Goal: Task Accomplishment & Management: Manage account settings

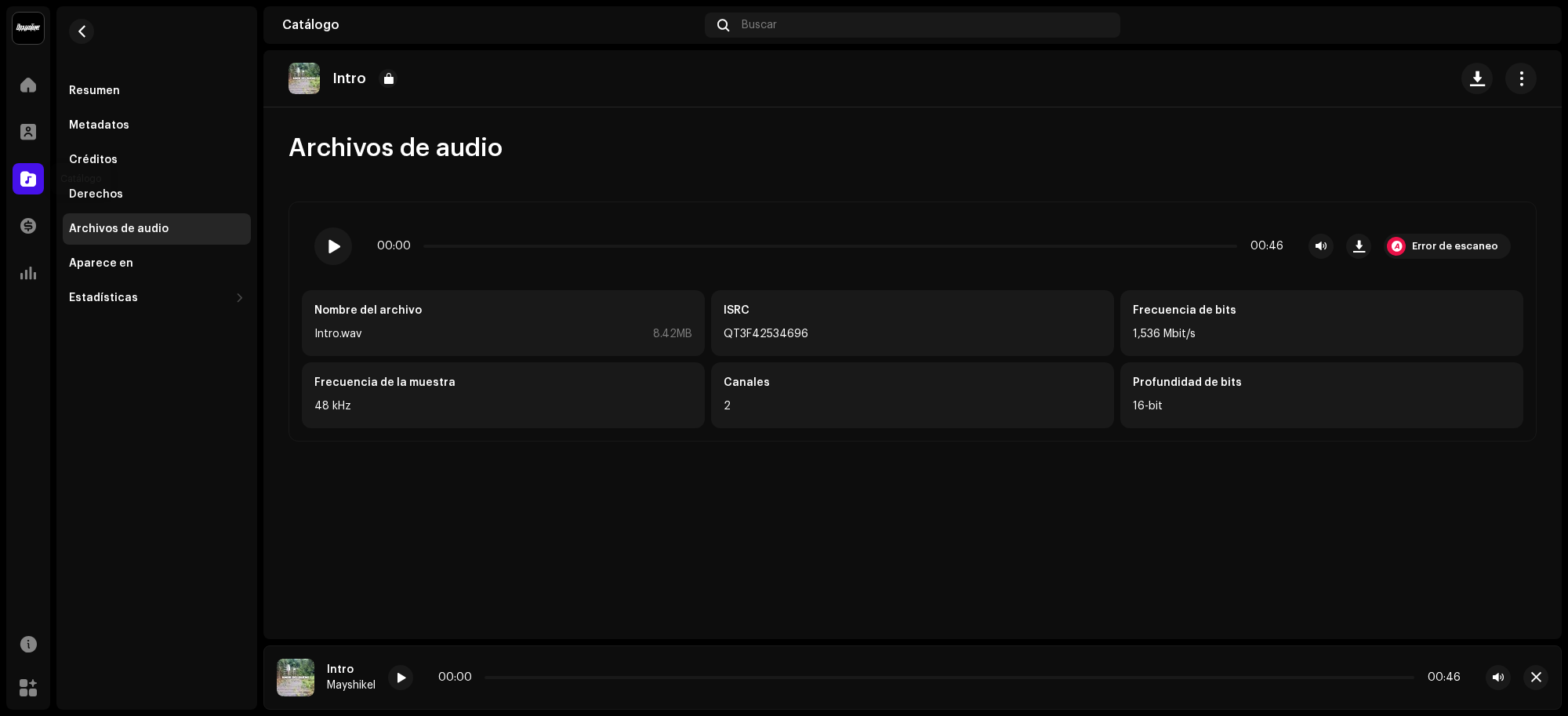
click at [21, 179] on span at bounding box center [28, 178] width 15 height 12
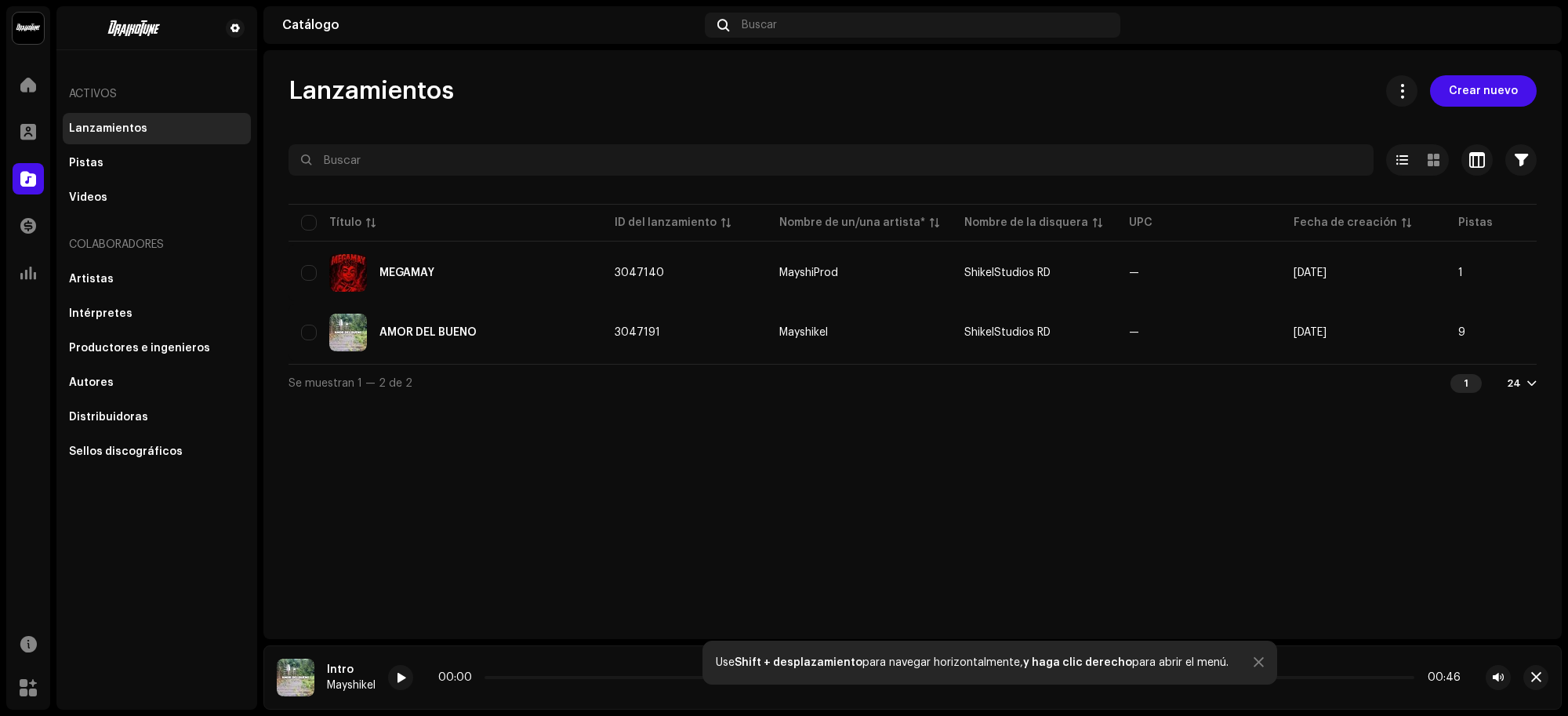
click at [119, 167] on div "Pistas" at bounding box center [157, 163] width 176 height 12
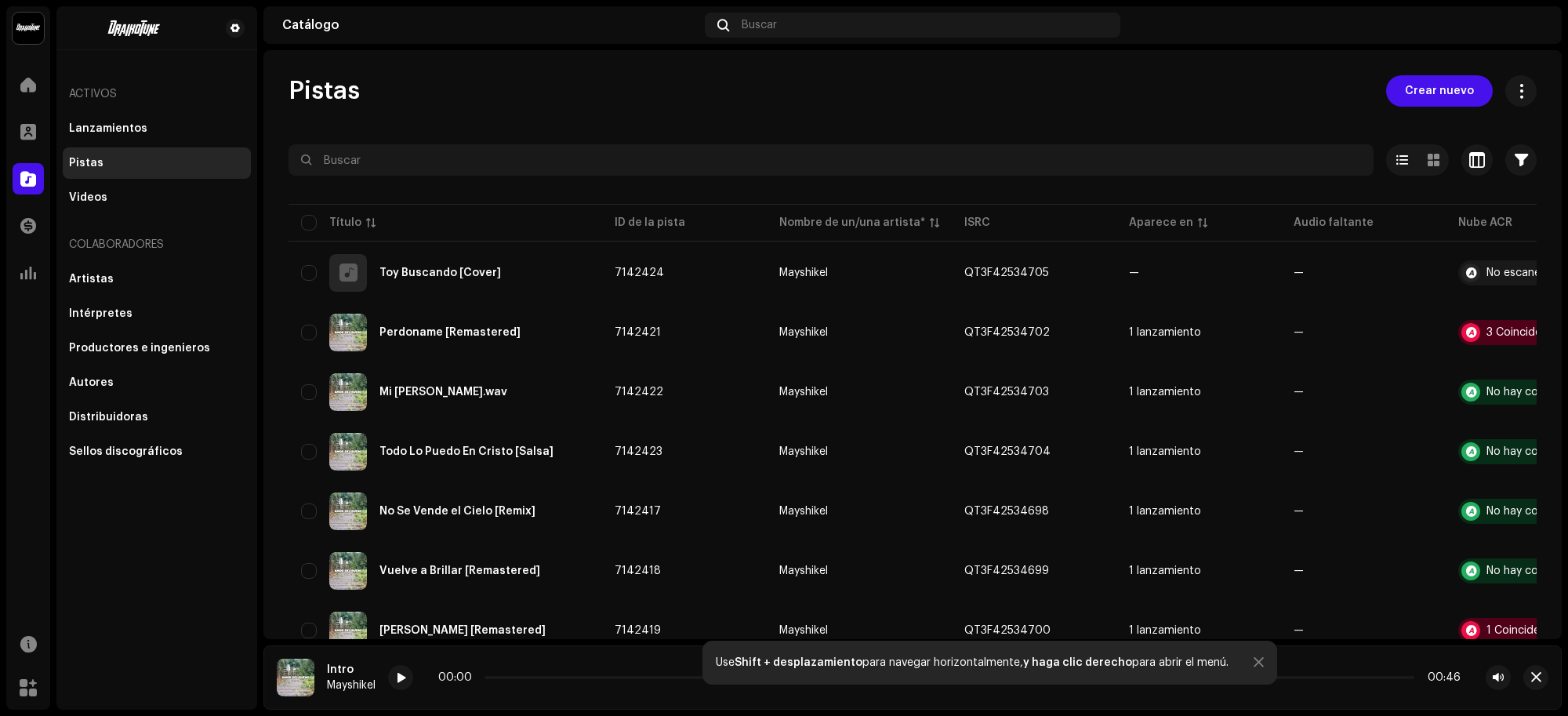
click at [1470, 337] on re-a-icon-status-badge at bounding box center [1470, 332] width 19 height 19
click at [1471, 336] on re-a-icon-status-badge at bounding box center [1470, 332] width 19 height 19
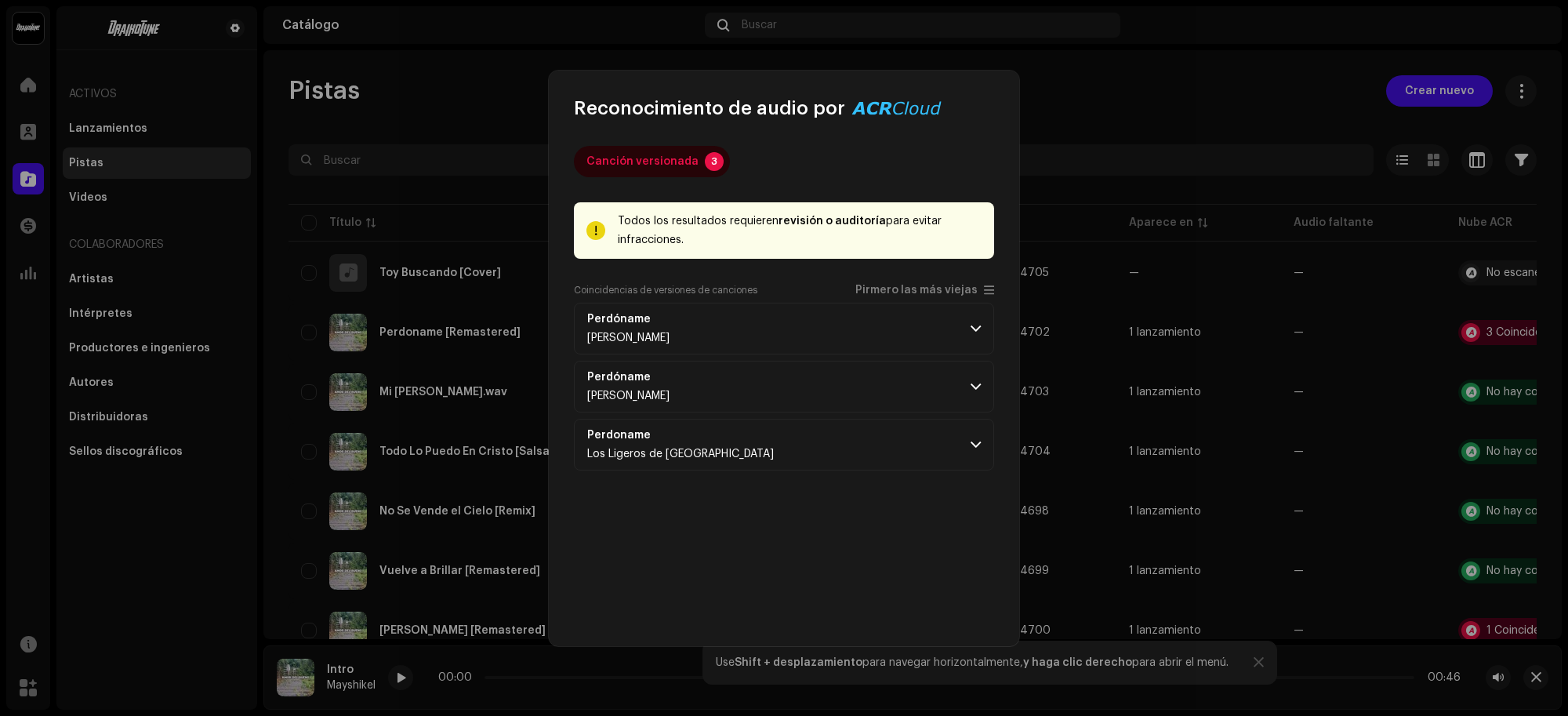
click at [674, 164] on div "Canción versionada" at bounding box center [642, 161] width 112 height 32
click at [948, 288] on span "Pirmero las más viejas" at bounding box center [916, 290] width 122 height 11
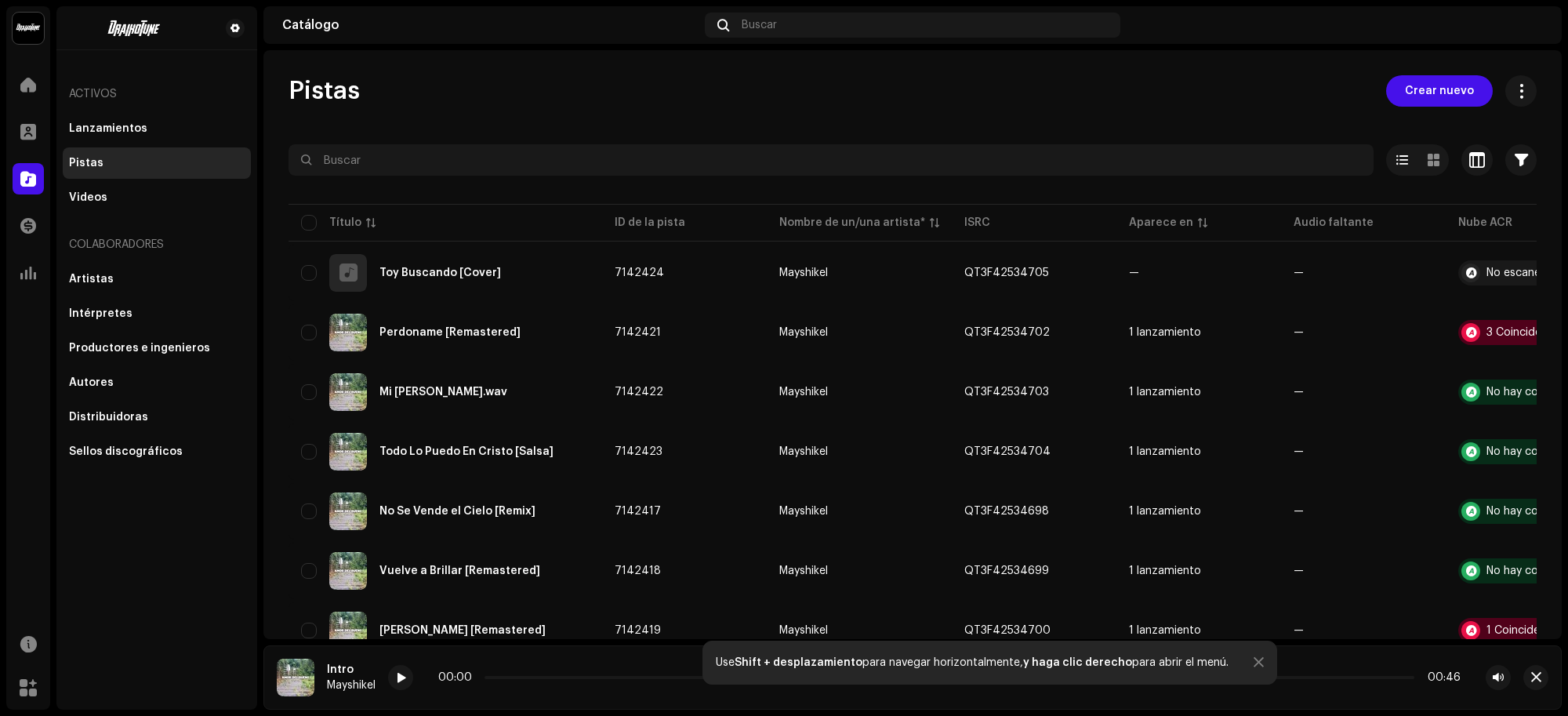
click at [1149, 205] on div "Reconocimiento de audio por Canción versionada 3 Todos los resultados requieren…" at bounding box center [784, 358] width 1568 height 716
drag, startPoint x: 1149, startPoint y: 205, endPoint x: 1125, endPoint y: 209, distance: 24.3
click at [1149, 206] on div "Reconocimiento de audio por Canción versionada 3 Todos los resultados requieren…" at bounding box center [784, 358] width 1568 height 716
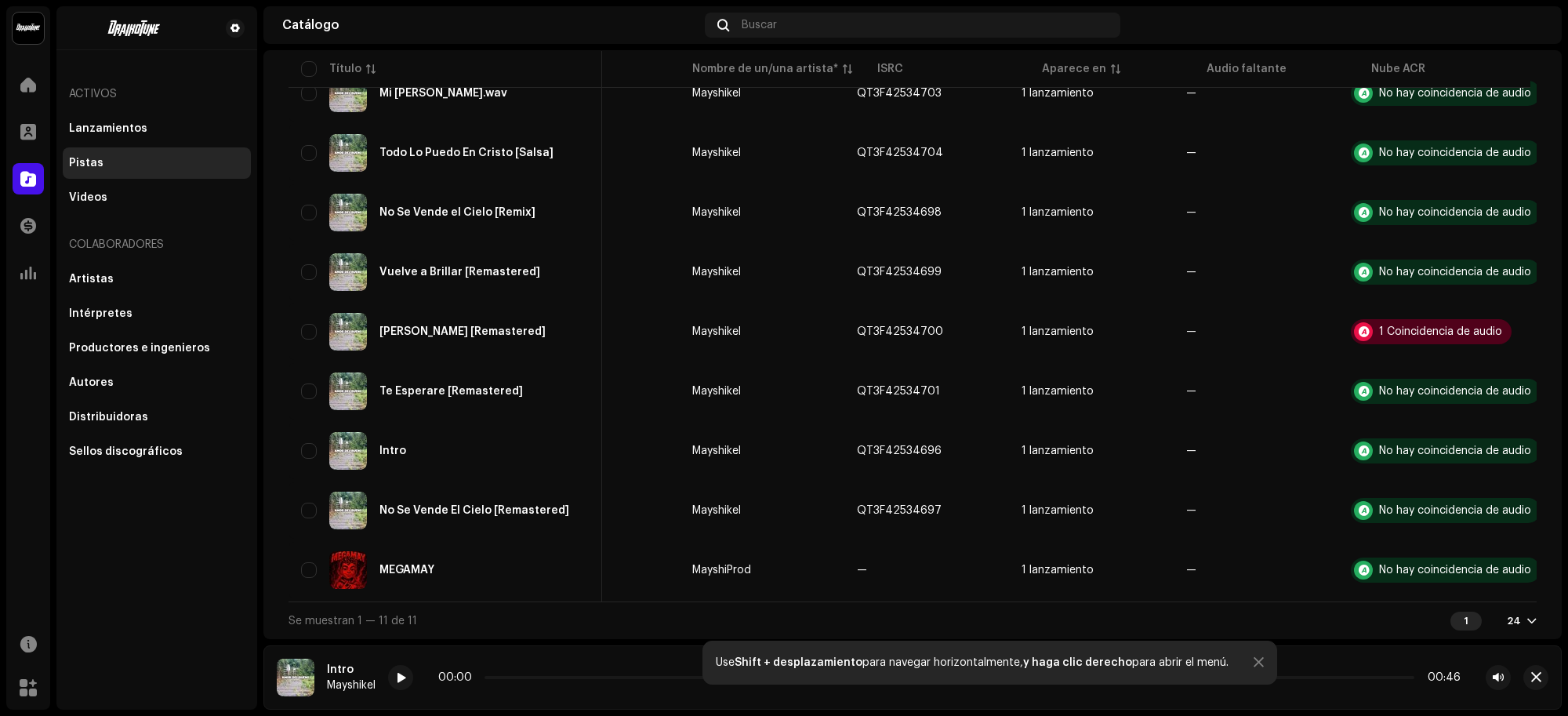
scroll to position [0, 111]
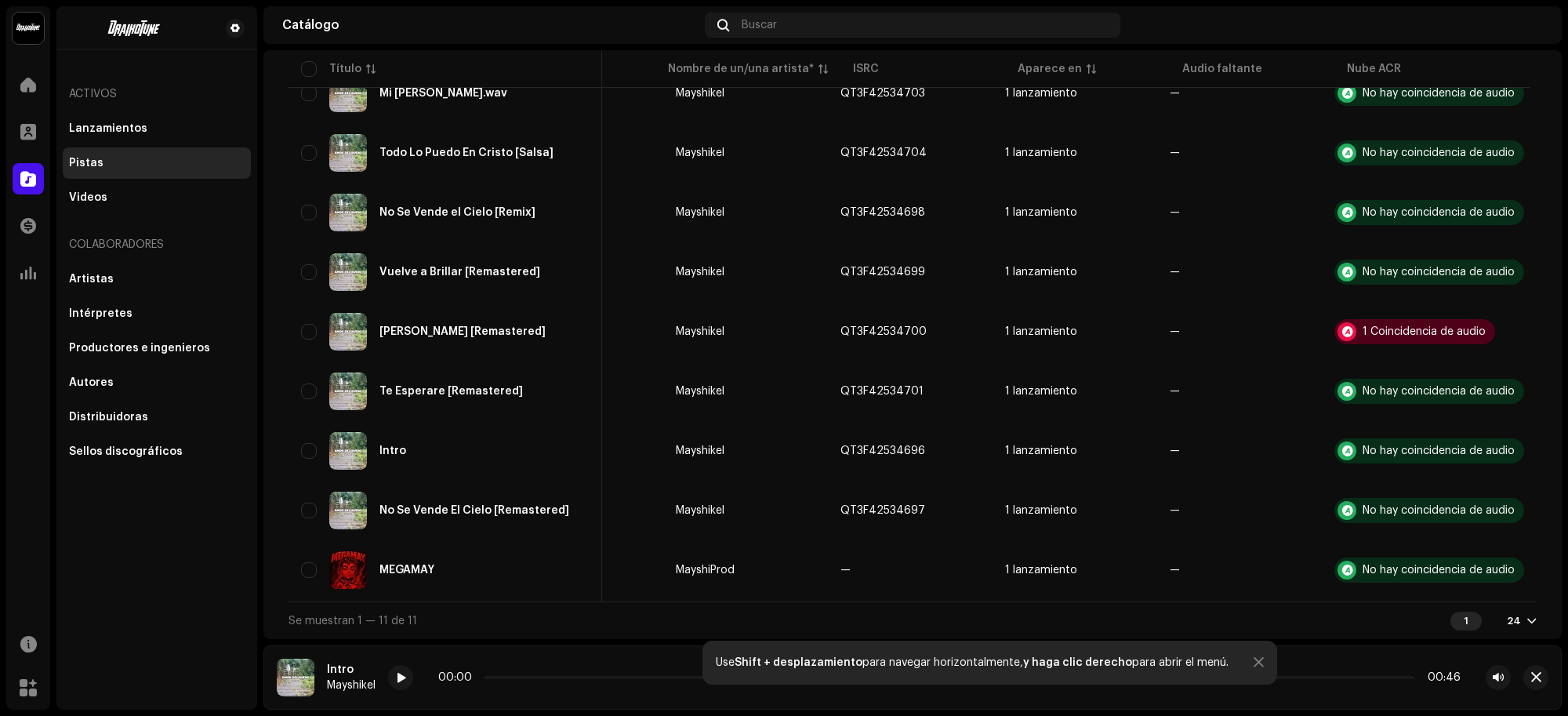
click at [1404, 326] on div "1 Coincidencia de audio" at bounding box center [1423, 331] width 123 height 11
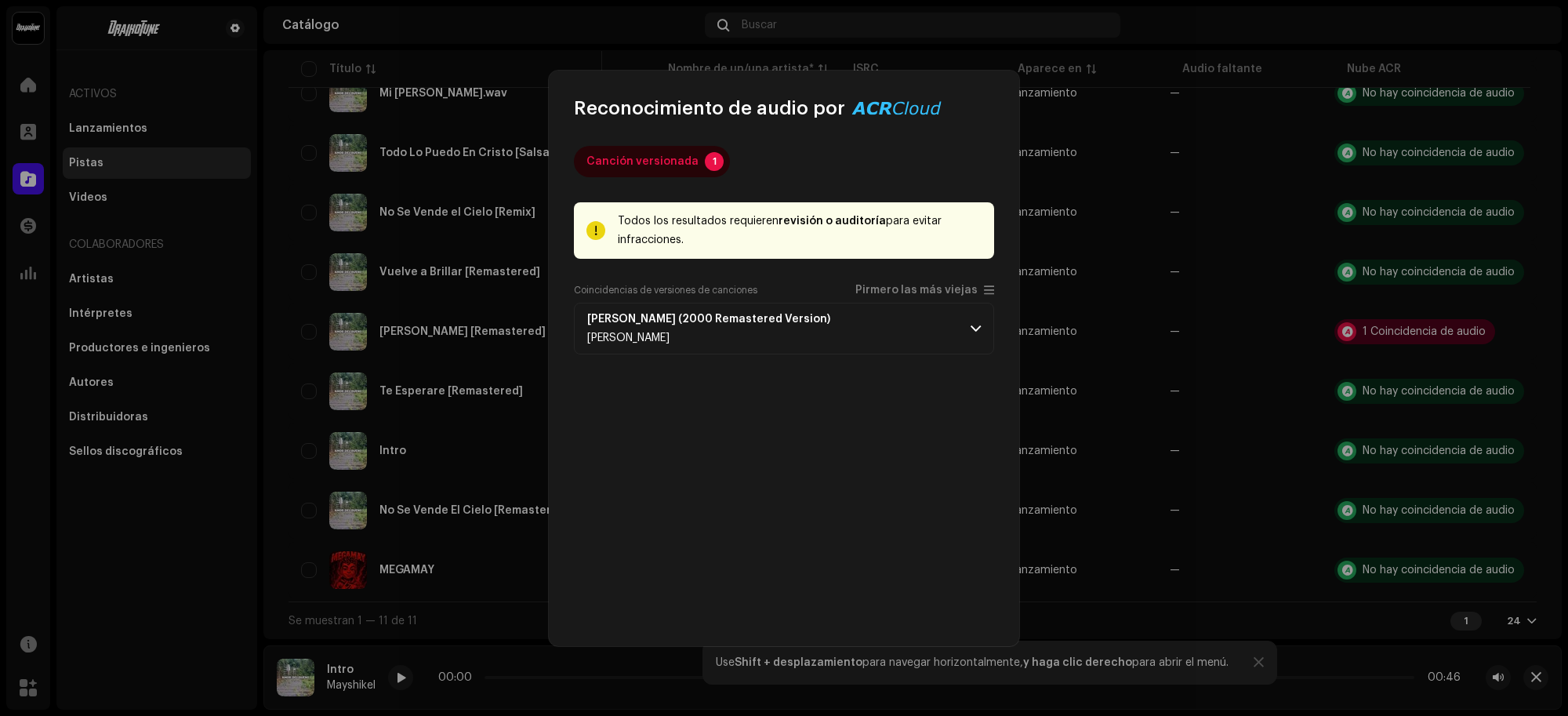
click at [934, 324] on p-accordion-header "Laura (2000 Remastered Version) Woody Herman" at bounding box center [783, 329] width 420 height 52
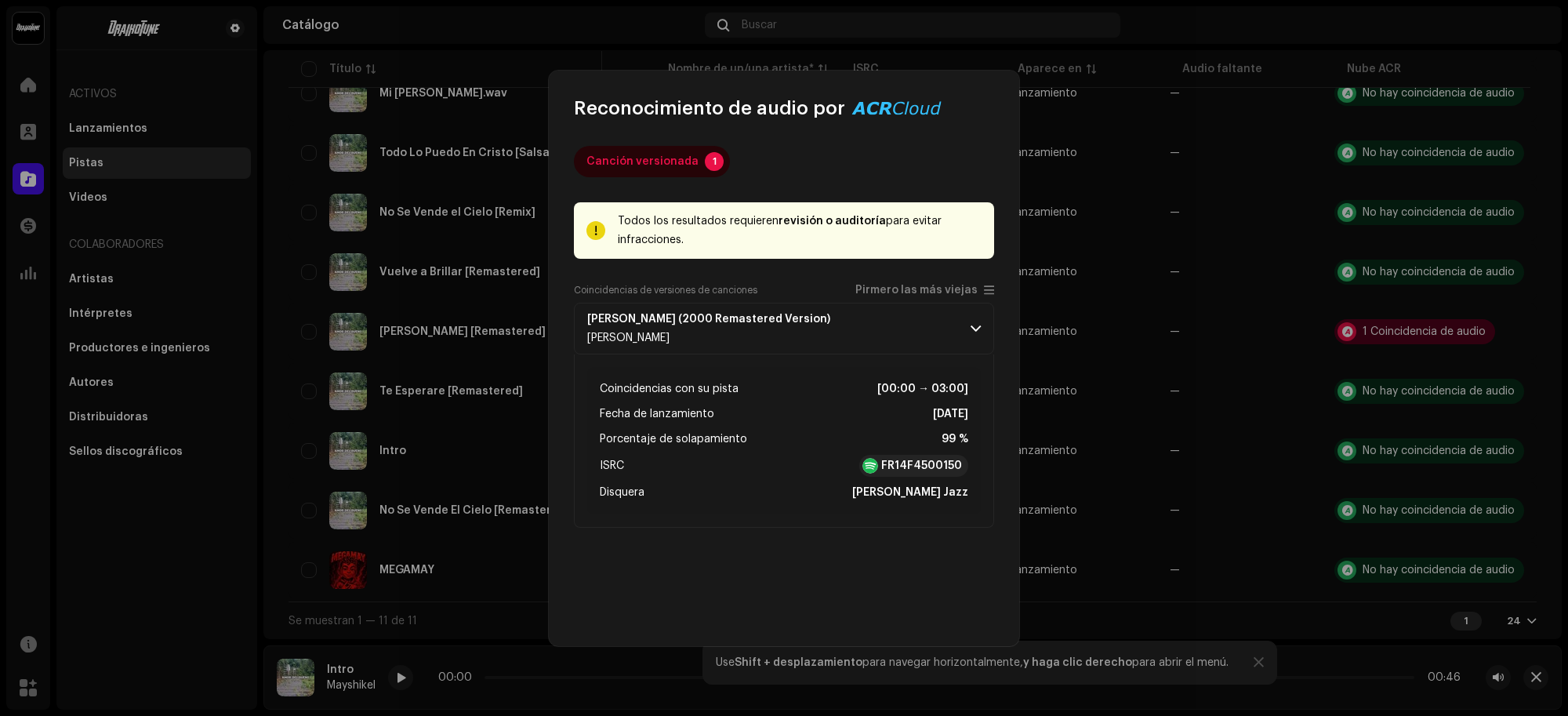
click at [934, 324] on p-accordion-header "Laura (2000 Remastered Version) Woody Herman" at bounding box center [783, 329] width 420 height 52
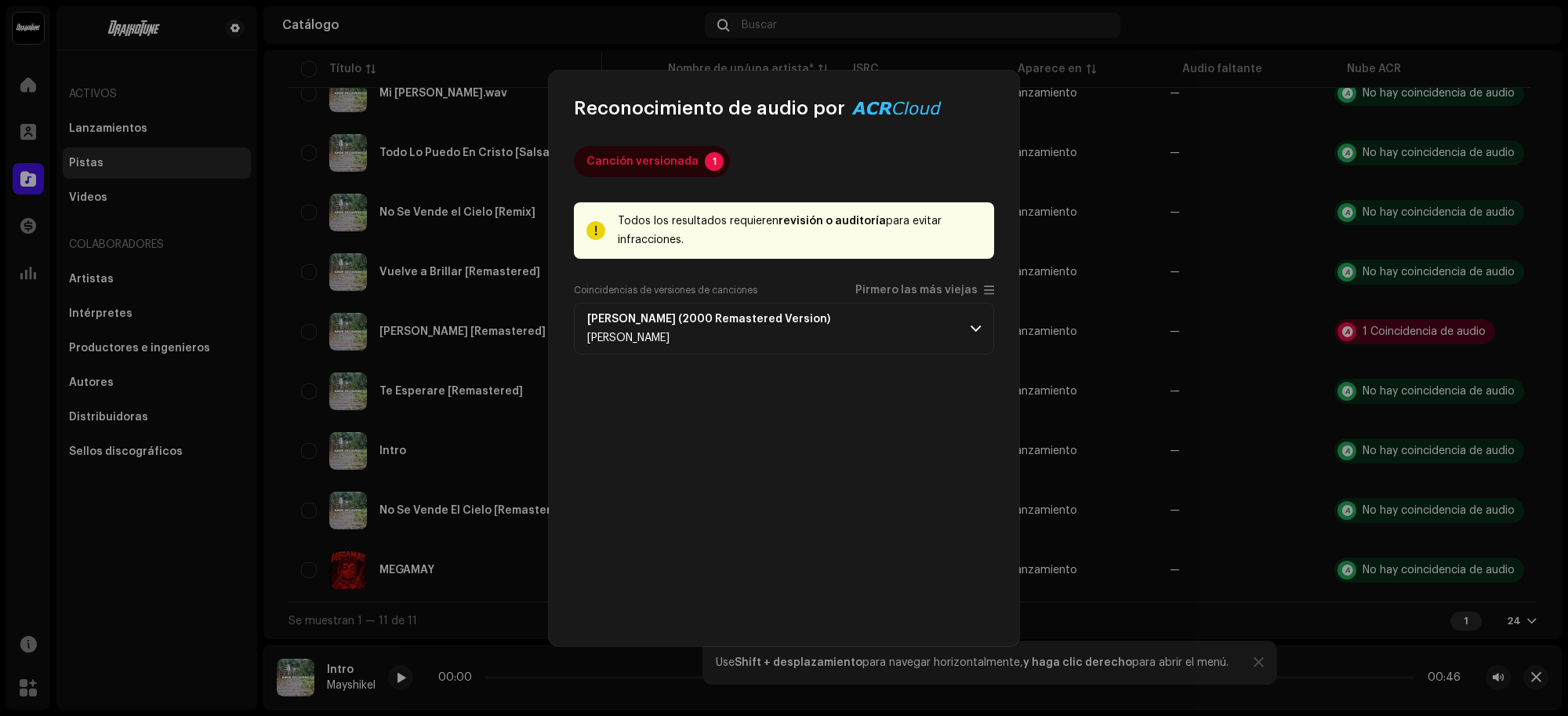
click at [965, 339] on p-accordion-header "Laura (2000 Remastered Version) Woody Herman" at bounding box center [783, 329] width 420 height 52
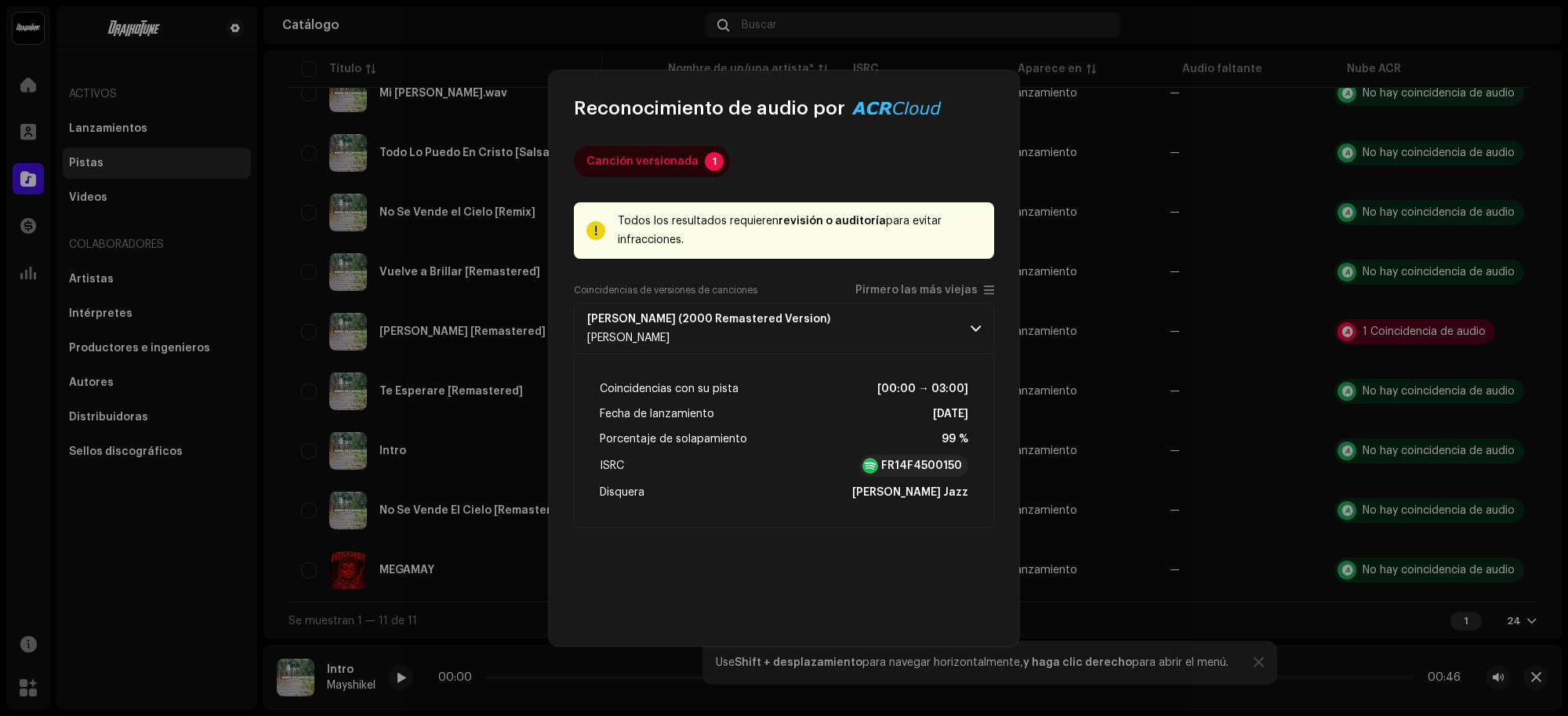
click at [965, 339] on p-accordion-header "Laura (2000 Remastered Version) Woody Herman" at bounding box center [783, 329] width 420 height 52
click at [977, 328] on span at bounding box center [975, 328] width 11 height 12
click at [725, 314] on strong "[PERSON_NAME] (2000 Remastered Version)" at bounding box center [708, 319] width 243 height 12
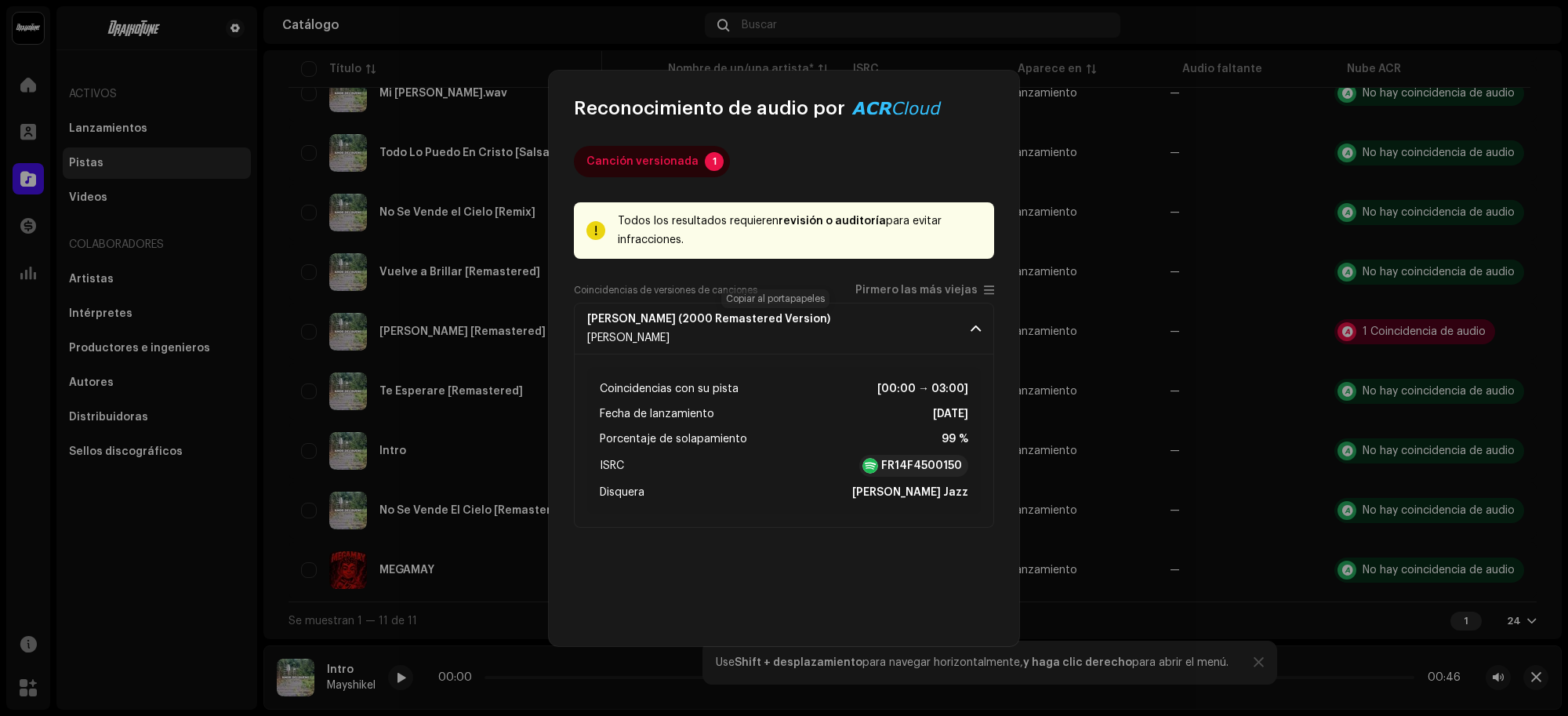
click at [839, 320] on span "button" at bounding box center [843, 319] width 7 height 12
click at [836, 314] on button "button" at bounding box center [842, 319] width 12 height 12
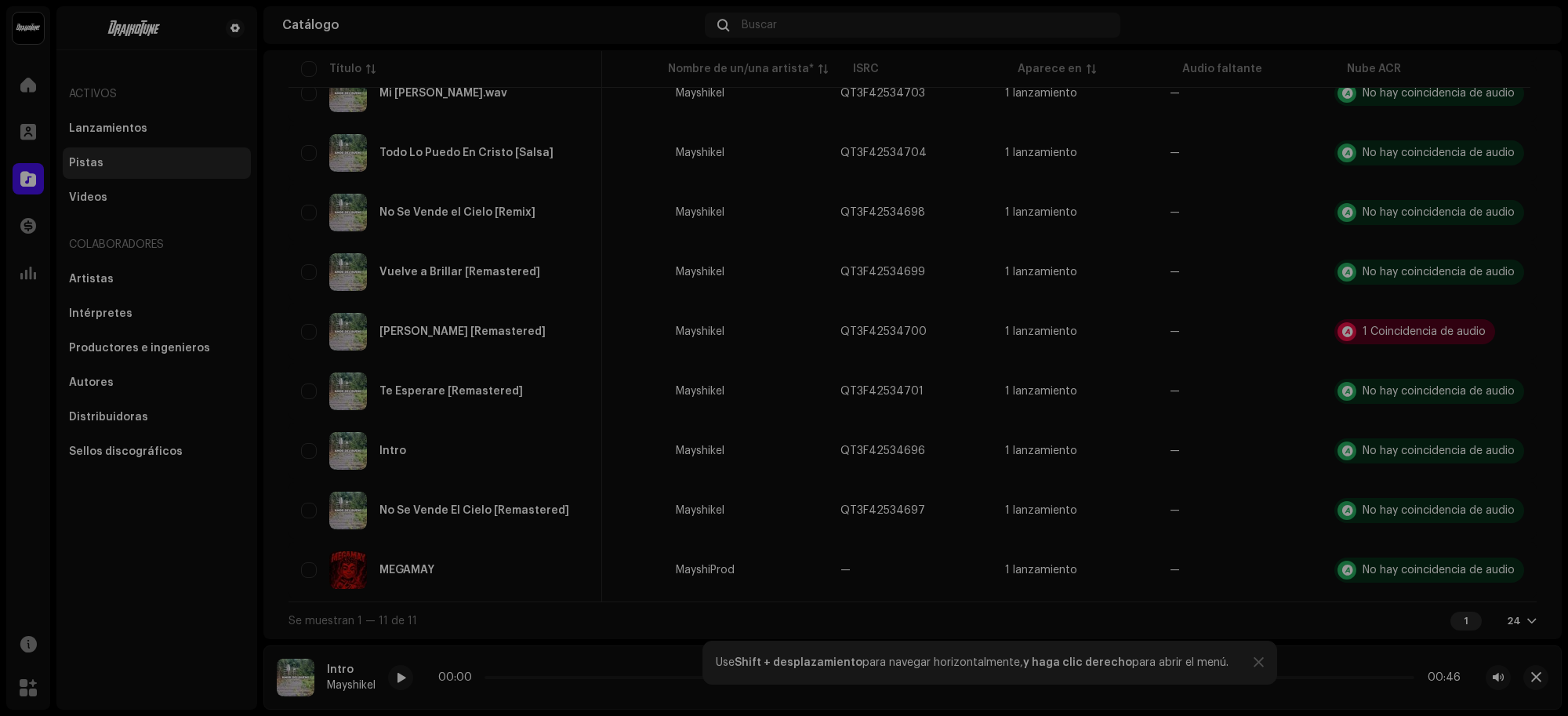
click at [1082, 533] on div "Reconocimiento de audio por Canción versionada 1 Todos los resultados requieren…" at bounding box center [784, 358] width 1568 height 716
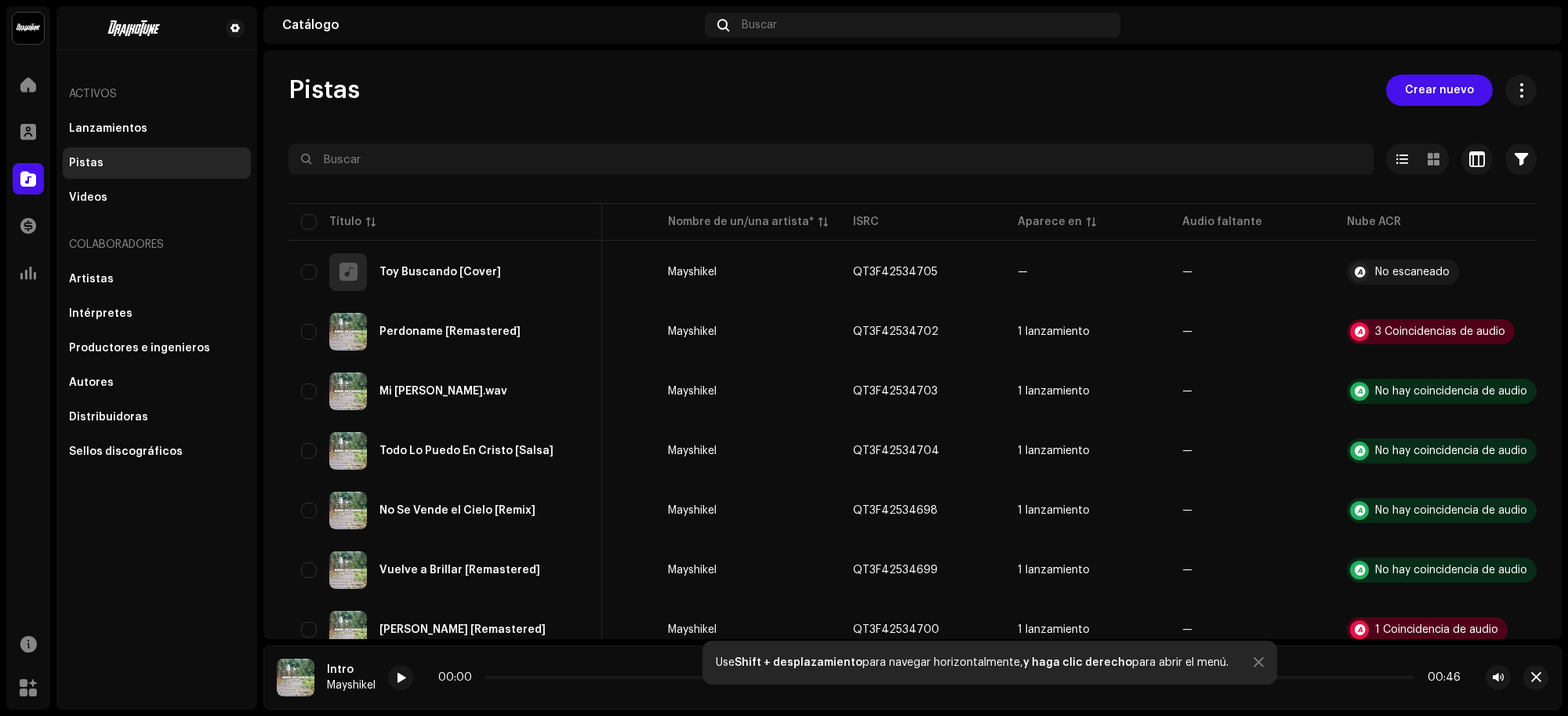
scroll to position [0, 0]
click at [1380, 330] on div "3 Coincidencias de audio" at bounding box center [1440, 332] width 130 height 11
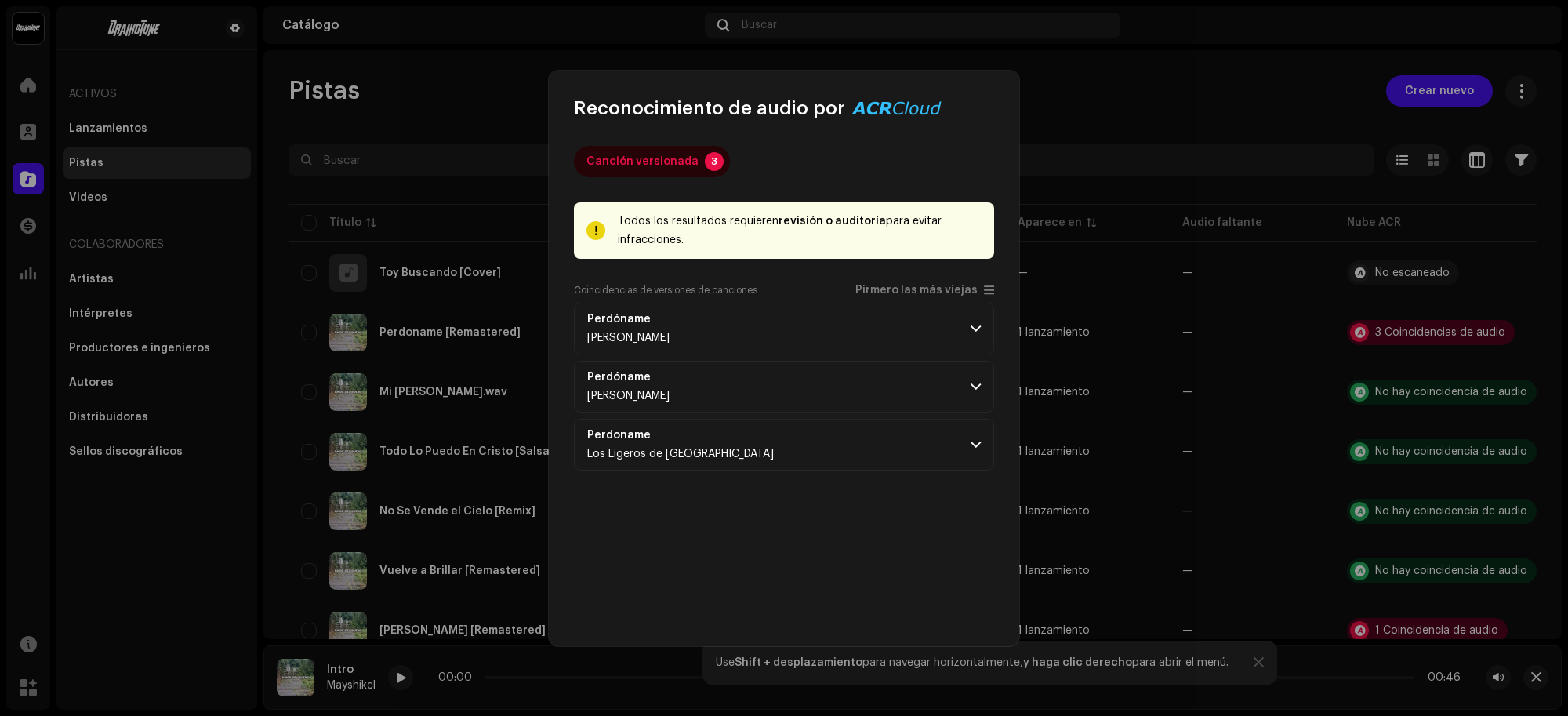
click at [760, 328] on p-accordion-header "Perdóname Manuel Mijares" at bounding box center [783, 329] width 420 height 52
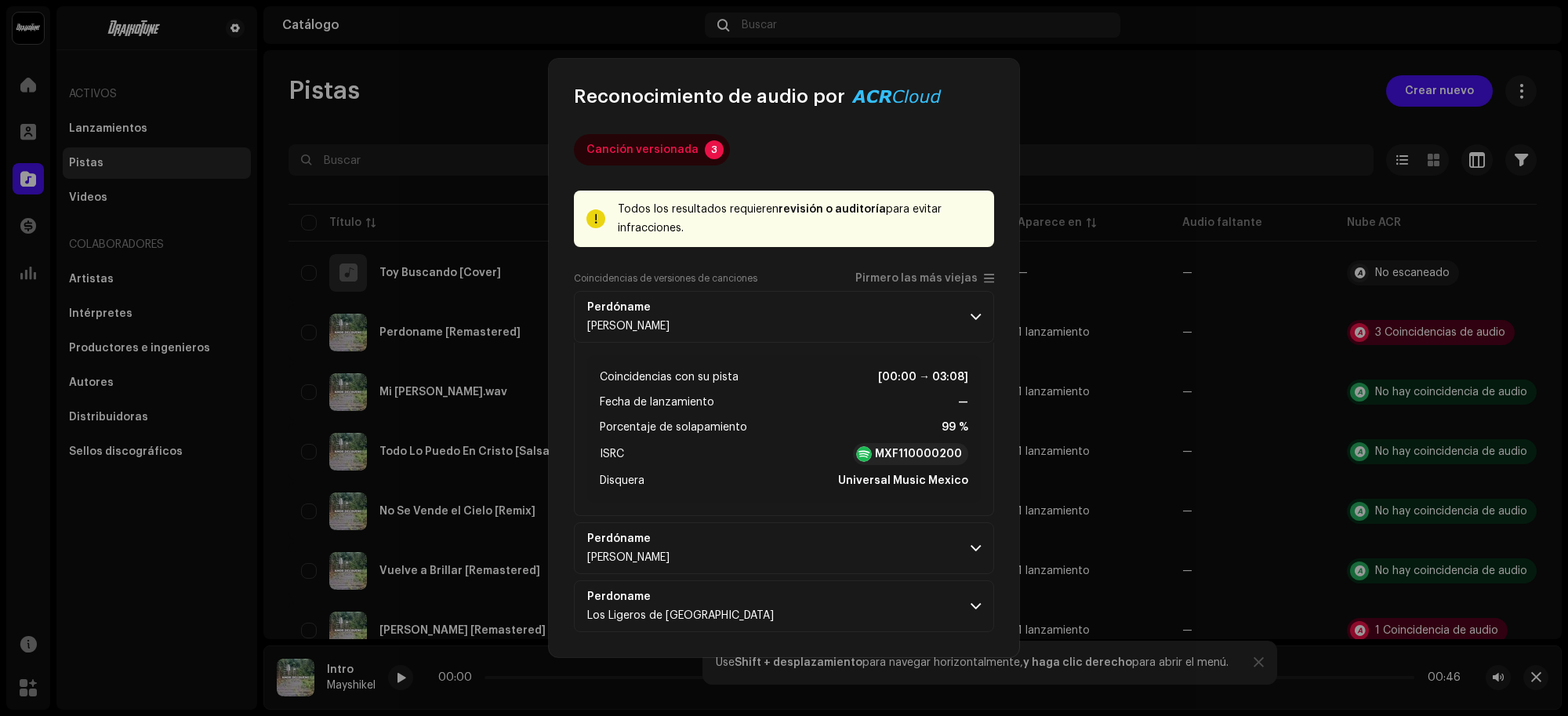
click at [760, 328] on p-accordion-header "Perdóname Manuel Mijares" at bounding box center [783, 317] width 420 height 52
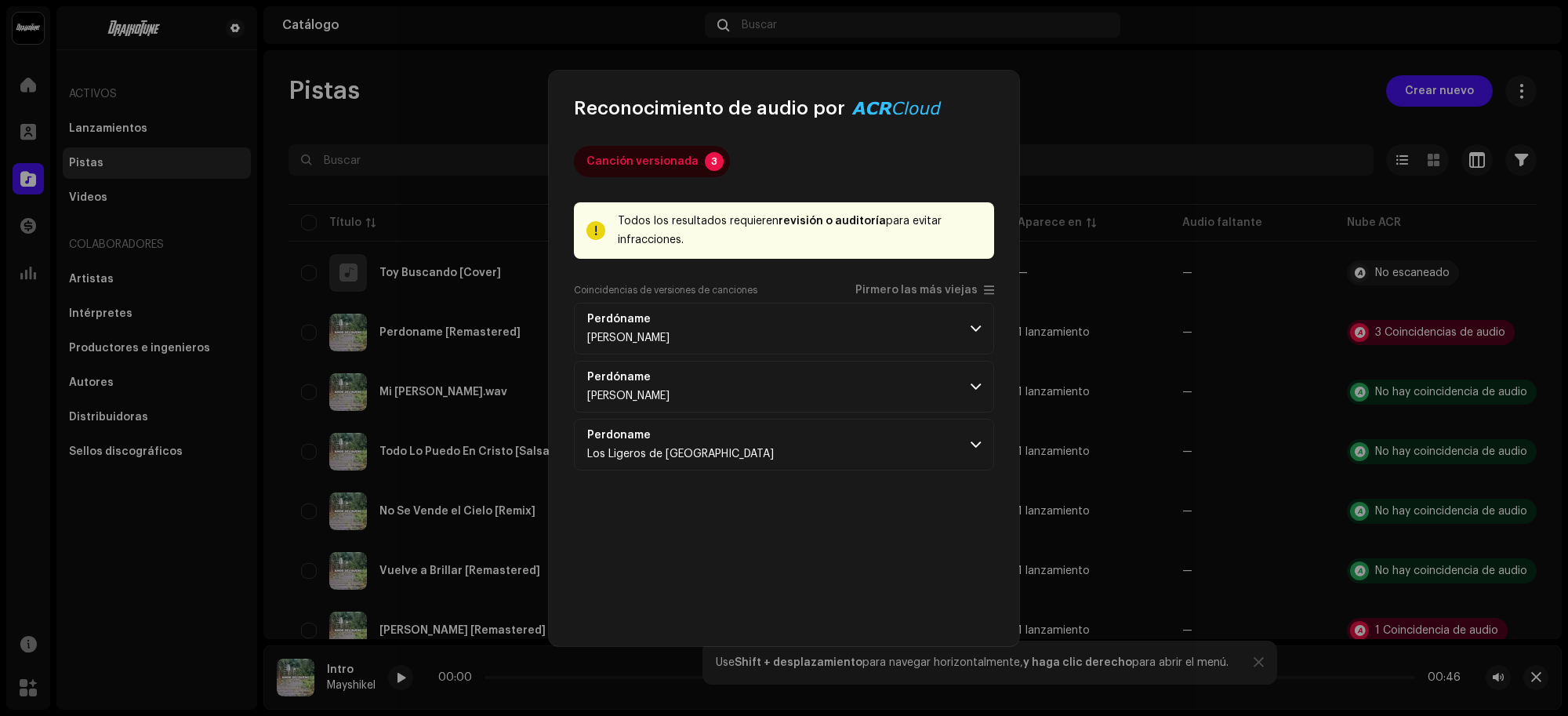
click at [638, 308] on p-accordion-header "Perdóname Manuel Mijares" at bounding box center [783, 329] width 420 height 52
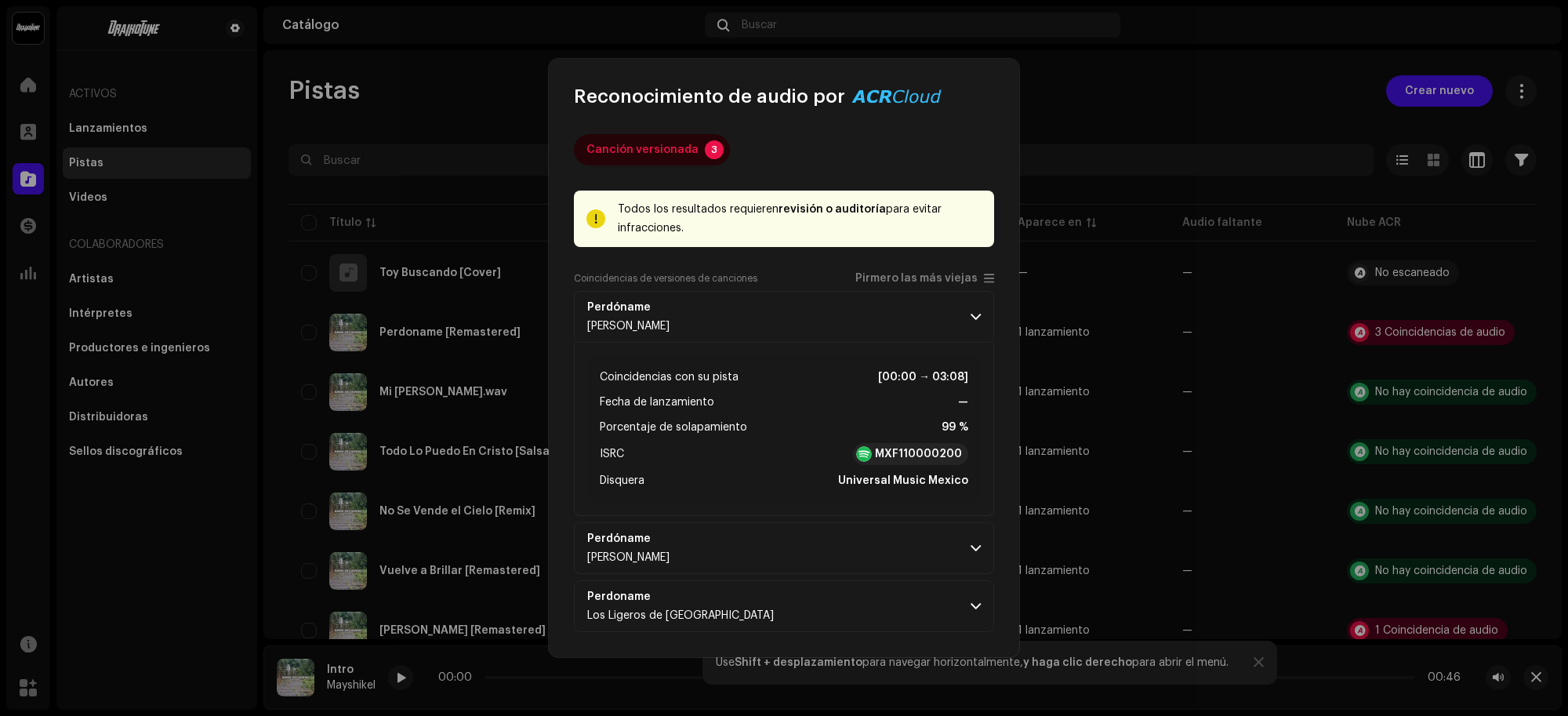
click at [638, 308] on p-accordion-header "Perdóname Manuel Mijares" at bounding box center [783, 317] width 420 height 52
click at [642, 314] on strong "Perdóname" at bounding box center [619, 307] width 63 height 12
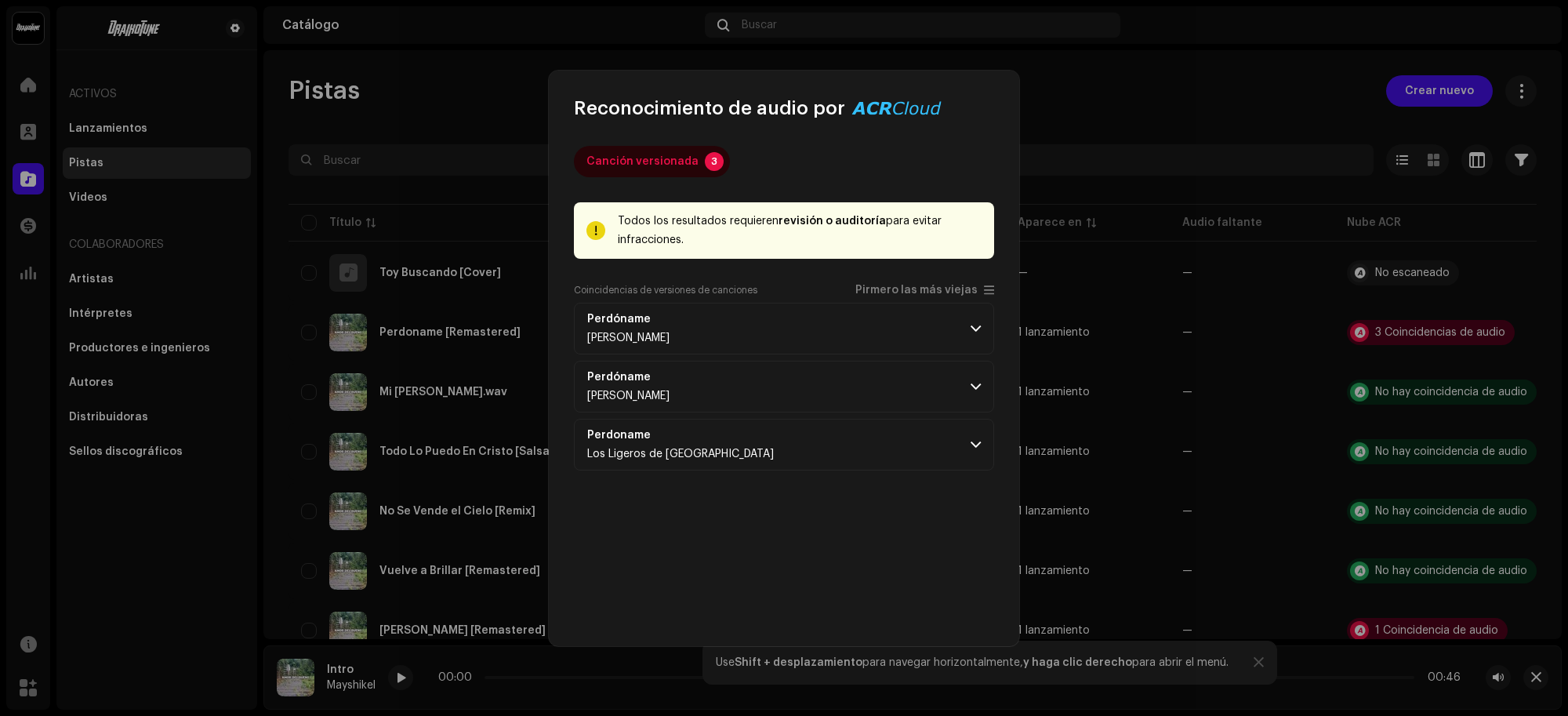
click at [782, 331] on p-accordion-header "Perdóname Manuel Mijares" at bounding box center [783, 329] width 420 height 52
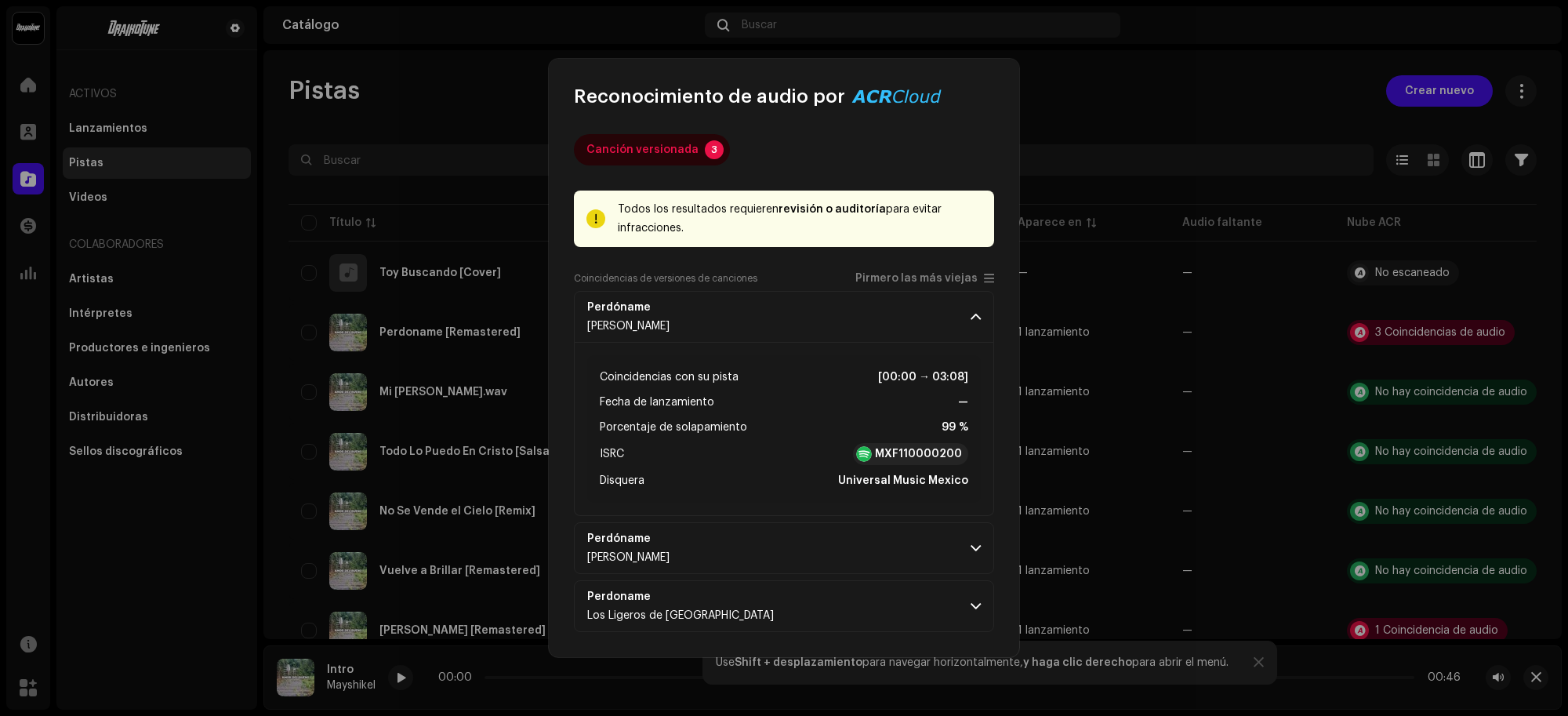
click at [921, 456] on strong "MXF110000200" at bounding box center [918, 453] width 87 height 15
click at [660, 307] on span "button" at bounding box center [664, 307] width 7 height 12
click at [692, 552] on p-accordion-header "Perdóname Pepe Aguilar" at bounding box center [783, 548] width 420 height 52
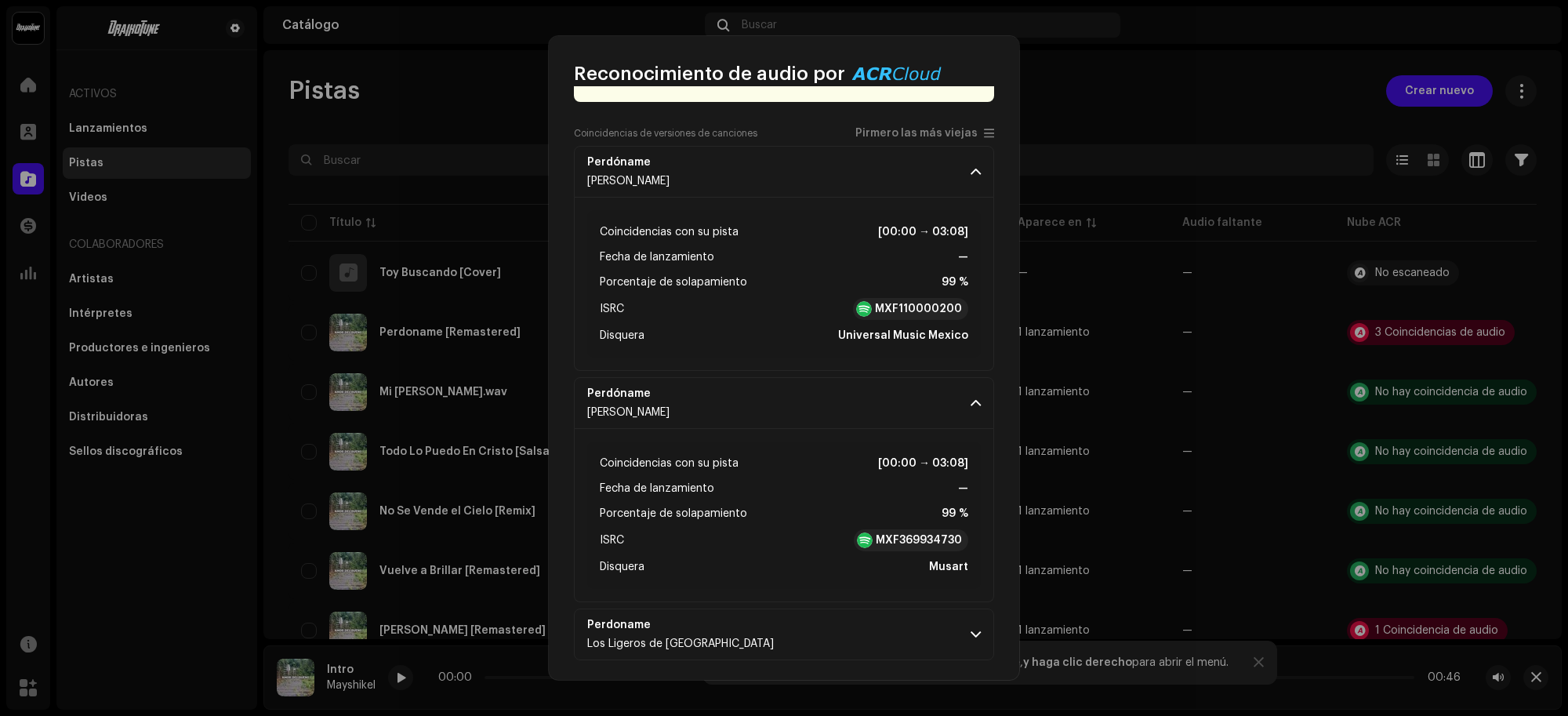
scroll to position [127, 0]
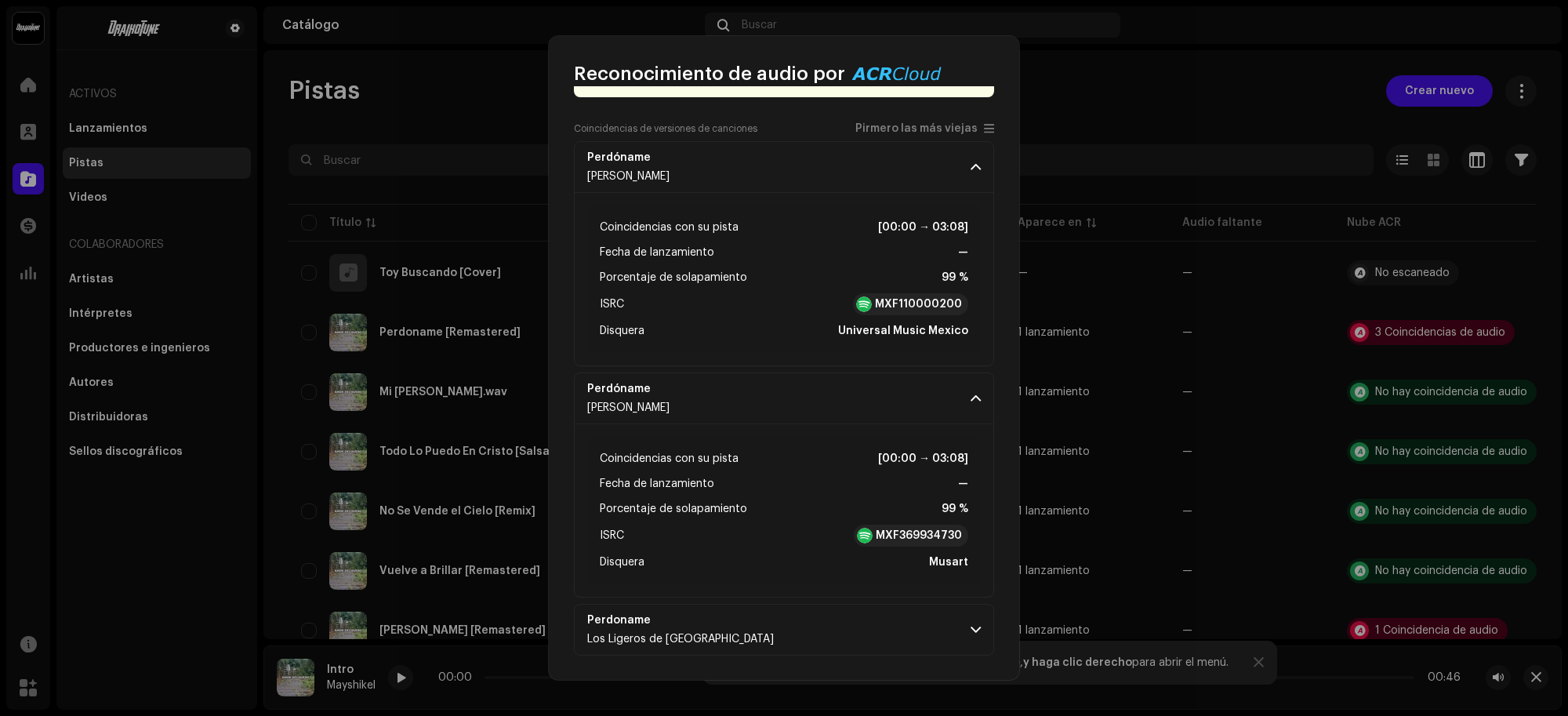
click at [907, 600] on p-accordion "Perdóname Manuel Mijares Coincidencias con su pista [00:00 → 03:08] Fecha de la…" at bounding box center [783, 398] width 420 height 514
click at [947, 628] on p-accordion-header "Perdoname Los Ligeros de Zacatecas" at bounding box center [783, 630] width 420 height 52
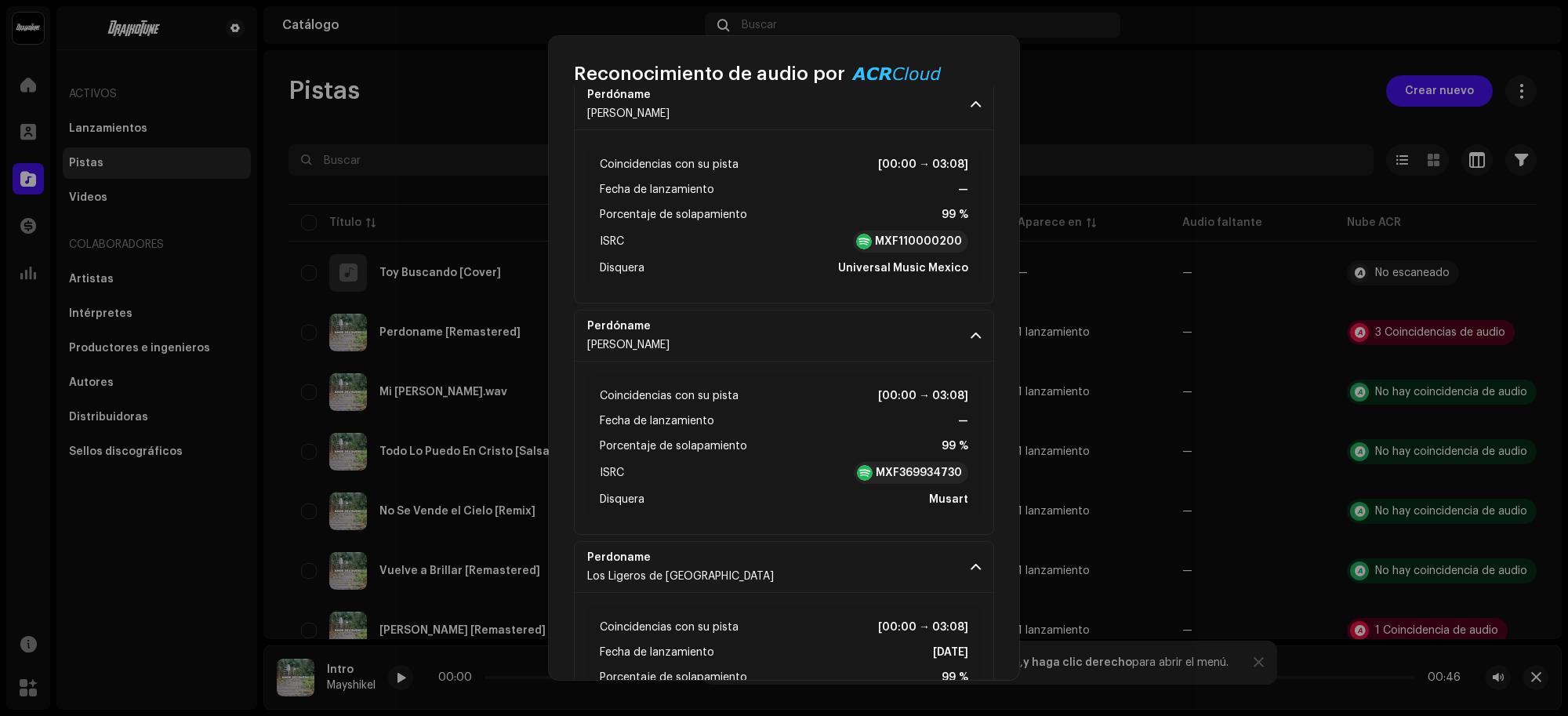
scroll to position [300, 0]
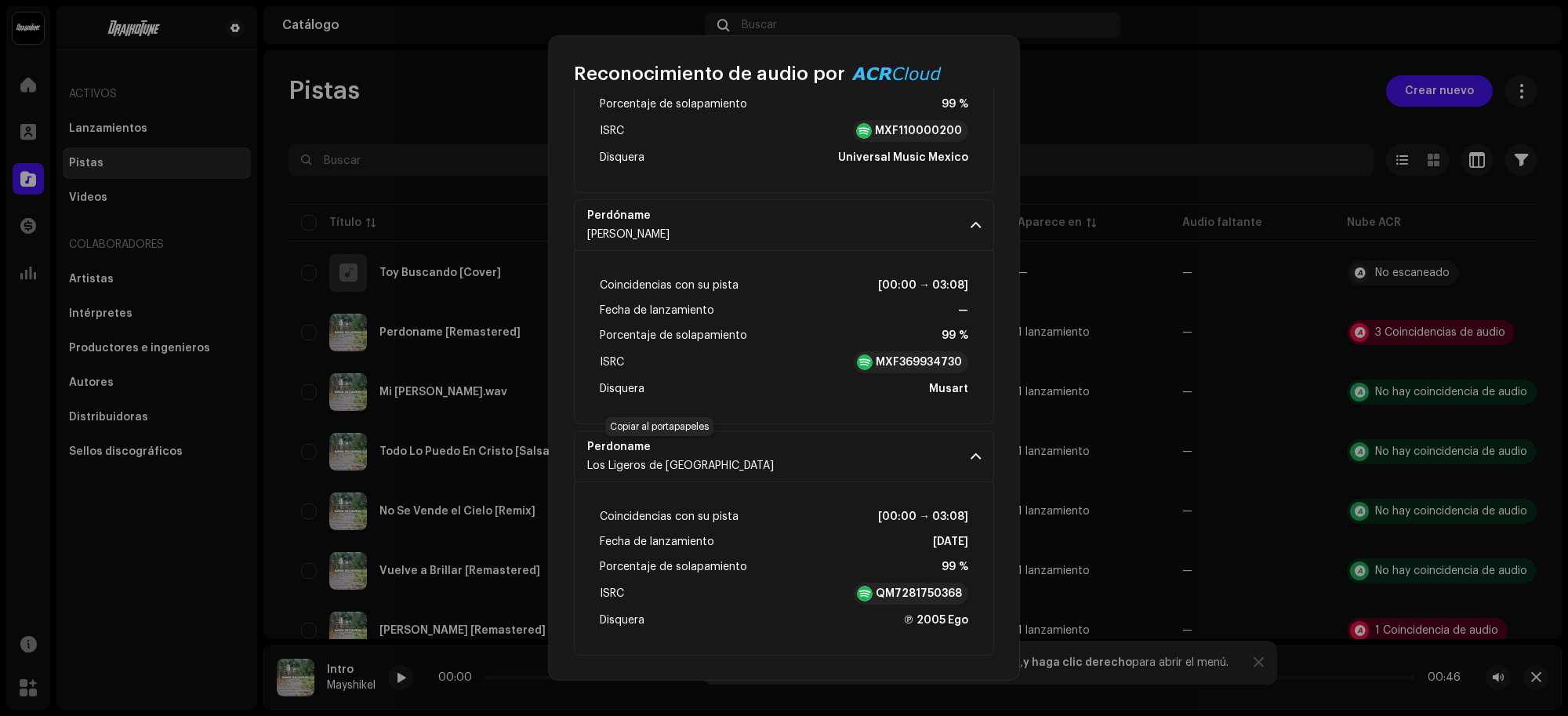
click at [660, 448] on span "button" at bounding box center [664, 447] width 7 height 12
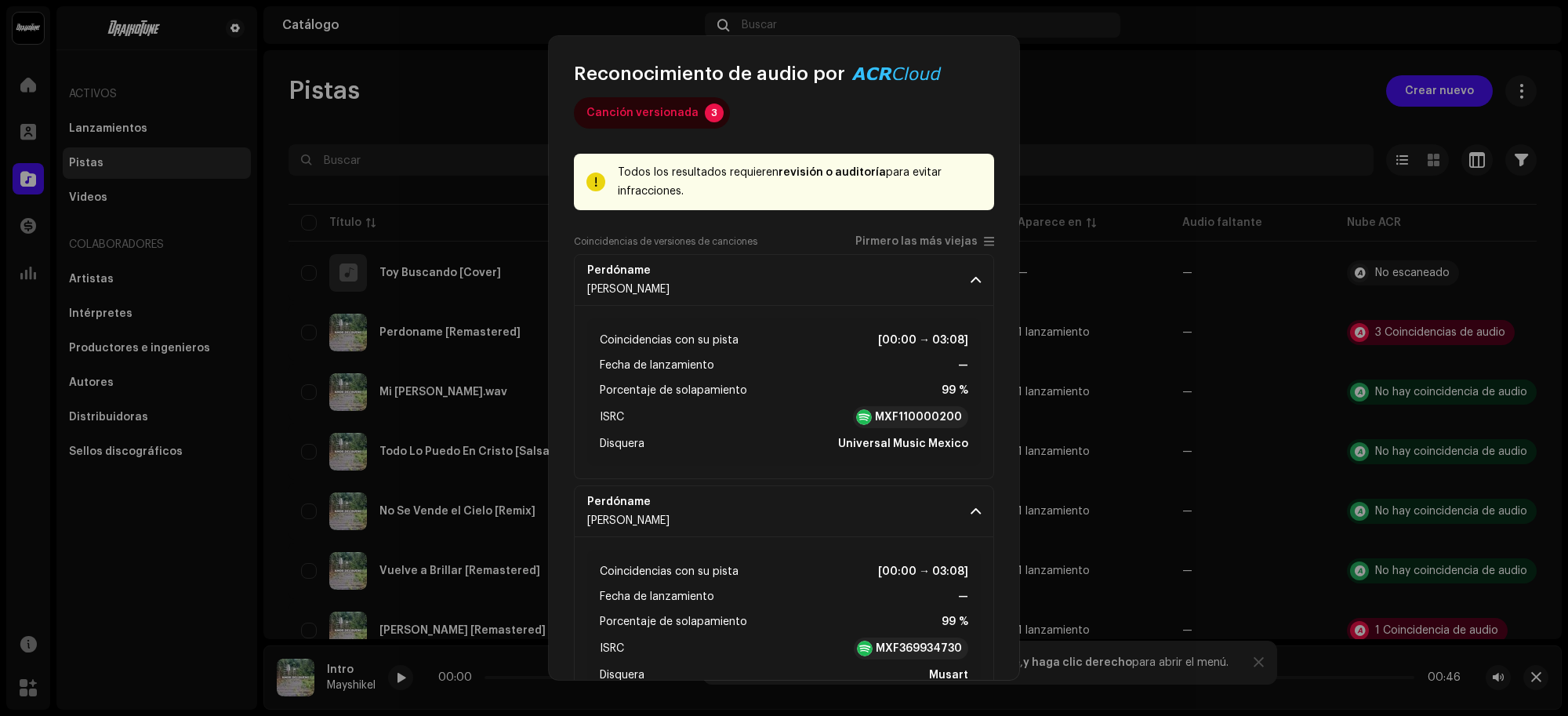
scroll to position [0, 0]
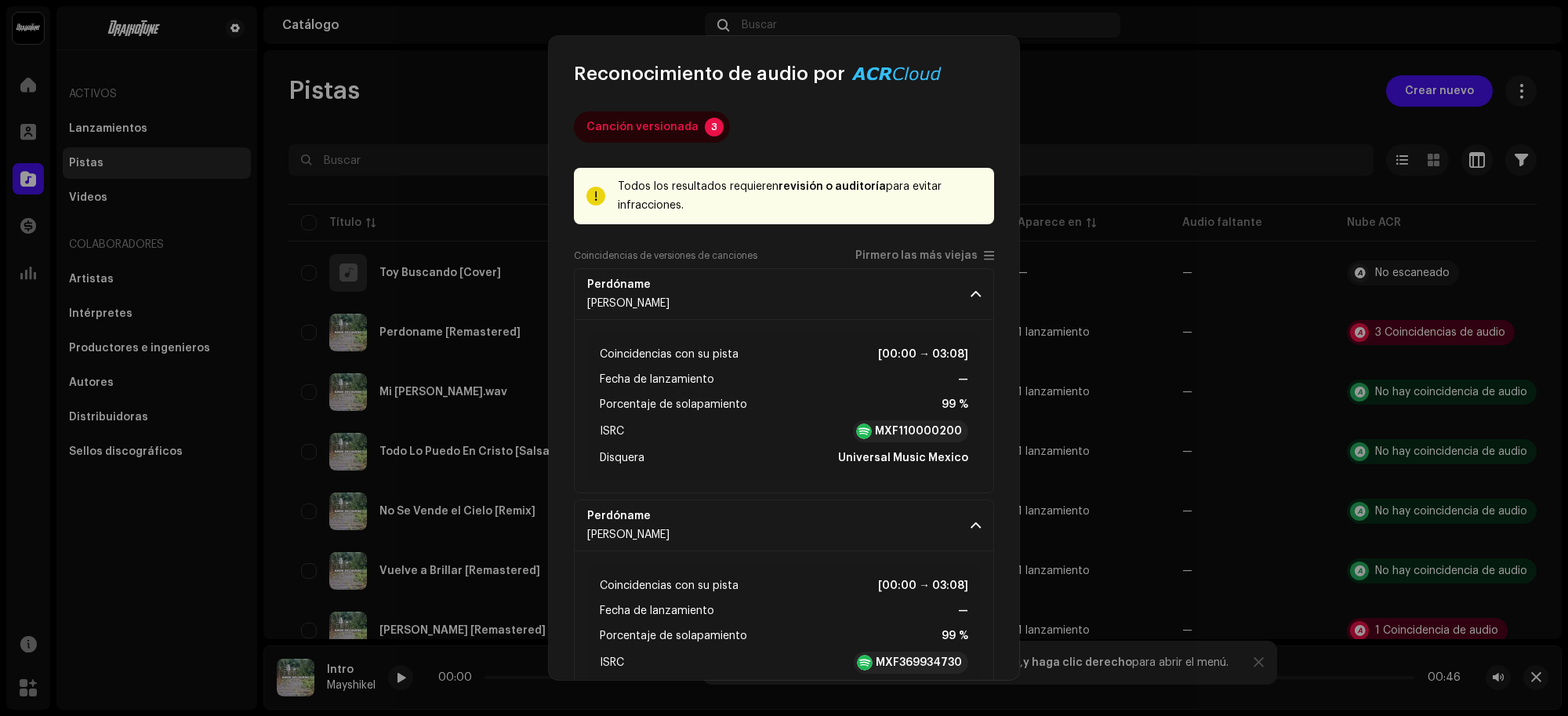
click at [955, 252] on span "Pirmero las más viejas" at bounding box center [916, 255] width 122 height 11
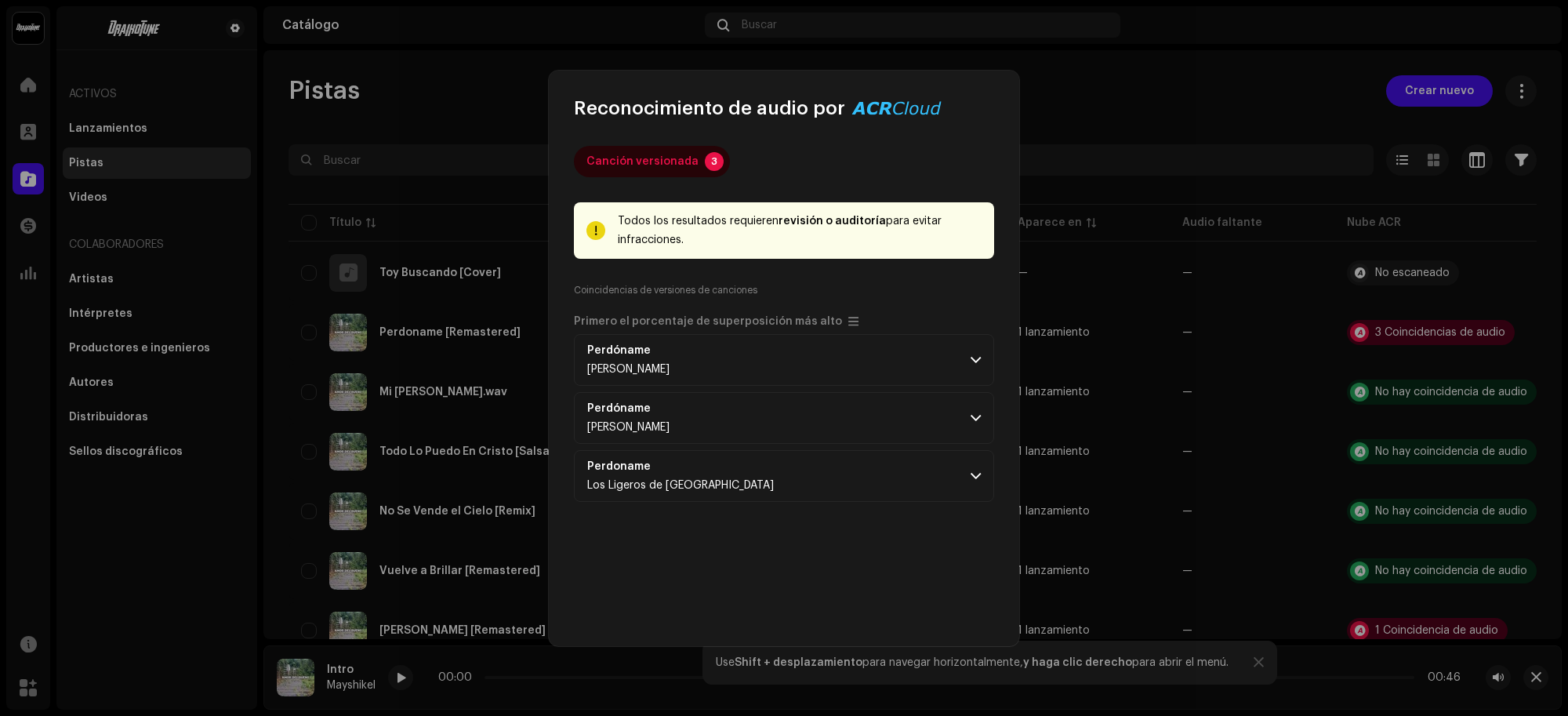
click at [955, 284] on div "Coincidencias de versiones de canciones Primero el porcentaje de superposición …" at bounding box center [783, 309] width 420 height 50
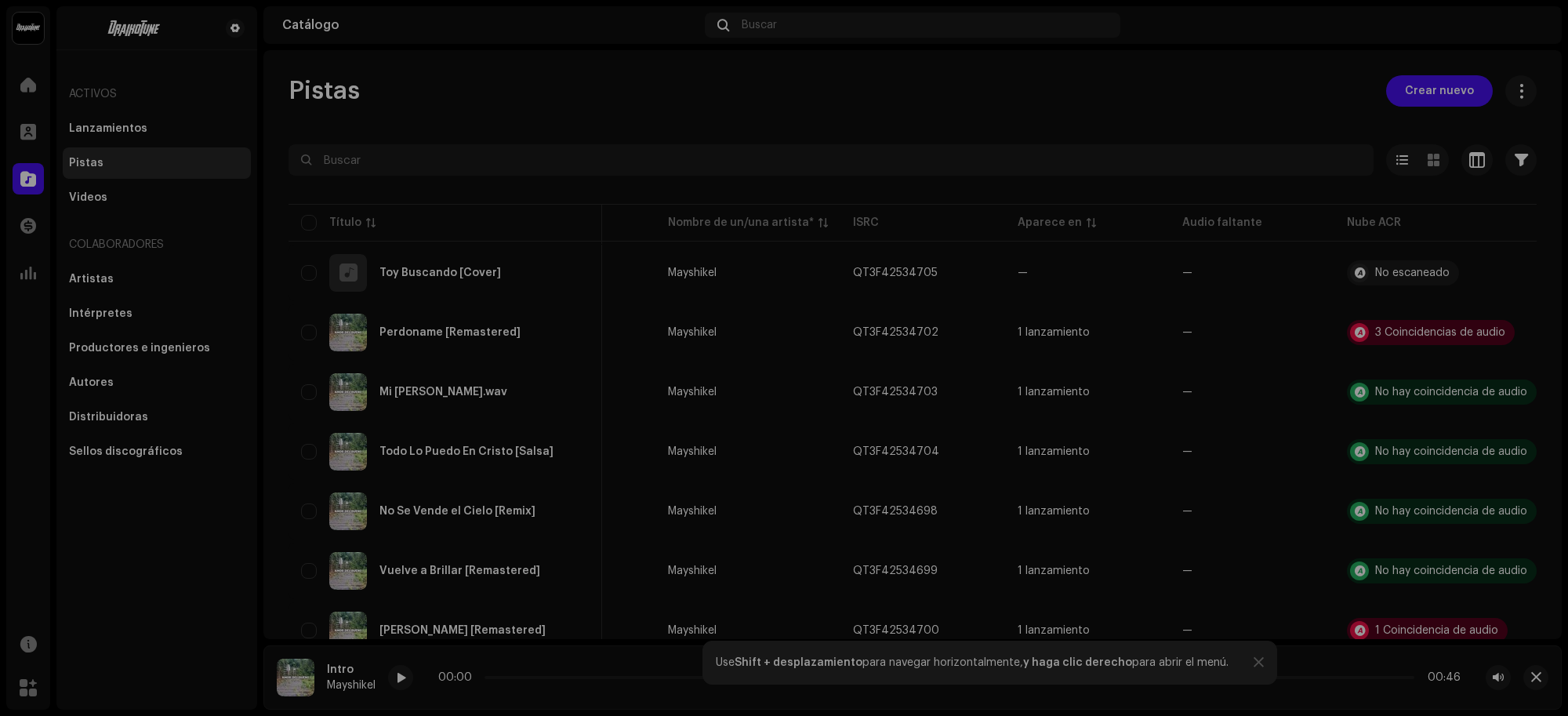
click at [1207, 308] on div "Reconocimiento de audio por Canción versionada 3 Todos los resultados requieren…" at bounding box center [784, 358] width 1568 height 716
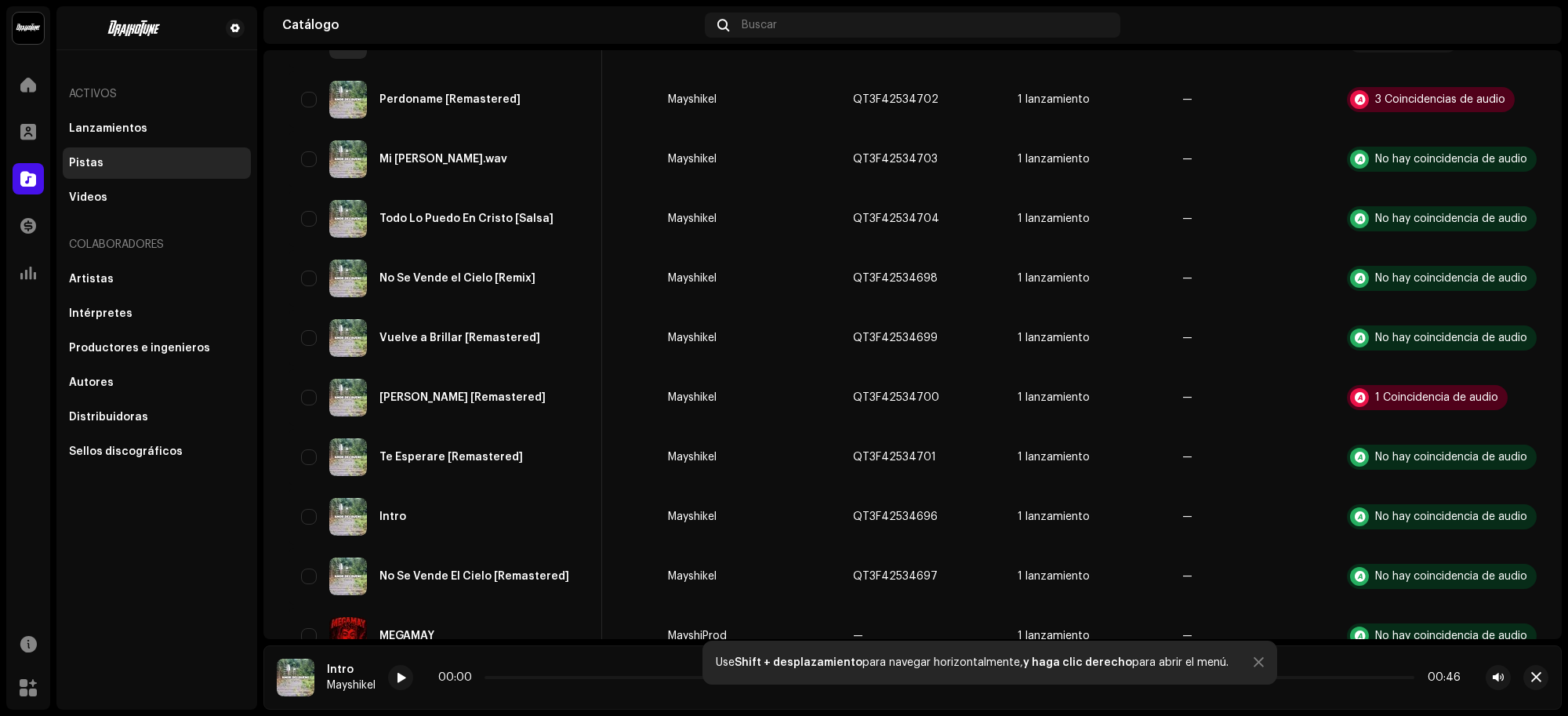
scroll to position [306, 0]
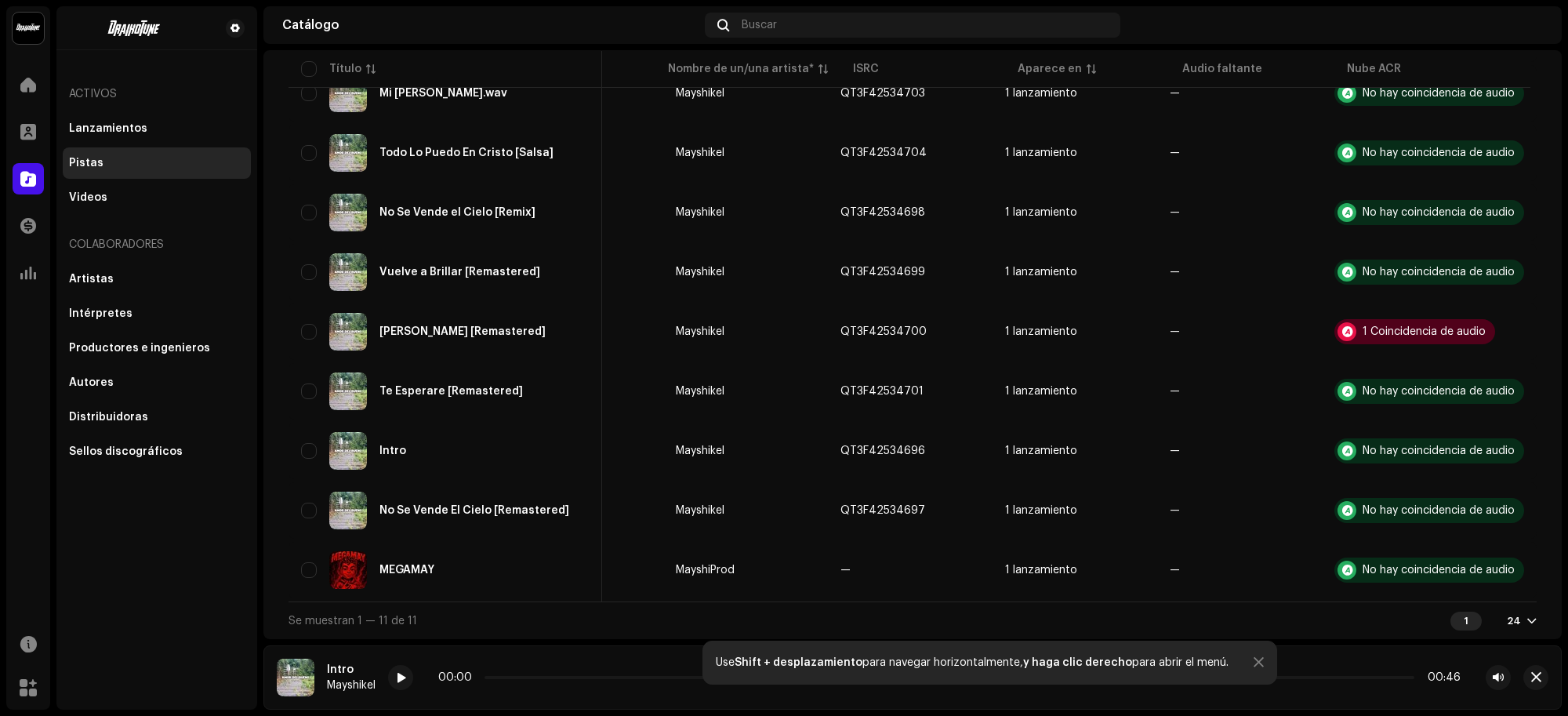
click at [131, 129] on div "Lanzamientos" at bounding box center [108, 128] width 78 height 12
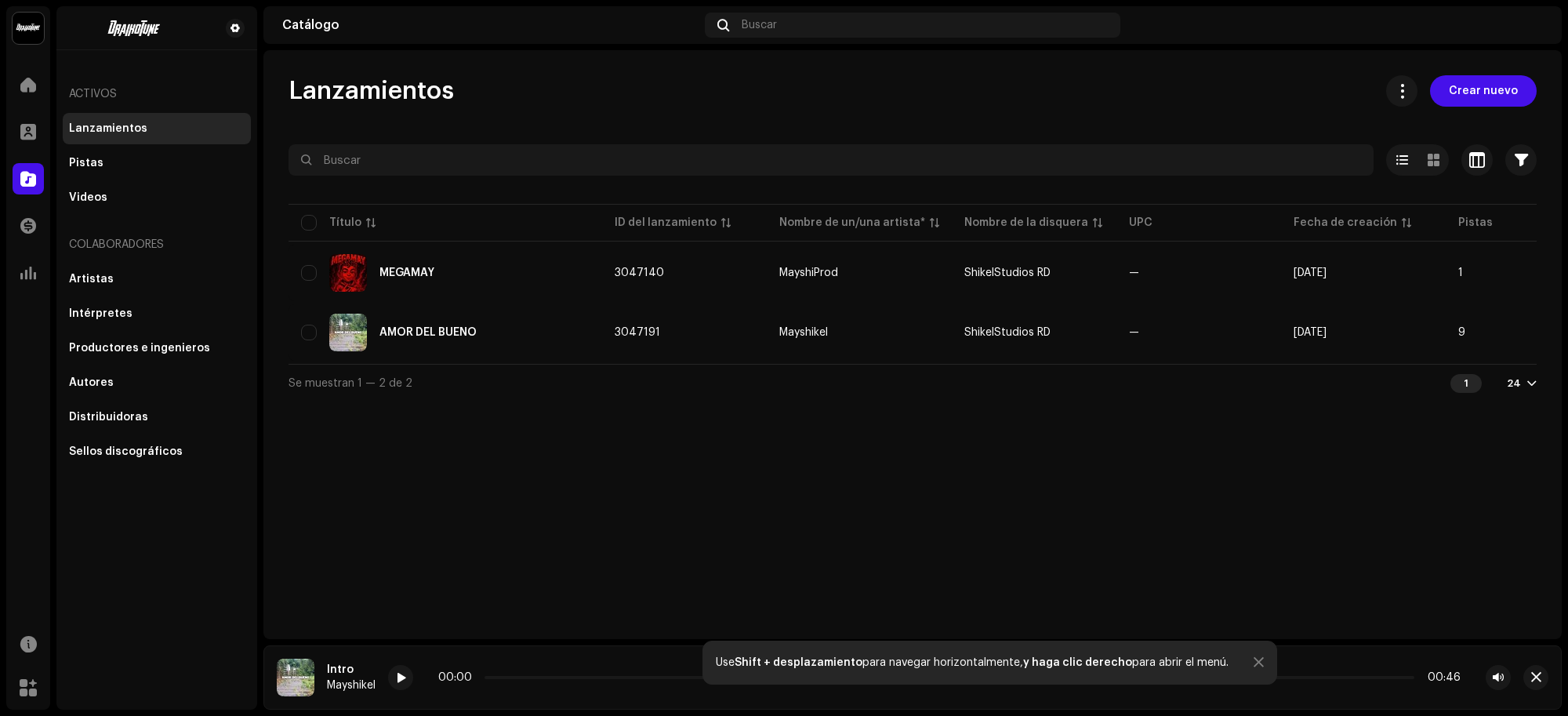
click at [886, 307] on td "Mayshikel" at bounding box center [859, 332] width 185 height 56
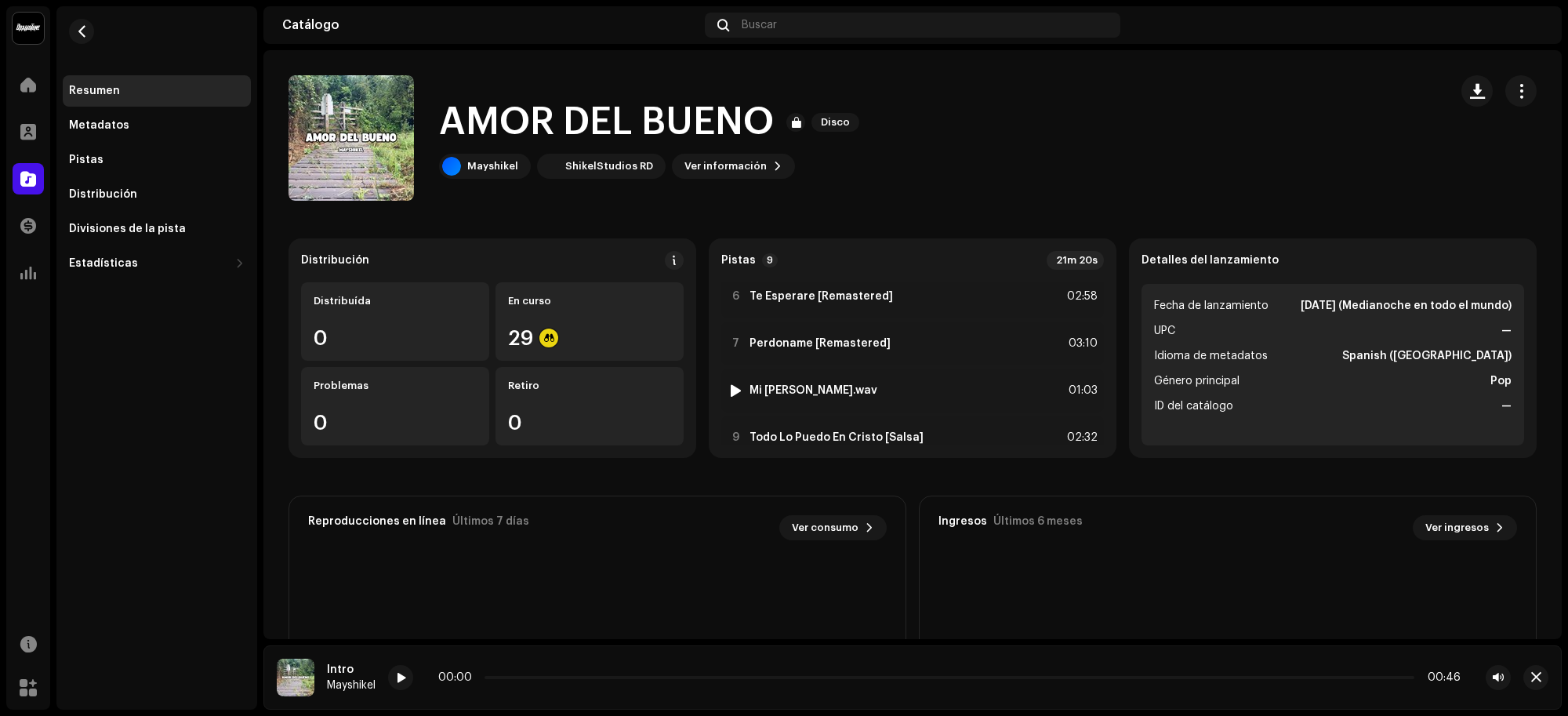
scroll to position [269, 0]
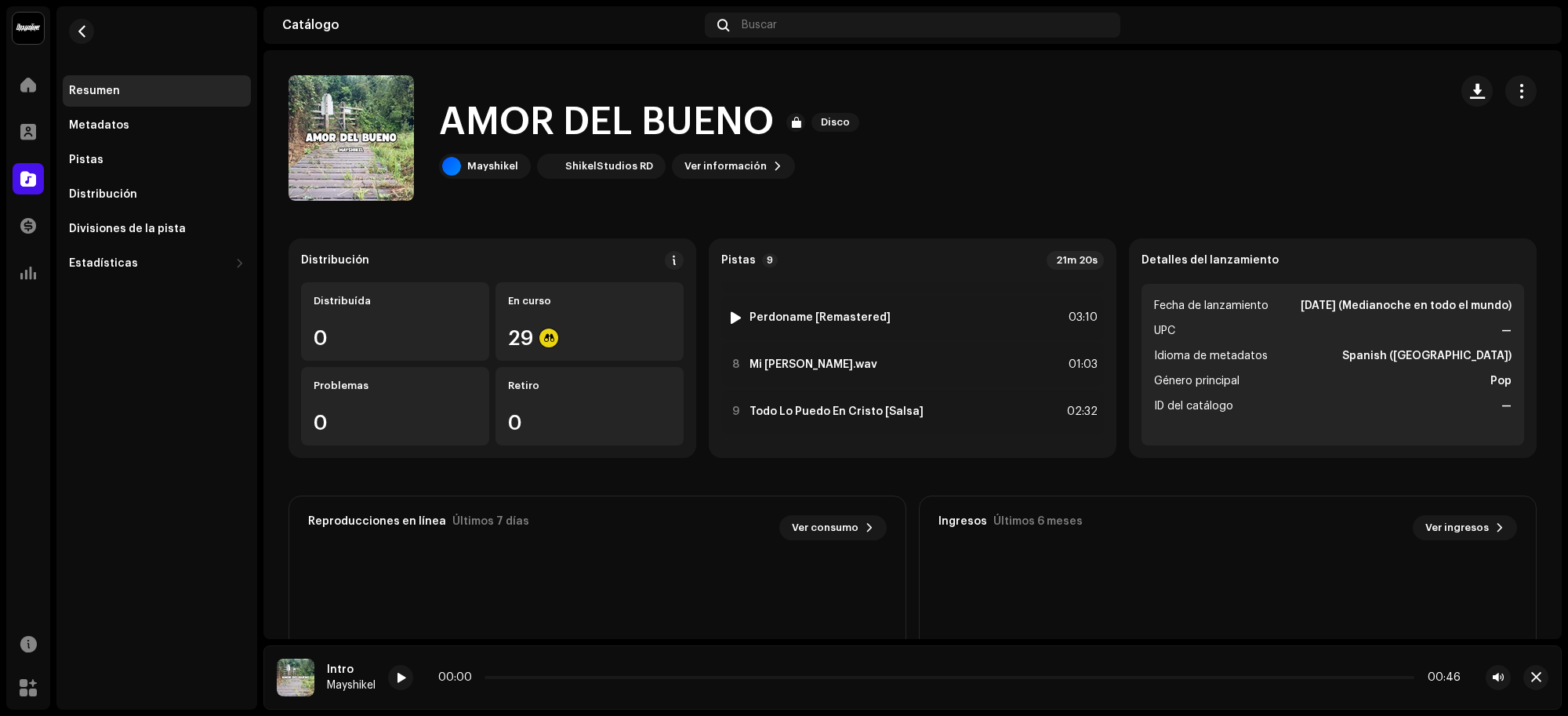
click at [878, 334] on div "7 Perdoname [Remastered] 03:10" at bounding box center [912, 317] width 382 height 44
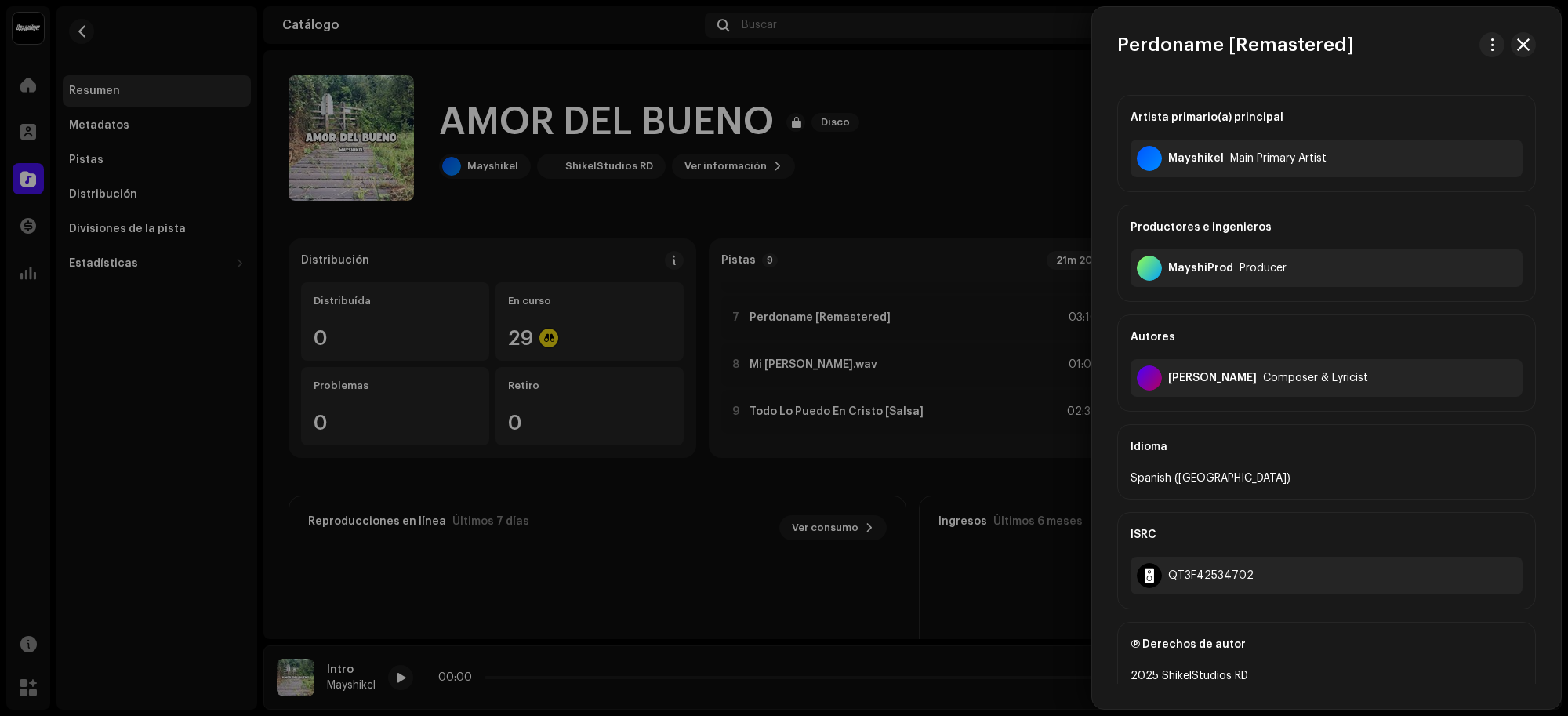
click at [951, 390] on div at bounding box center [784, 358] width 1568 height 716
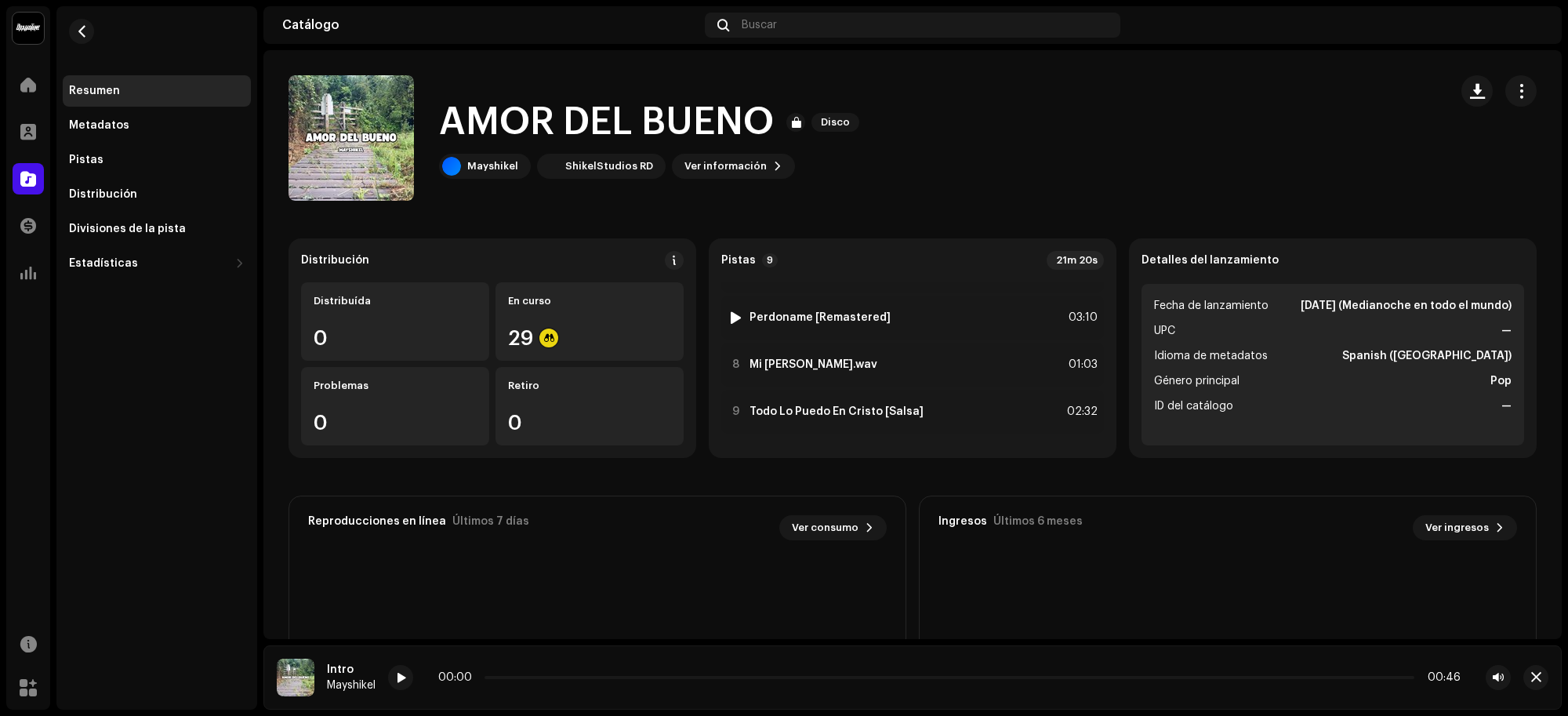
click at [733, 314] on div at bounding box center [735, 317] width 11 height 12
click at [488, 682] on span at bounding box center [493, 678] width 10 height 12
click at [488, 675] on span at bounding box center [493, 678] width 10 height 12
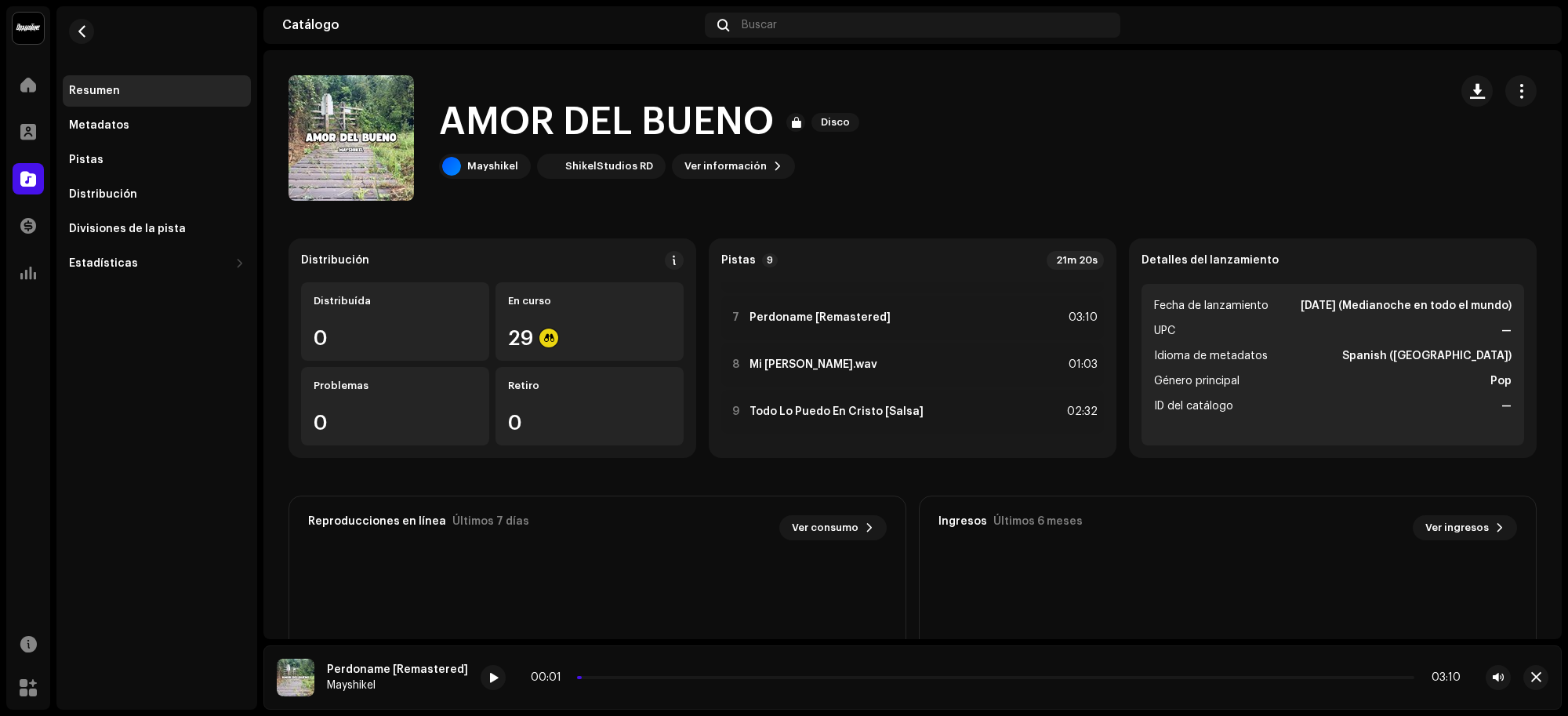
click at [488, 675] on span at bounding box center [493, 678] width 10 height 12
click at [488, 676] on span at bounding box center [493, 678] width 10 height 12
click at [487, 684] on div at bounding box center [493, 677] width 25 height 25
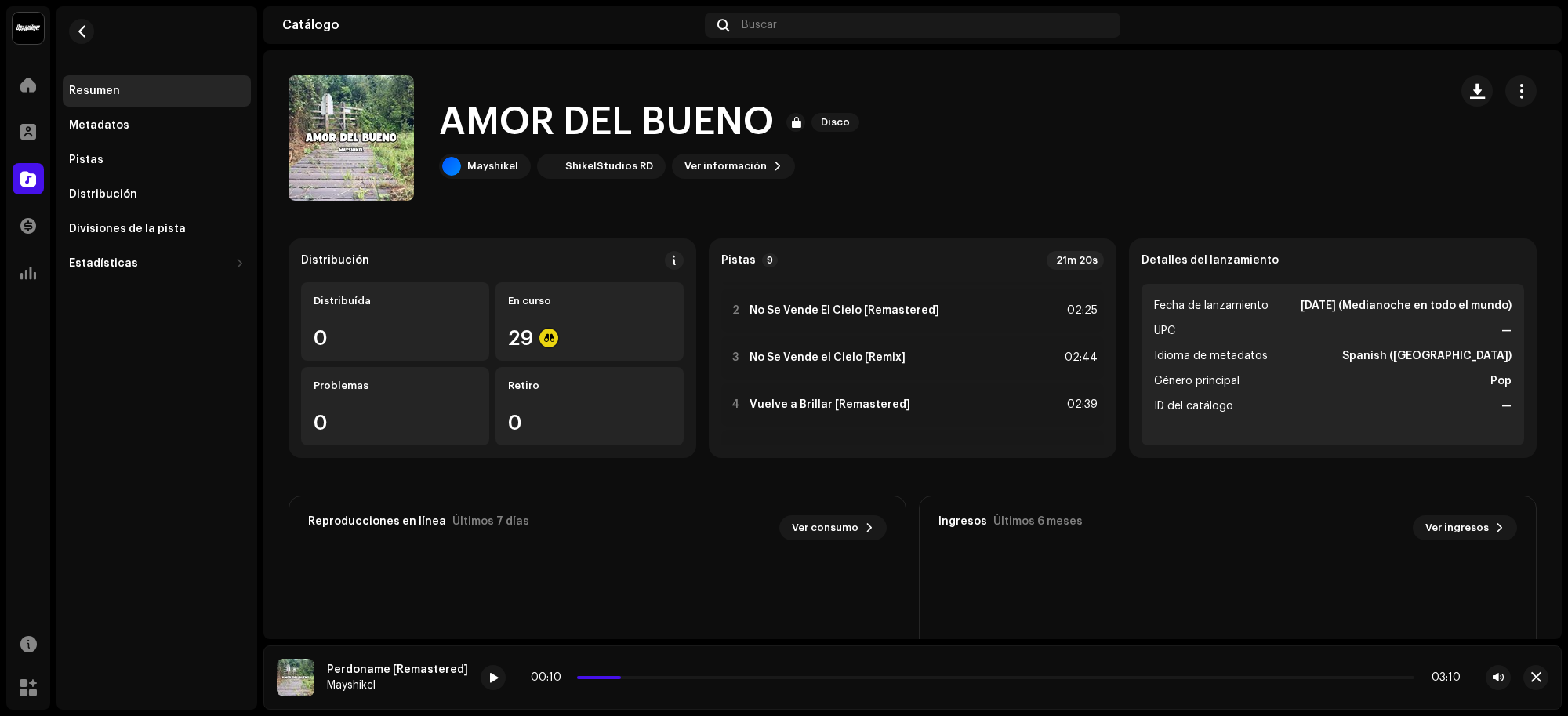
scroll to position [0, 0]
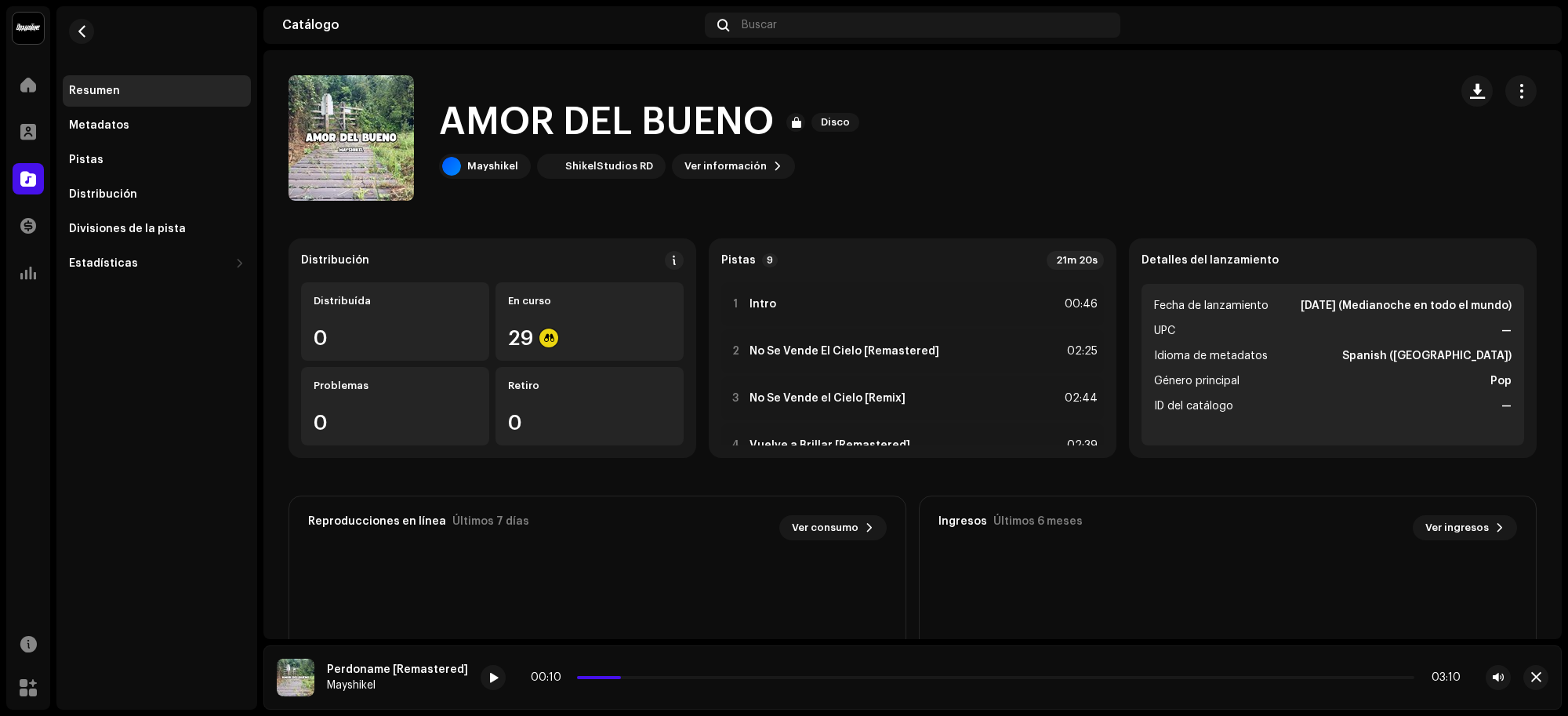
click at [154, 96] on div "Resumen" at bounding box center [157, 90] width 176 height 12
click at [21, 168] on div at bounding box center [28, 178] width 32 height 32
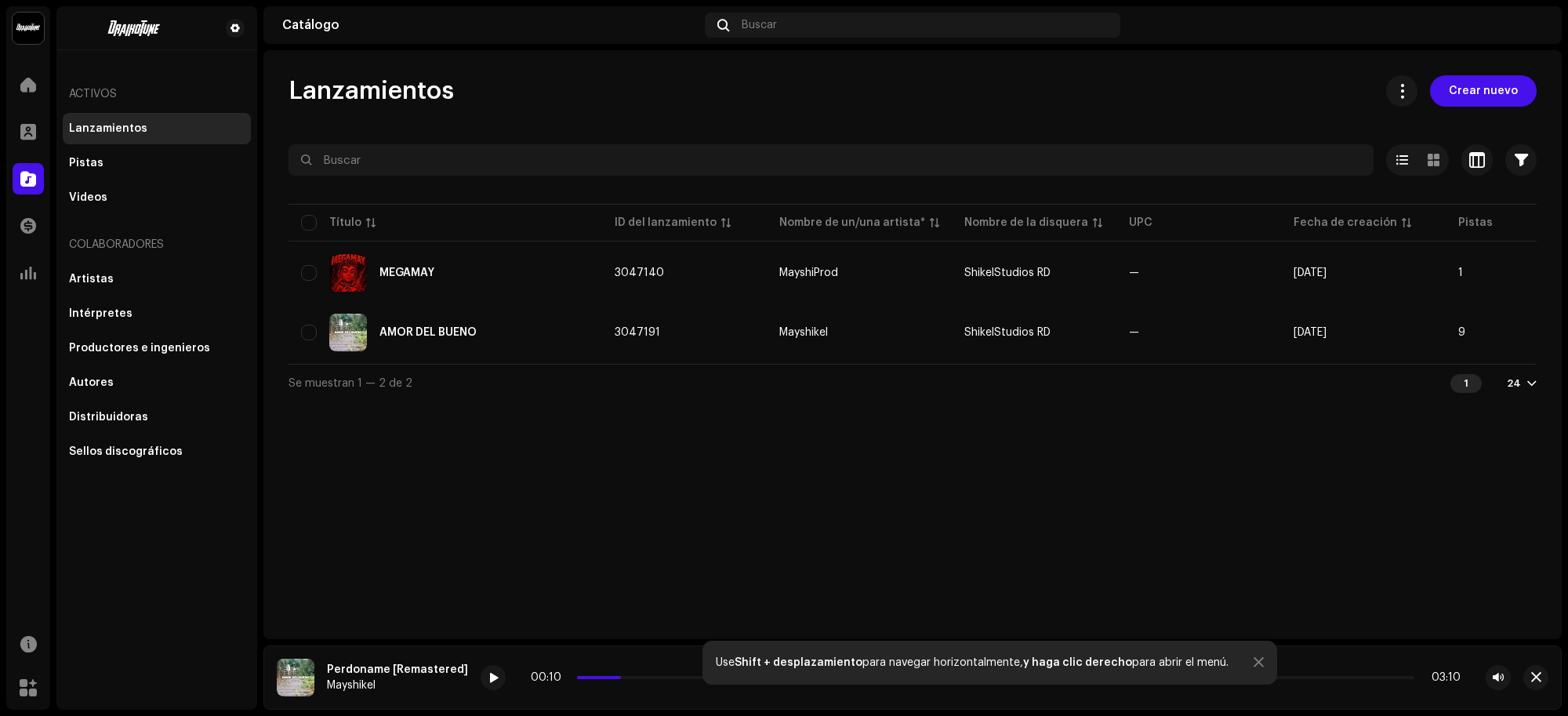
click at [542, 314] on div "AMOR DEL BUENO" at bounding box center [445, 333] width 289 height 37
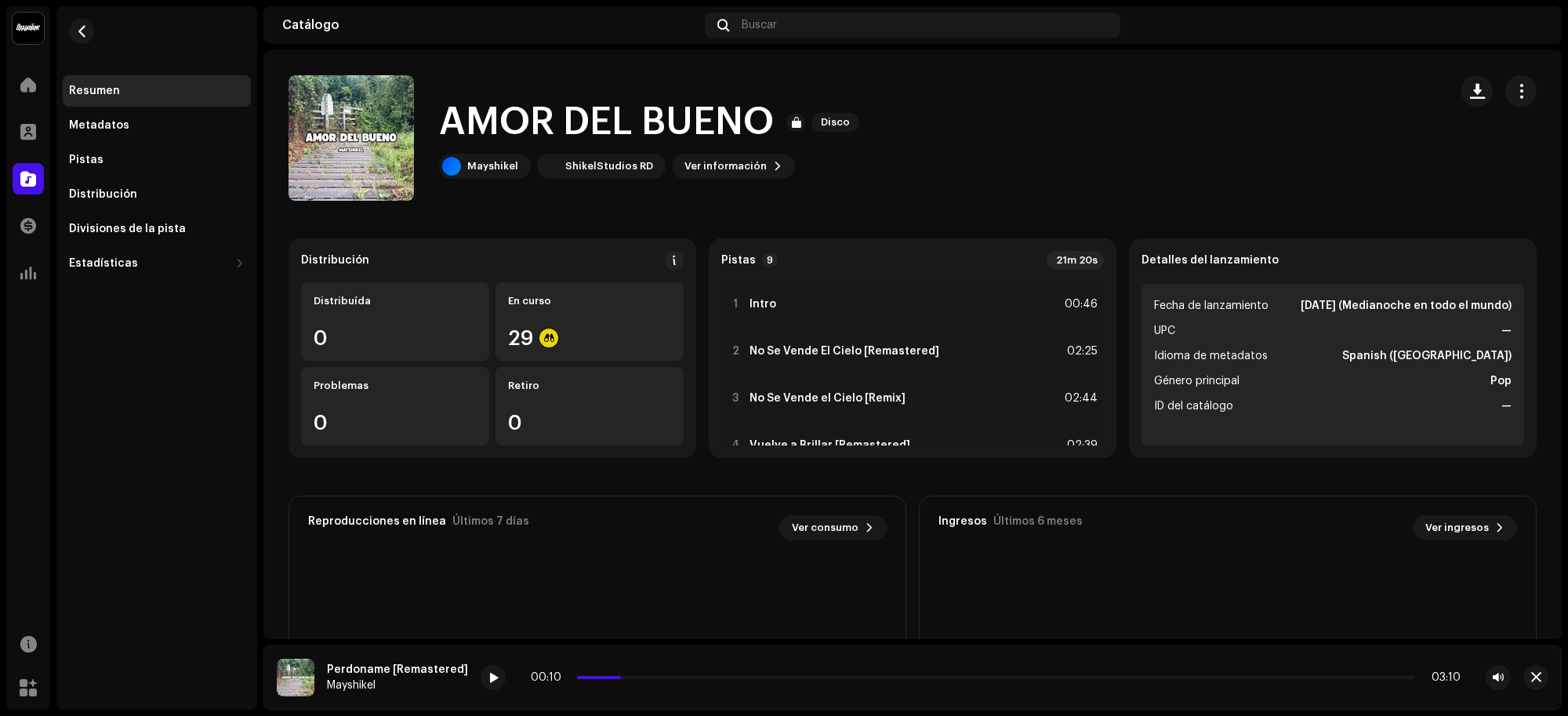
click at [132, 163] on div "Pistas" at bounding box center [157, 159] width 176 height 12
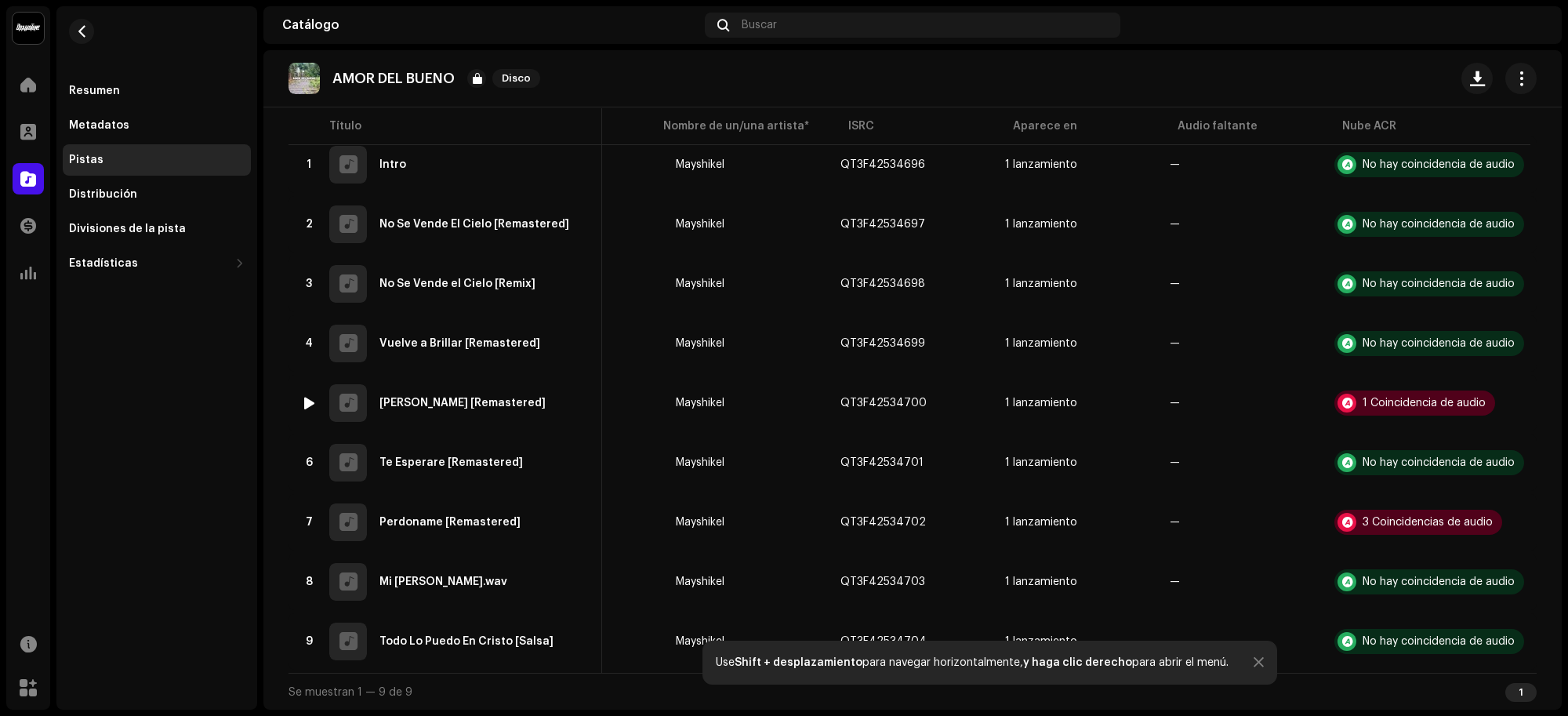
scroll to position [0, 118]
click at [1362, 398] on div "1 Coincidencia de audio" at bounding box center [1423, 403] width 123 height 11
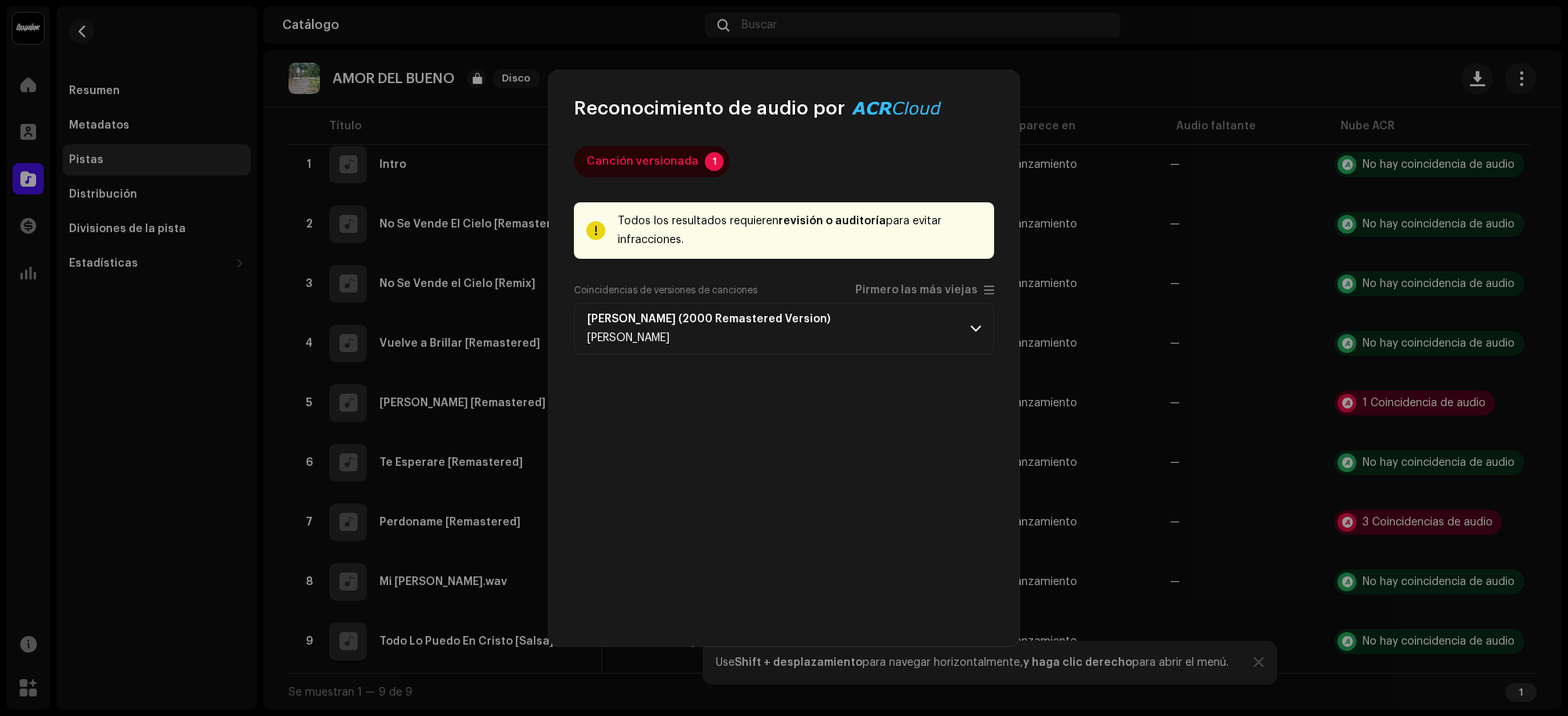
click at [836, 325] on re-a-clipboard-btn at bounding box center [842, 319] width 12 height 12
click at [839, 317] on span "button" at bounding box center [843, 319] width 7 height 12
click at [960, 311] on p-accordion-header "Laura (2000 Remastered Version) Woody Herman" at bounding box center [783, 329] width 420 height 52
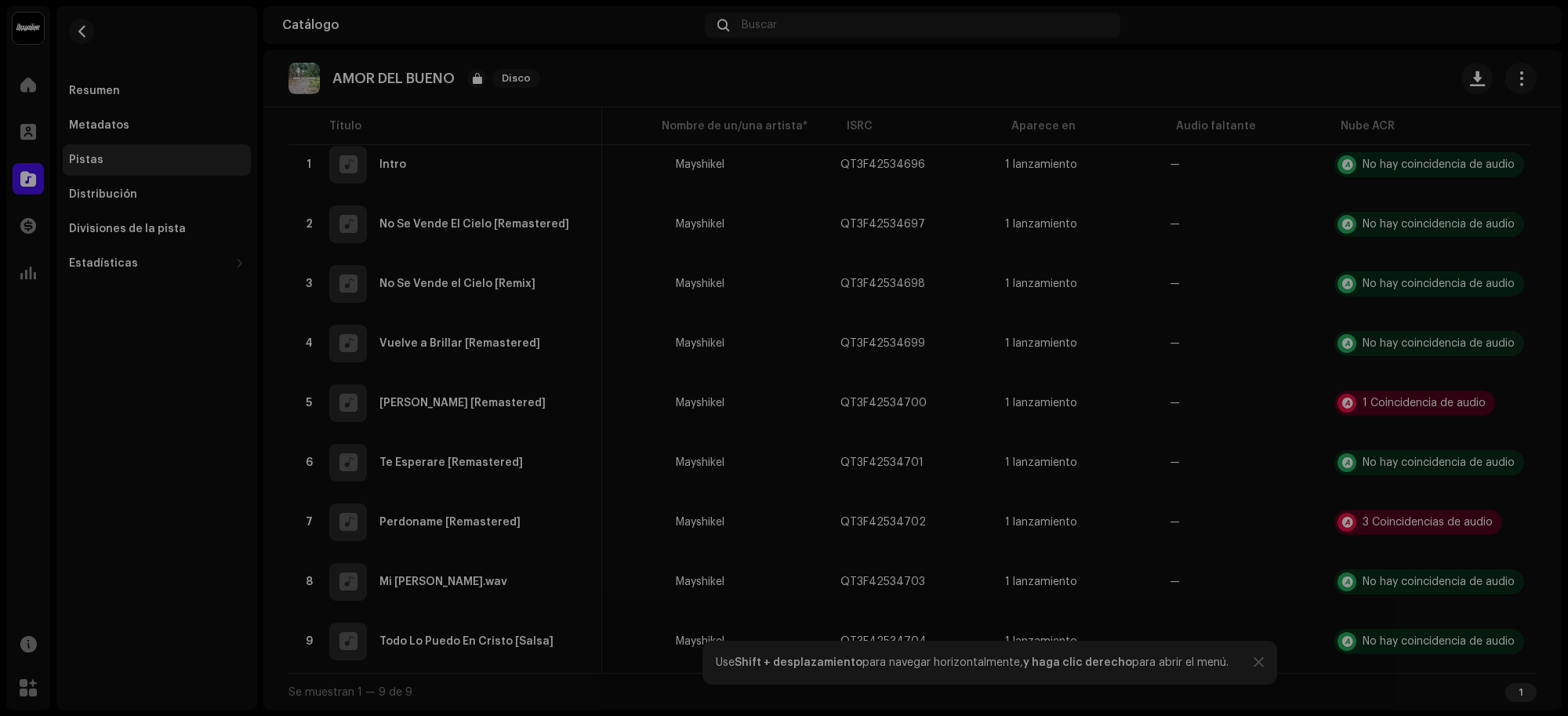
click at [1221, 406] on div "Reconocimiento de audio por Canción versionada 1 Todos los resultados requieren…" at bounding box center [784, 358] width 1568 height 716
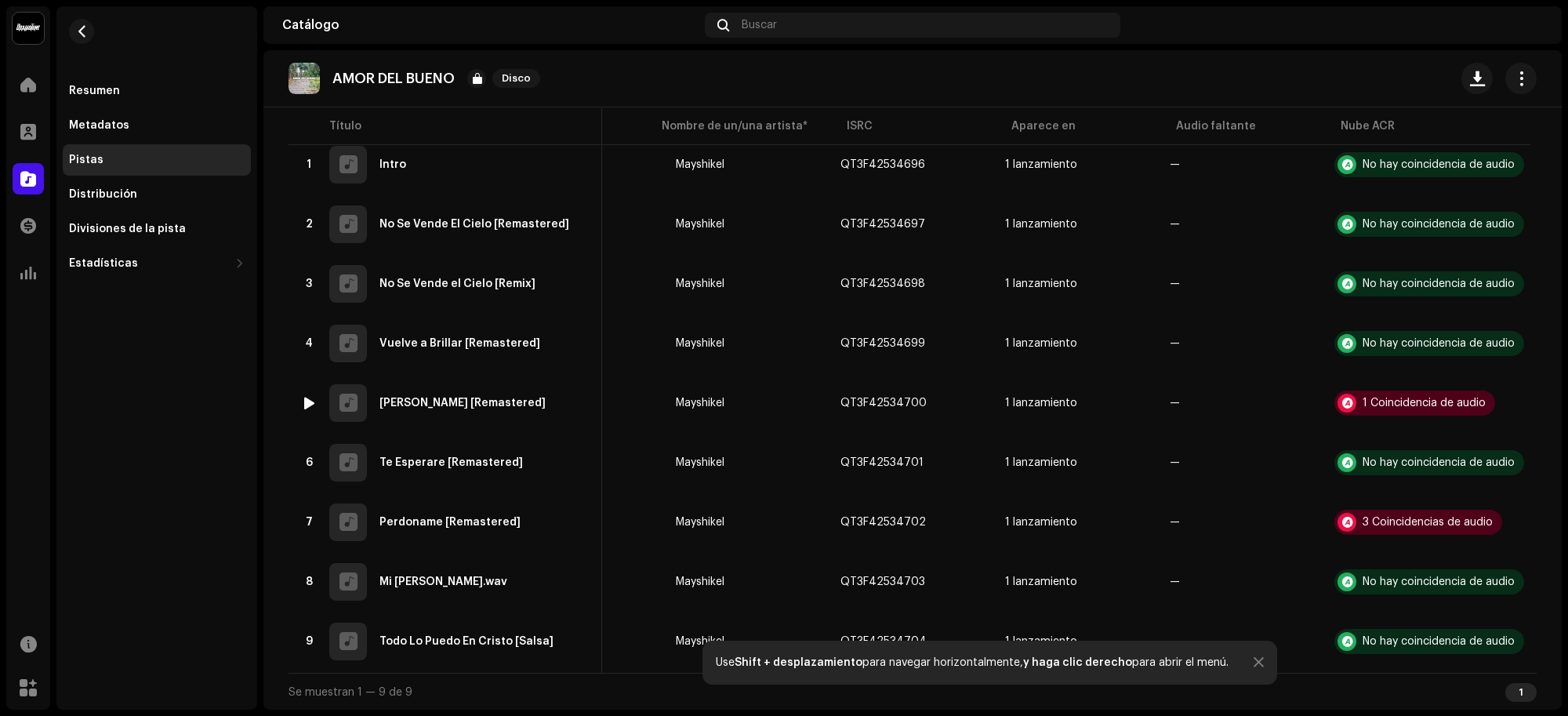
click at [1511, 401] on span "button" at bounding box center [1517, 403] width 11 height 12
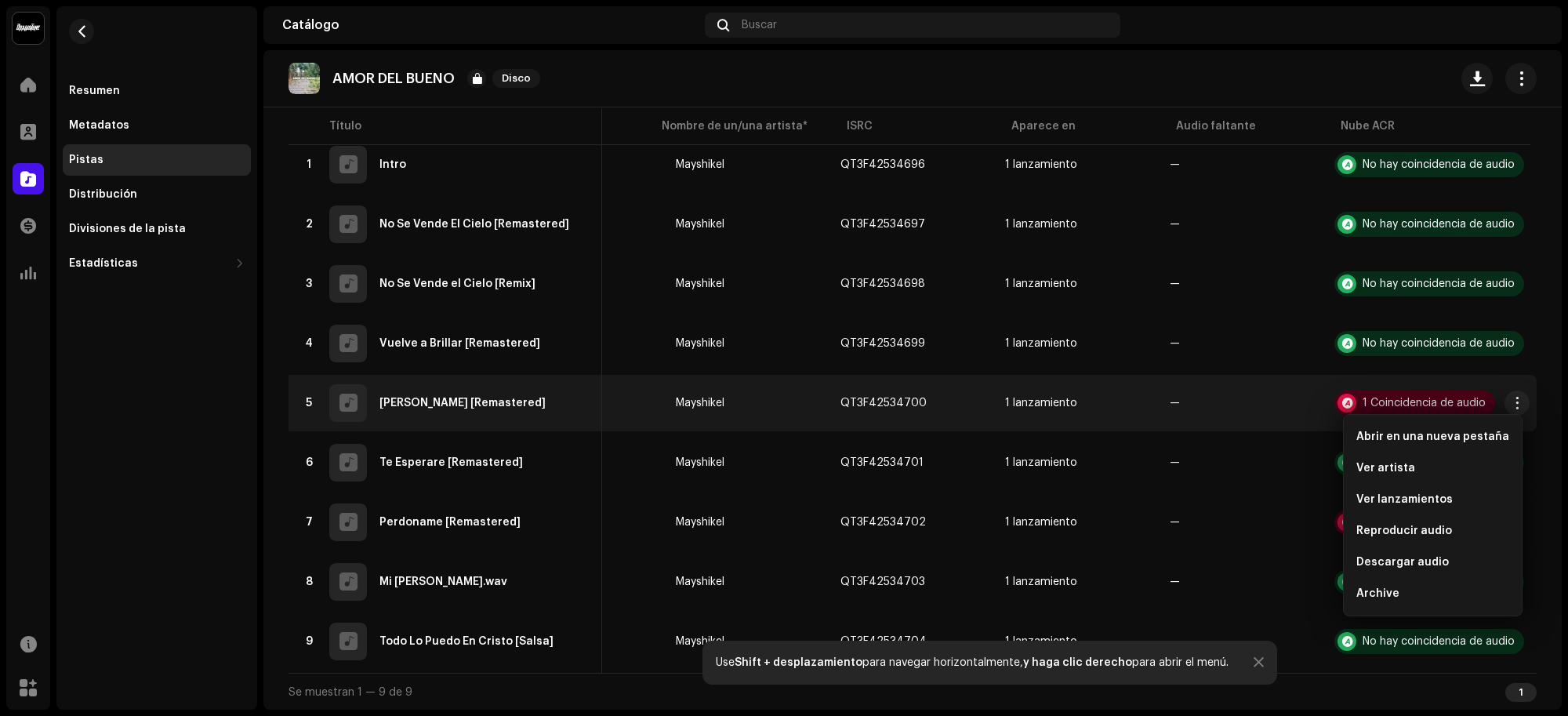
click at [1431, 542] on div "Reproducir audio" at bounding box center [1432, 530] width 165 height 32
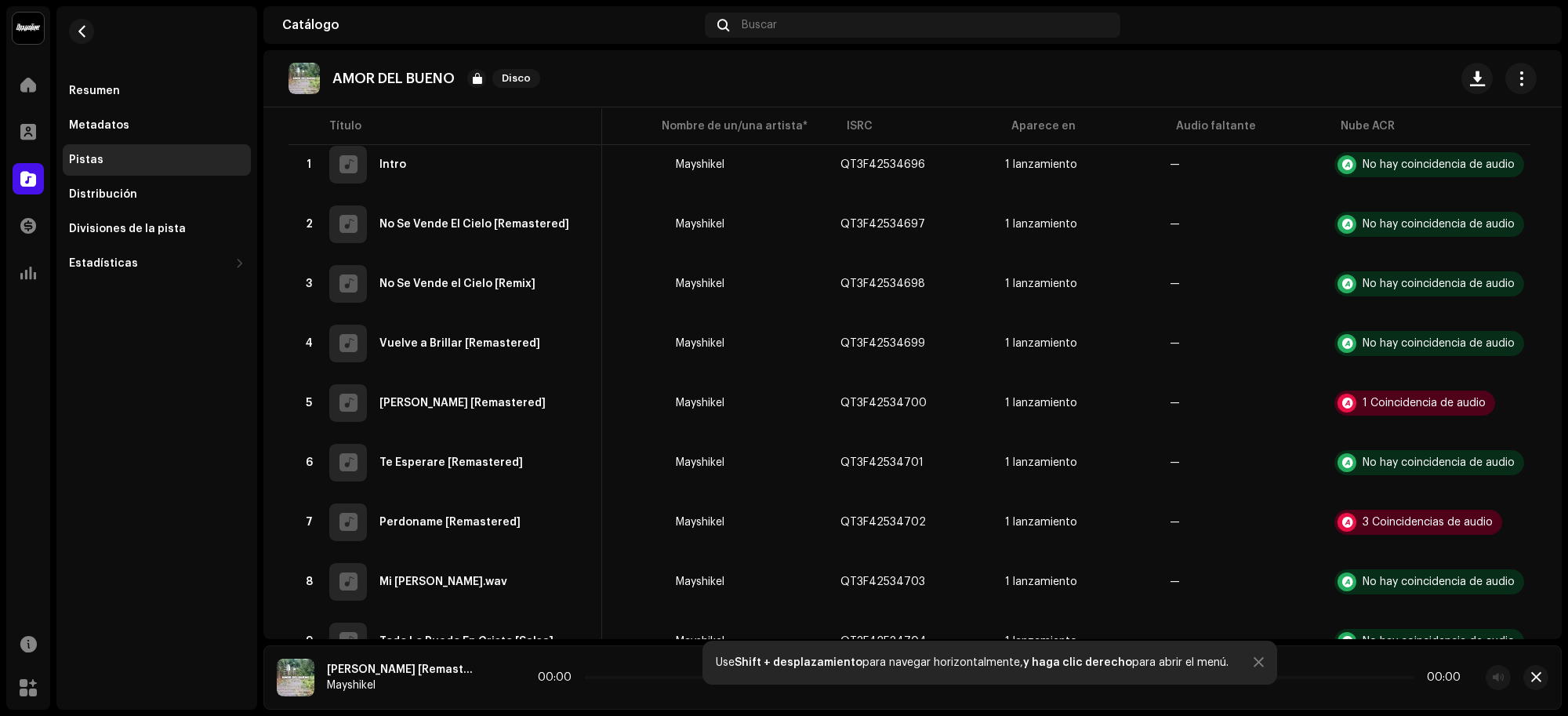
click at [1253, 661] on div at bounding box center [1258, 662] width 11 height 12
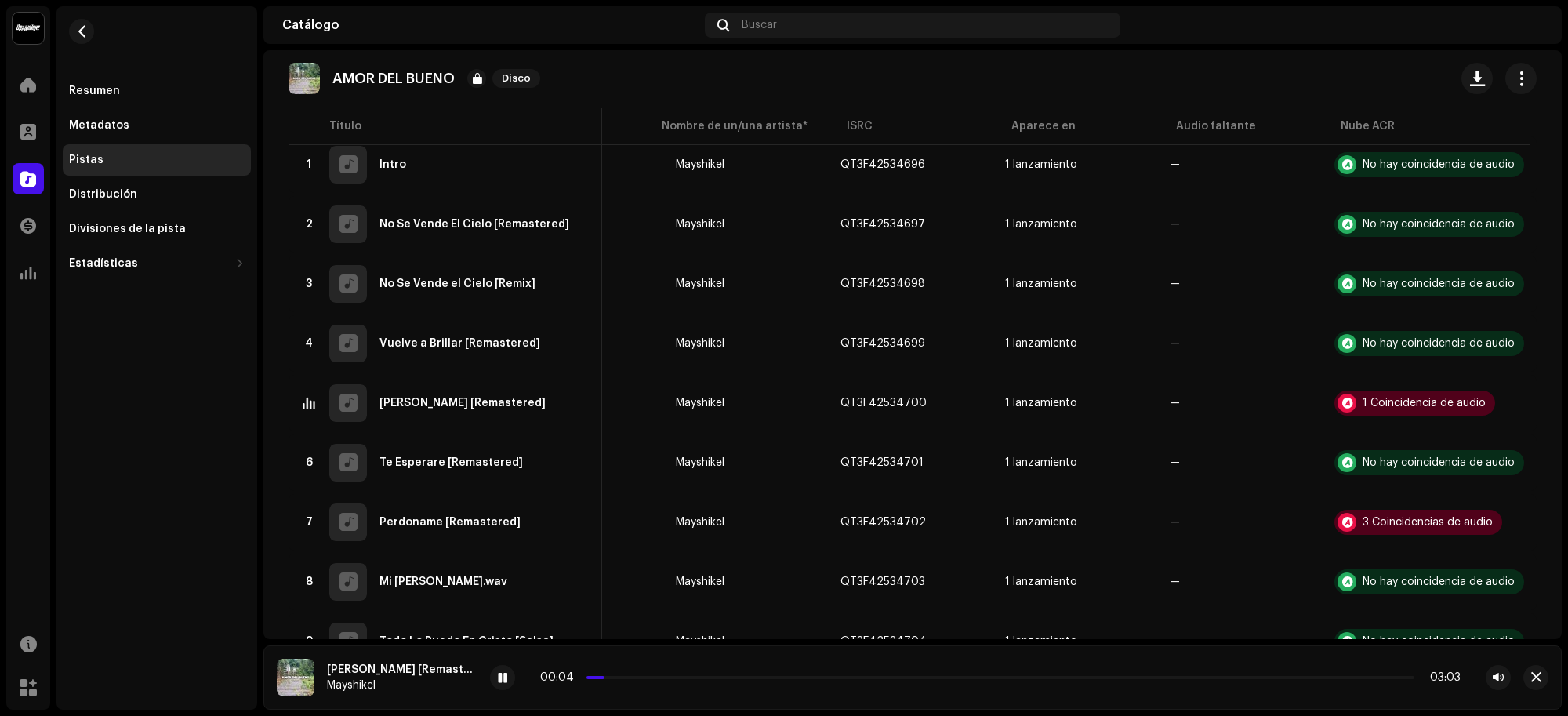
drag, startPoint x: 460, startPoint y: 673, endPoint x: 506, endPoint y: 661, distance: 47.5
click at [498, 672] on span at bounding box center [503, 678] width 10 height 12
click at [1511, 400] on button "button" at bounding box center [1517, 403] width 25 height 25
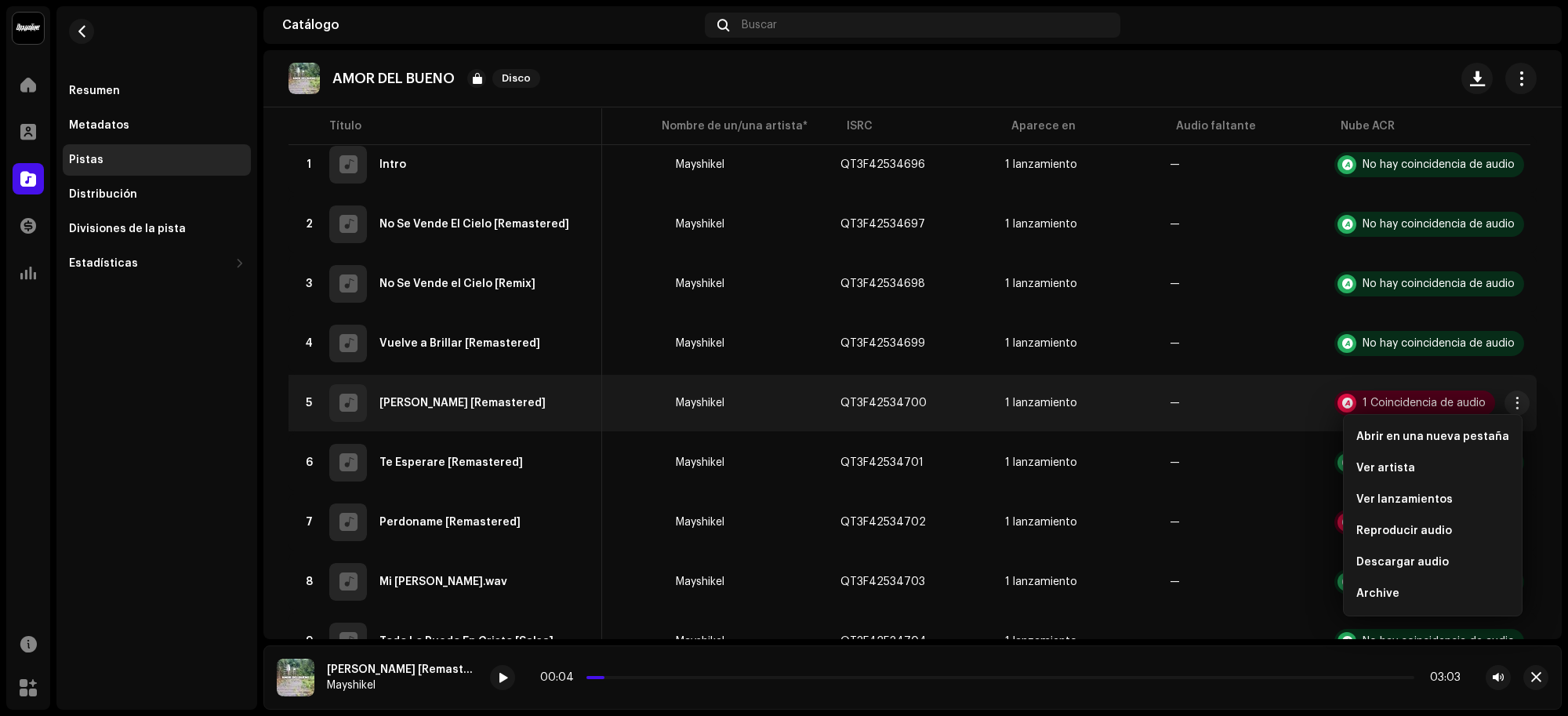
click at [1424, 504] on span "Ver lanzamientos" at bounding box center [1404, 499] width 97 height 12
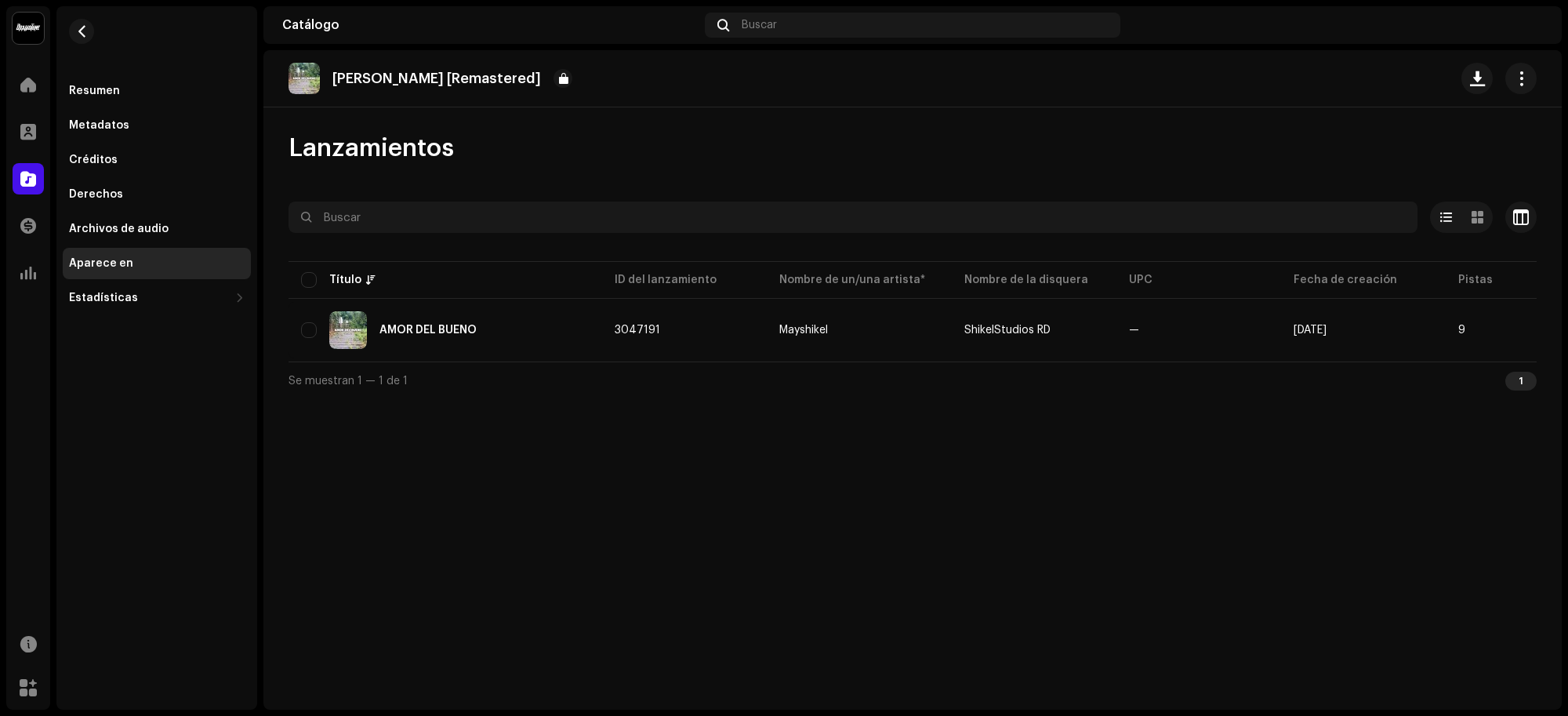
click at [711, 324] on td "3047191" at bounding box center [684, 330] width 164 height 56
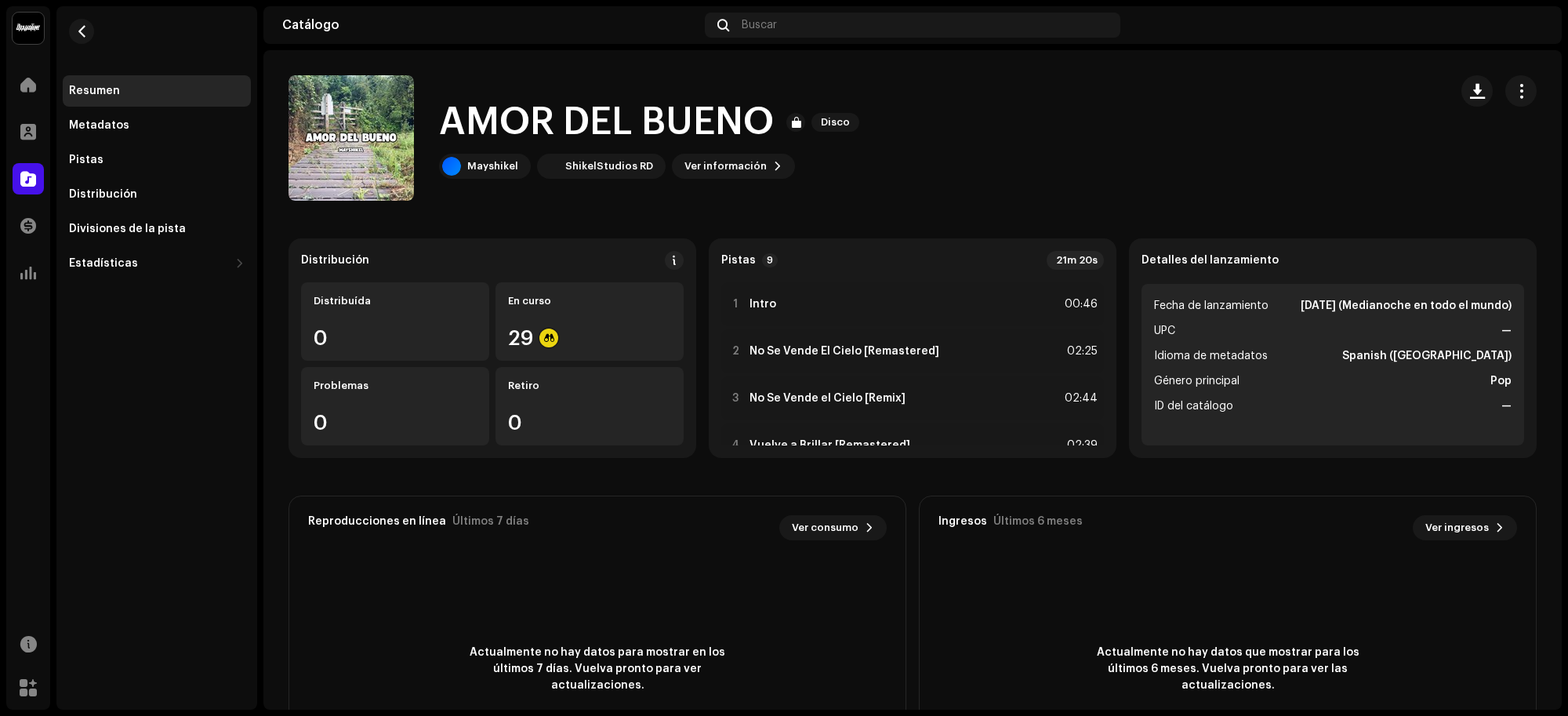
click at [172, 198] on div "Distribución" at bounding box center [157, 194] width 176 height 12
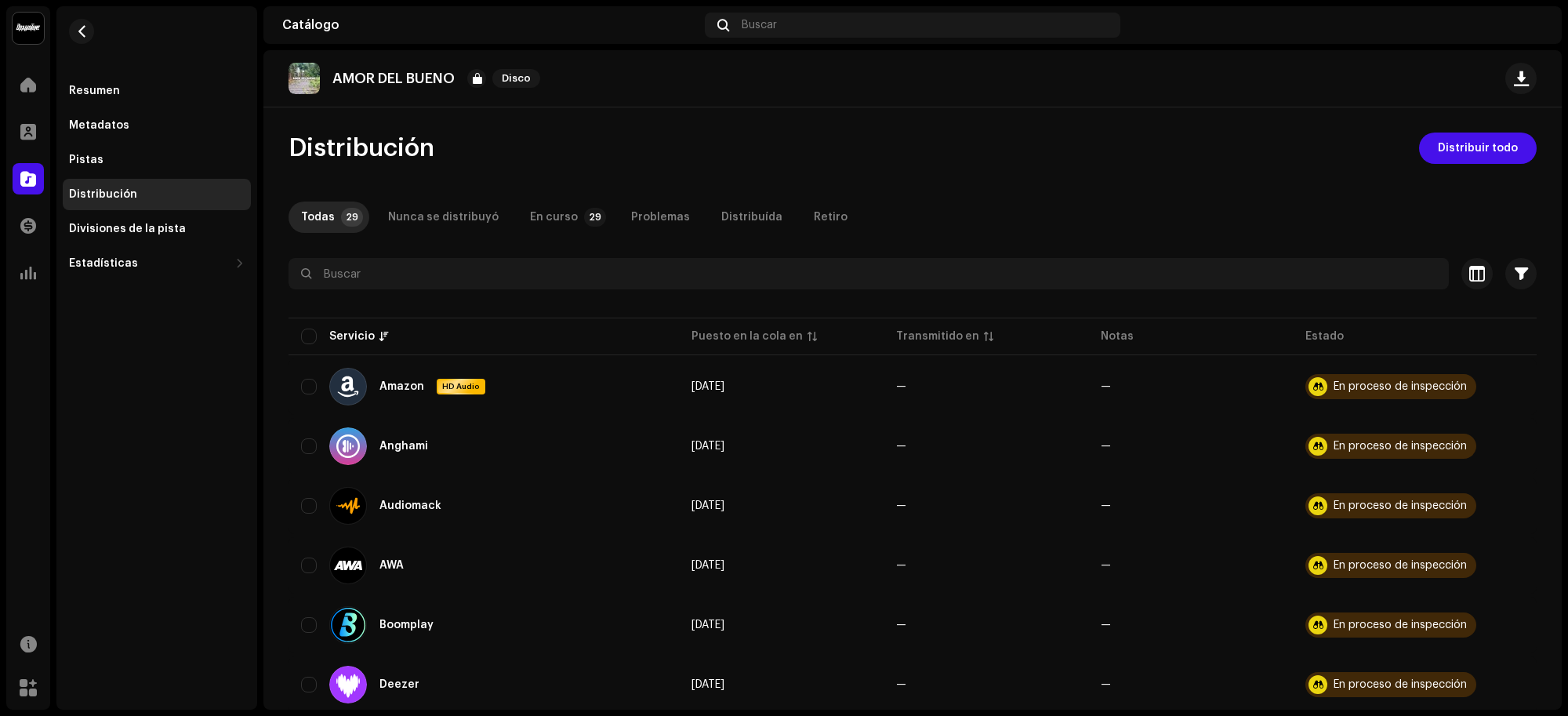
click at [534, 220] on div "En curso" at bounding box center [554, 217] width 48 height 32
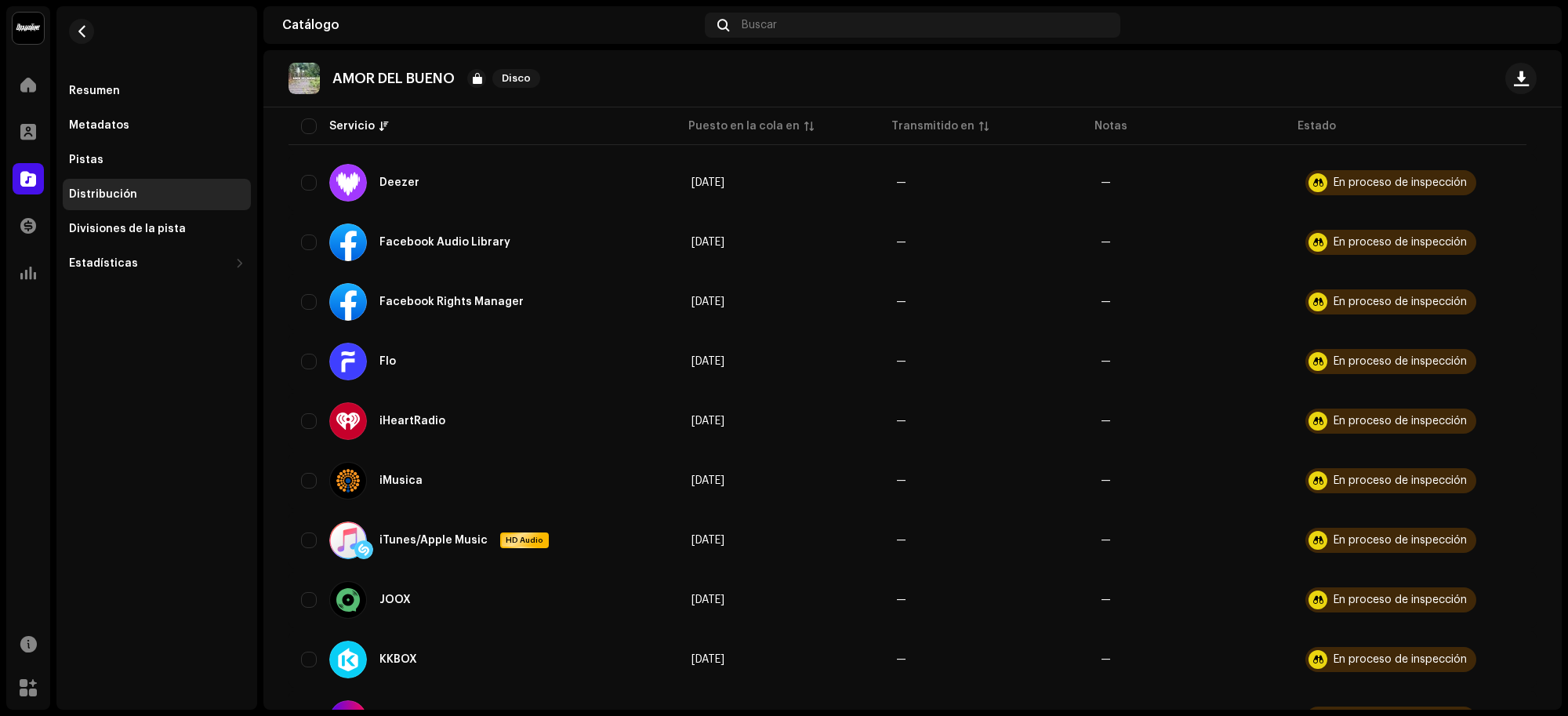
scroll to position [686, 0]
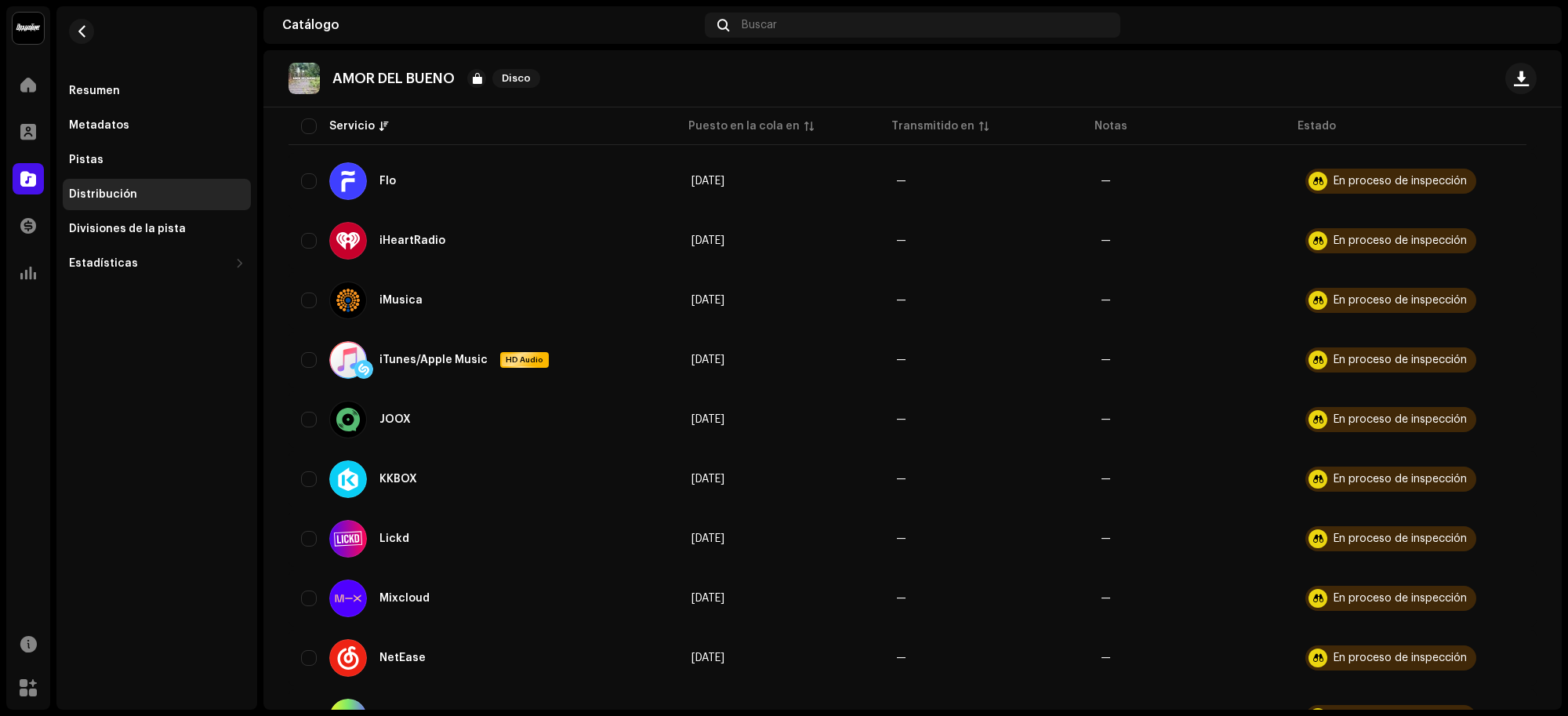
click at [182, 228] on div "Divisiones de la pista" at bounding box center [157, 229] width 176 height 12
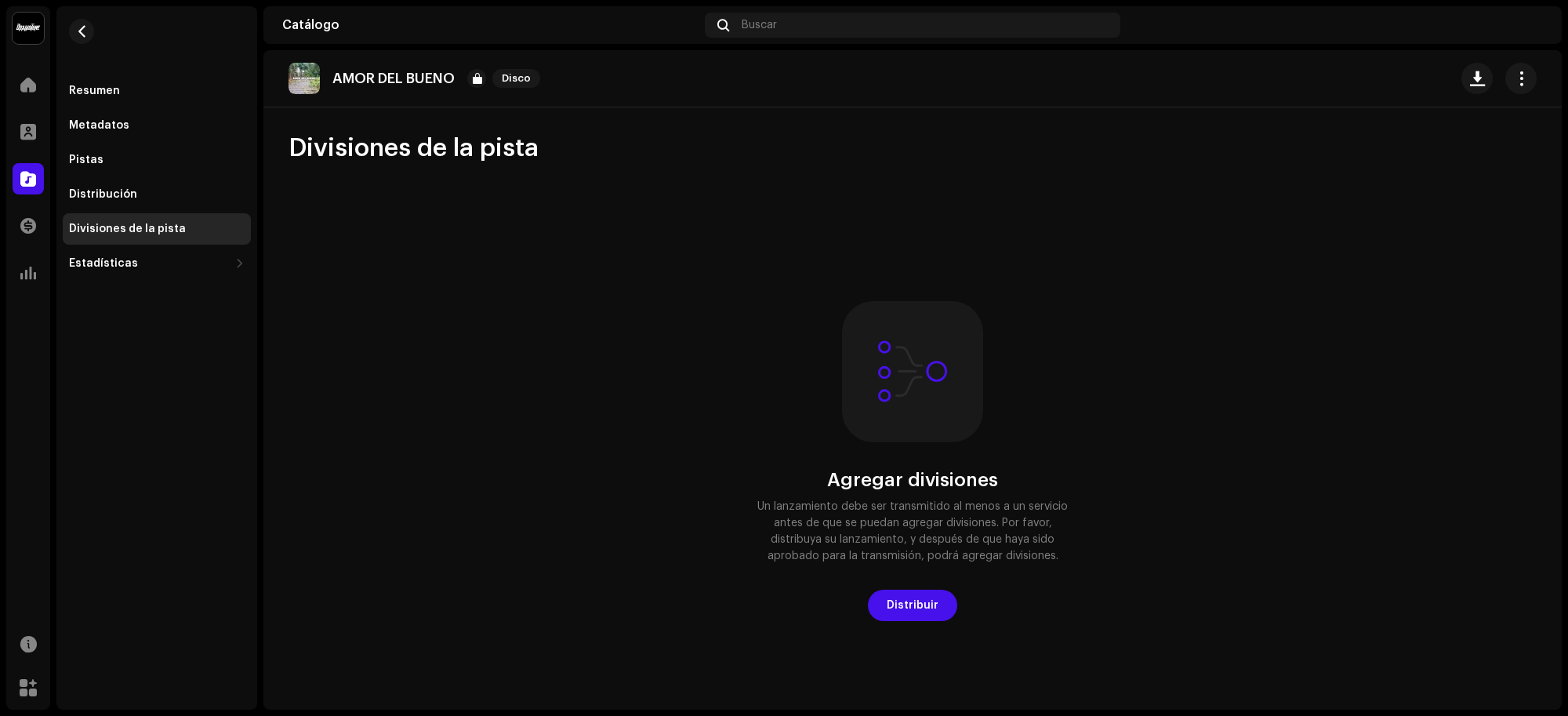
click at [175, 264] on div "Estadísticas" at bounding box center [149, 263] width 160 height 12
click at [146, 111] on div "Metadatos" at bounding box center [156, 125] width 188 height 32
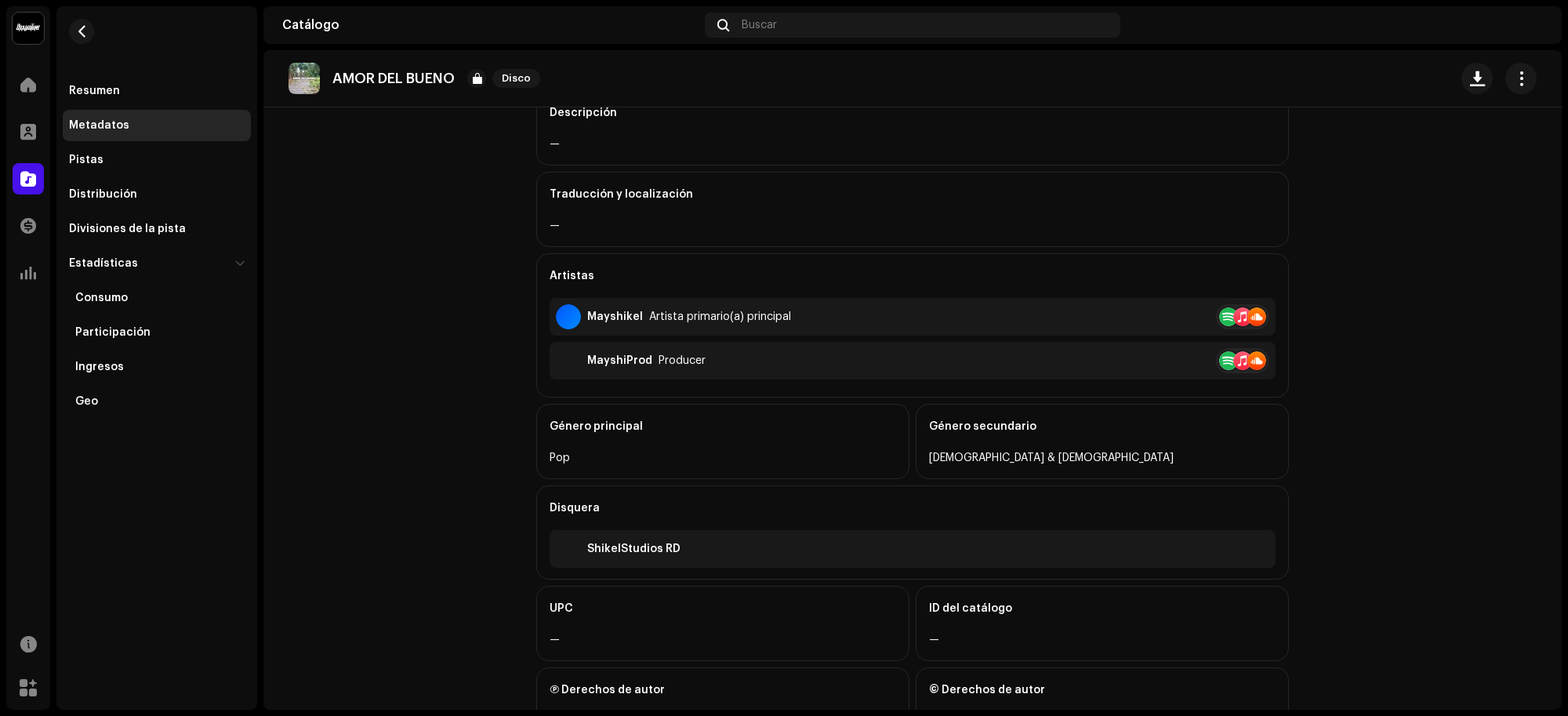
scroll to position [347, 0]
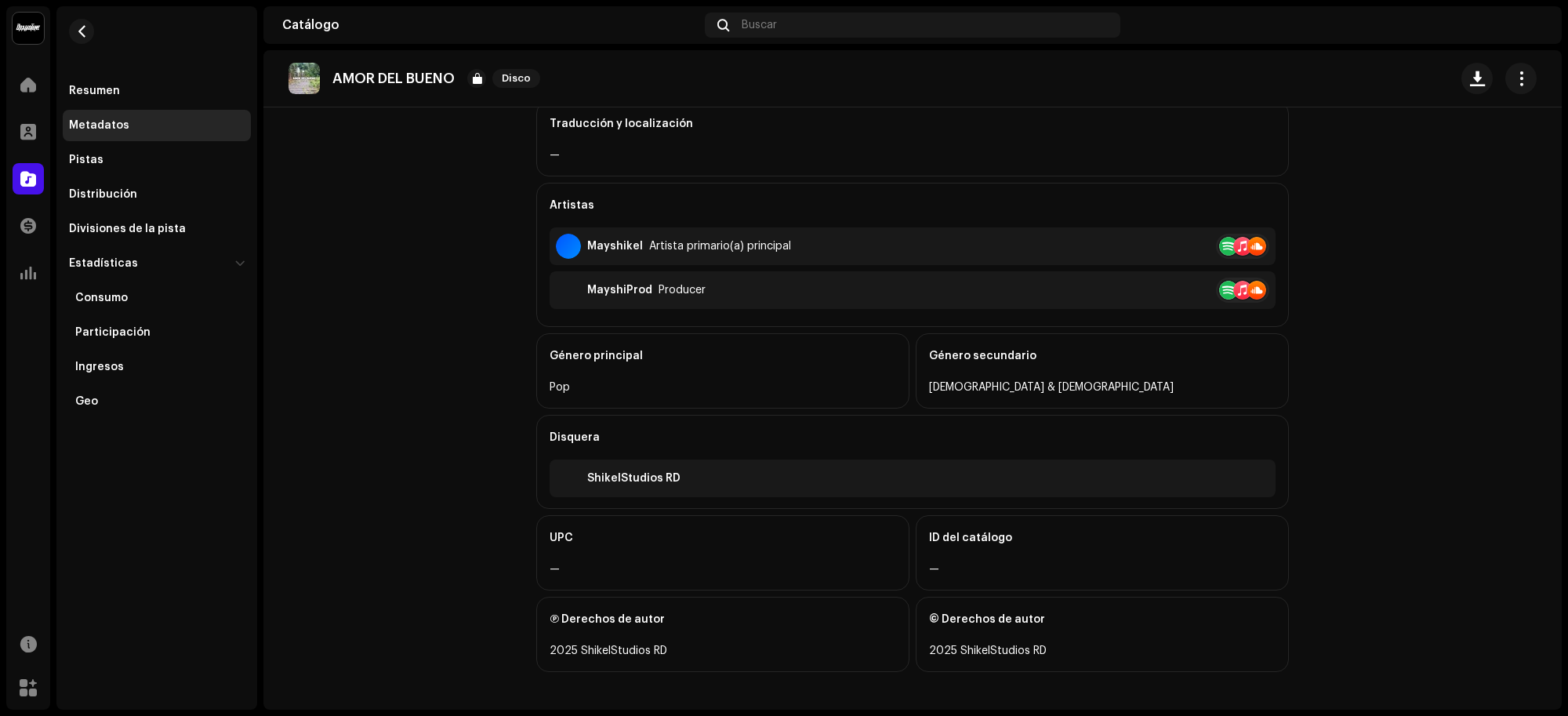
click at [161, 107] on div "Resumen Metadatos Pistas Distribución Divisiones de la pista Estadísticas Consu…" at bounding box center [156, 247] width 188 height 342
drag, startPoint x: 161, startPoint y: 93, endPoint x: 161, endPoint y: 83, distance: 10.0
click at [161, 88] on div "Resumen" at bounding box center [157, 90] width 176 height 12
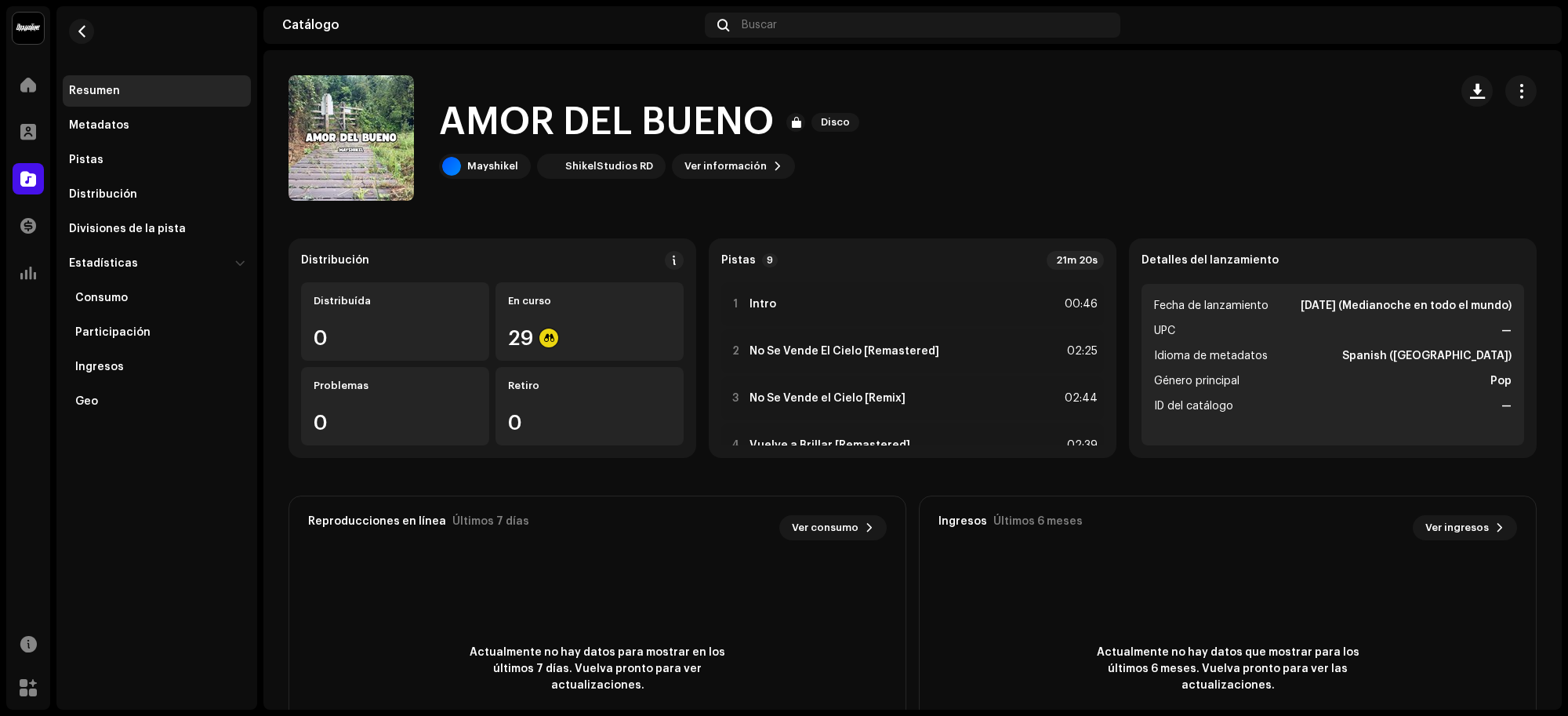
click at [691, 166] on span "Ver información" at bounding box center [725, 166] width 82 height 32
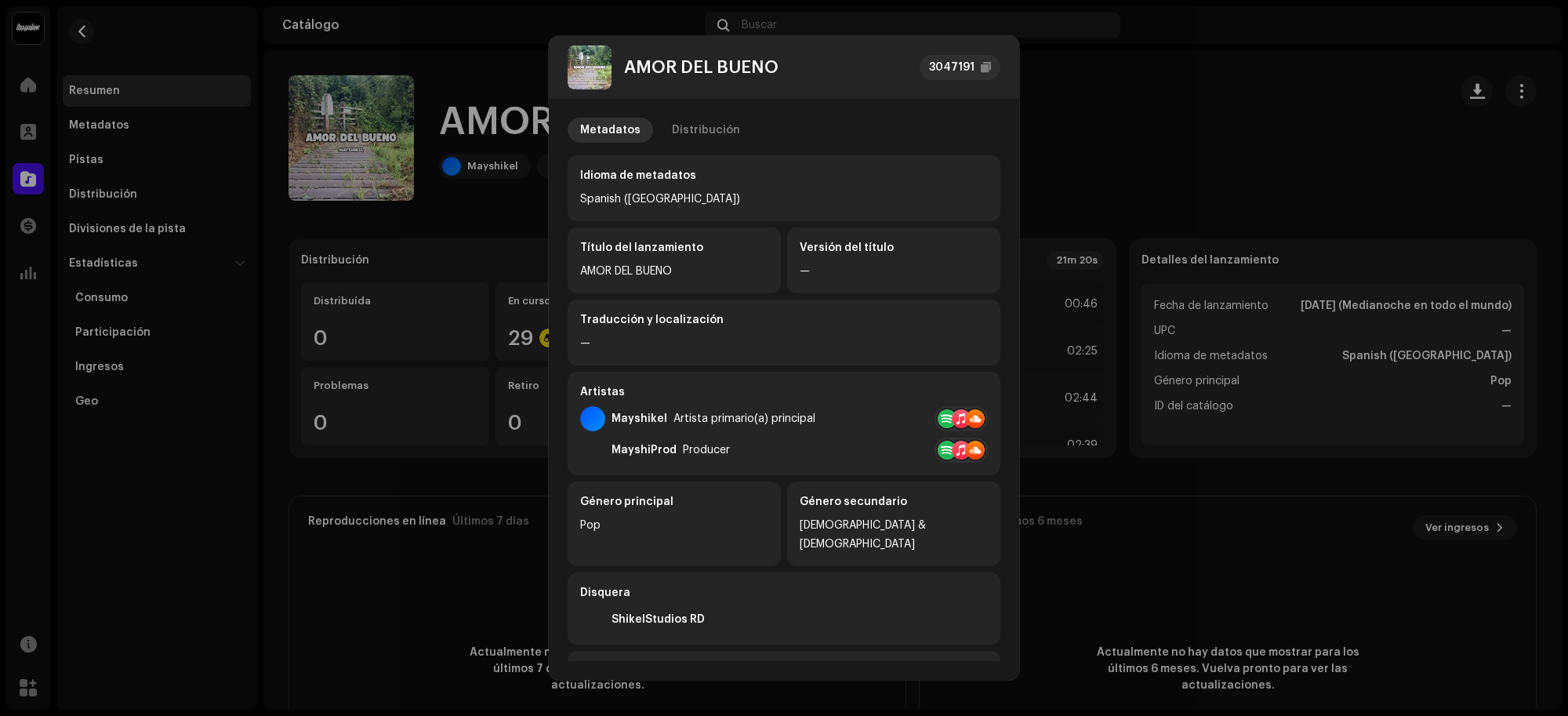
click at [694, 124] on div "Distribución" at bounding box center [706, 130] width 68 height 25
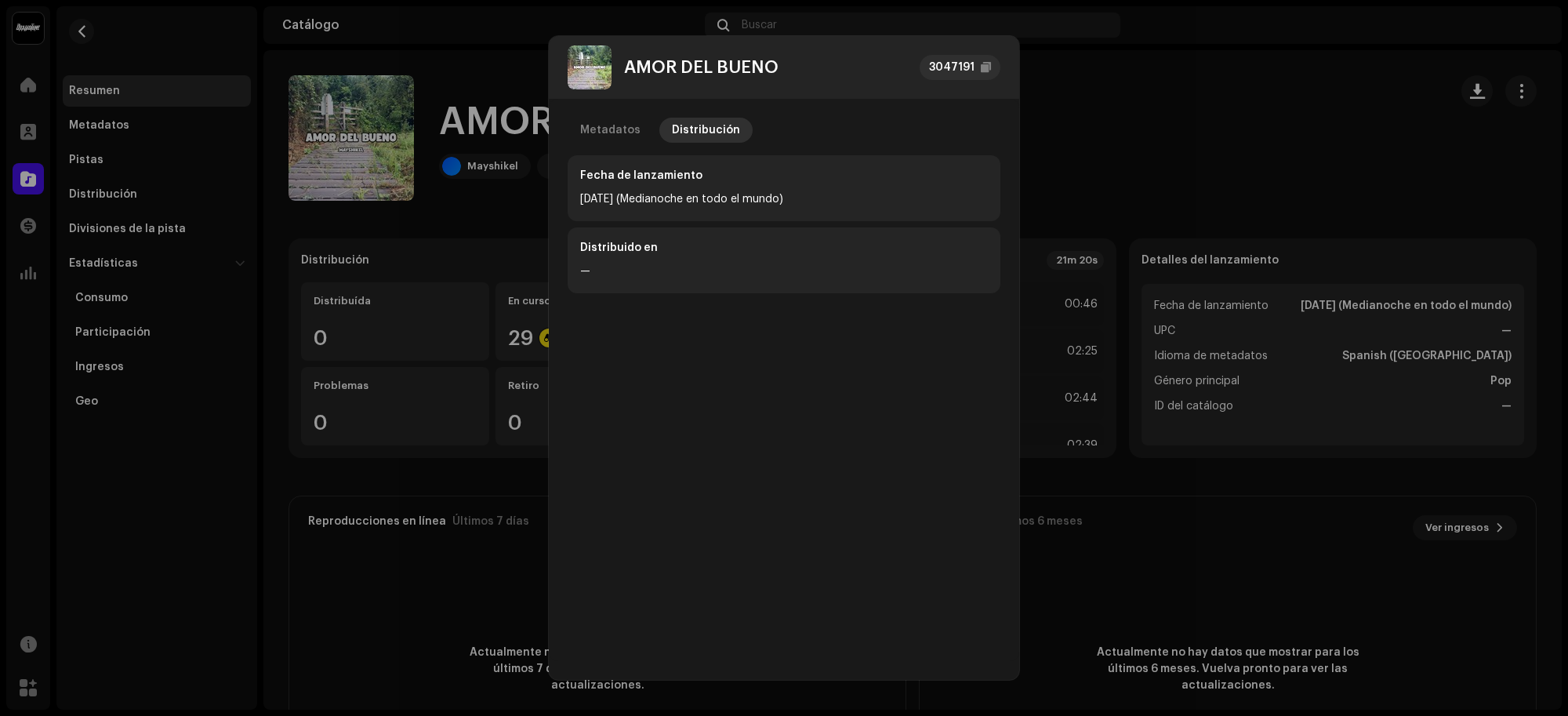
click at [651, 247] on div "Distribuido en" at bounding box center [783, 251] width 407 height 22
click at [592, 119] on div "Metadatos" at bounding box center [610, 130] width 60 height 25
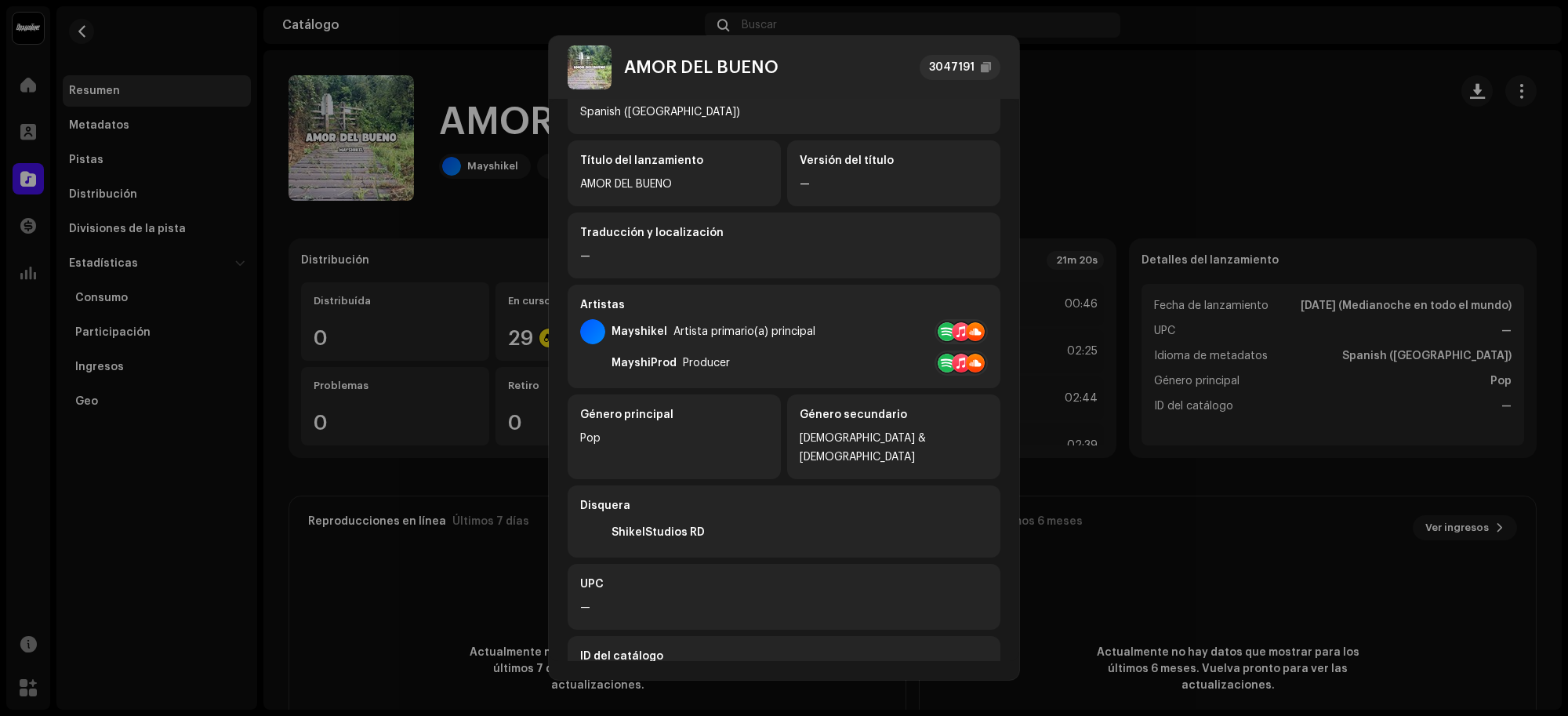
scroll to position [198, 0]
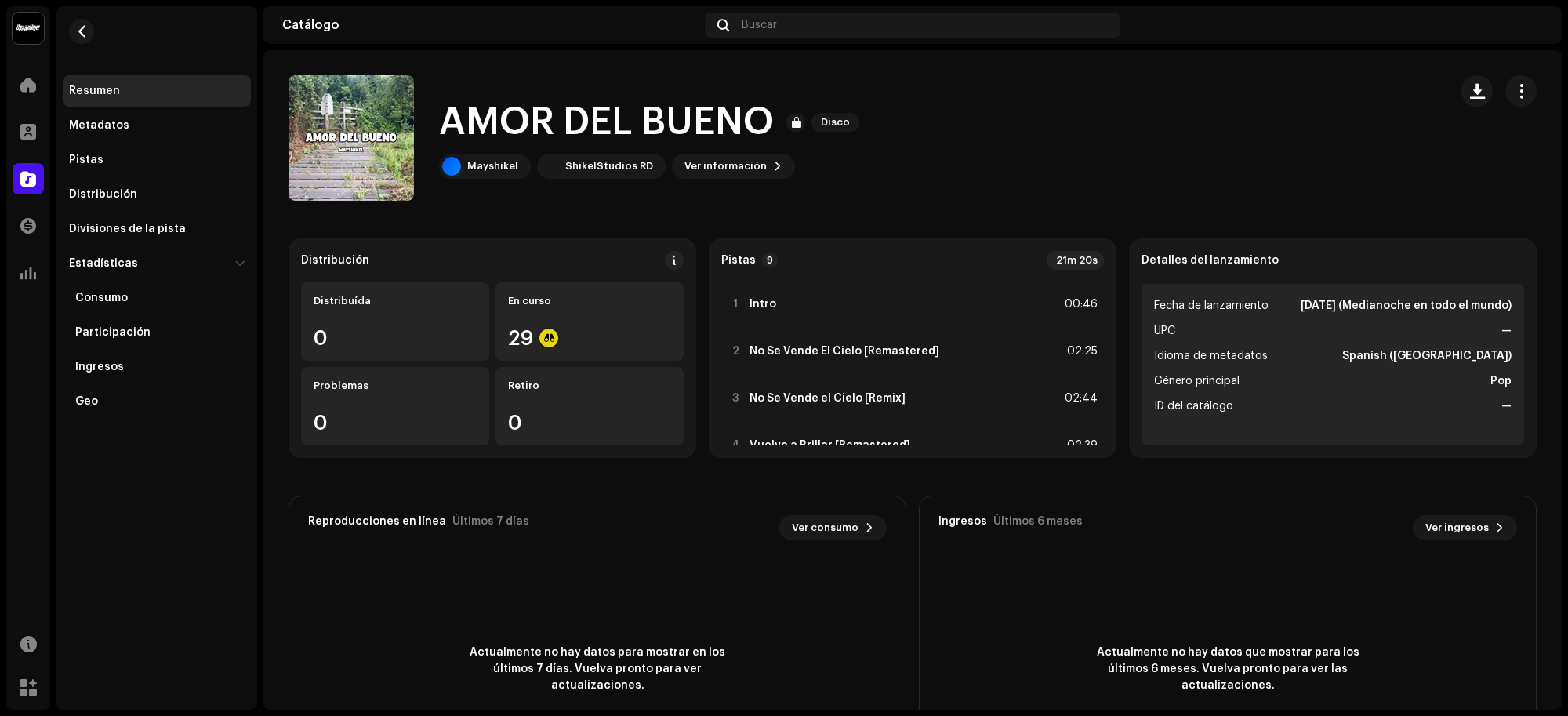
click at [1119, 455] on div "AMOR [PERSON_NAME] 3047191 Metadatos Distribución Idioma de metadatos Spanish (…" at bounding box center [784, 358] width 1568 height 716
click at [84, 33] on span "button" at bounding box center [81, 31] width 11 height 12
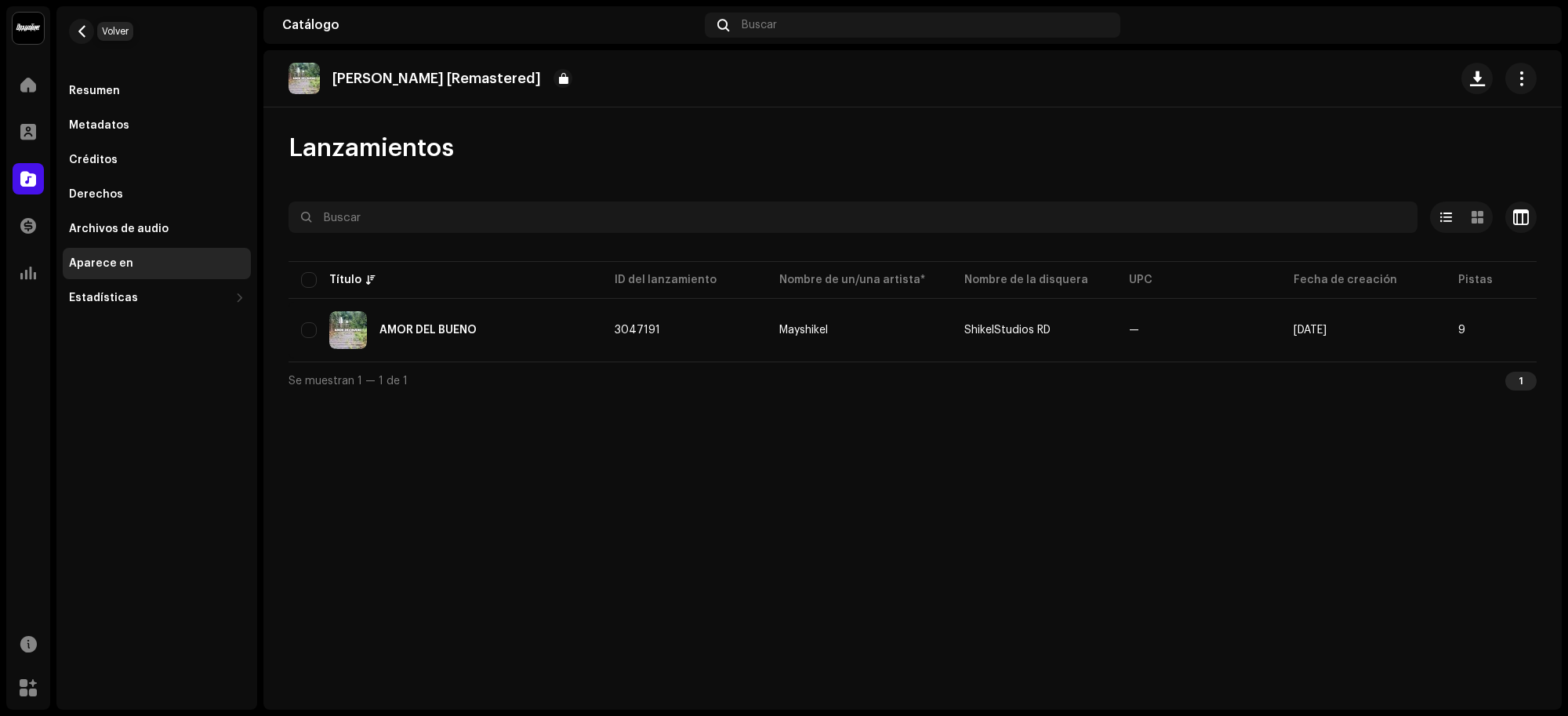
click at [84, 33] on span "button" at bounding box center [81, 31] width 11 height 12
click at [110, 207] on div "Derechos" at bounding box center [156, 194] width 188 height 32
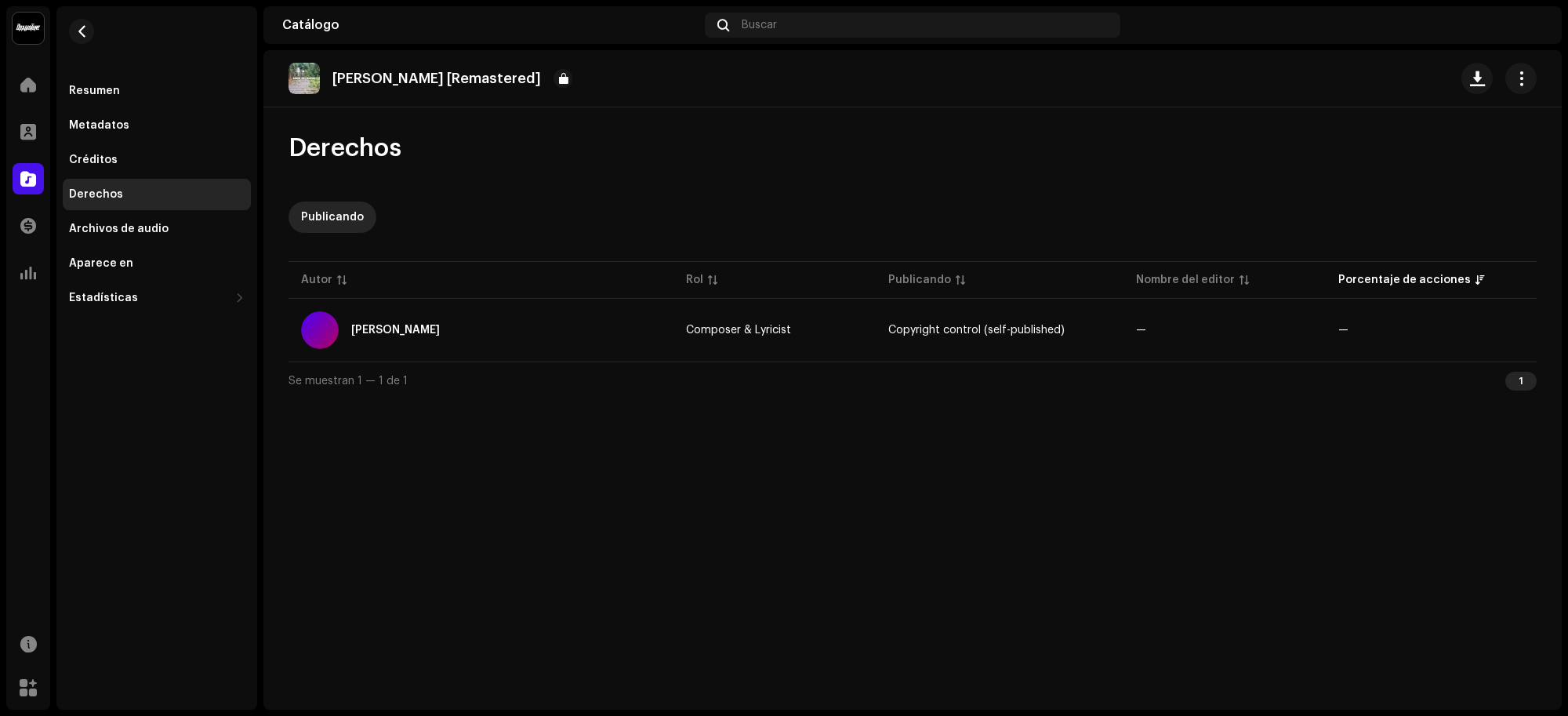
click at [110, 218] on div "Archivos de audio" at bounding box center [156, 229] width 188 height 32
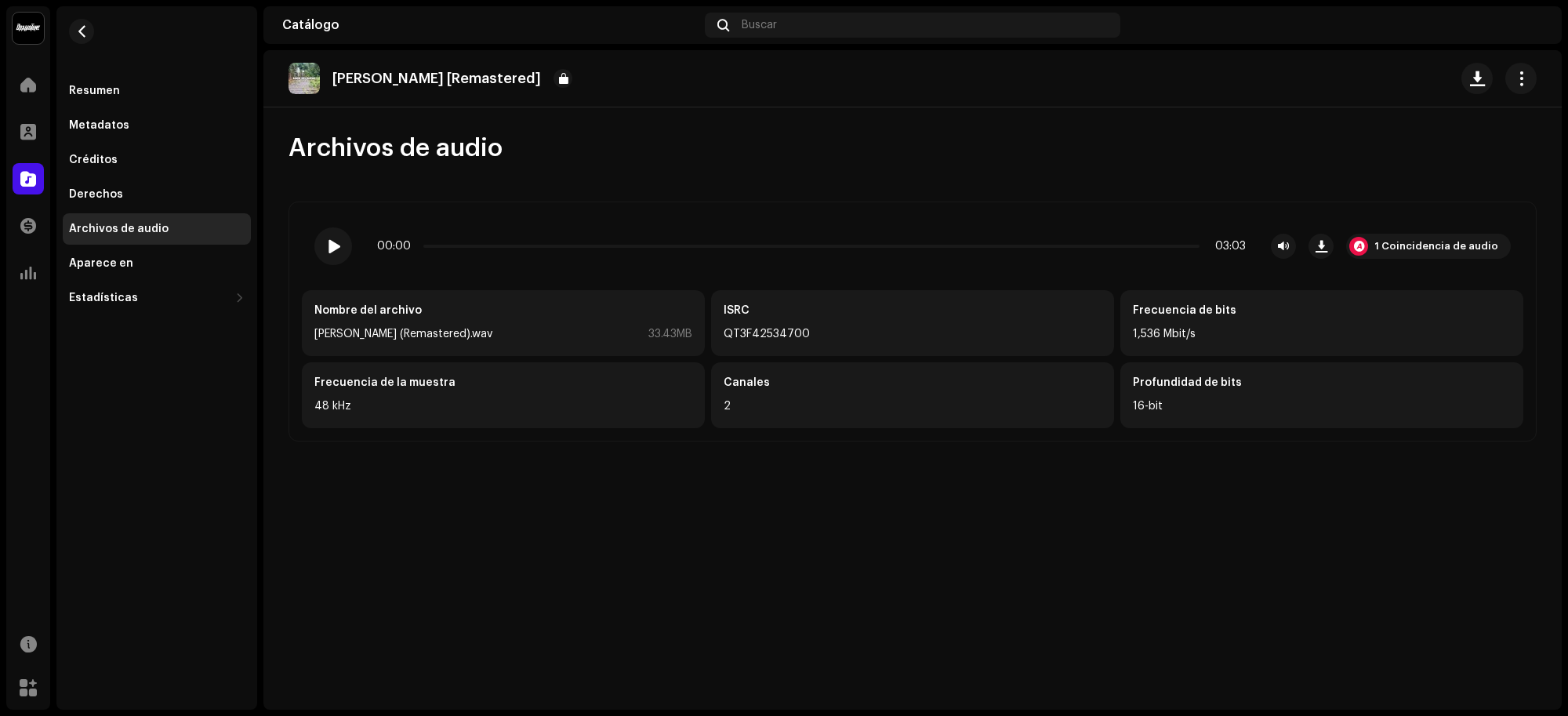
click at [496, 331] on div "[PERSON_NAME] (Remastered).wav 33.43MB" at bounding box center [503, 334] width 378 height 19
click at [1515, 76] on span "button" at bounding box center [1521, 78] width 15 height 12
click at [1400, 255] on div "1 Coincidencia de audio" at bounding box center [1428, 246] width 164 height 25
click at [1416, 247] on div "1 Coincidencia de audio" at bounding box center [1436, 246] width 124 height 12
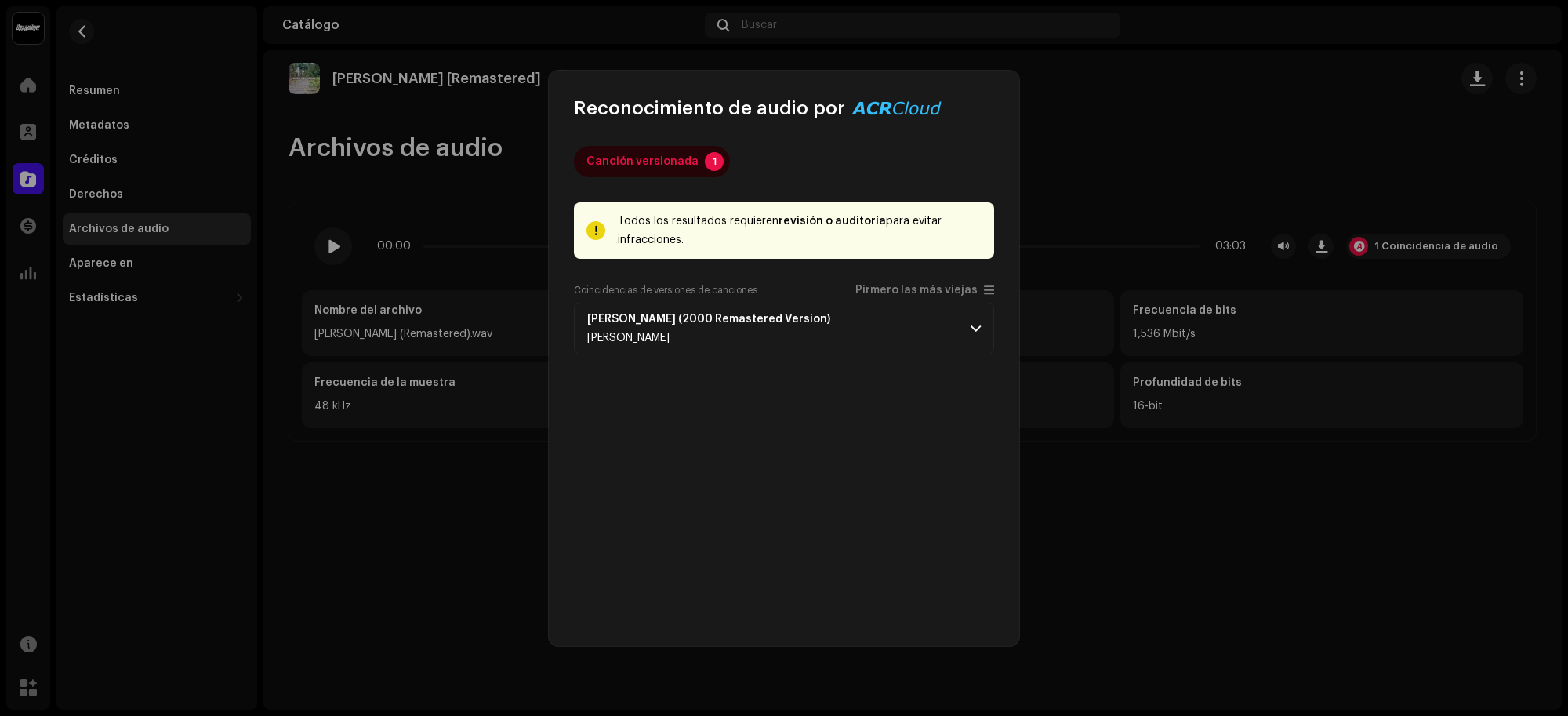
click at [682, 154] on div "Canción versionada" at bounding box center [642, 161] width 112 height 32
click at [677, 172] on div "Canción versionada" at bounding box center [642, 161] width 112 height 32
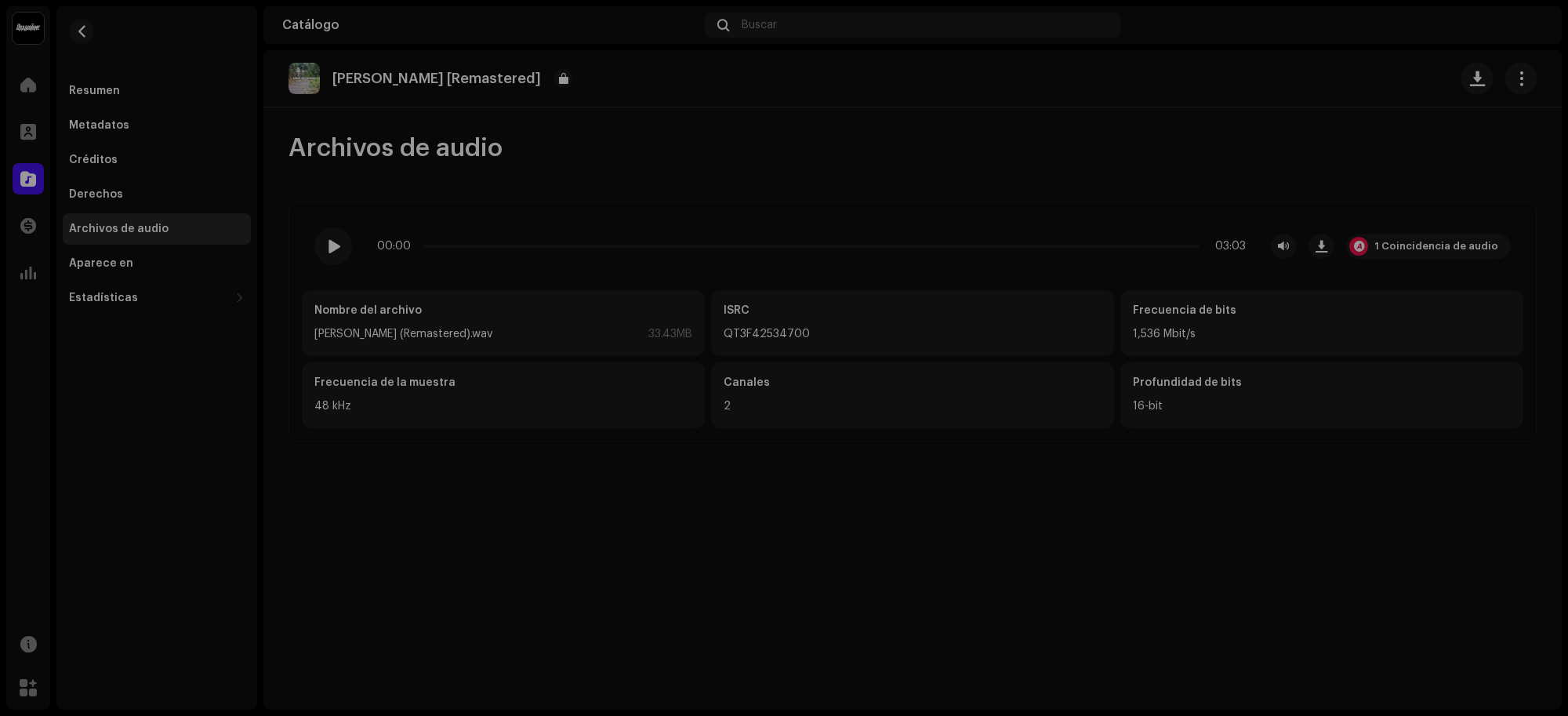
click at [350, 188] on div "Reconocimiento de audio por Canción versionada 1 Todos los resultados requieren…" at bounding box center [784, 358] width 1568 height 716
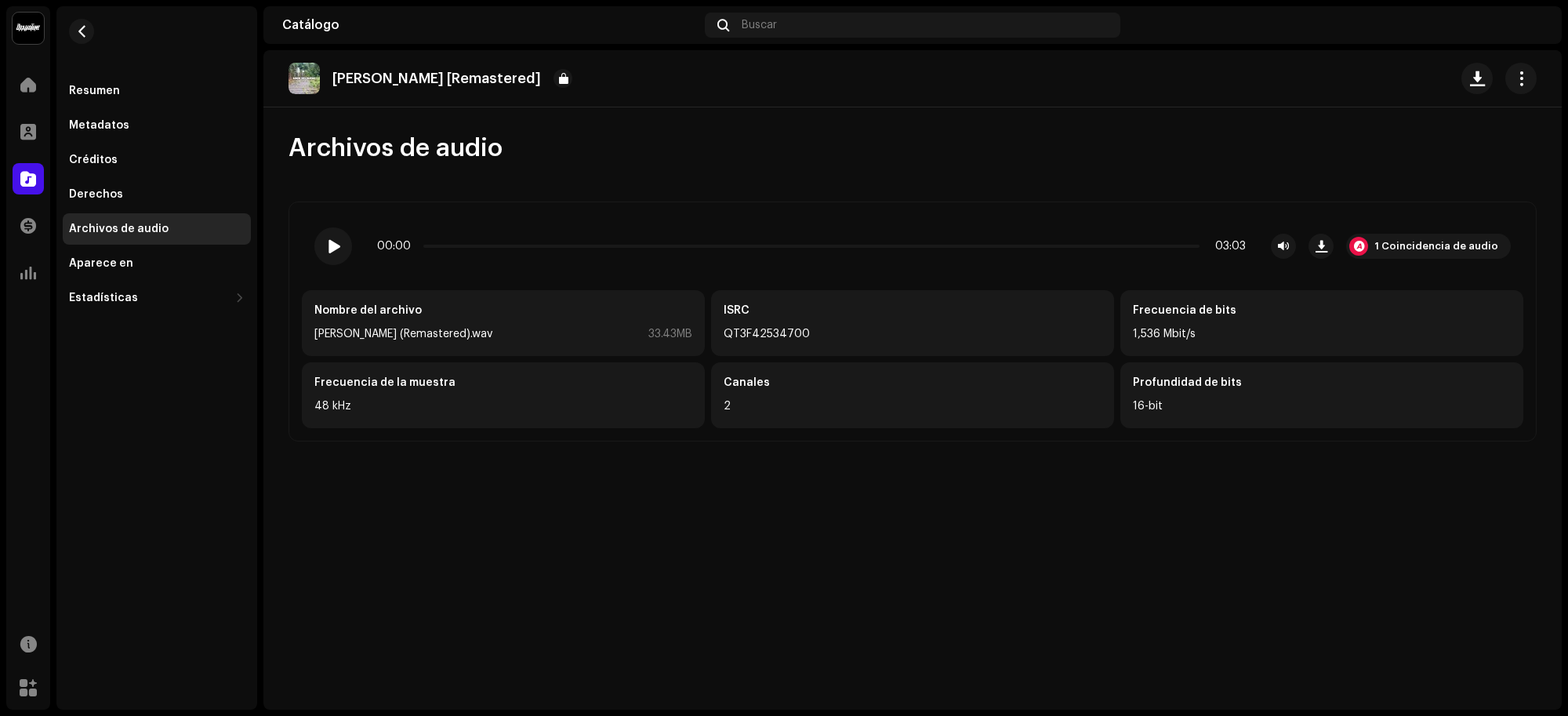
click at [114, 94] on div "Resumen" at bounding box center [94, 90] width 51 height 12
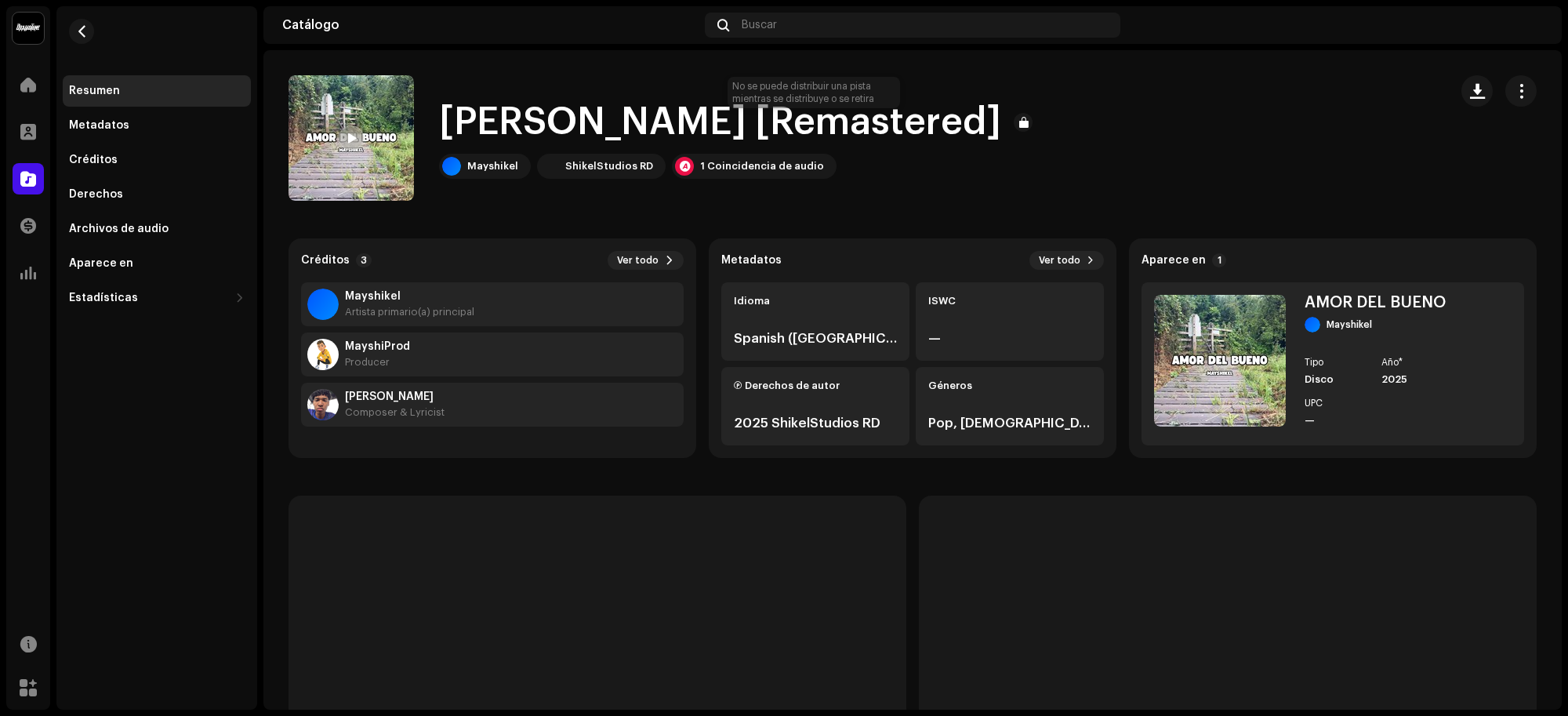
click at [1013, 119] on div at bounding box center [1022, 122] width 19 height 19
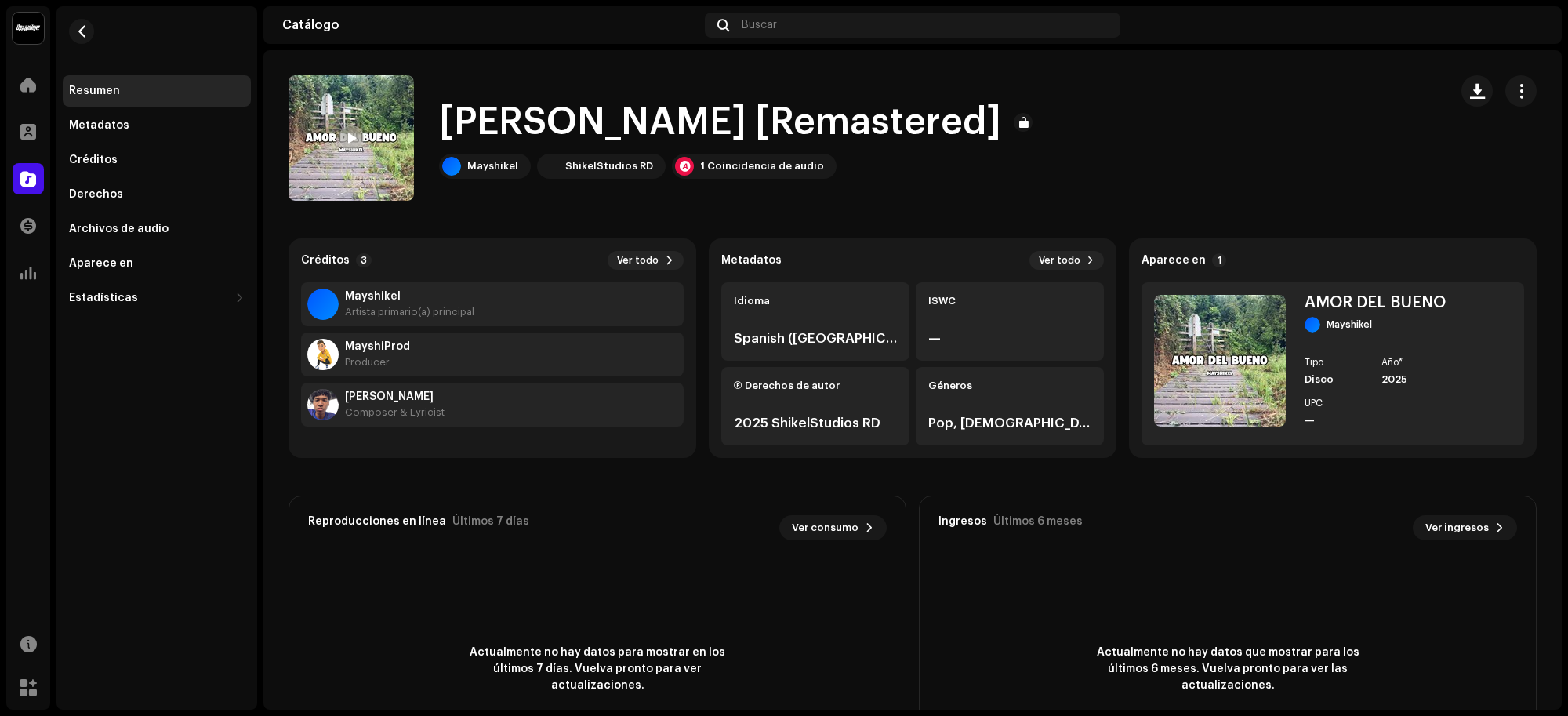
click at [1515, 103] on button "button" at bounding box center [1520, 91] width 32 height 32
click at [1228, 142] on div "[PERSON_NAME] [Remastered] [PERSON_NAME] RD 1 Coincidencia de audio" at bounding box center [862, 138] width 1148 height 125
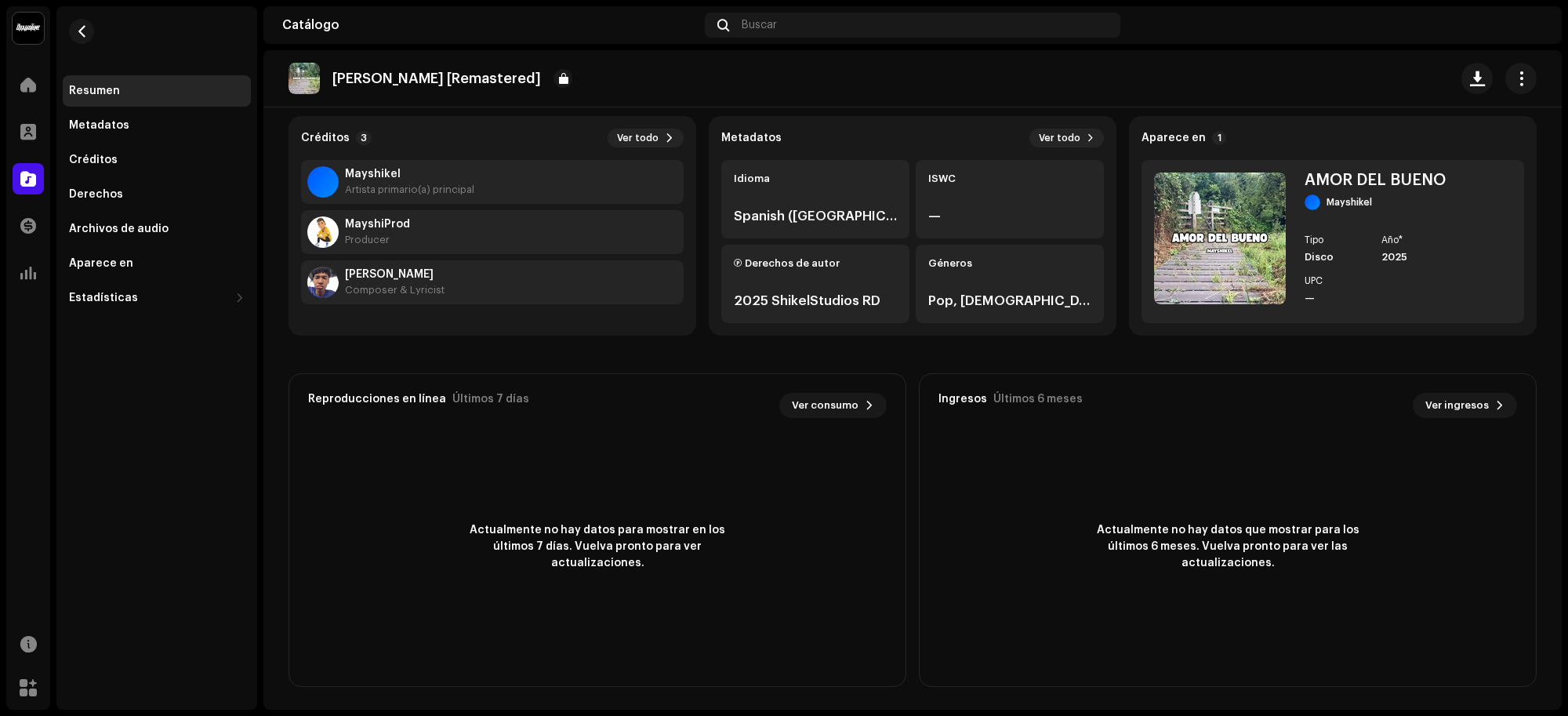
scroll to position [123, 0]
click at [91, 13] on re-m-nav-back at bounding box center [81, 41] width 37 height 69
click at [82, 25] on span "button" at bounding box center [81, 31] width 11 height 12
click at [81, 35] on span "button" at bounding box center [81, 31] width 11 height 12
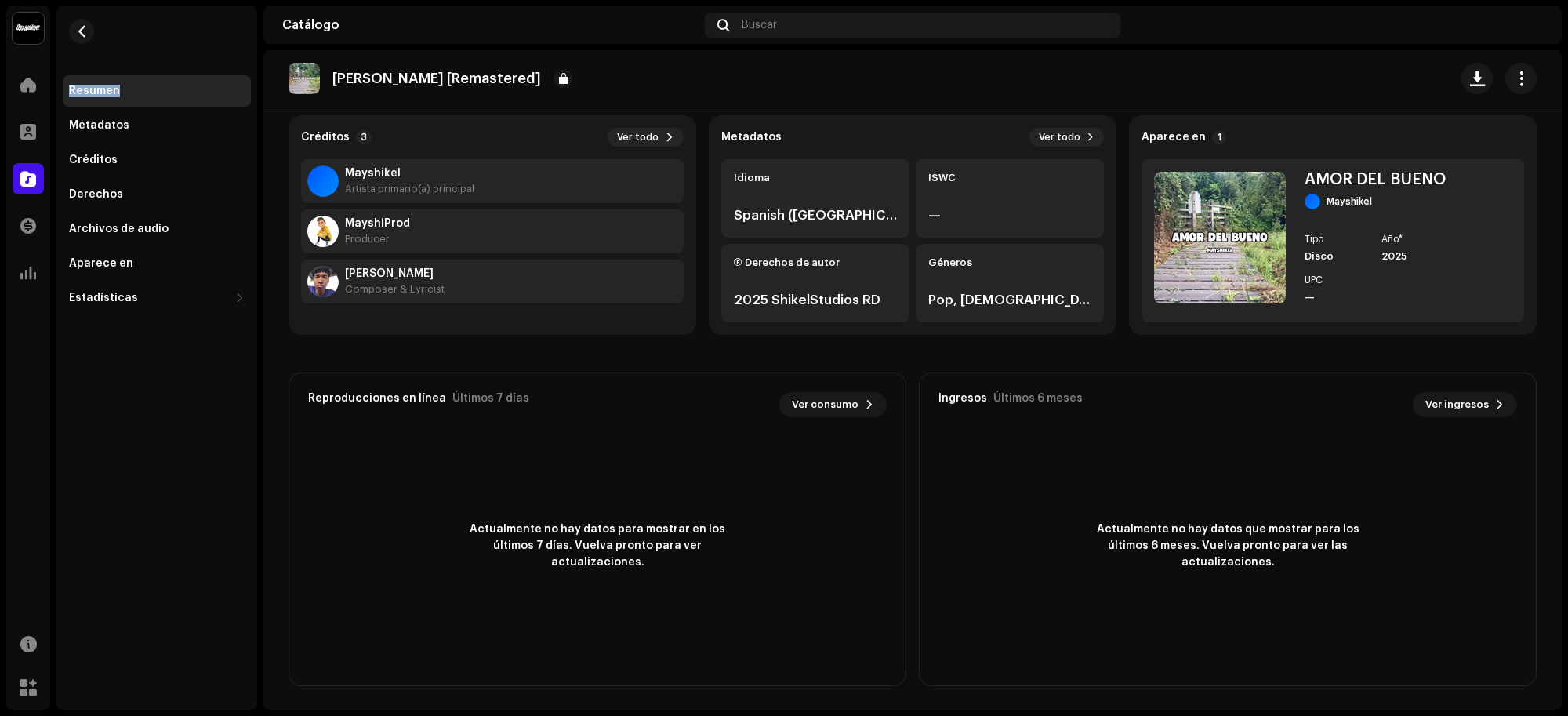
click at [81, 35] on span "button" at bounding box center [81, 31] width 11 height 12
click at [86, 25] on span "button" at bounding box center [81, 31] width 11 height 12
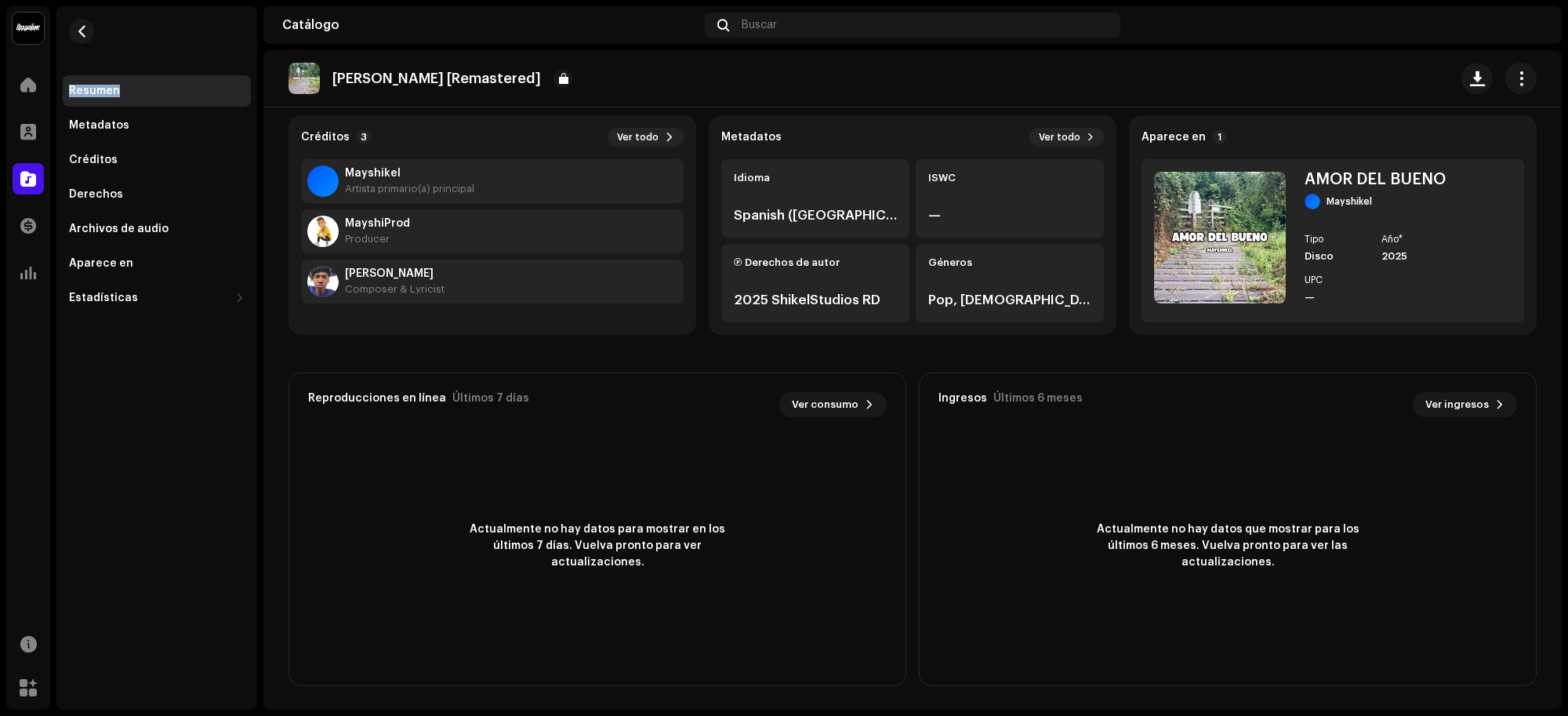
click at [86, 25] on span "button" at bounding box center [81, 31] width 11 height 12
click at [36, 90] on div at bounding box center [28, 85] width 32 height 32
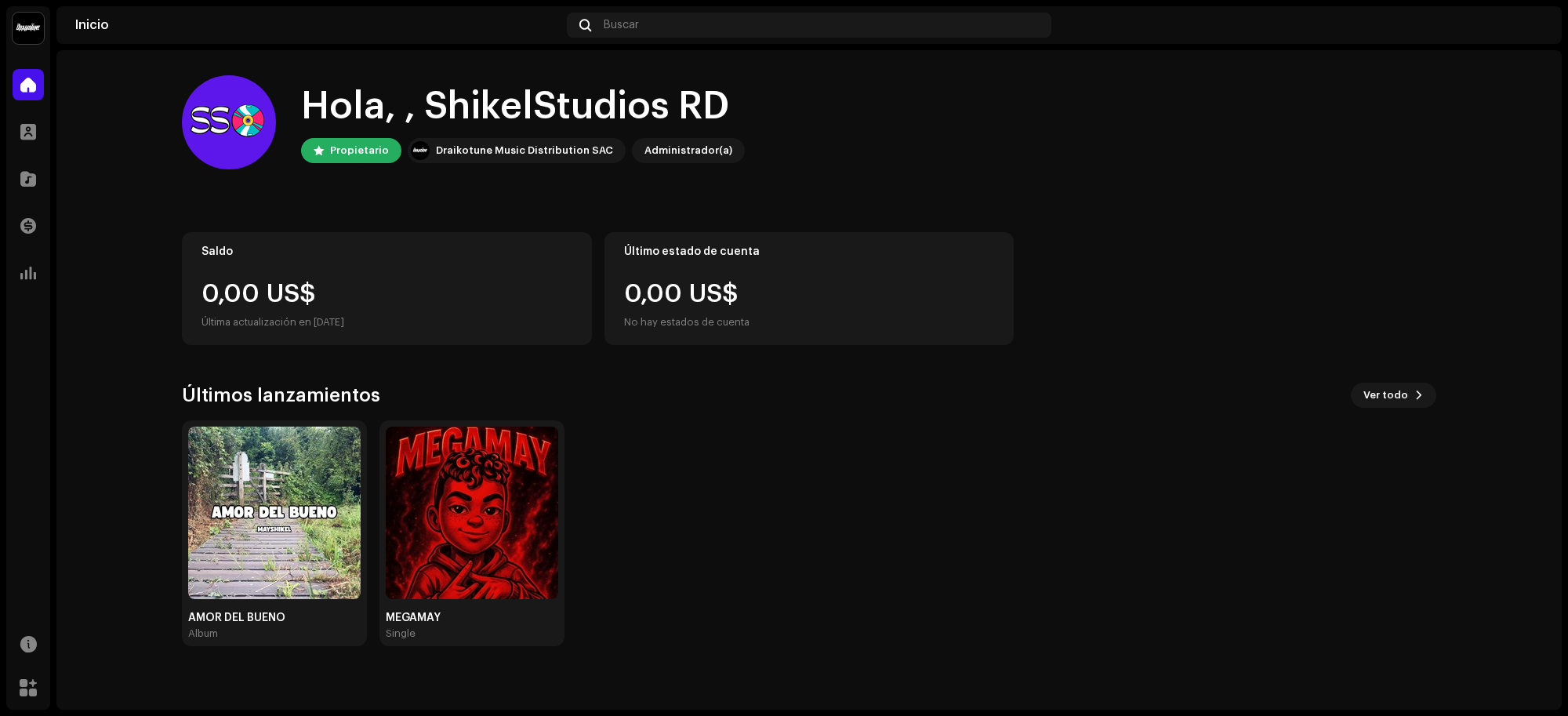
click at [498, 559] on img at bounding box center [472, 513] width 172 height 172
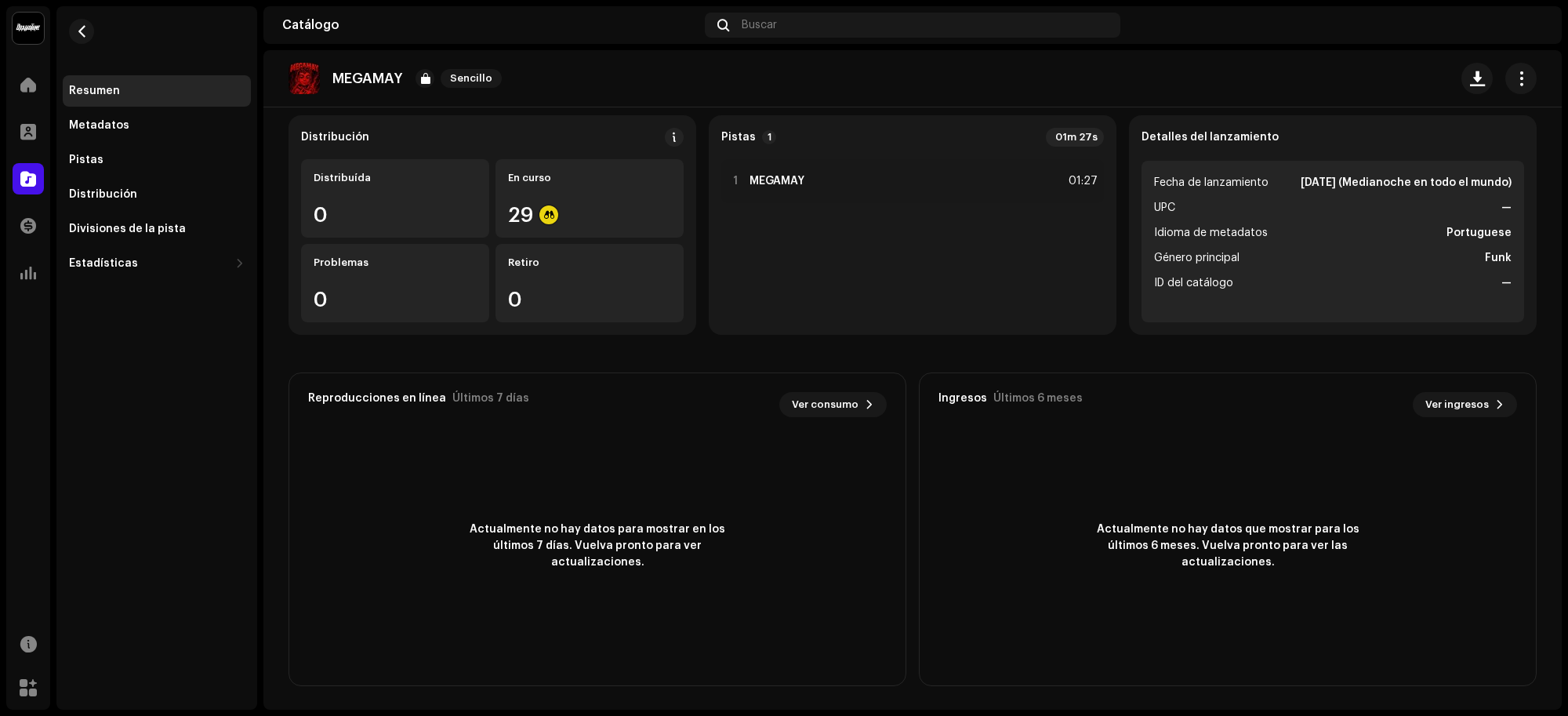
scroll to position [25, 0]
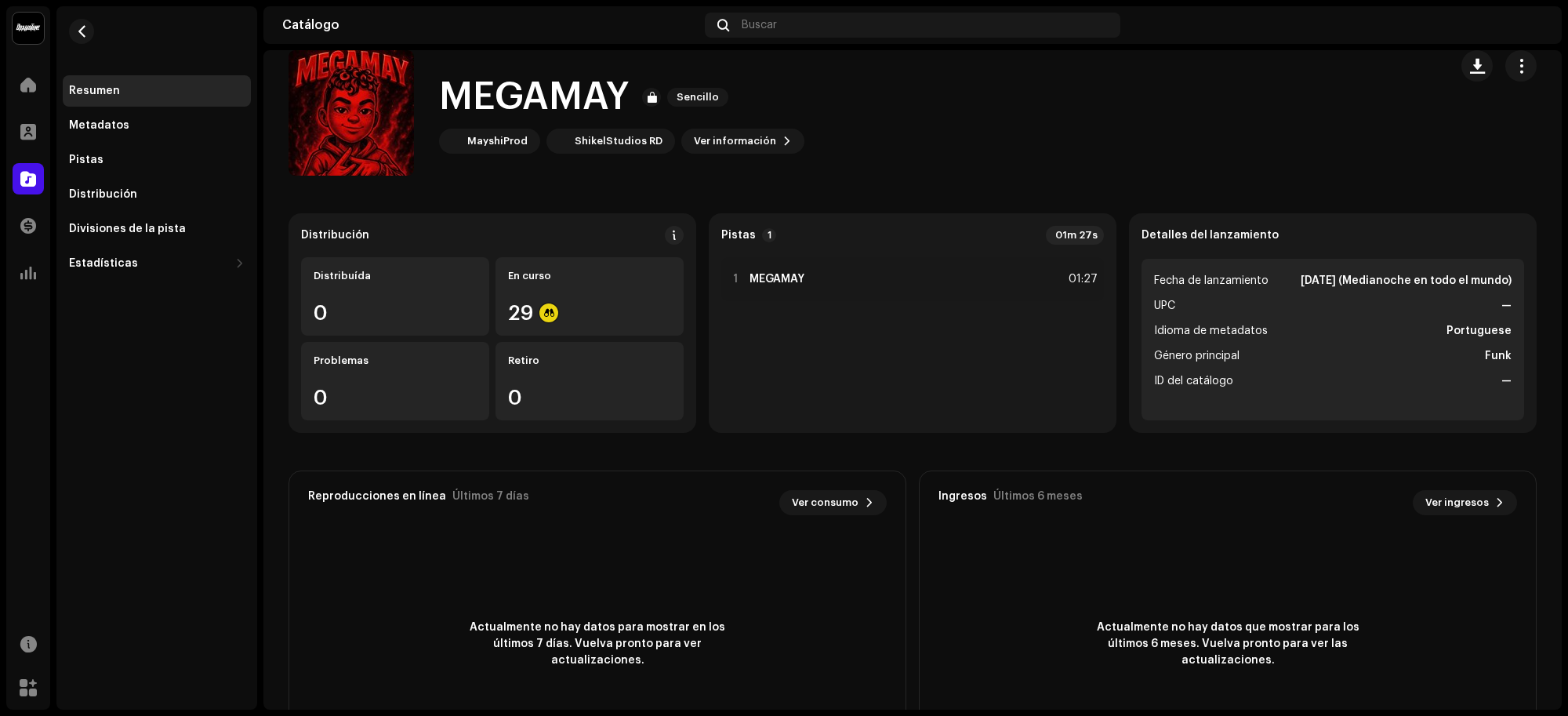
click at [139, 154] on div "Pistas" at bounding box center [157, 159] width 176 height 12
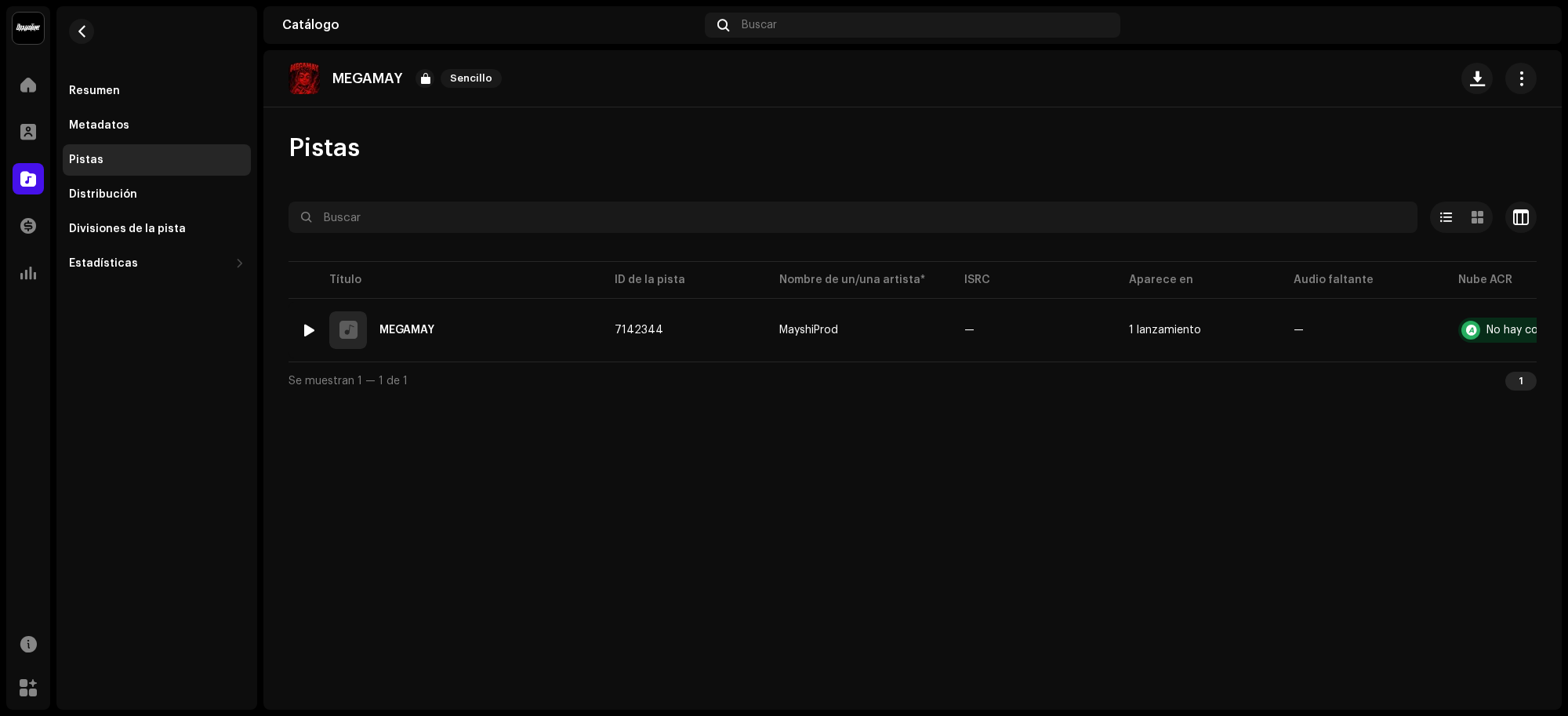
click at [624, 338] on td "7142344" at bounding box center [684, 330] width 164 height 56
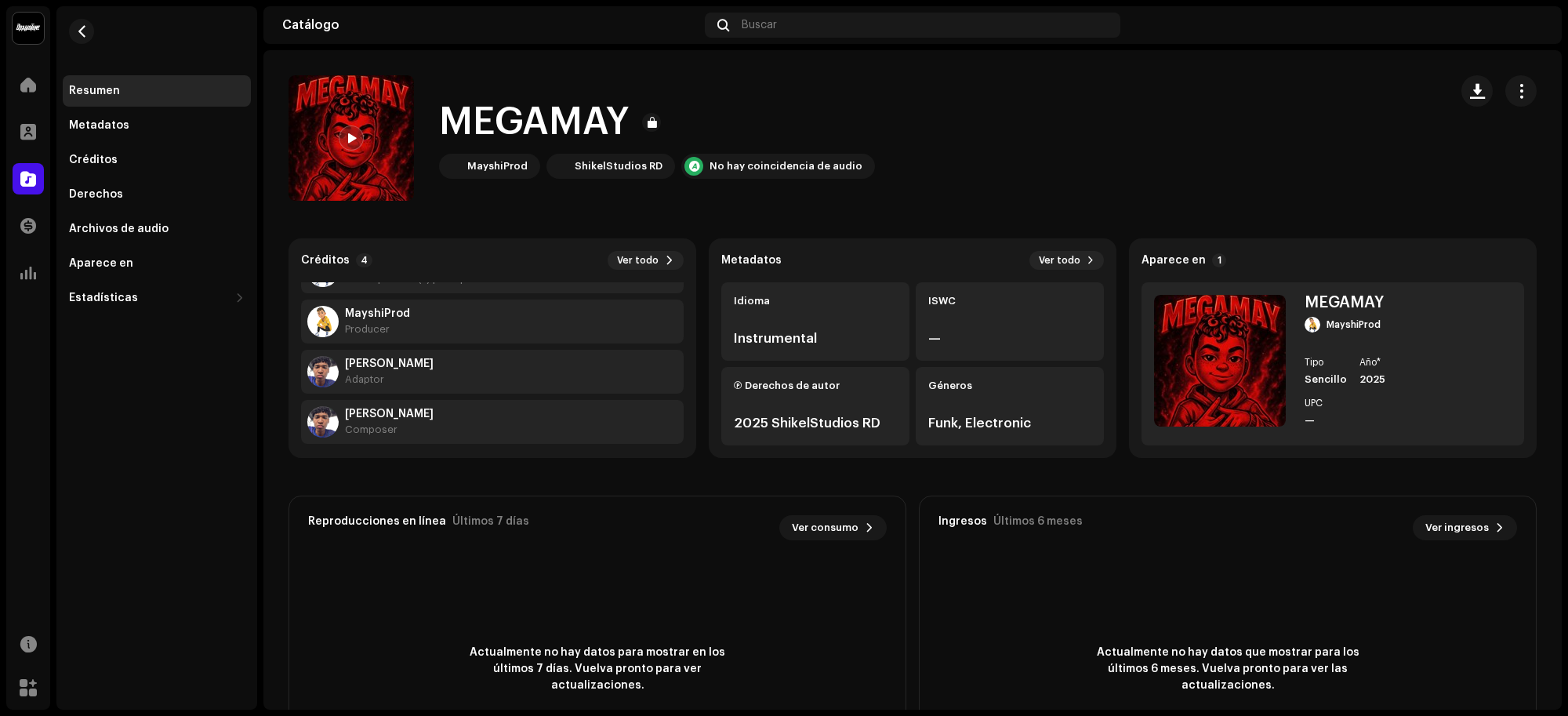
scroll to position [50, 0]
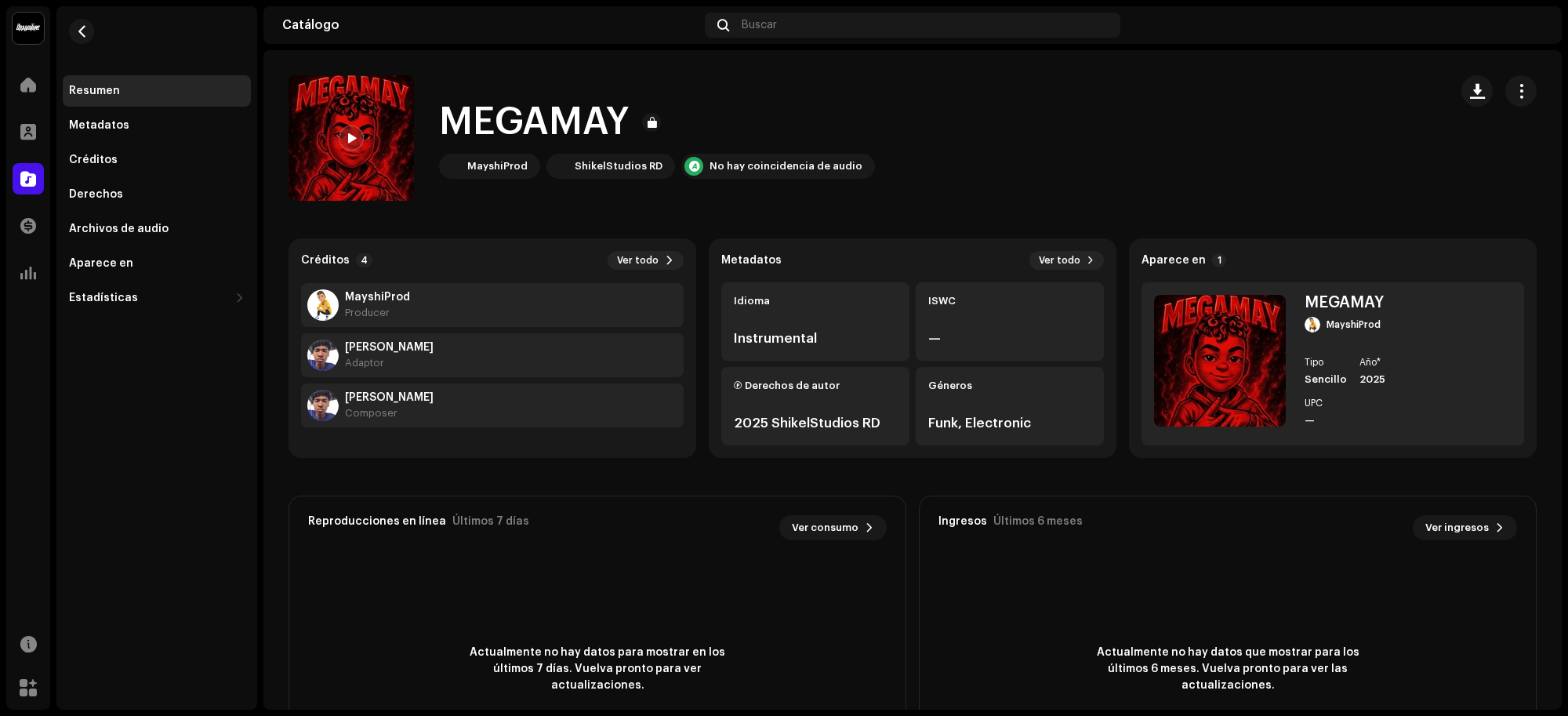
click at [147, 189] on div "Derechos" at bounding box center [157, 194] width 176 height 12
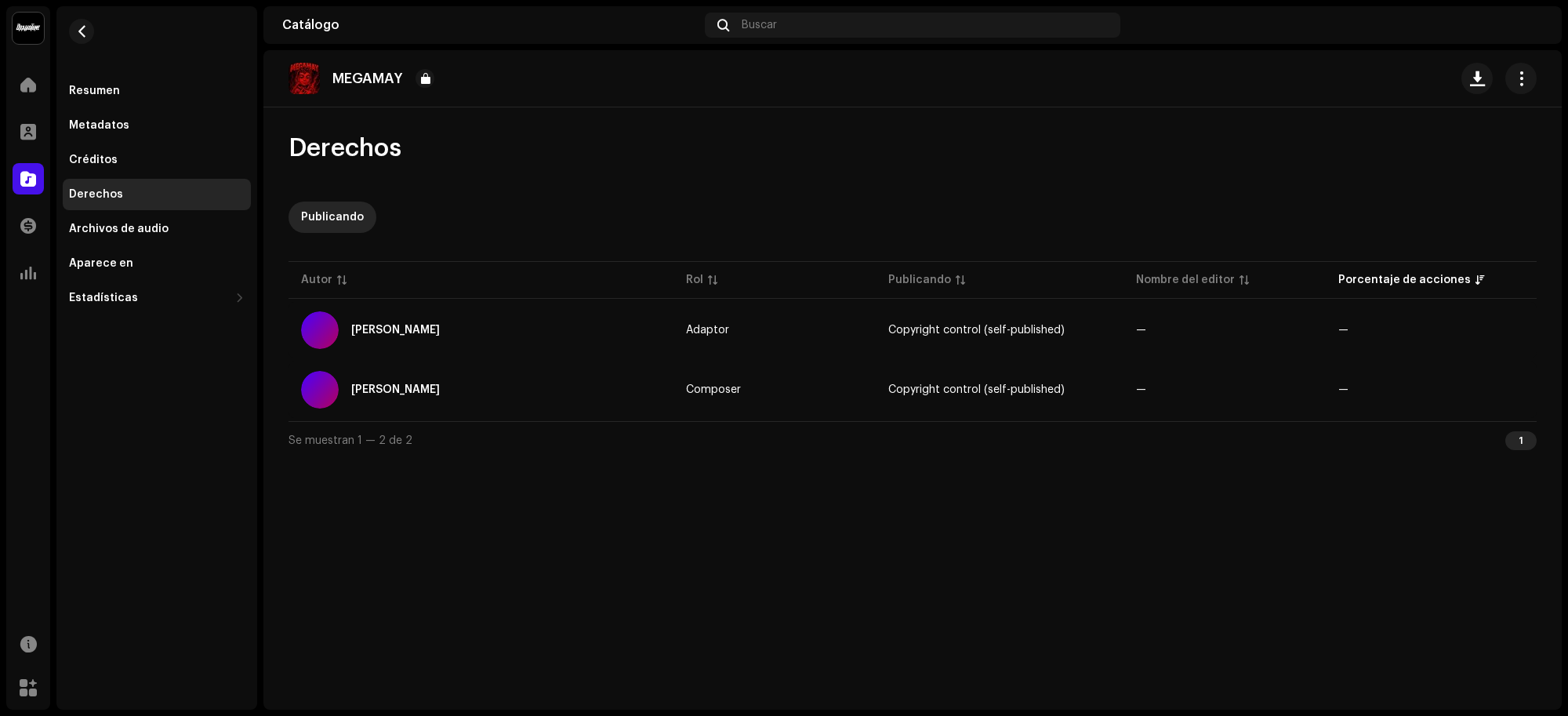
click at [145, 147] on div "Créditos" at bounding box center [156, 159] width 188 height 32
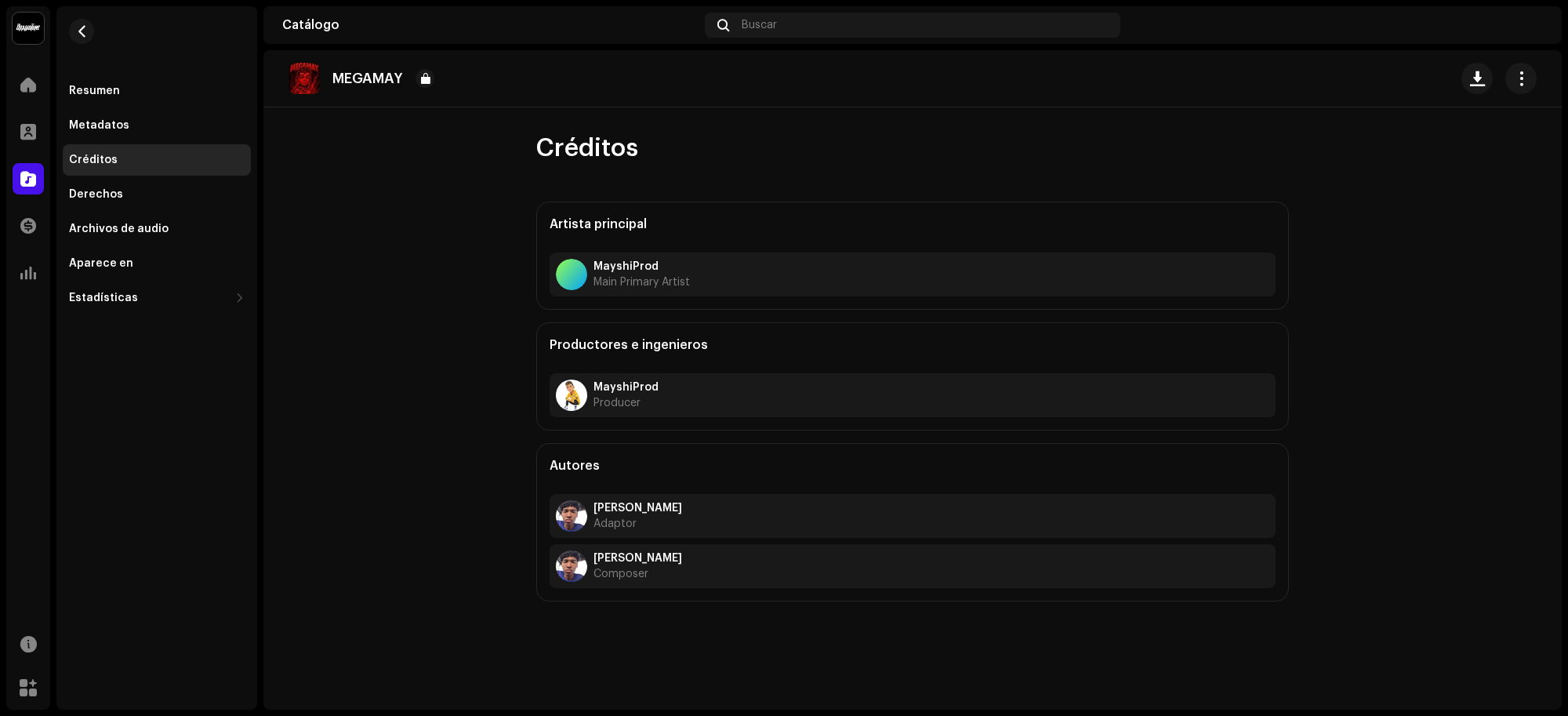
click at [145, 147] on div "Créditos" at bounding box center [156, 159] width 188 height 32
click at [150, 126] on div "Metadatos" at bounding box center [157, 124] width 176 height 12
click at [151, 124] on div "Metadatos" at bounding box center [157, 124] width 176 height 12
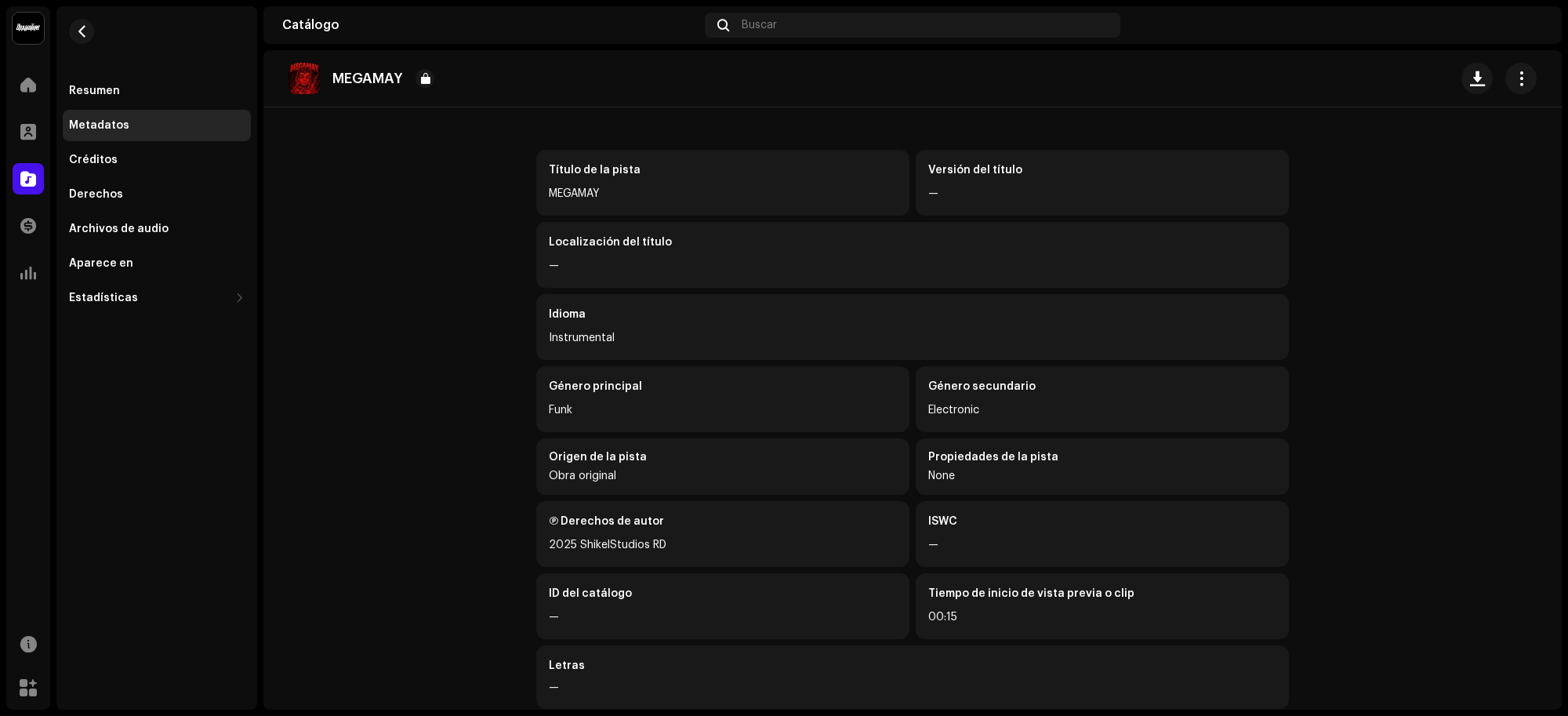
scroll to position [76, 0]
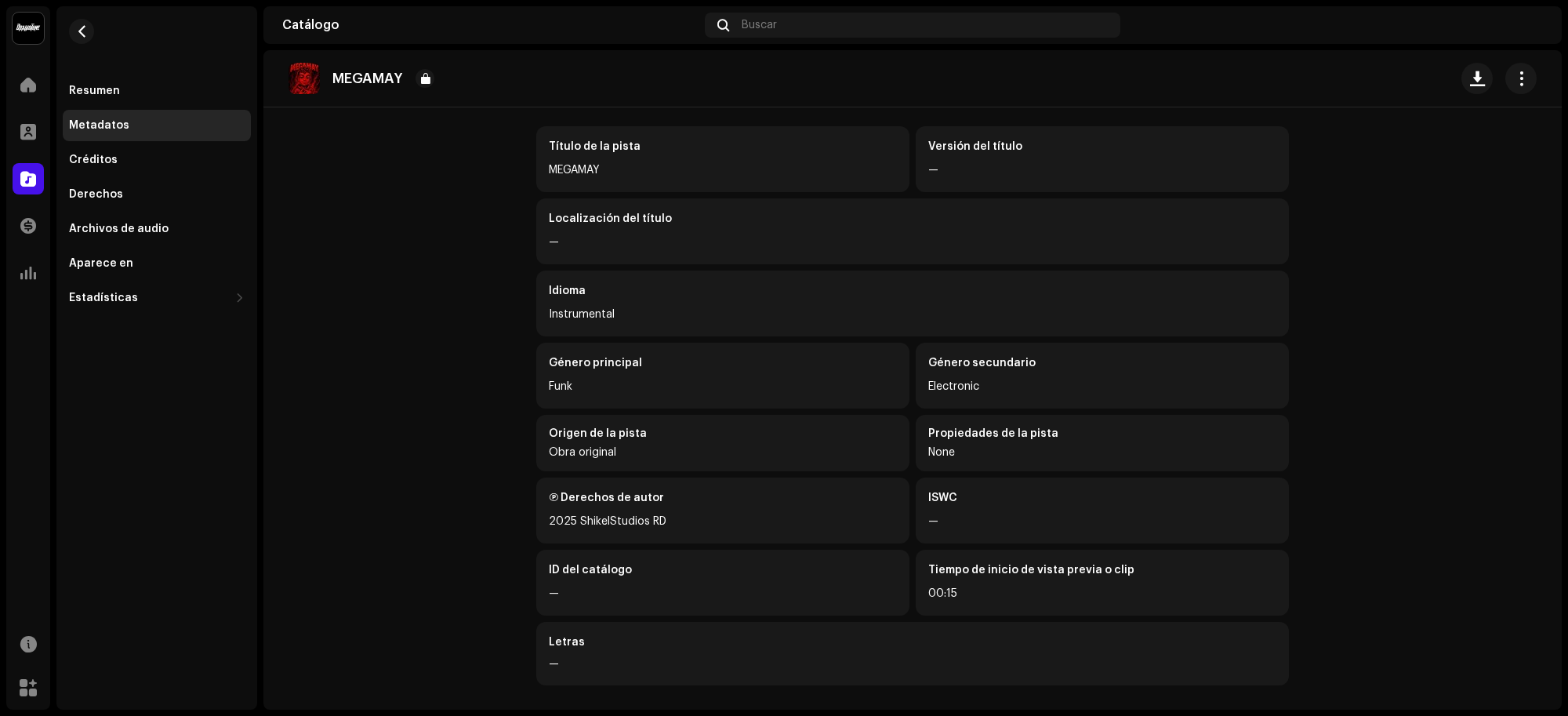
click at [41, 87] on div at bounding box center [28, 85] width 32 height 32
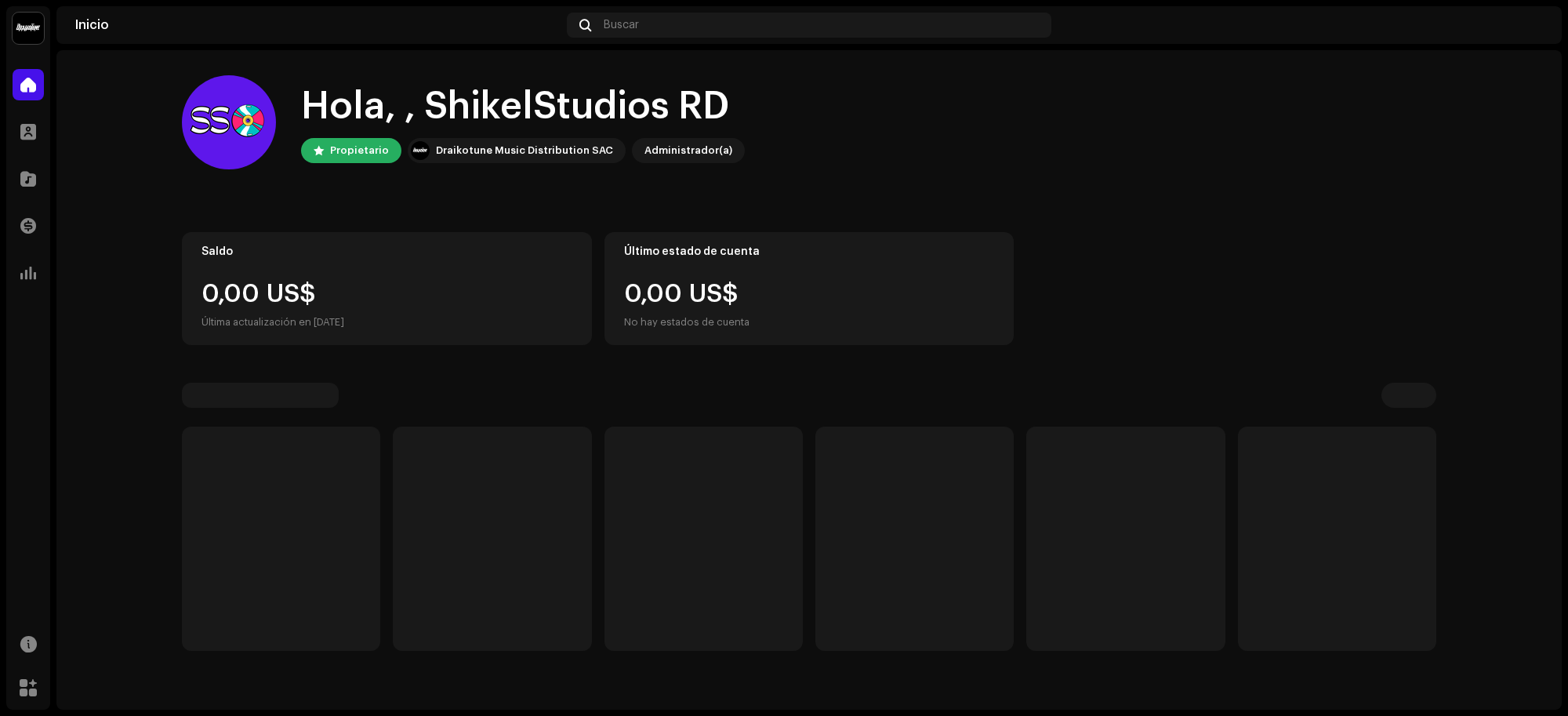
click at [41, 87] on div at bounding box center [28, 85] width 32 height 32
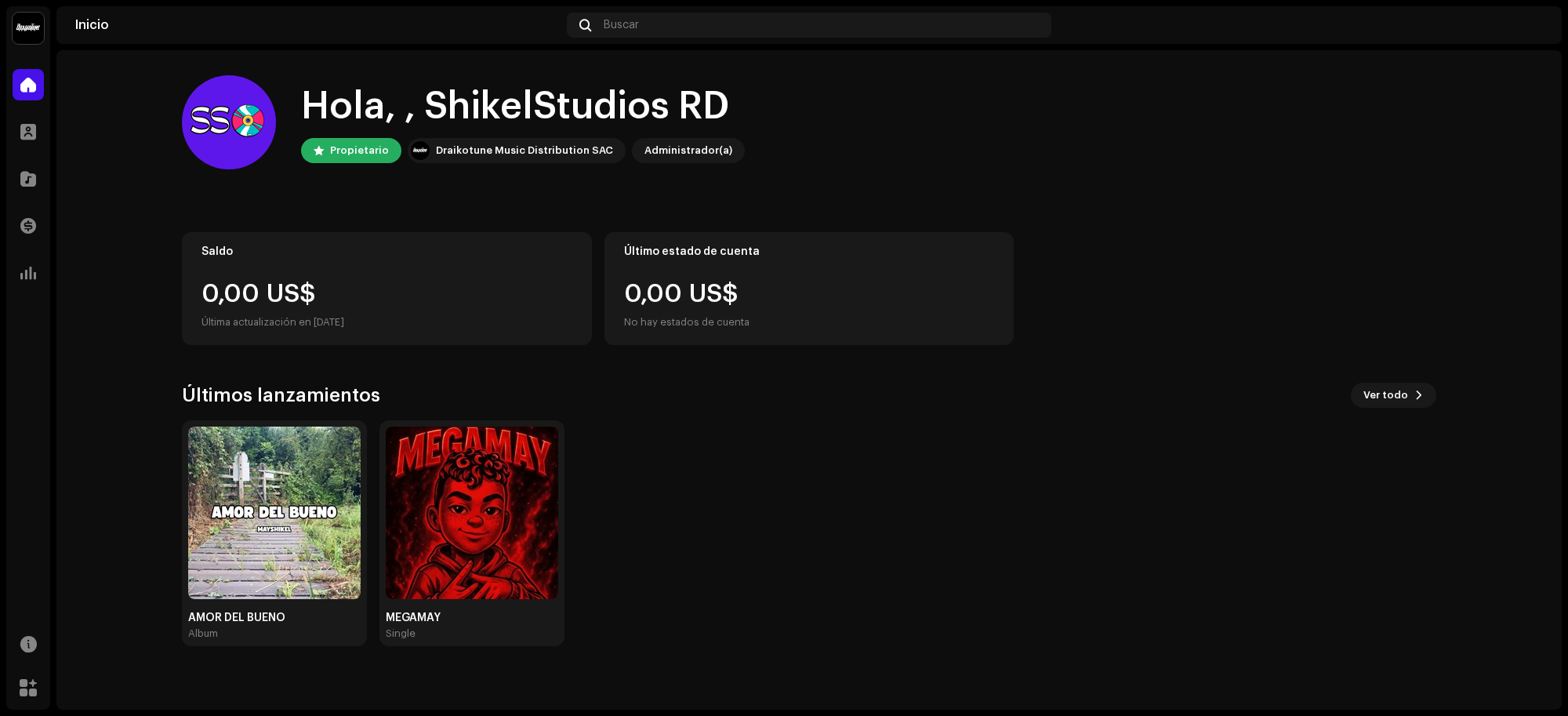
click at [307, 483] on img at bounding box center [274, 513] width 172 height 172
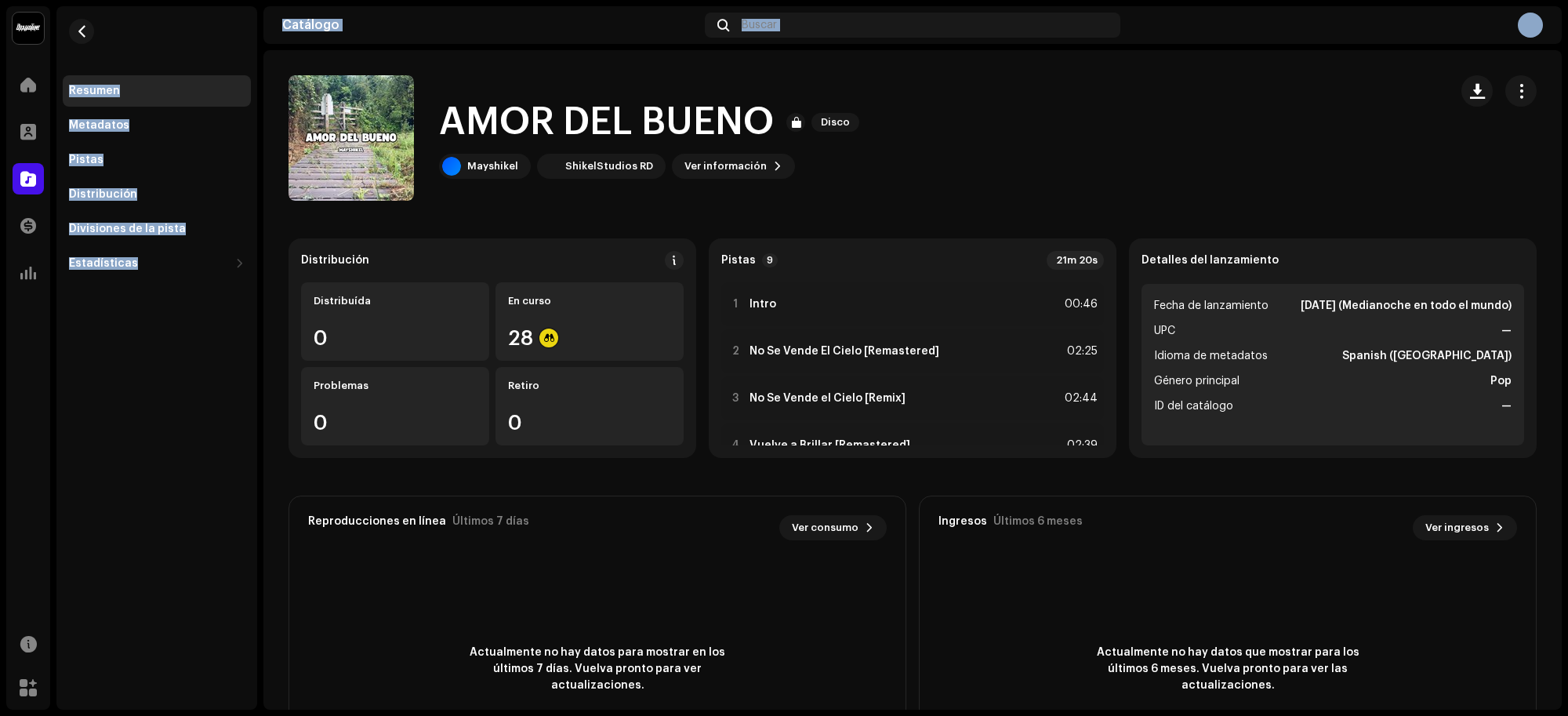
click at [220, 257] on div "Estadísticas" at bounding box center [149, 263] width 160 height 12
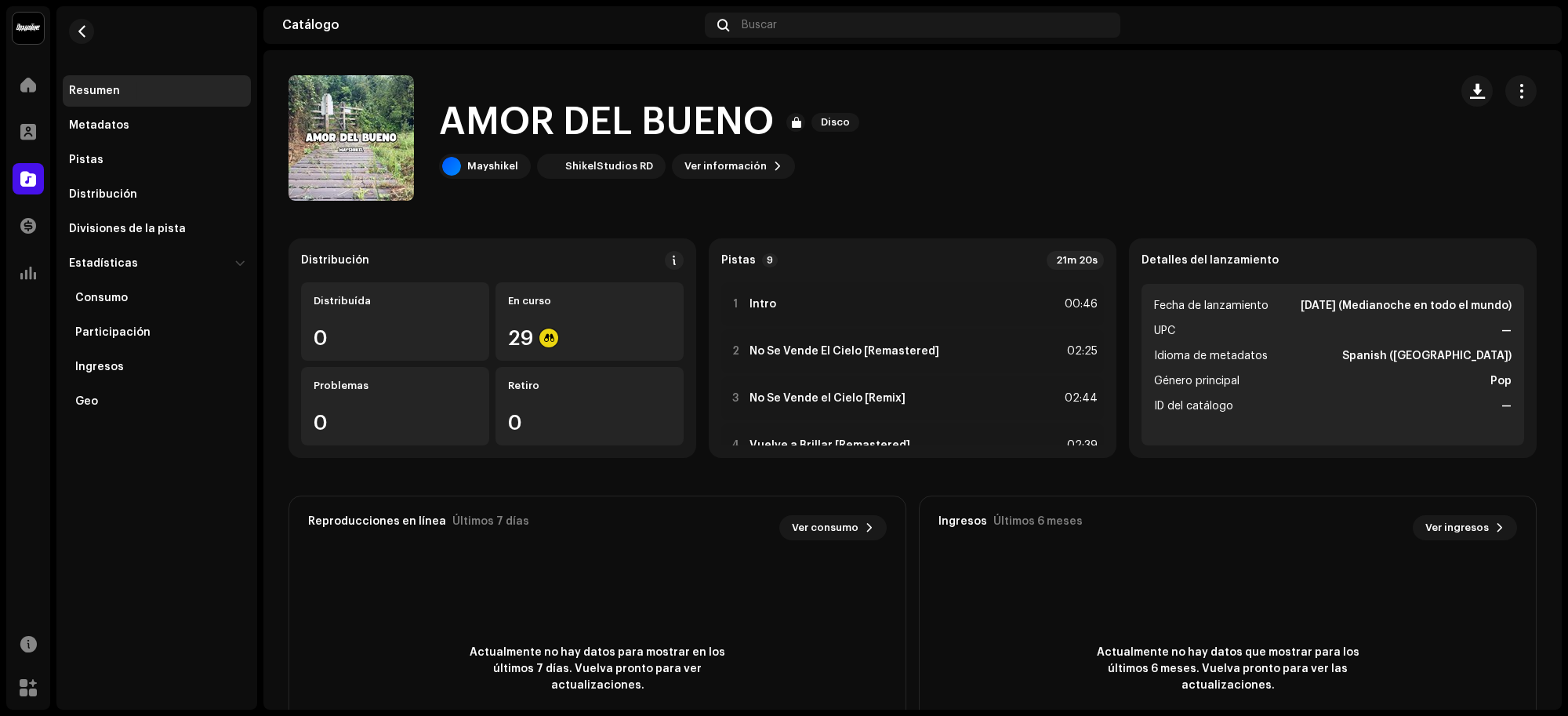
click at [146, 171] on div "Pistas" at bounding box center [156, 159] width 188 height 32
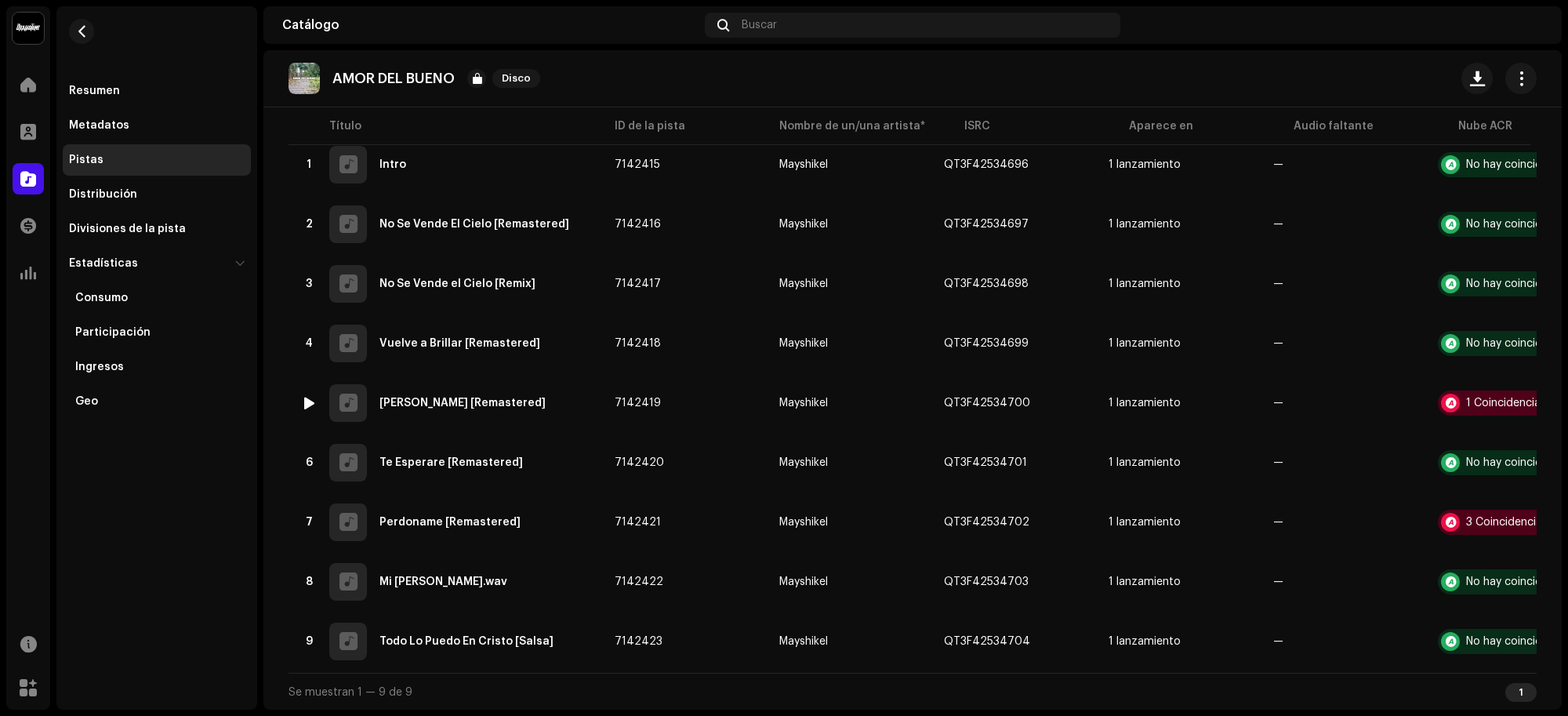
click at [465, 409] on div "5 [PERSON_NAME] [Remastered]" at bounding box center [445, 403] width 289 height 37
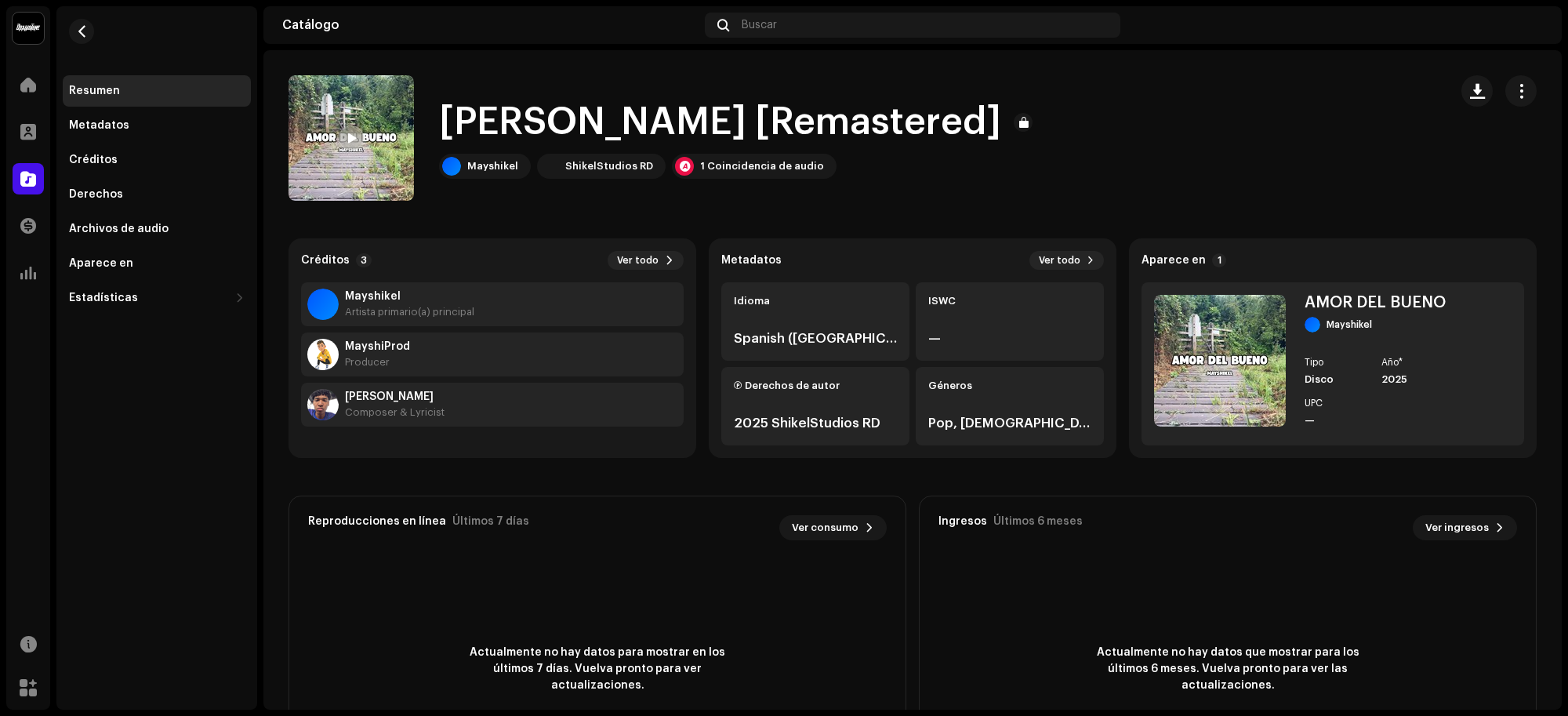
click at [651, 260] on span "Ver todo" at bounding box center [637, 260] width 41 height 12
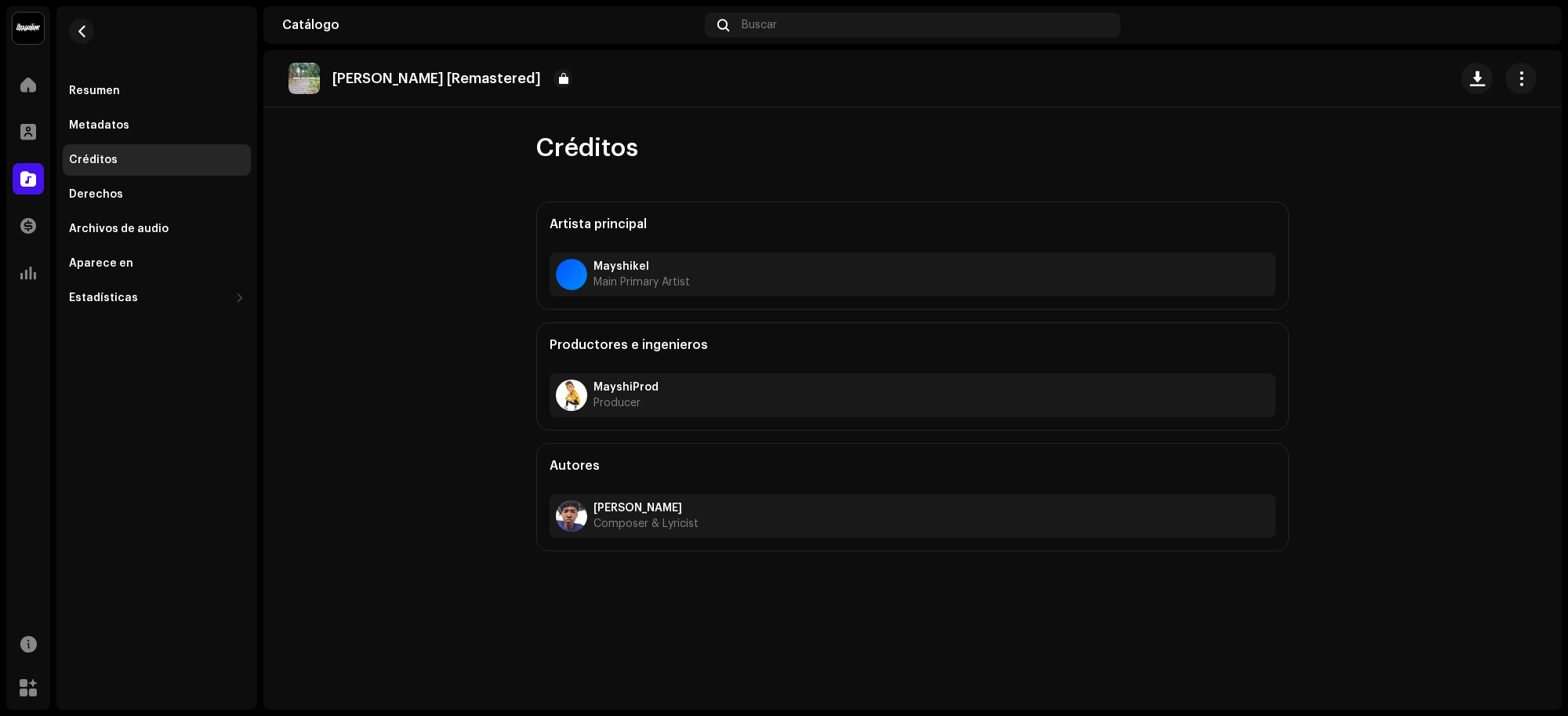
click at [651, 260] on strong "Mayshikel" at bounding box center [642, 266] width 97 height 12
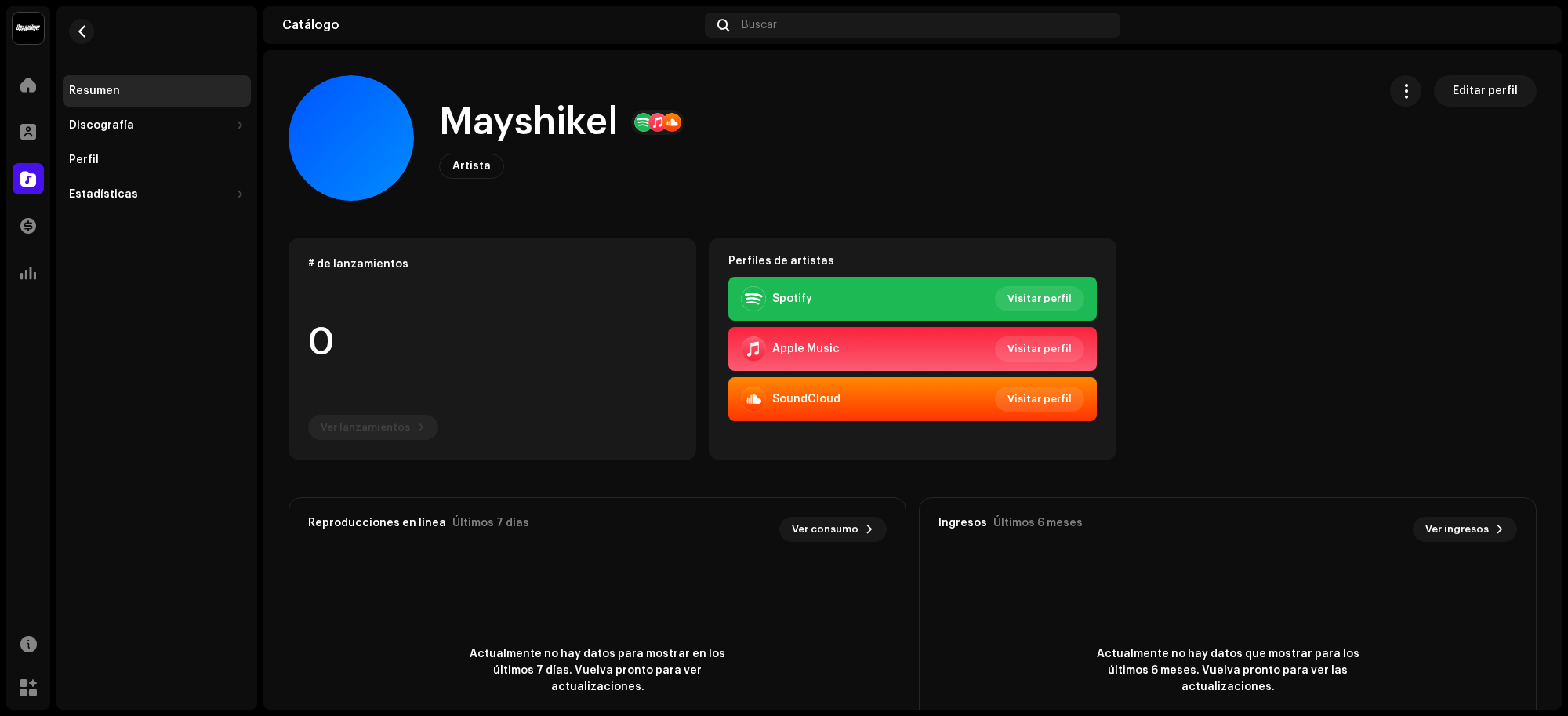
click at [210, 121] on div "Discografía" at bounding box center [149, 124] width 160 height 12
click at [198, 163] on div "Lanzamientos" at bounding box center [160, 159] width 169 height 12
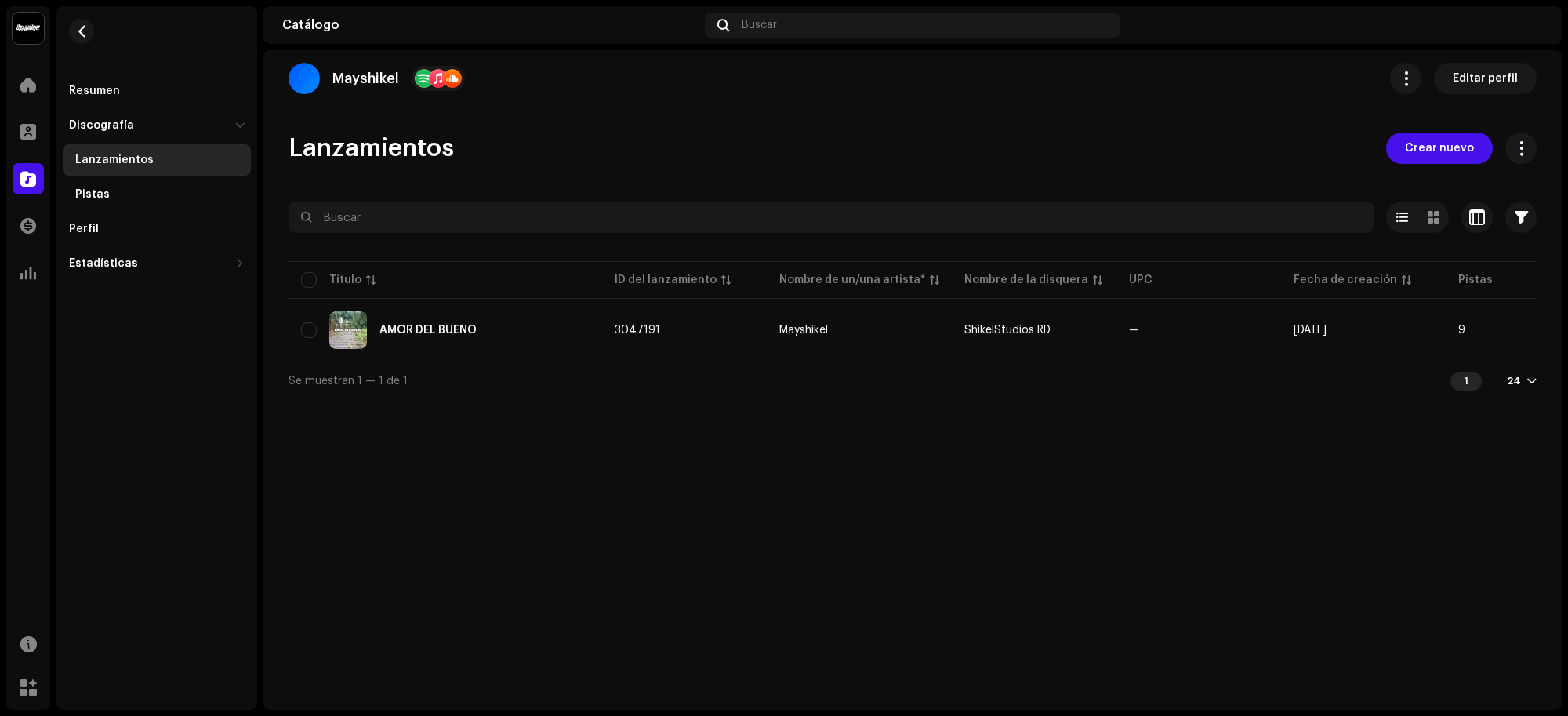
click at [193, 193] on div "Pistas" at bounding box center [160, 194] width 169 height 12
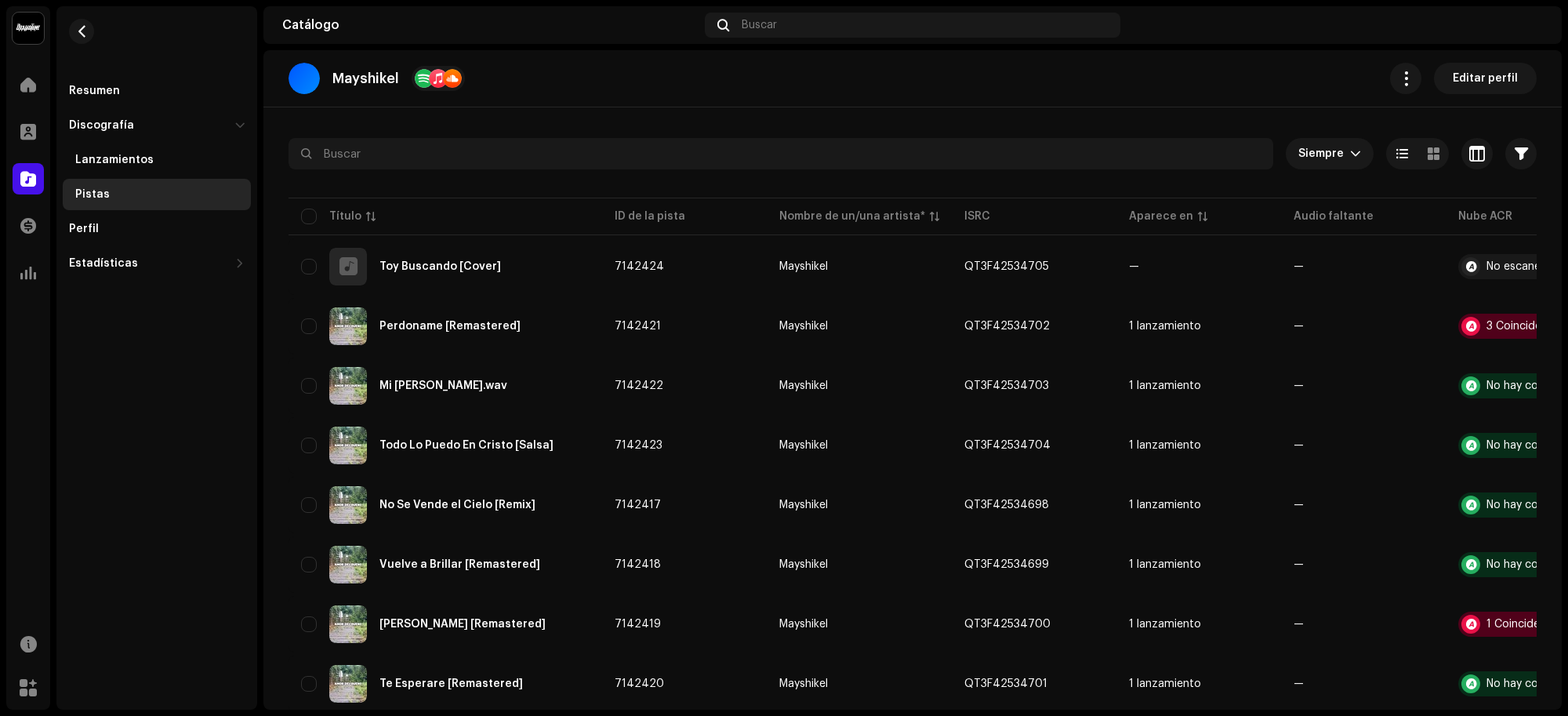
scroll to position [98, 0]
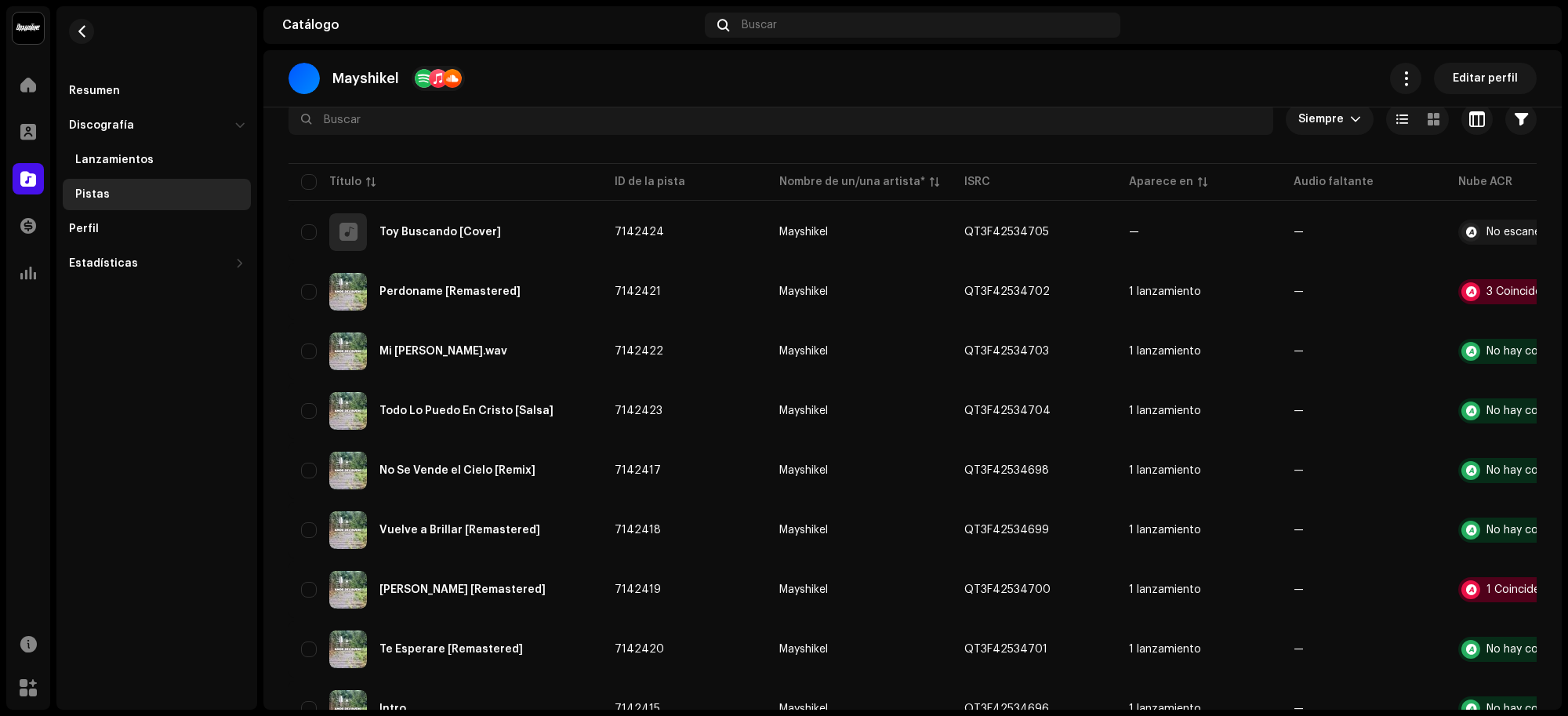
click at [1495, 585] on button "button" at bounding box center [1502, 589] width 25 height 25
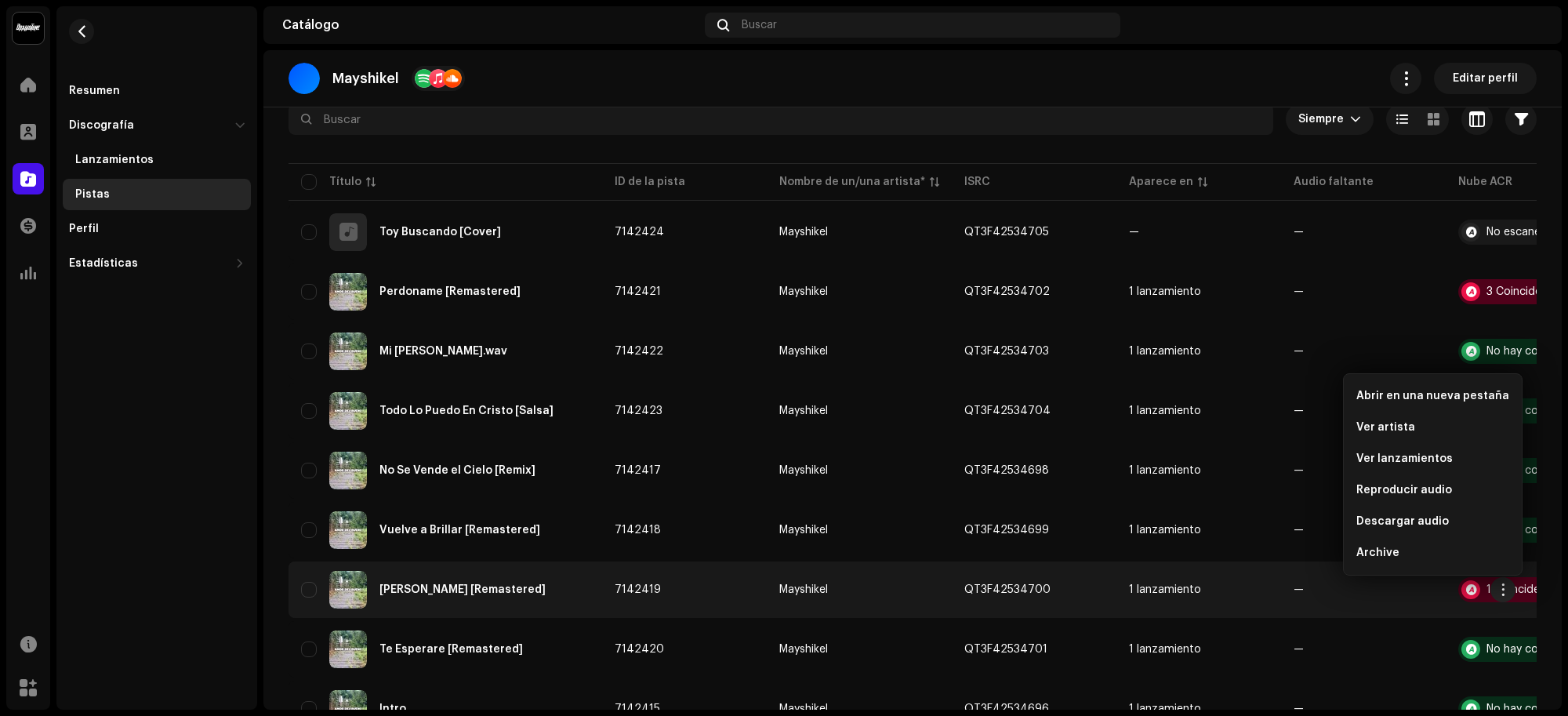
click at [1467, 72] on span "Editar perfil" at bounding box center [1485, 78] width 65 height 32
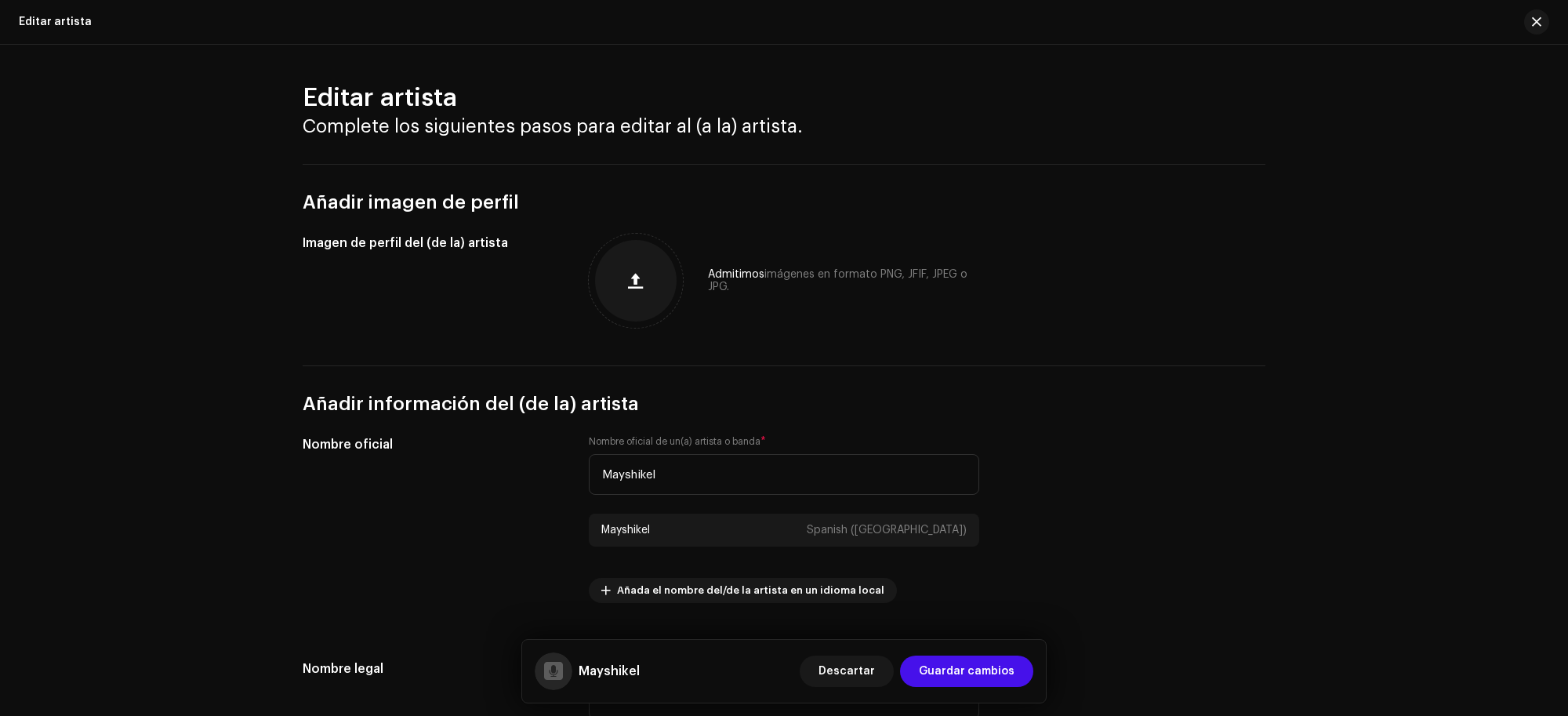
click at [1535, 16] on span "button" at bounding box center [1536, 21] width 10 height 12
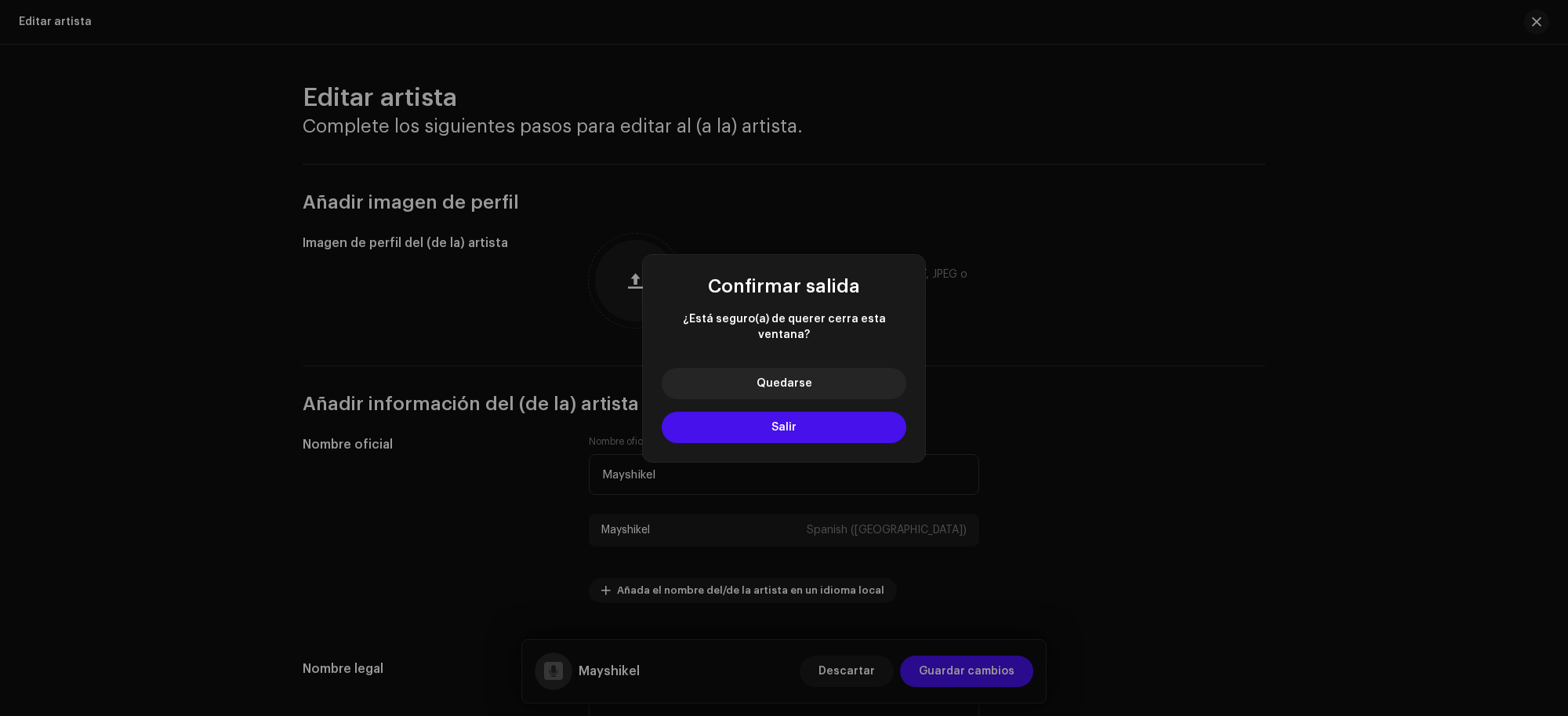
click at [801, 425] on button "Salir" at bounding box center [783, 427] width 245 height 32
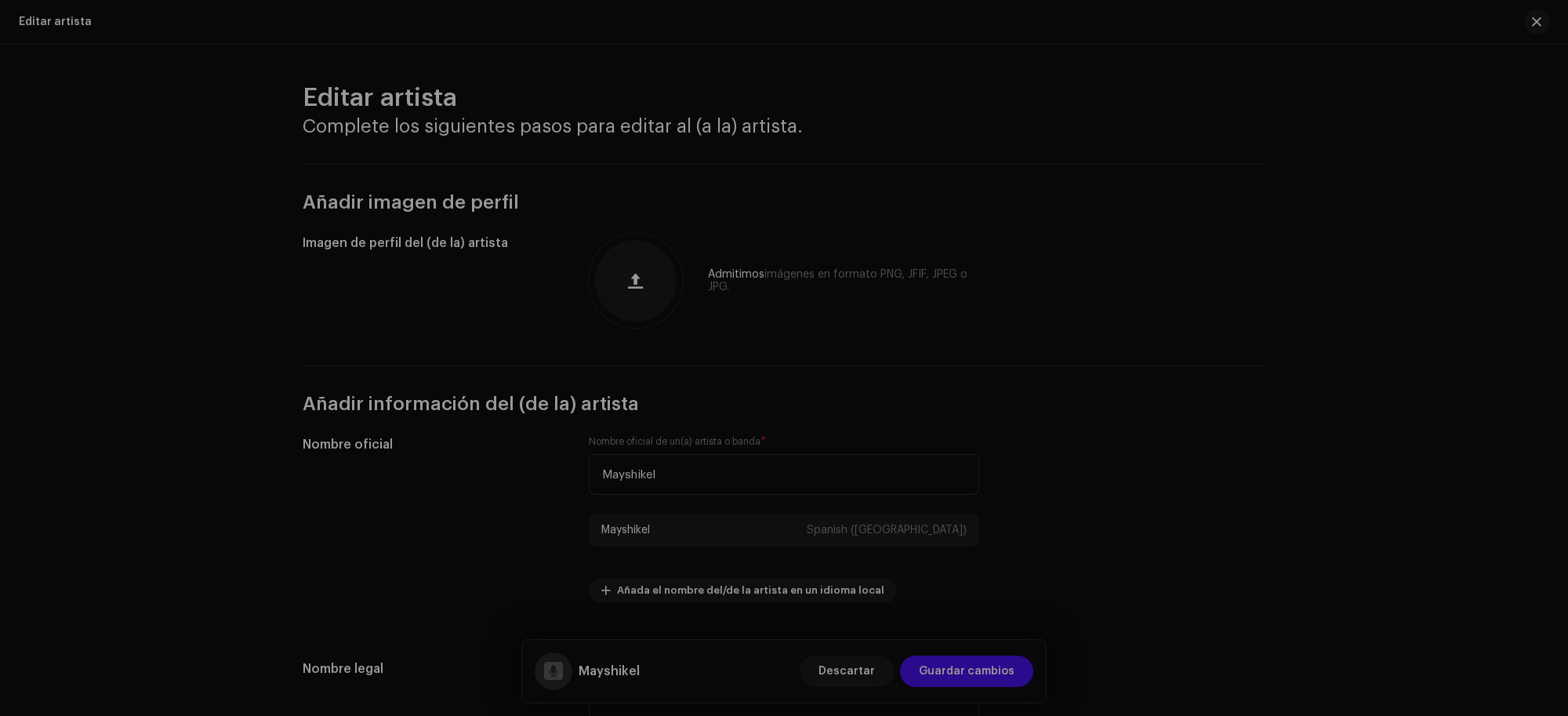
click at [801, 417] on button "Salir" at bounding box center [784, 406] width 171 height 22
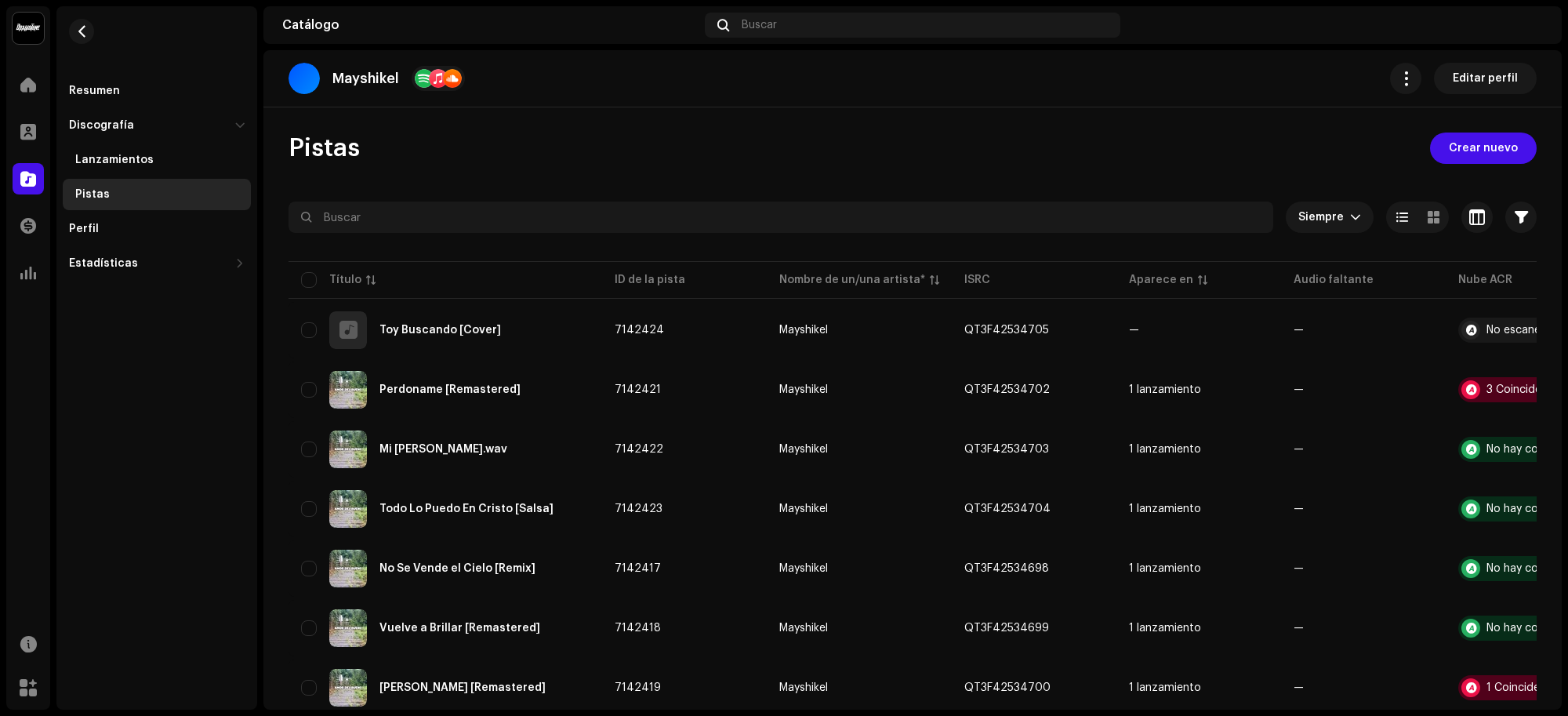
click at [1482, 76] on span "Editar perfil" at bounding box center [1485, 78] width 65 height 32
click at [1482, 76] on div "Mayshikel Editar perfil Pistas Crear nuevo Siempre Seleccionado 0 Opciones Filt…" at bounding box center [912, 380] width 1298 height 660
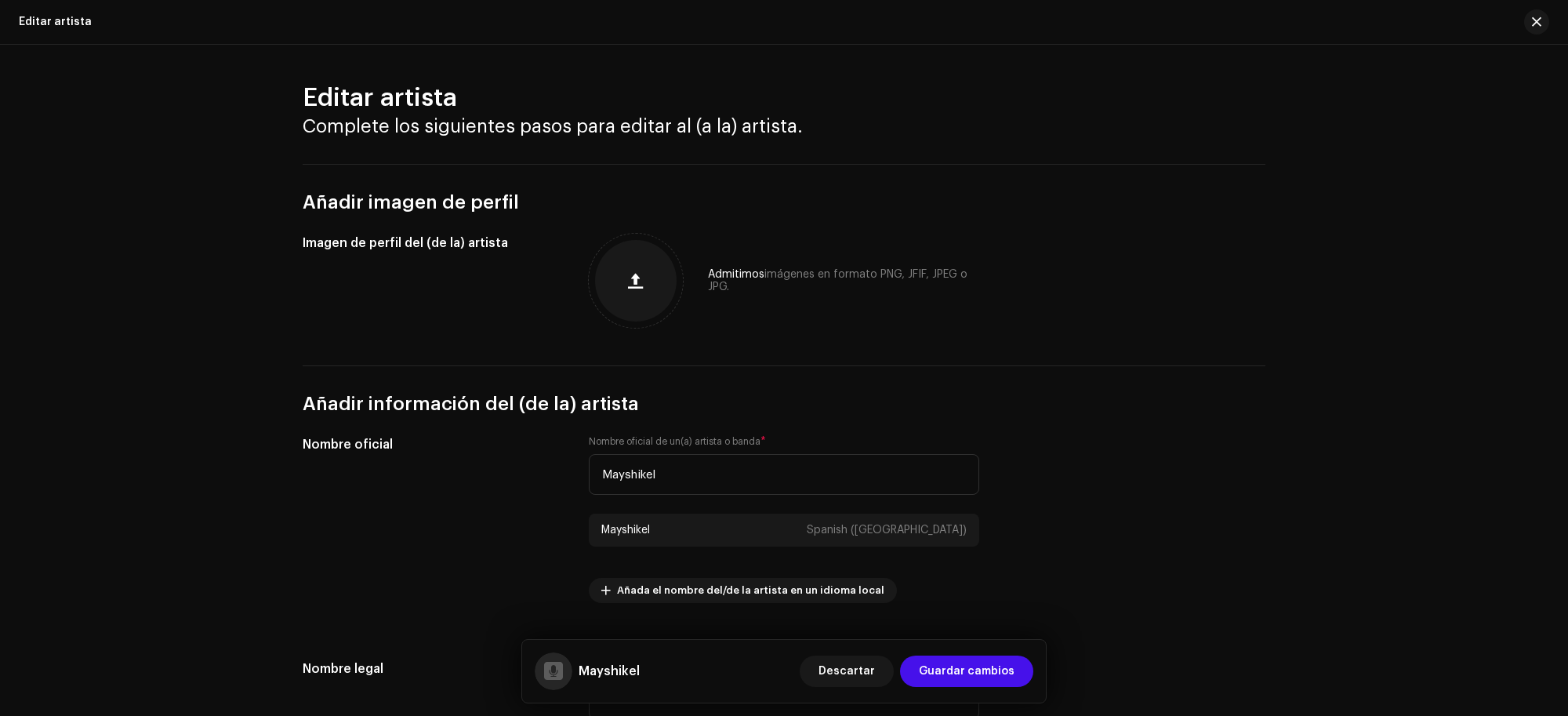
click at [633, 292] on button "button" at bounding box center [635, 281] width 37 height 37
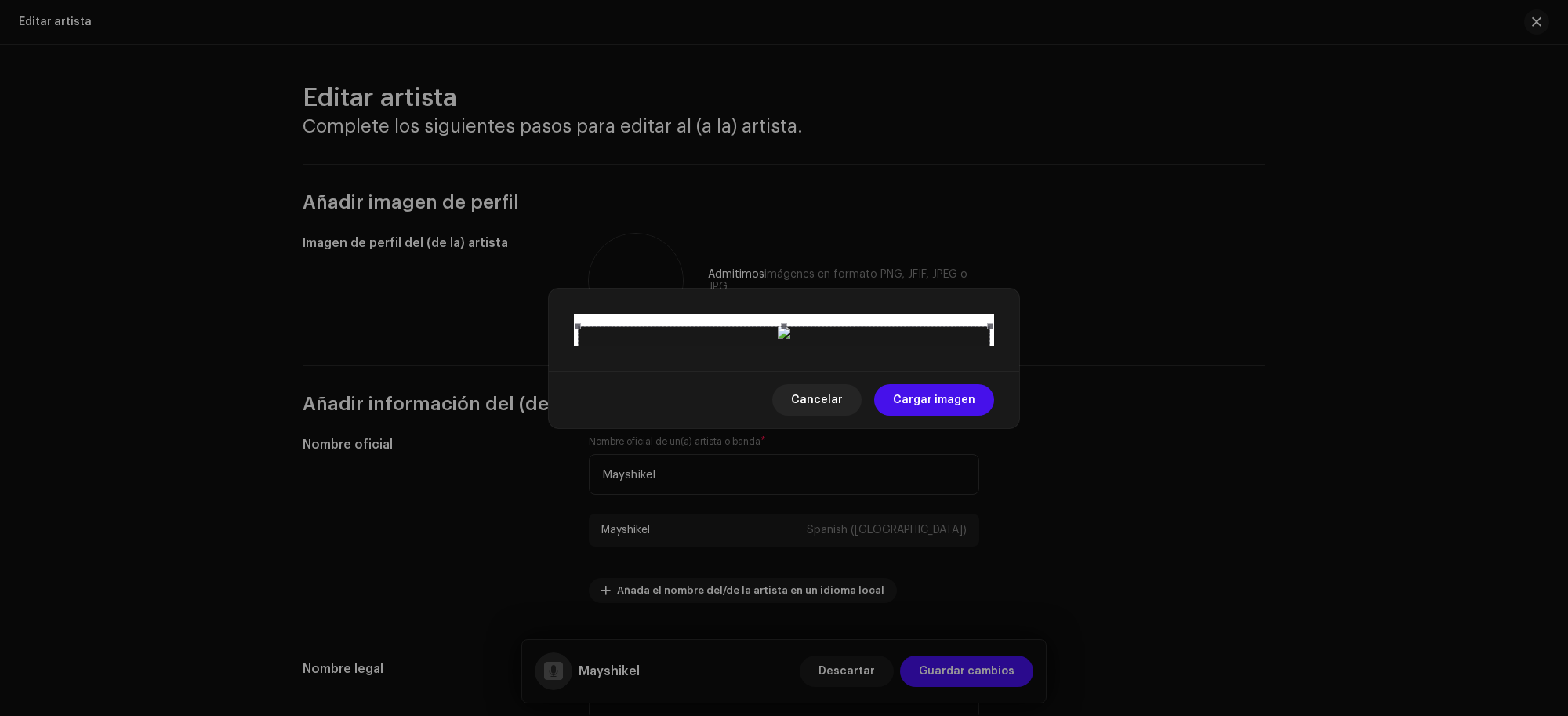
click at [832, 416] on span "Cancelar" at bounding box center [817, 399] width 52 height 32
click at [832, 587] on span "Añada el nombre del/de la artista en un idioma local" at bounding box center [750, 590] width 268 height 32
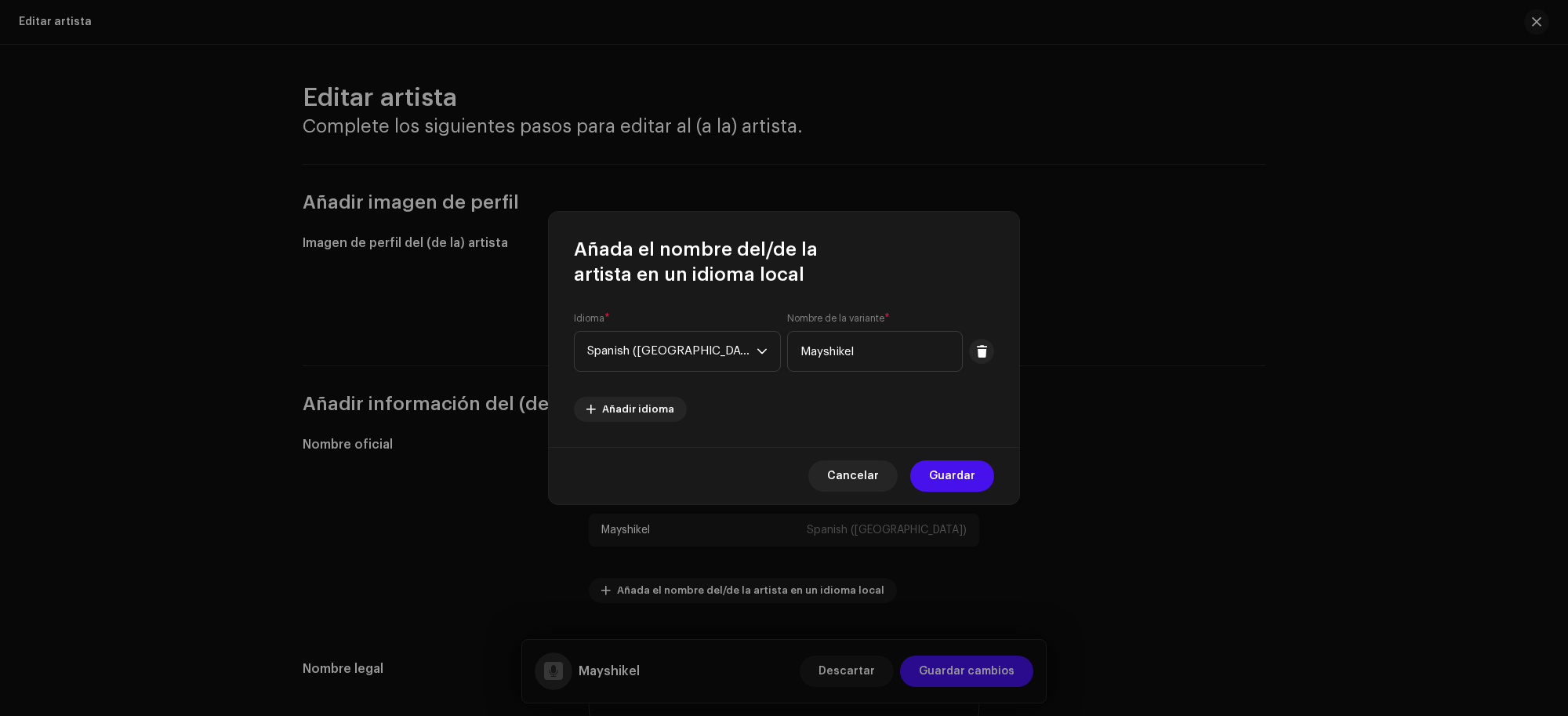
click at [856, 468] on span "Cancelar" at bounding box center [853, 476] width 52 height 32
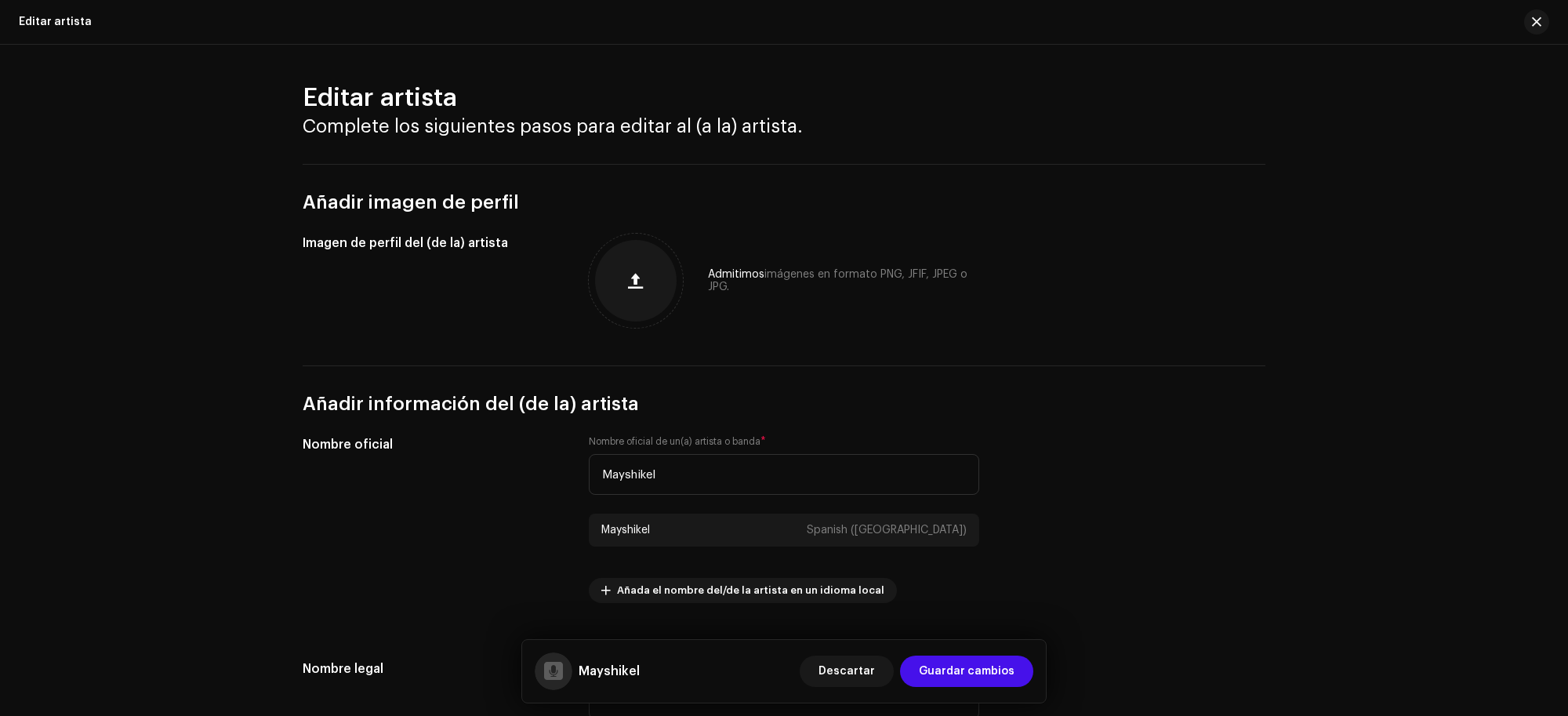
click at [660, 286] on div at bounding box center [636, 281] width 81 height 81
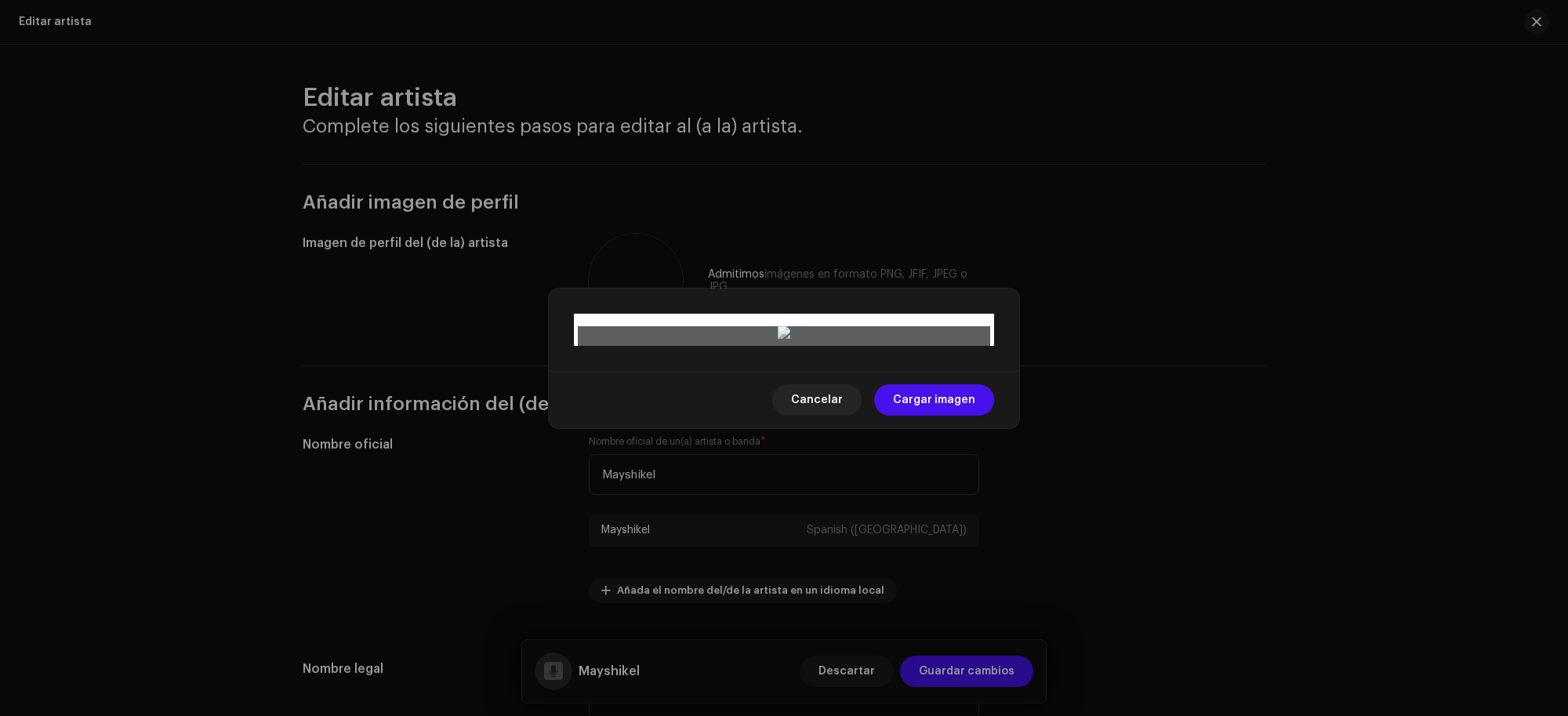
drag, startPoint x: 766, startPoint y: 428, endPoint x: 770, endPoint y: 410, distance: 18.4
click at [770, 410] on div at bounding box center [783, 580] width 412 height 413
drag, startPoint x: 770, startPoint y: 410, endPoint x: 782, endPoint y: 437, distance: 29.5
click at [782, 437] on div at bounding box center [783, 588] width 412 height 413
click at [934, 416] on span "Cargar imagen" at bounding box center [934, 399] width 82 height 32
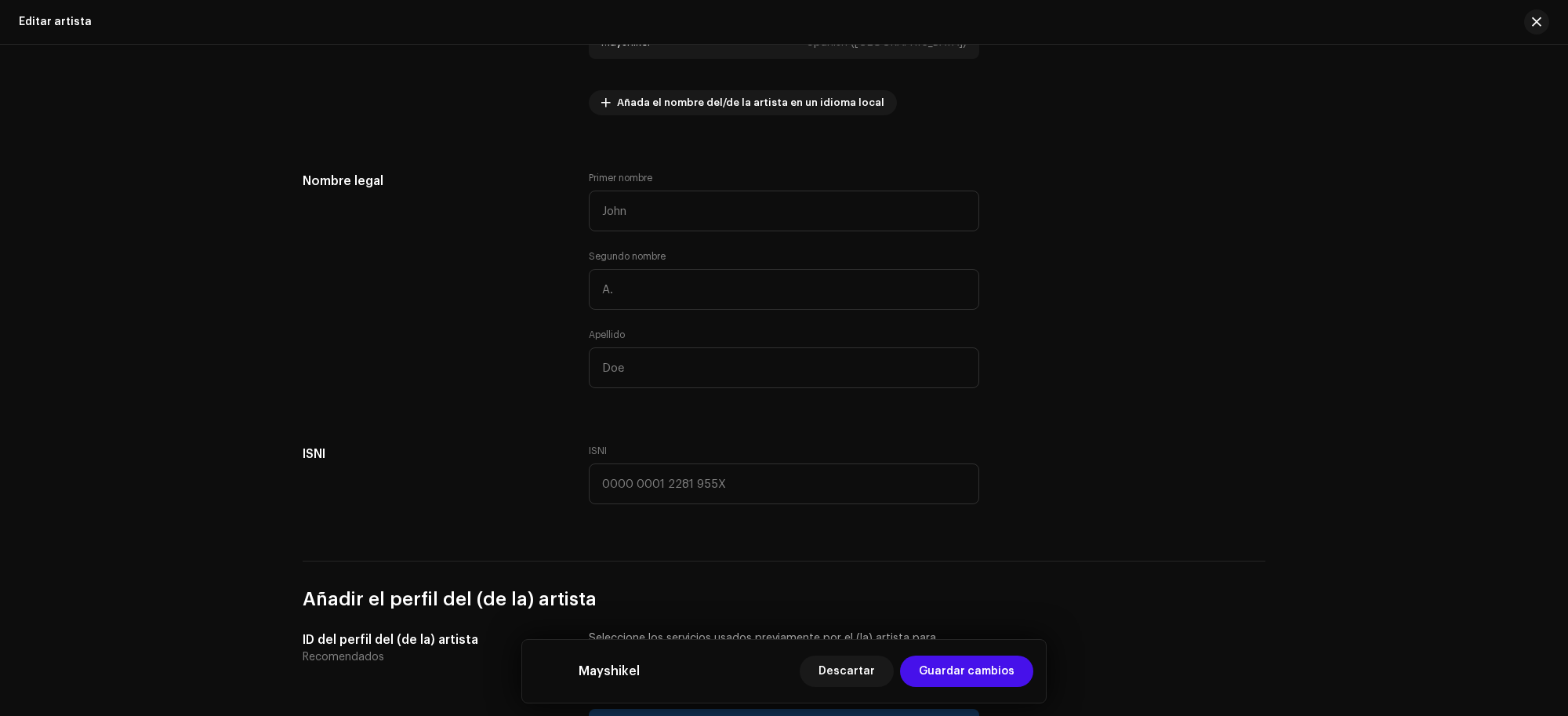
scroll to position [490, 0]
click at [675, 216] on input "text" at bounding box center [784, 208] width 390 height 41
type input "[PERSON_NAME]"
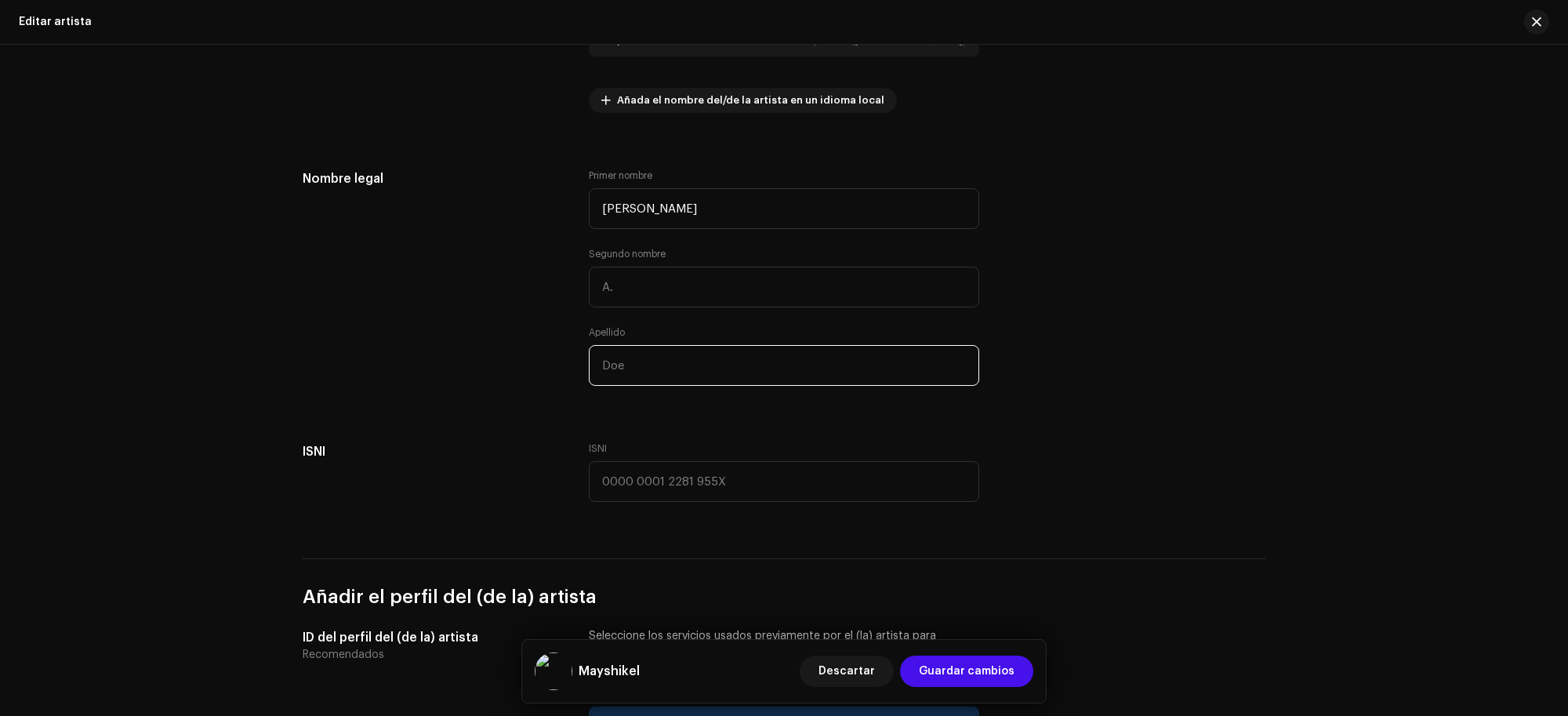
click at [707, 369] on input "text" at bounding box center [784, 365] width 390 height 41
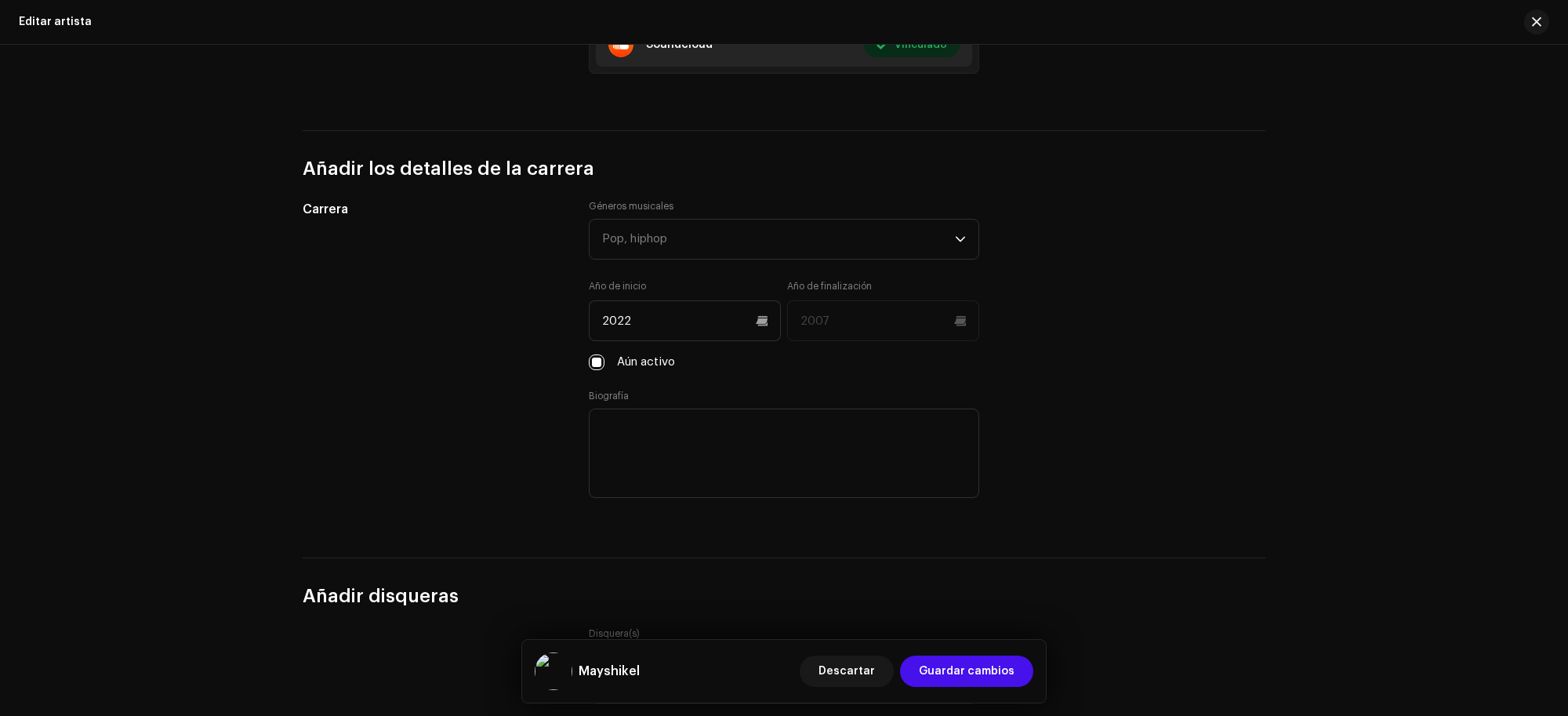
scroll to position [1569, 0]
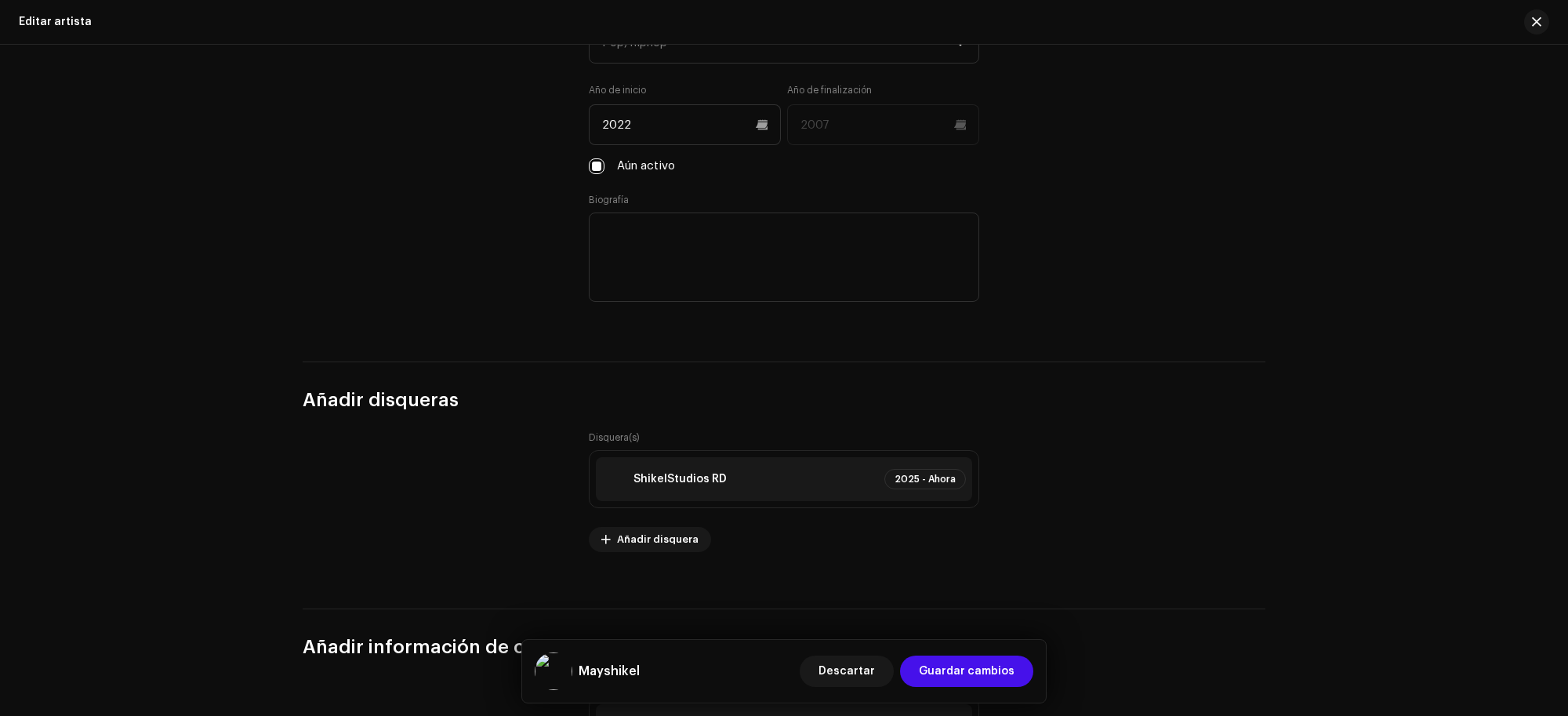
type input "[PERSON_NAME]"
click at [982, 664] on span "Guardar cambios" at bounding box center [967, 671] width 96 height 32
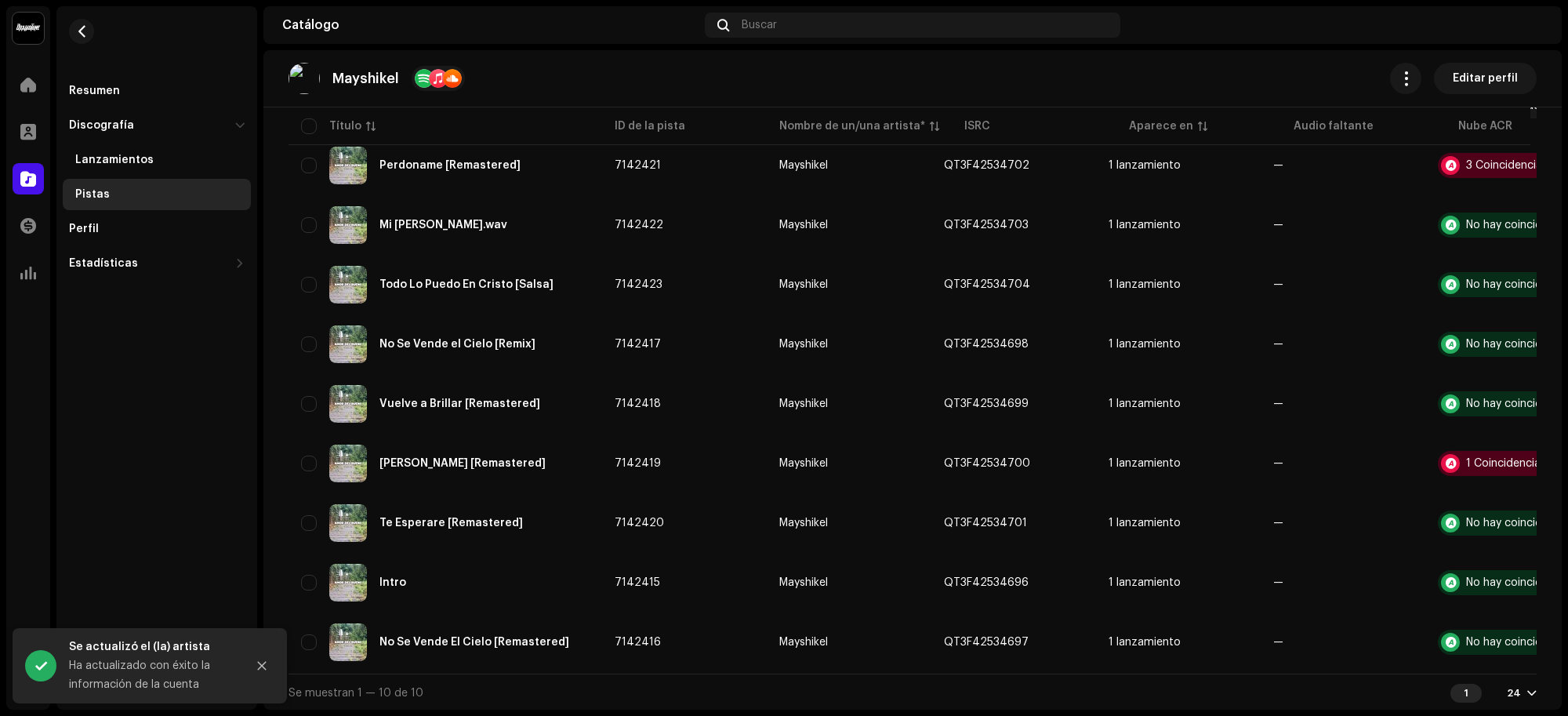
scroll to position [232, 0]
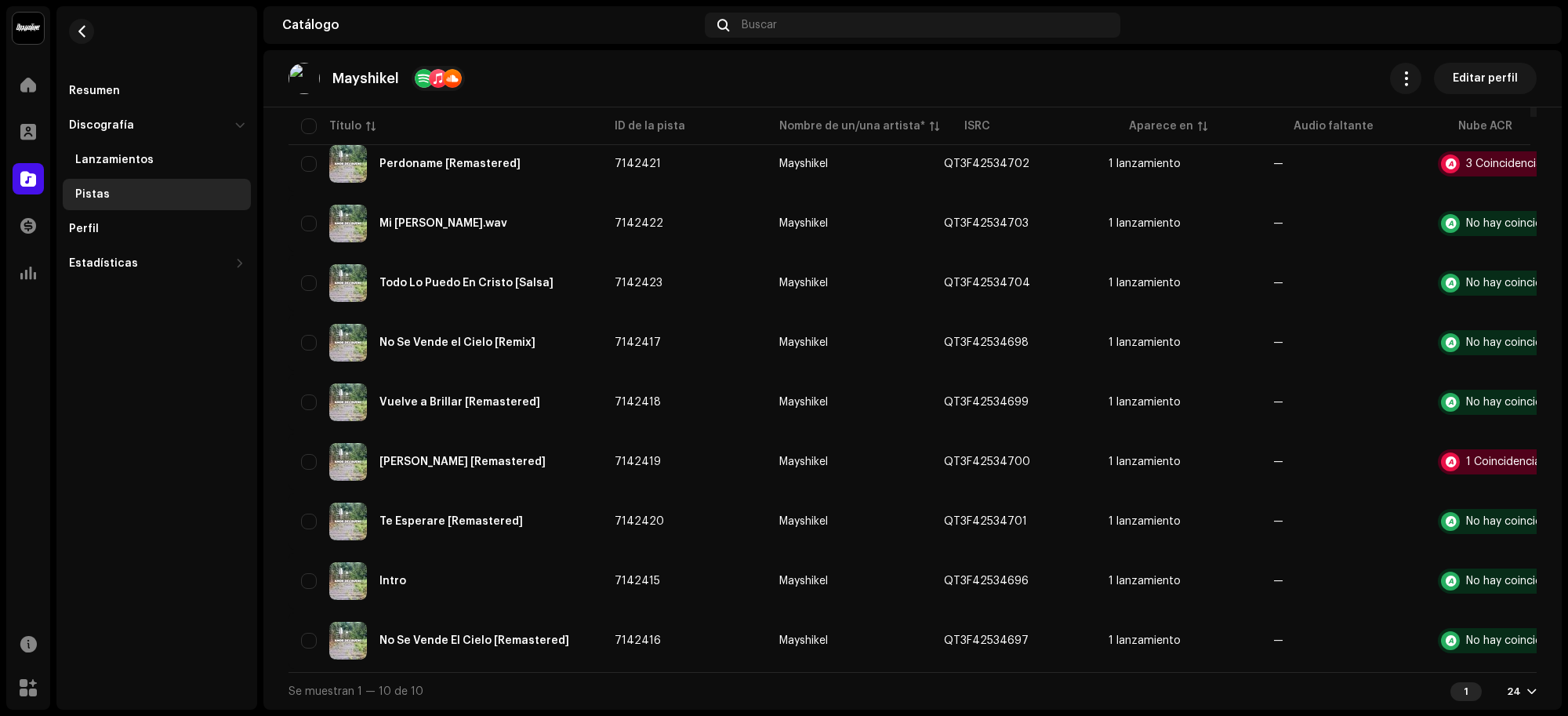
click at [956, 664] on table "Título ID de la pista Nombre de un/una artista* ISRC Aparece en Audio faltante …" at bounding box center [965, 351] width 1352 height 643
drag, startPoint x: 1054, startPoint y: 675, endPoint x: 1145, endPoint y: 679, distance: 91.1
click at [1146, 681] on div "Se muestran 1 — 10 de 10 1 24" at bounding box center [912, 691] width 1248 height 37
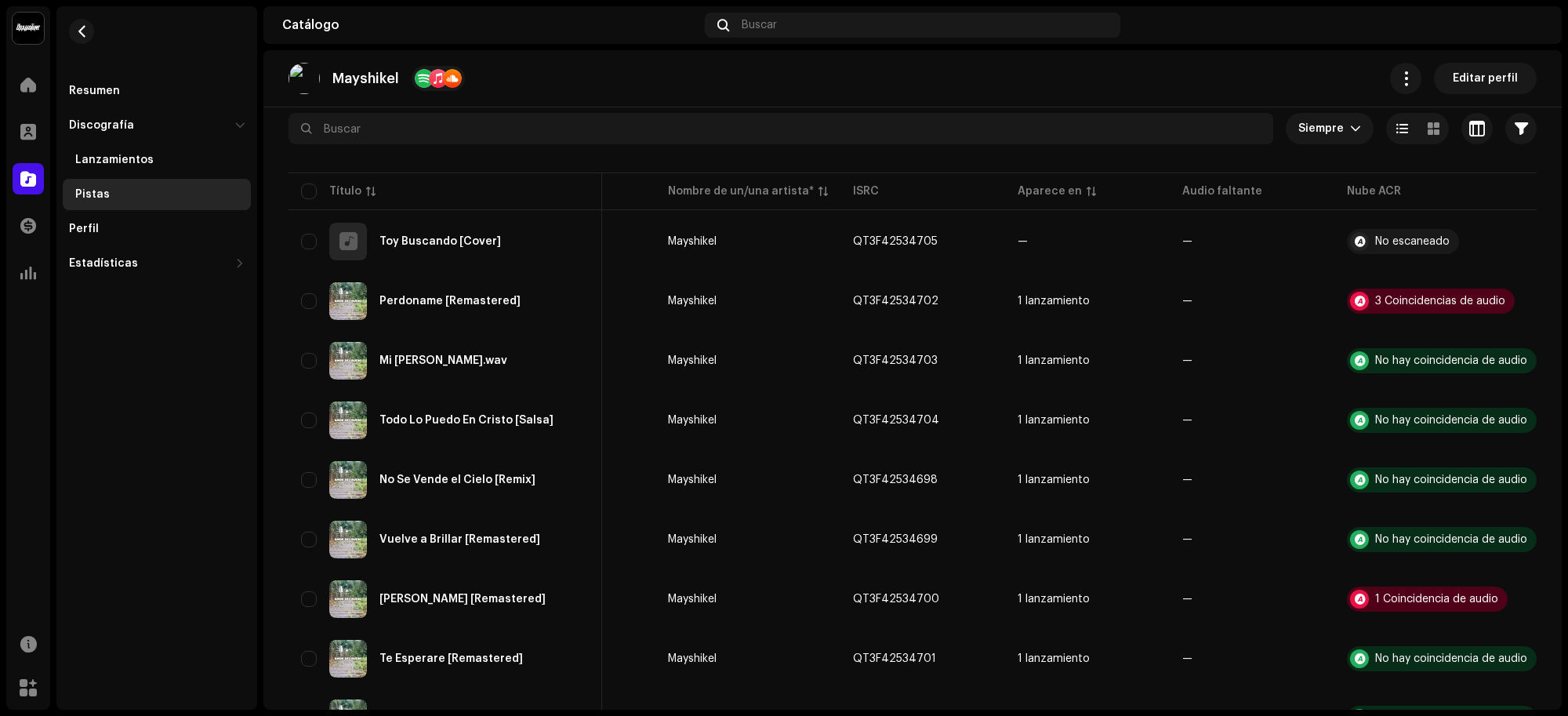
scroll to position [134, 0]
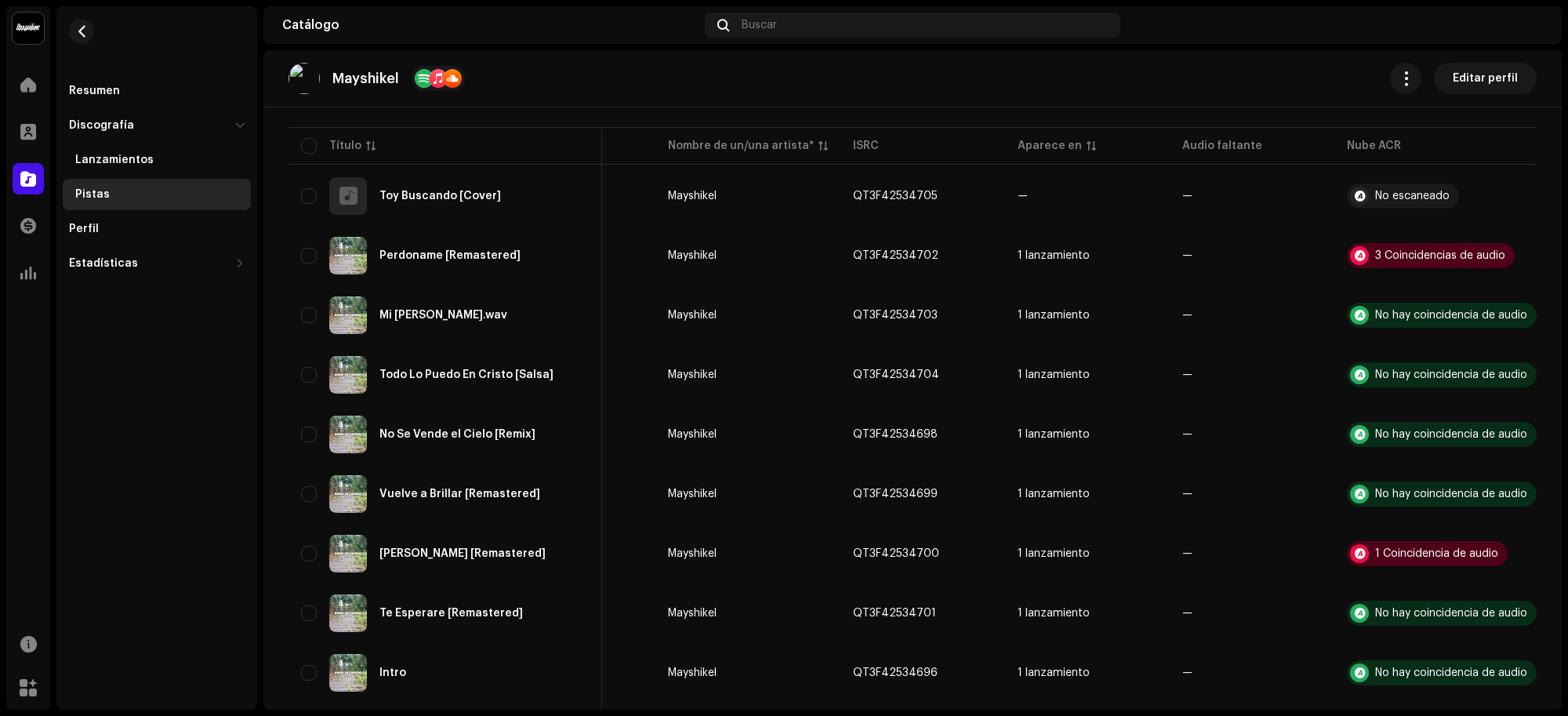
click at [992, 188] on td "QT3F42534705" at bounding box center [922, 195] width 164 height 56
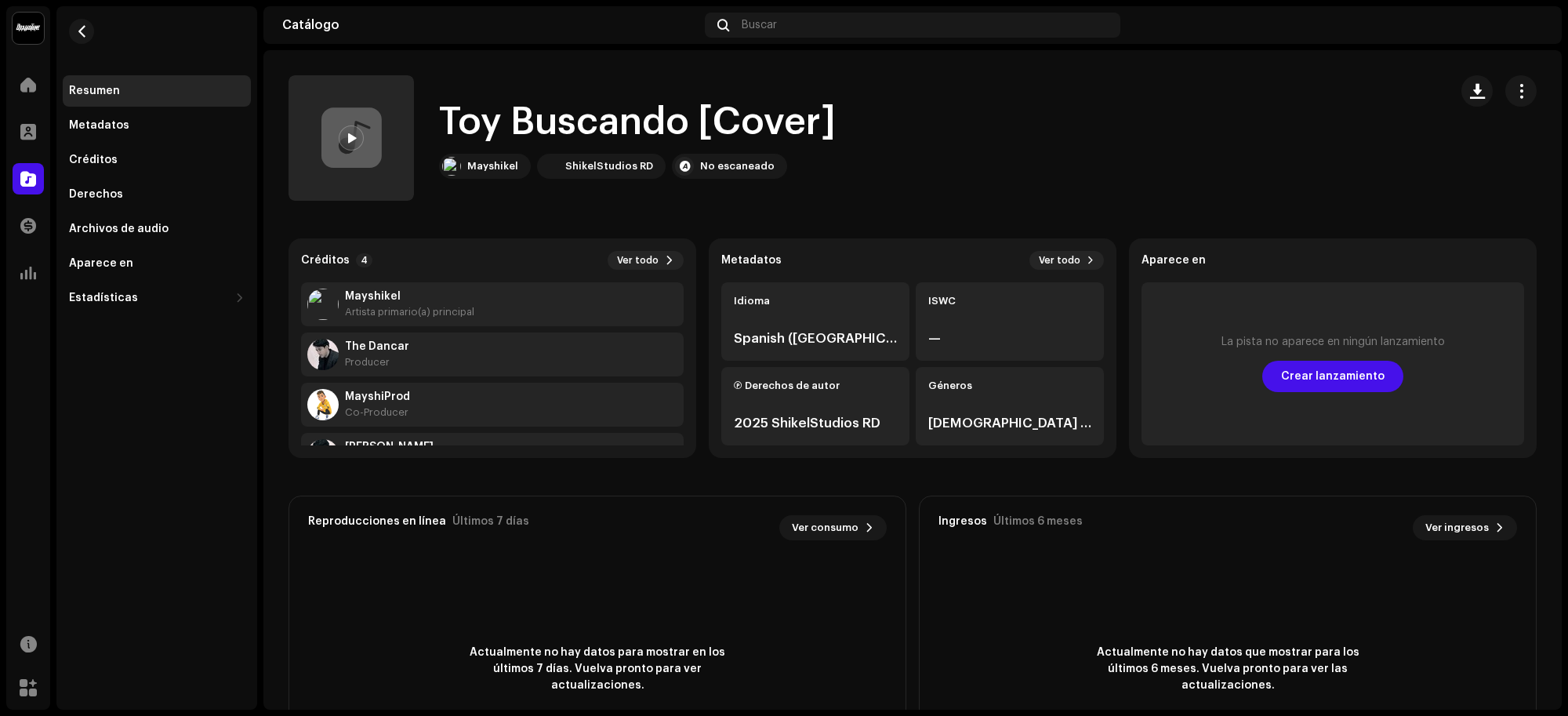
click at [358, 141] on div at bounding box center [351, 138] width 25 height 25
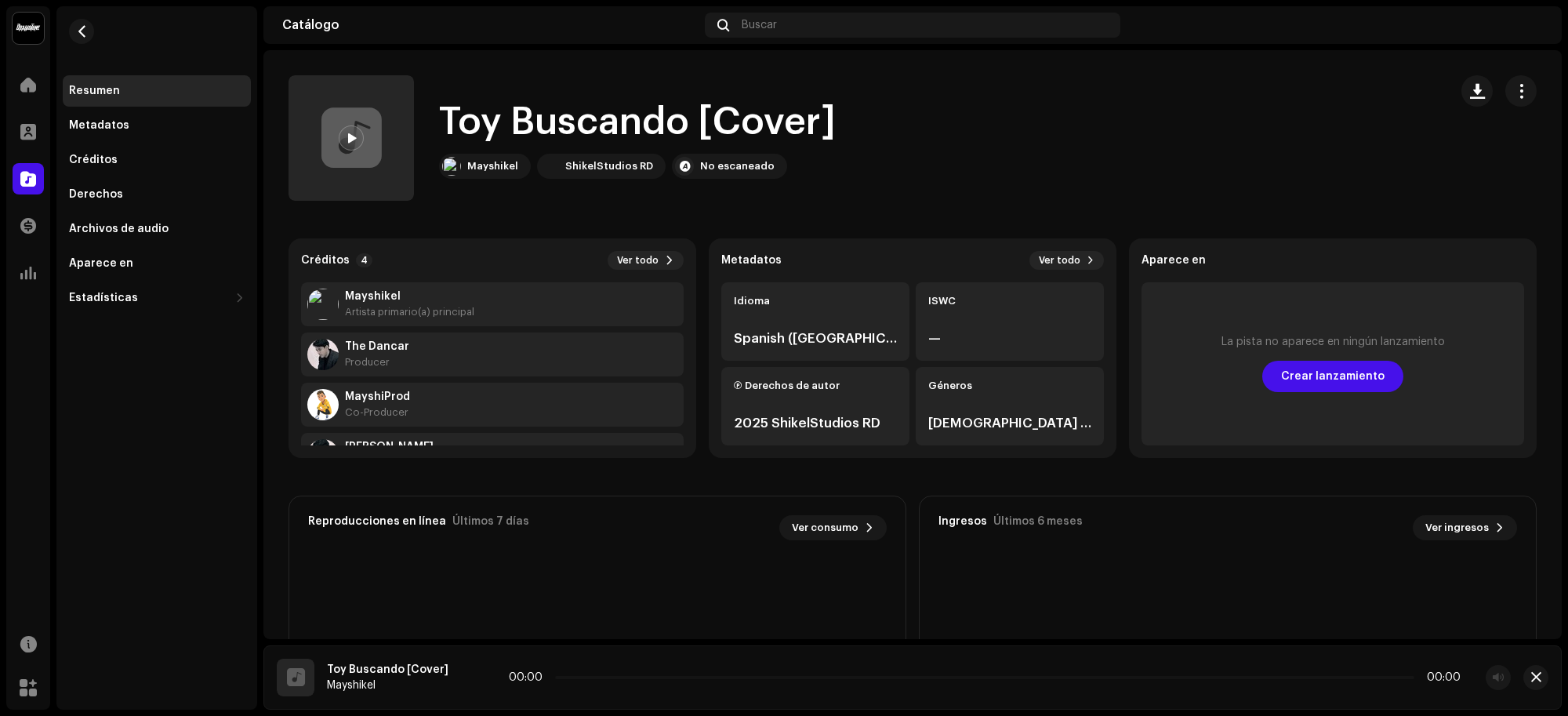
click at [358, 141] on div at bounding box center [351, 138] width 25 height 25
click at [1514, 94] on span "button" at bounding box center [1521, 90] width 15 height 12
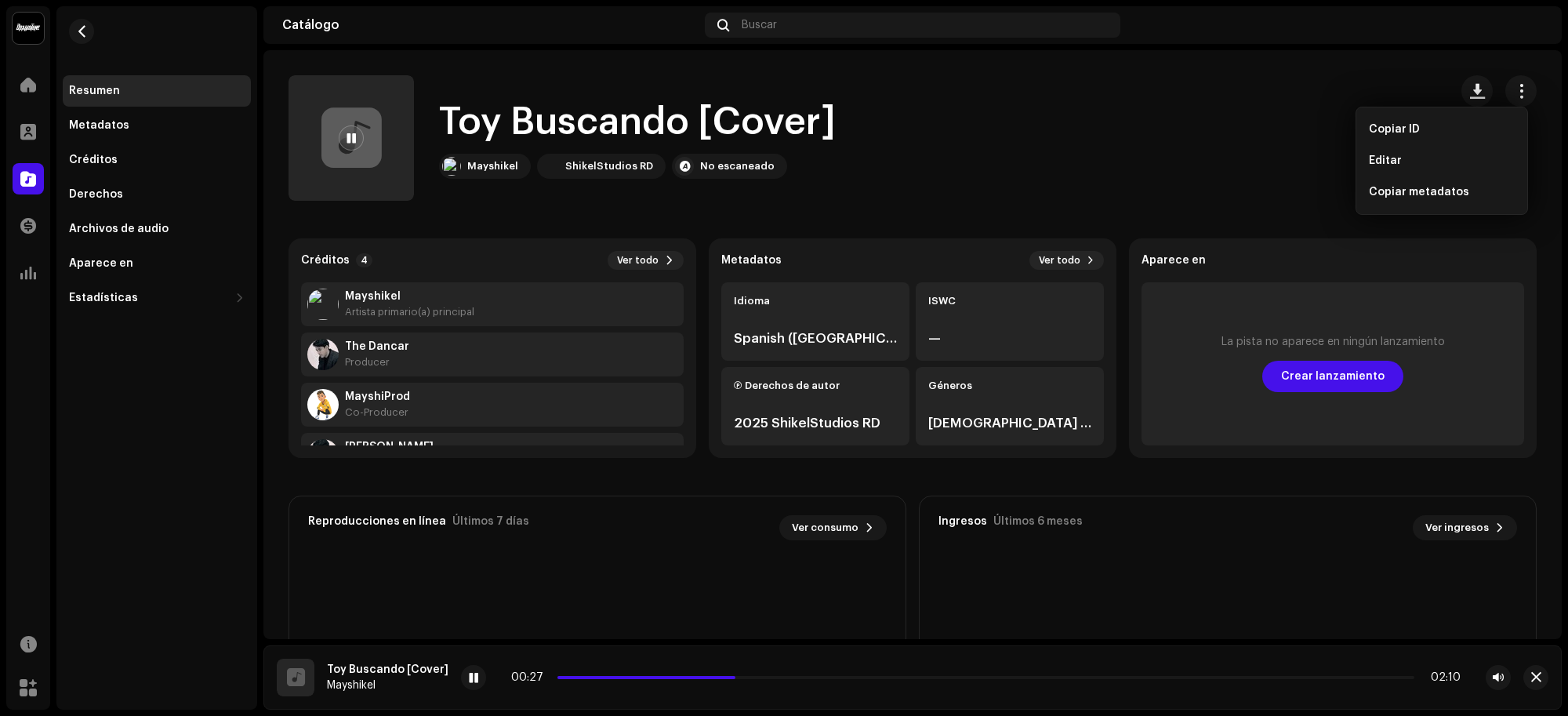
click at [1417, 149] on div "Editar" at bounding box center [1441, 160] width 159 height 32
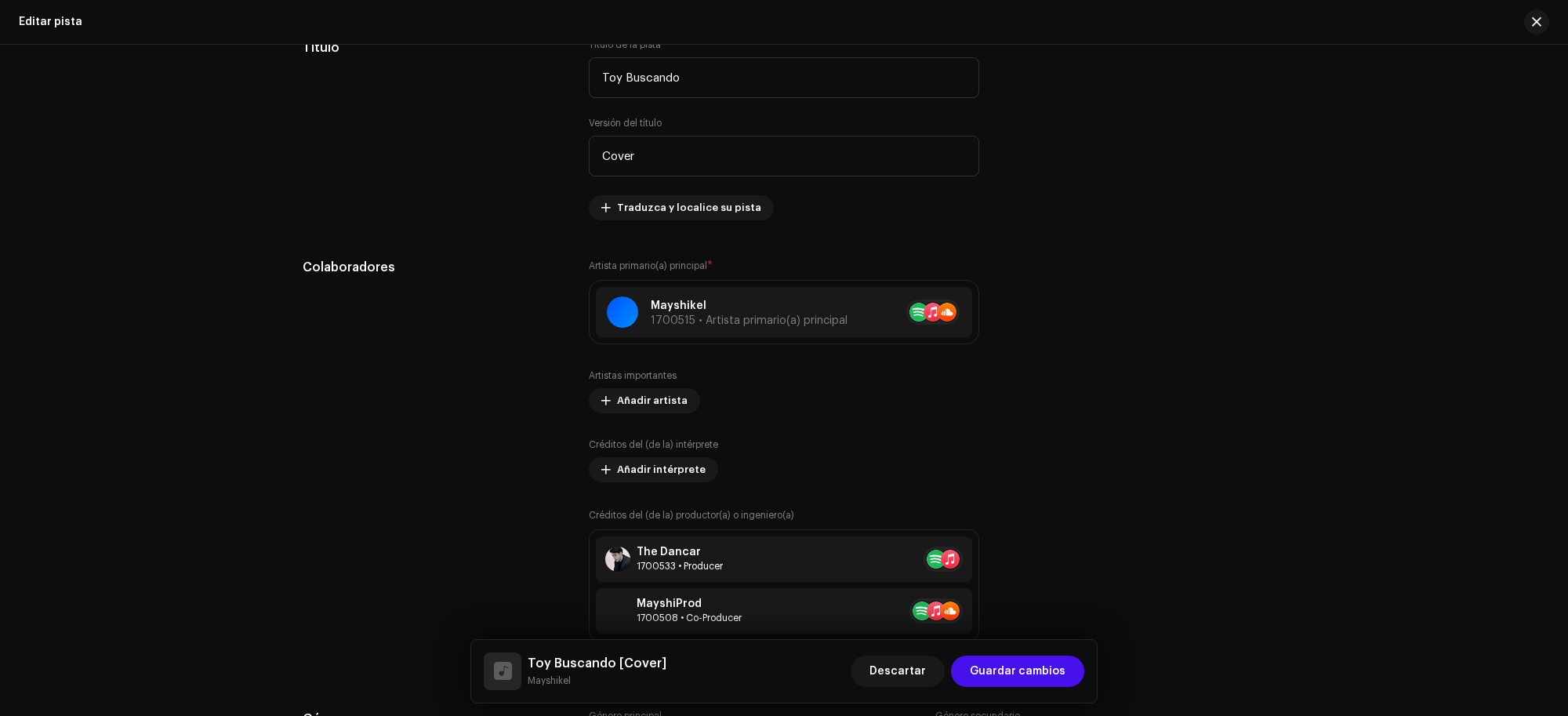
scroll to position [784, 0]
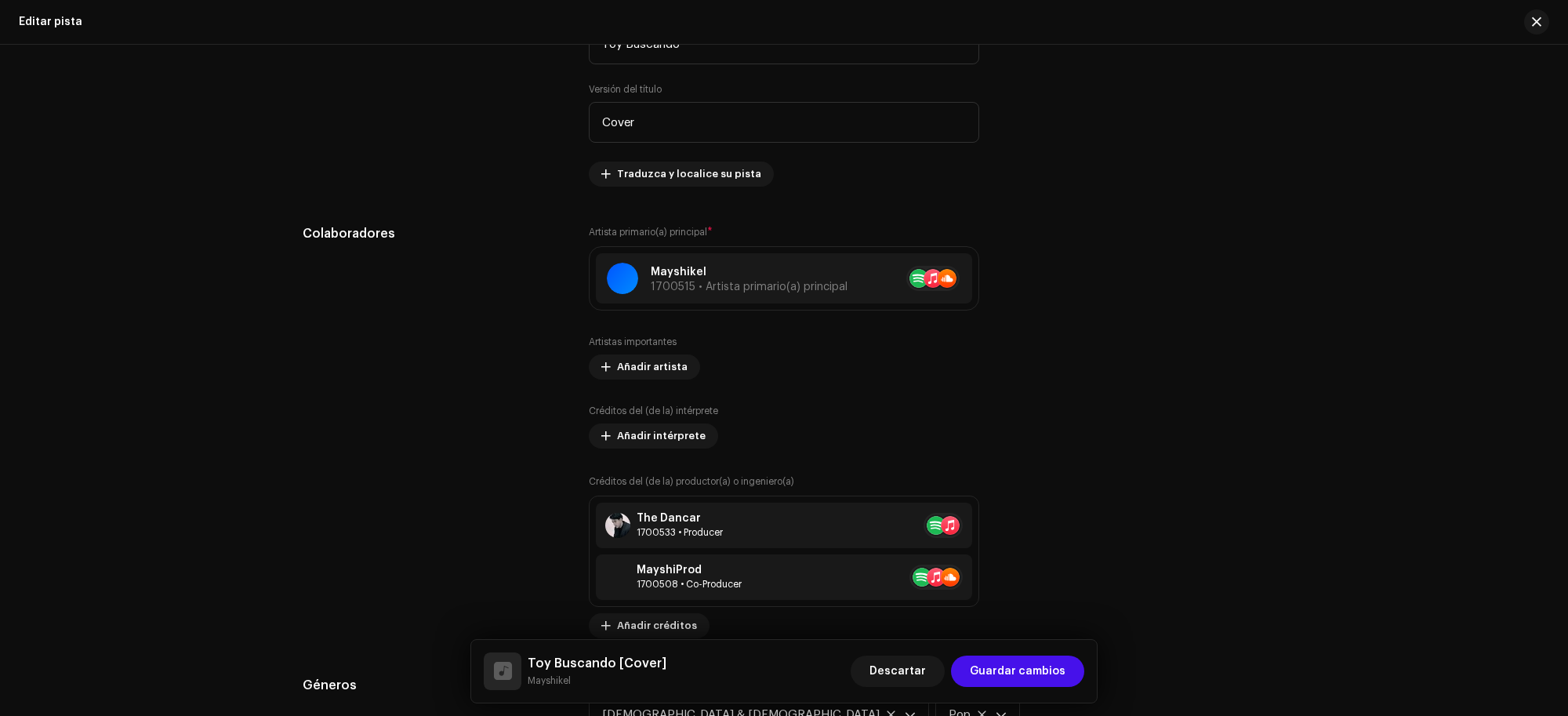
click at [812, 264] on p "Mayshikel" at bounding box center [749, 273] width 197 height 16
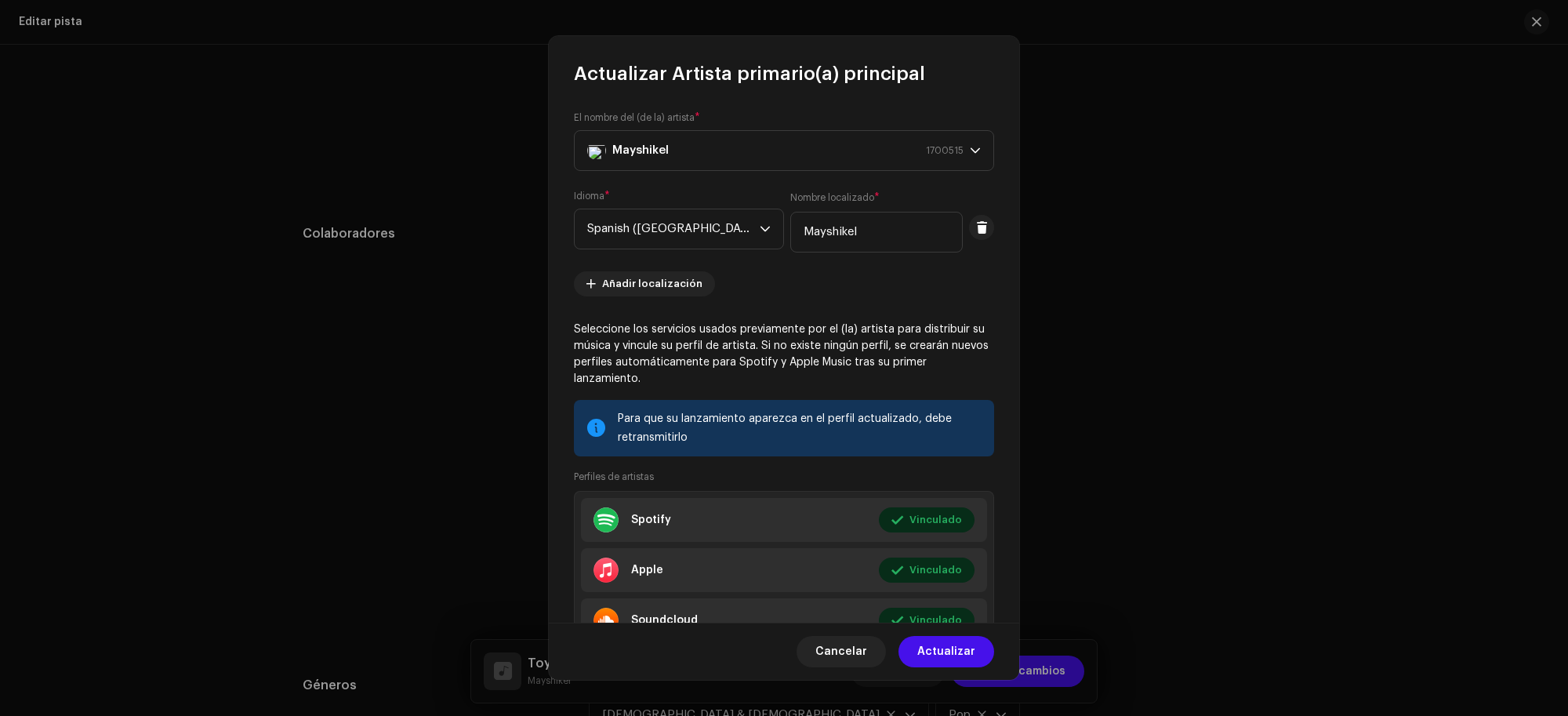
click at [855, 655] on span "Cancelar" at bounding box center [841, 652] width 52 height 32
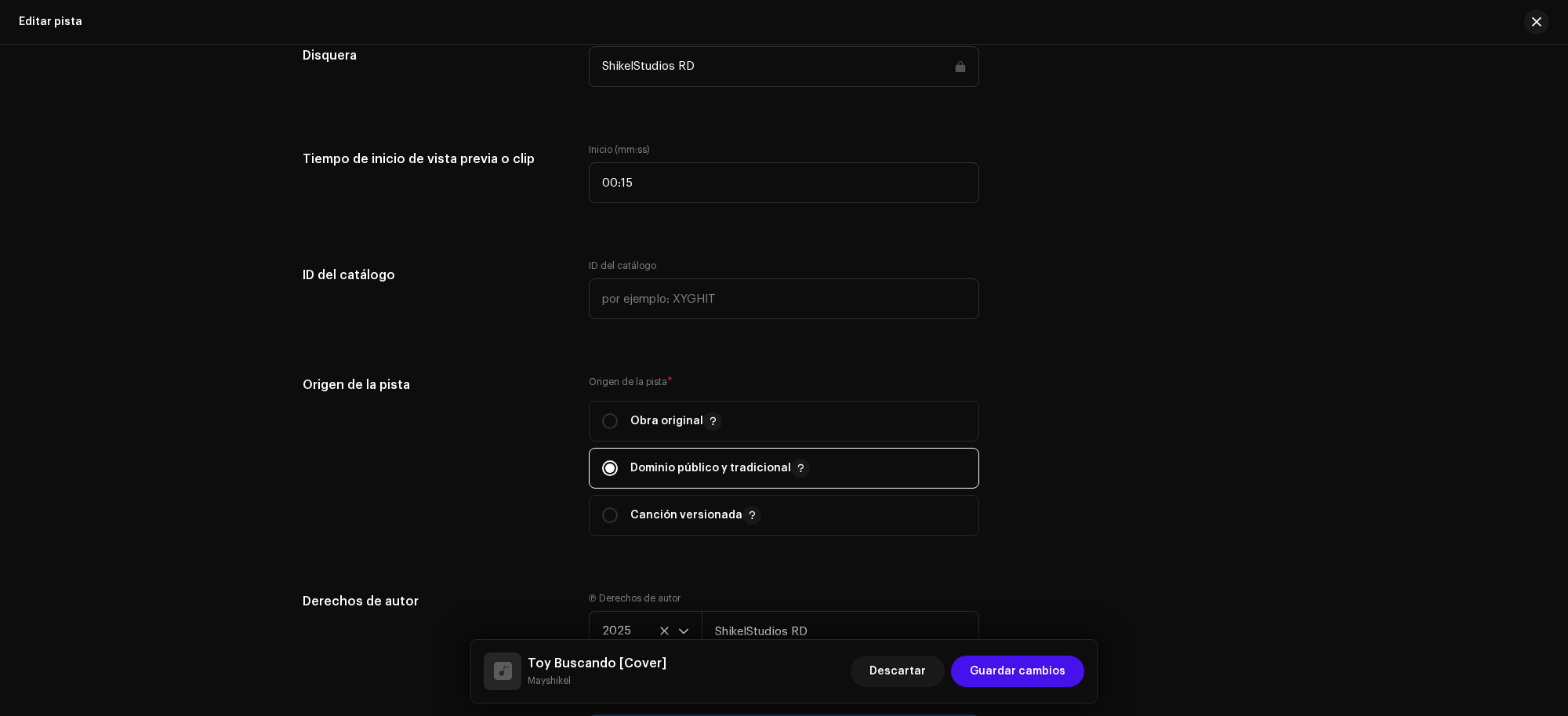
scroll to position [1765, 0]
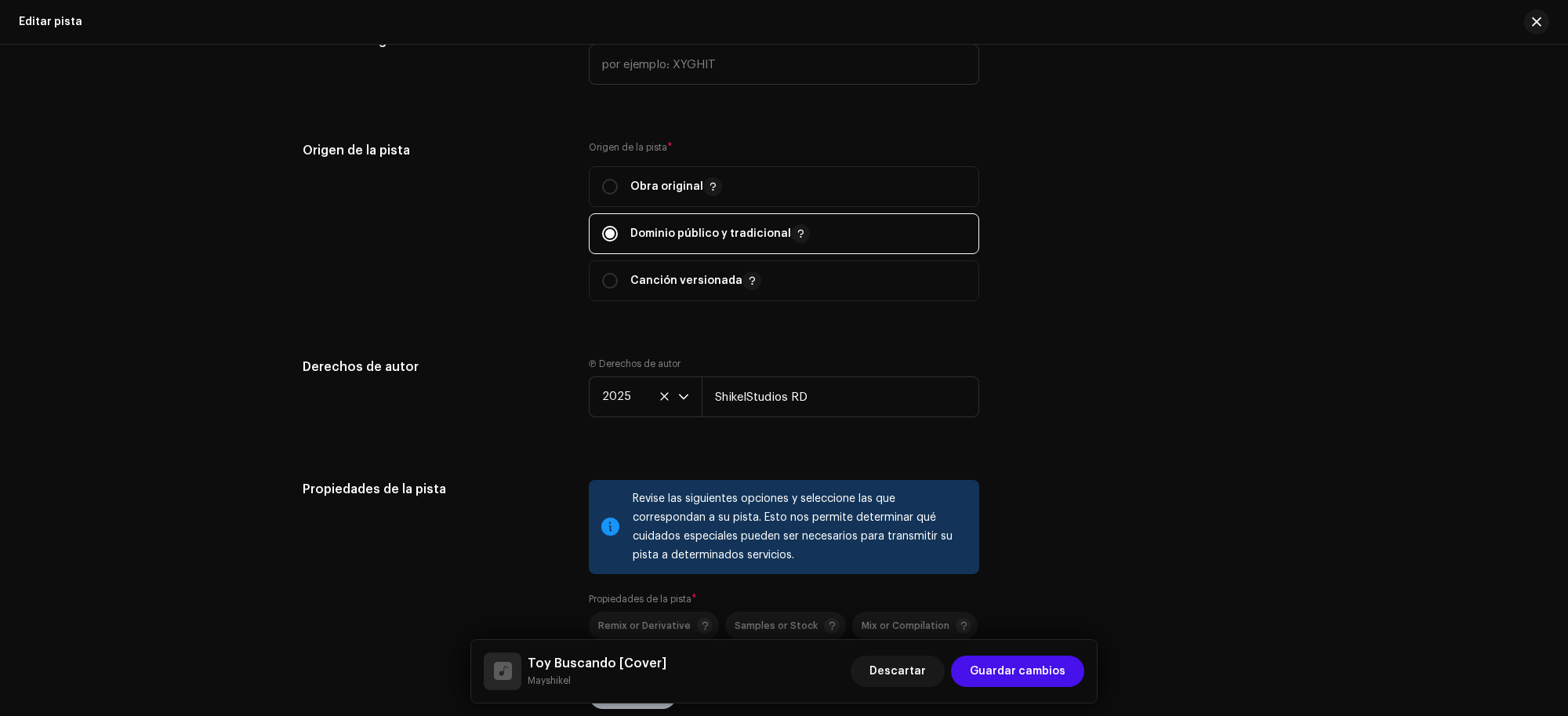
click at [883, 273] on span "Canción versionada" at bounding box center [783, 281] width 364 height 39
radio input "false"
radio input "true"
click at [747, 276] on span "button" at bounding box center [751, 280] width 8 height 12
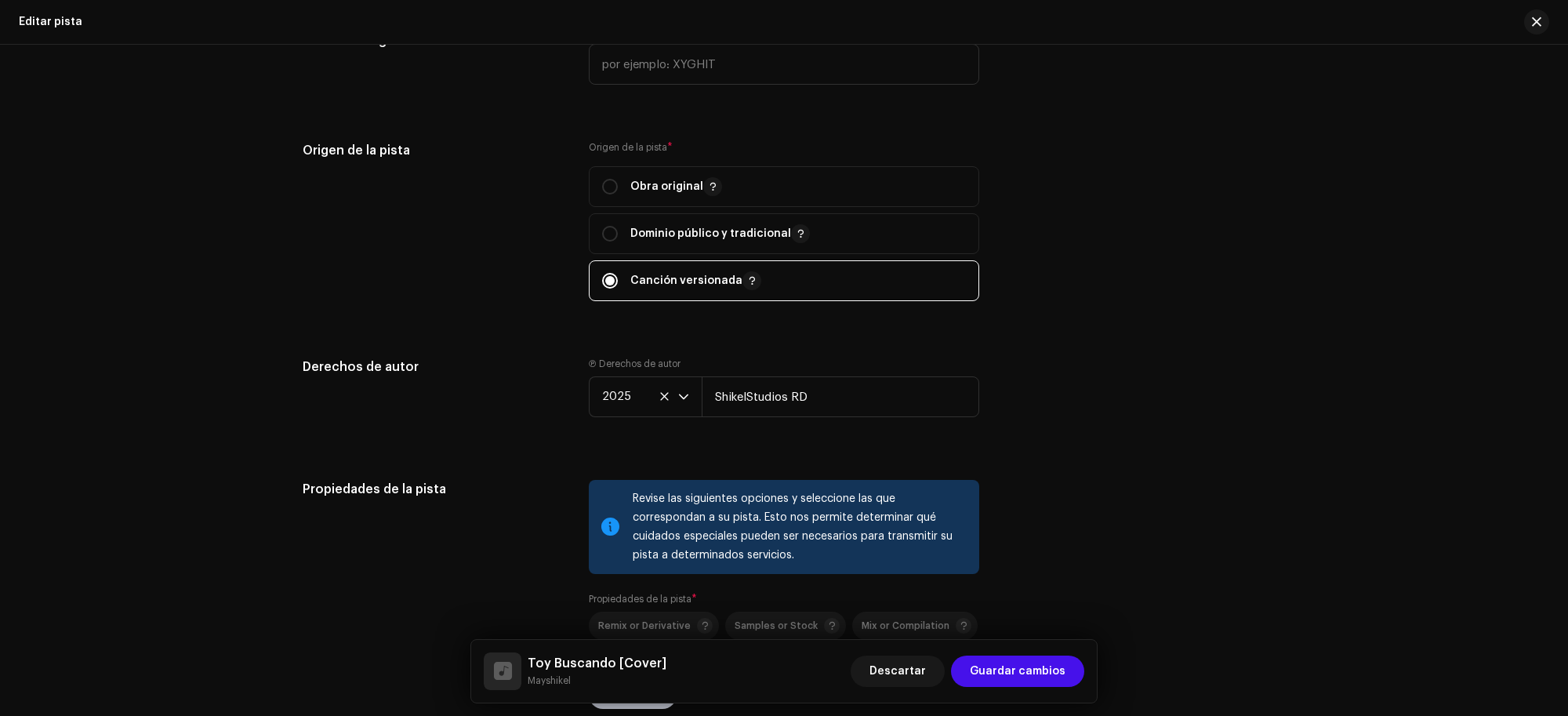
click at [747, 276] on span "button" at bounding box center [751, 280] width 8 height 12
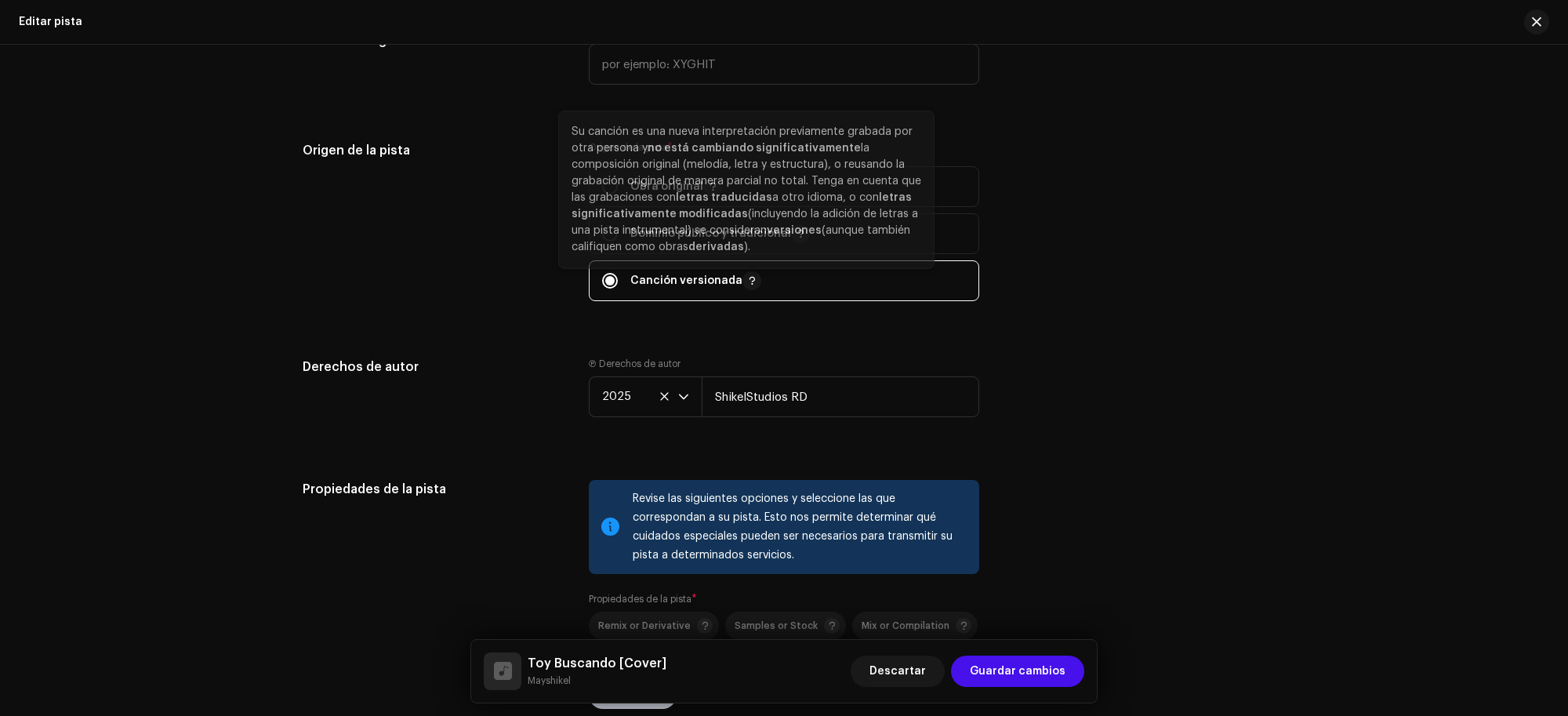
click at [750, 280] on button "button" at bounding box center [751, 280] width 19 height 19
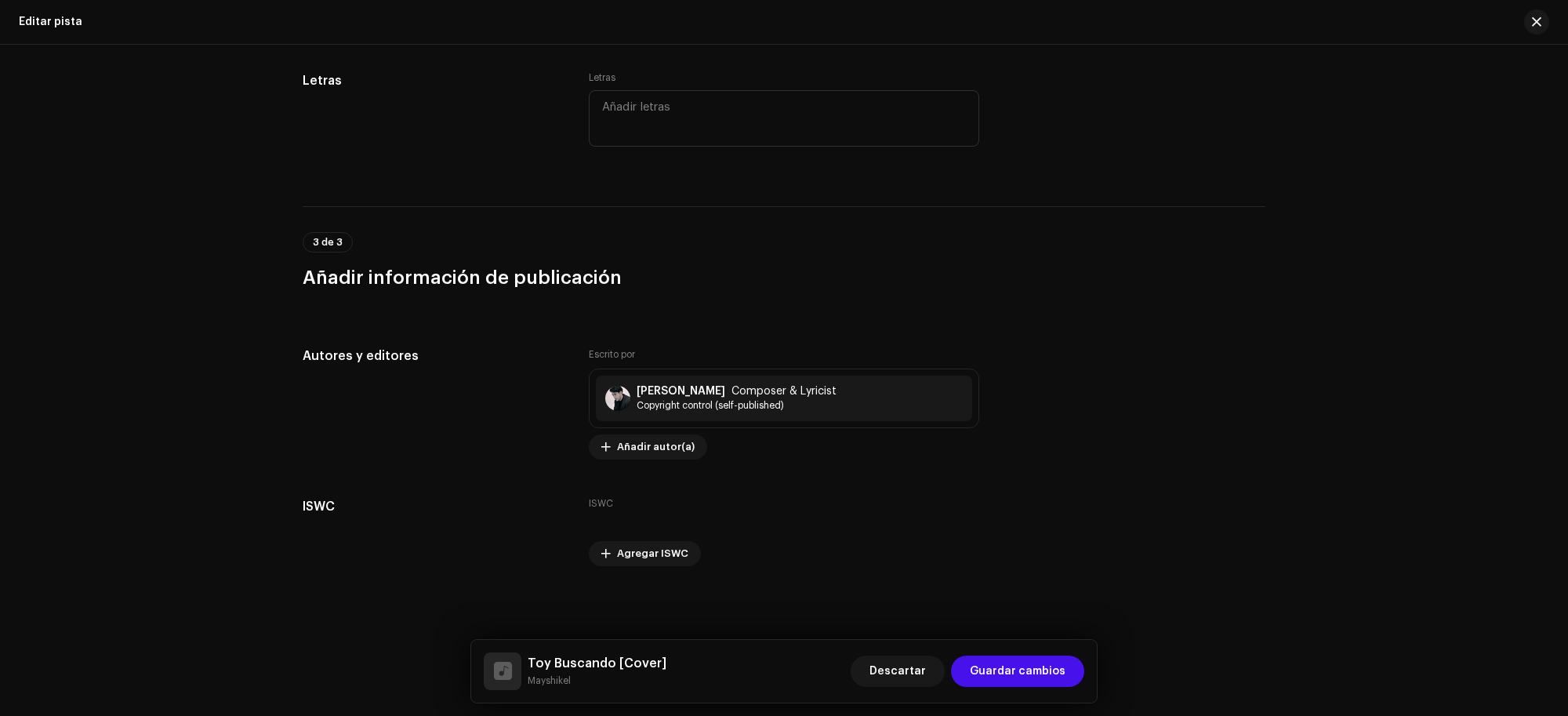
scroll to position [2898, 0]
click at [1047, 668] on span "Guardar cambios" at bounding box center [1017, 671] width 96 height 32
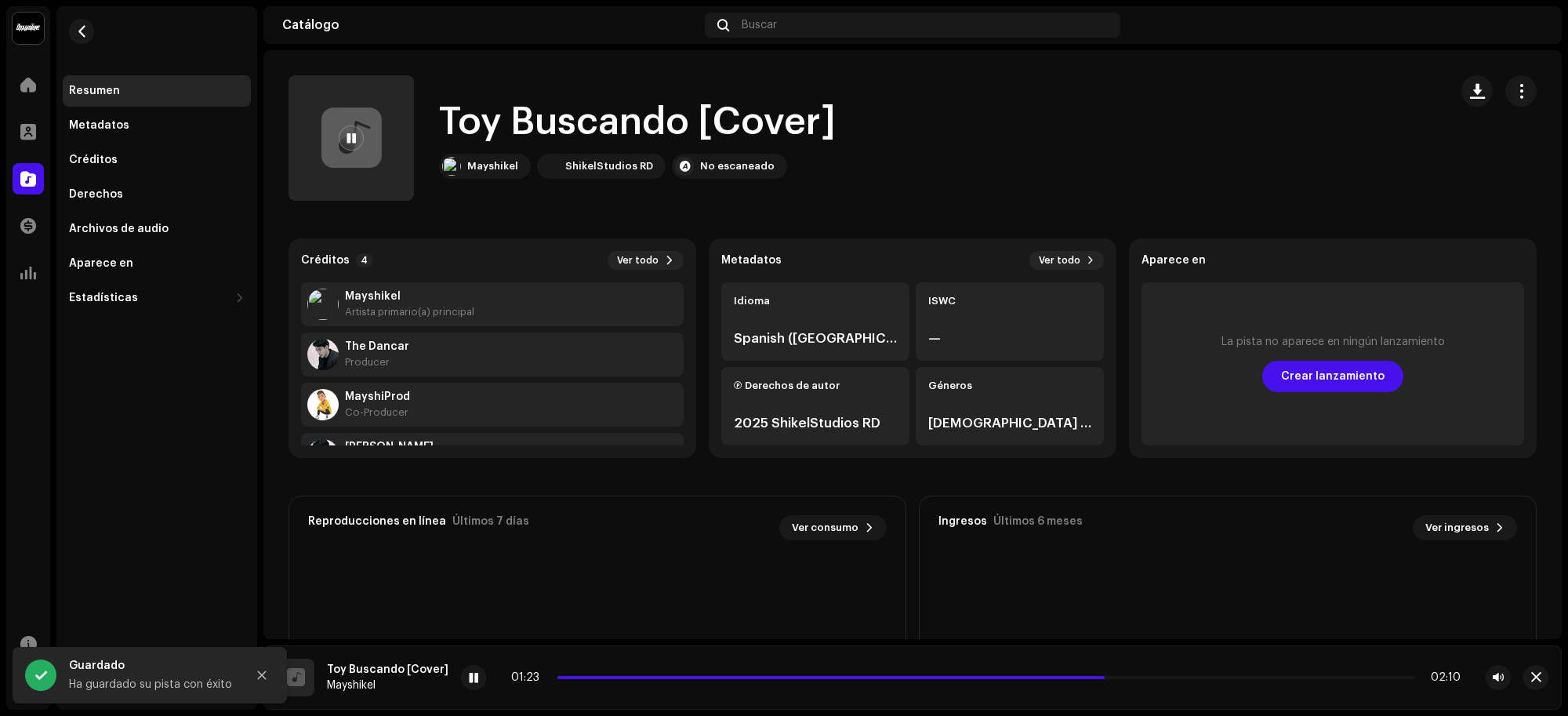
click at [1310, 379] on span "Crear lanzamiento" at bounding box center [1332, 376] width 103 height 32
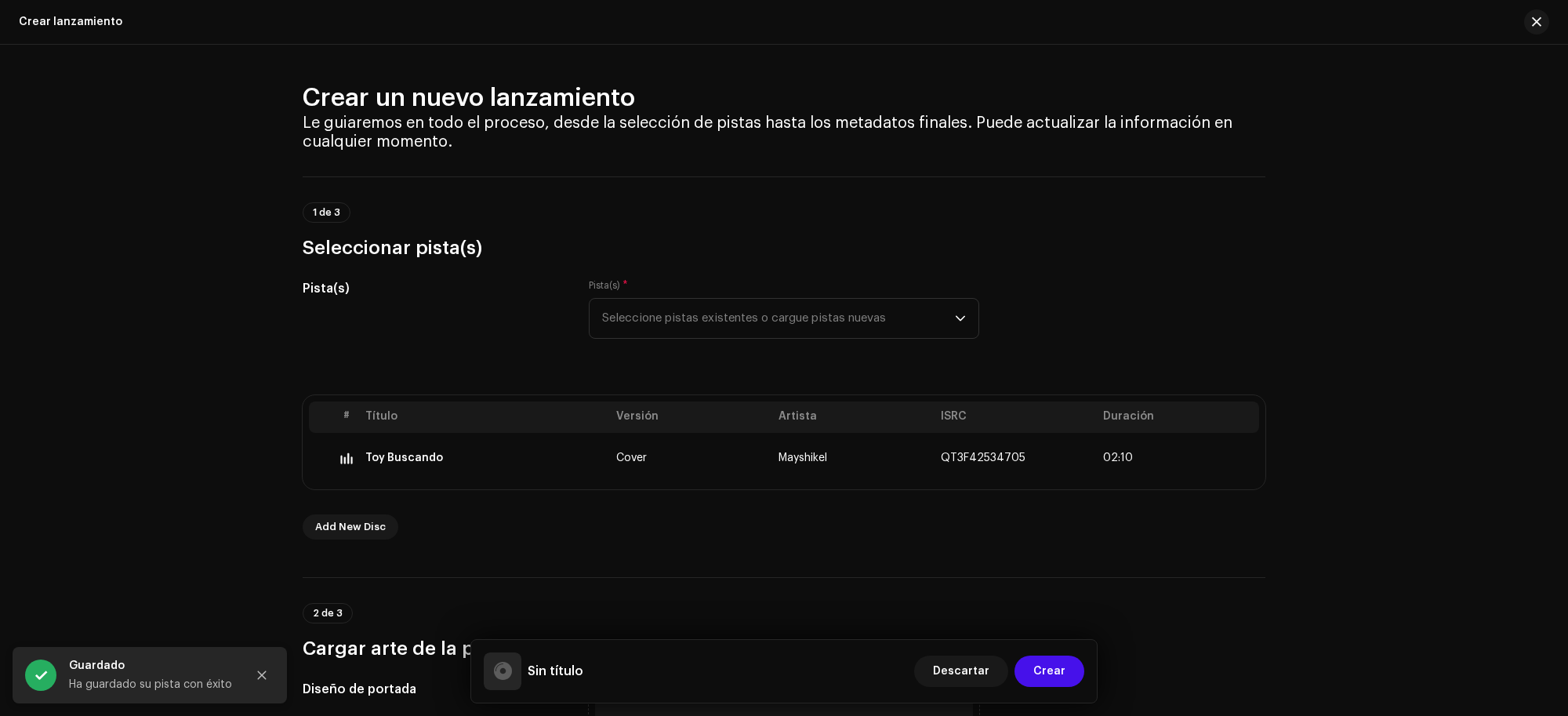
click at [852, 321] on span "Seleccione pistas existentes o cargue pistas nuevas" at bounding box center [778, 318] width 353 height 39
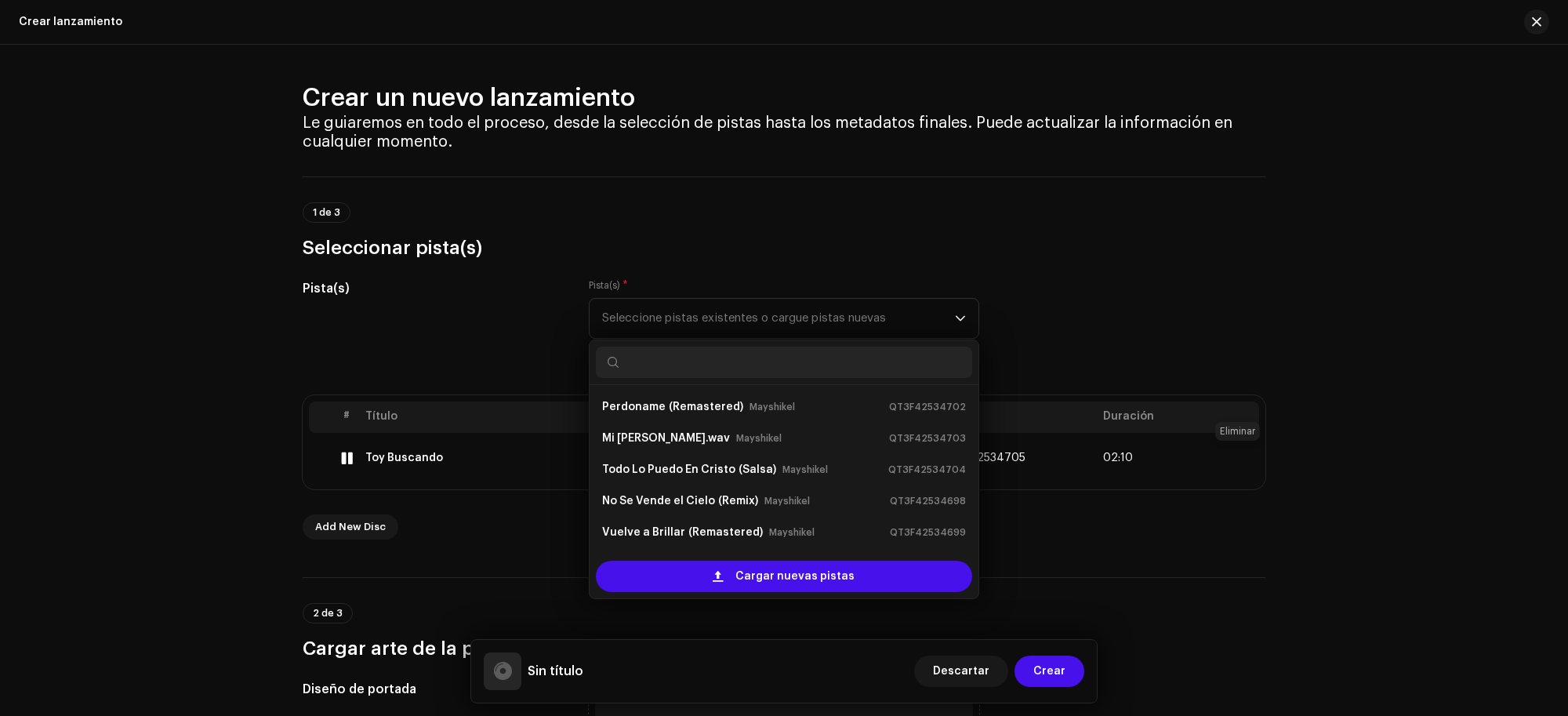
click at [1228, 466] on button at bounding box center [1239, 457] width 25 height 25
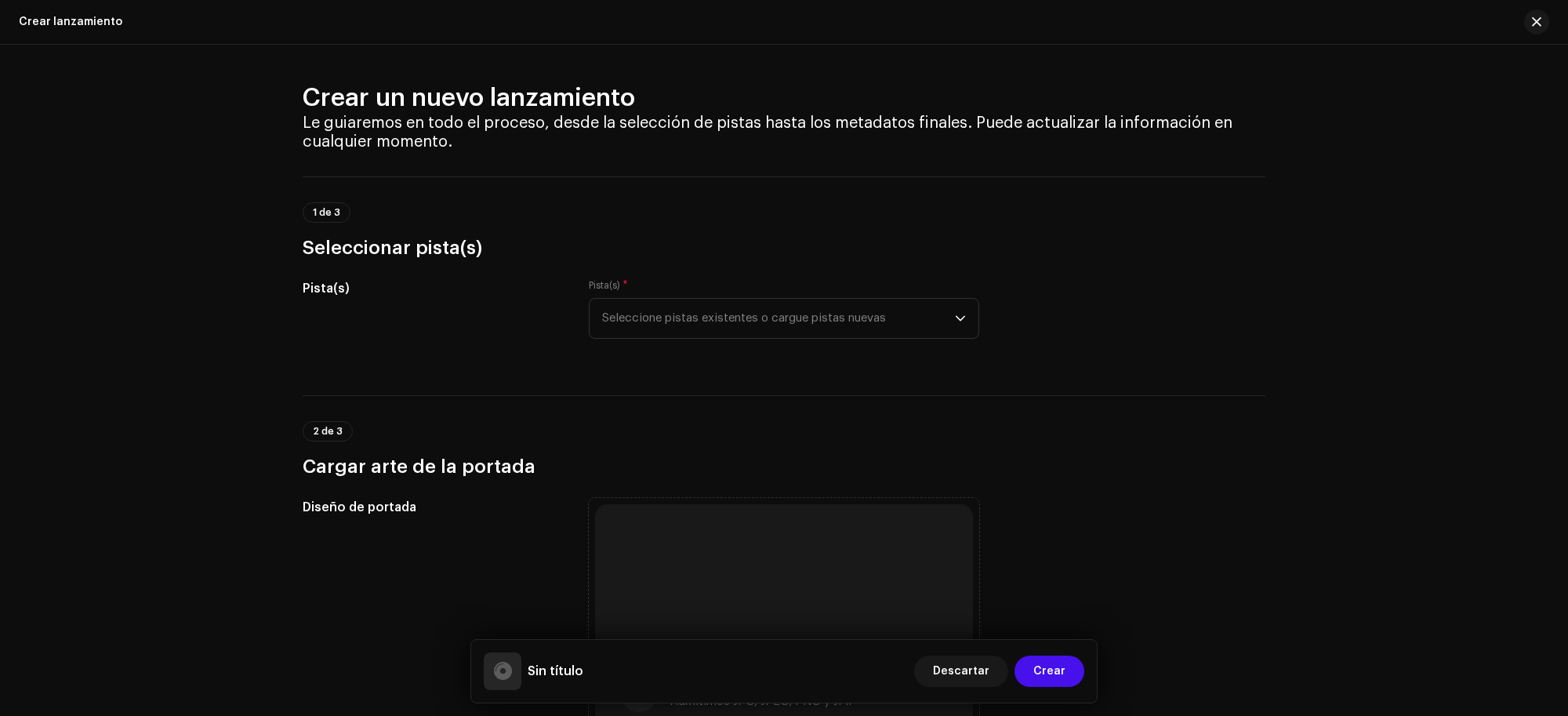
click at [882, 330] on span "Seleccione pistas existentes o cargue pistas nuevas" at bounding box center [778, 318] width 353 height 39
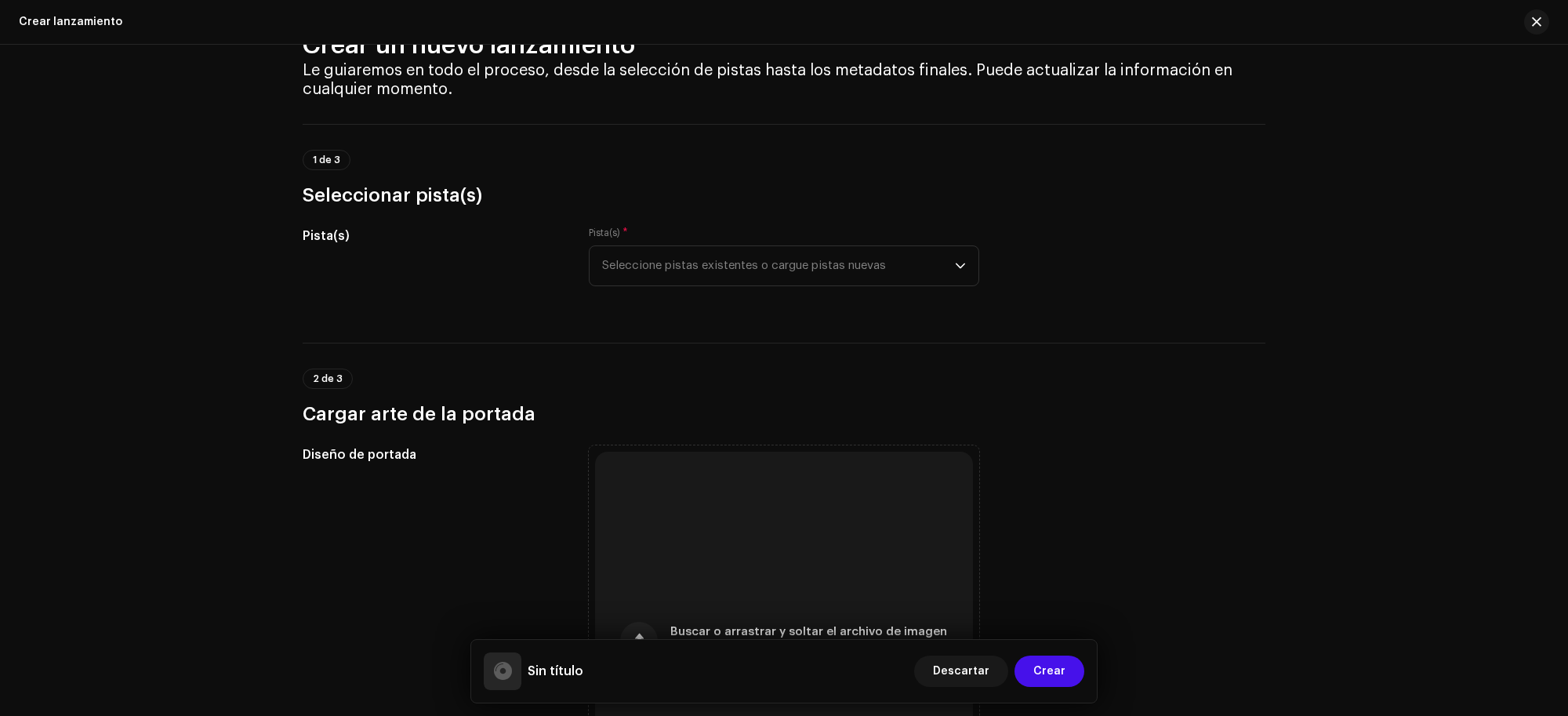
scroll to position [98, 0]
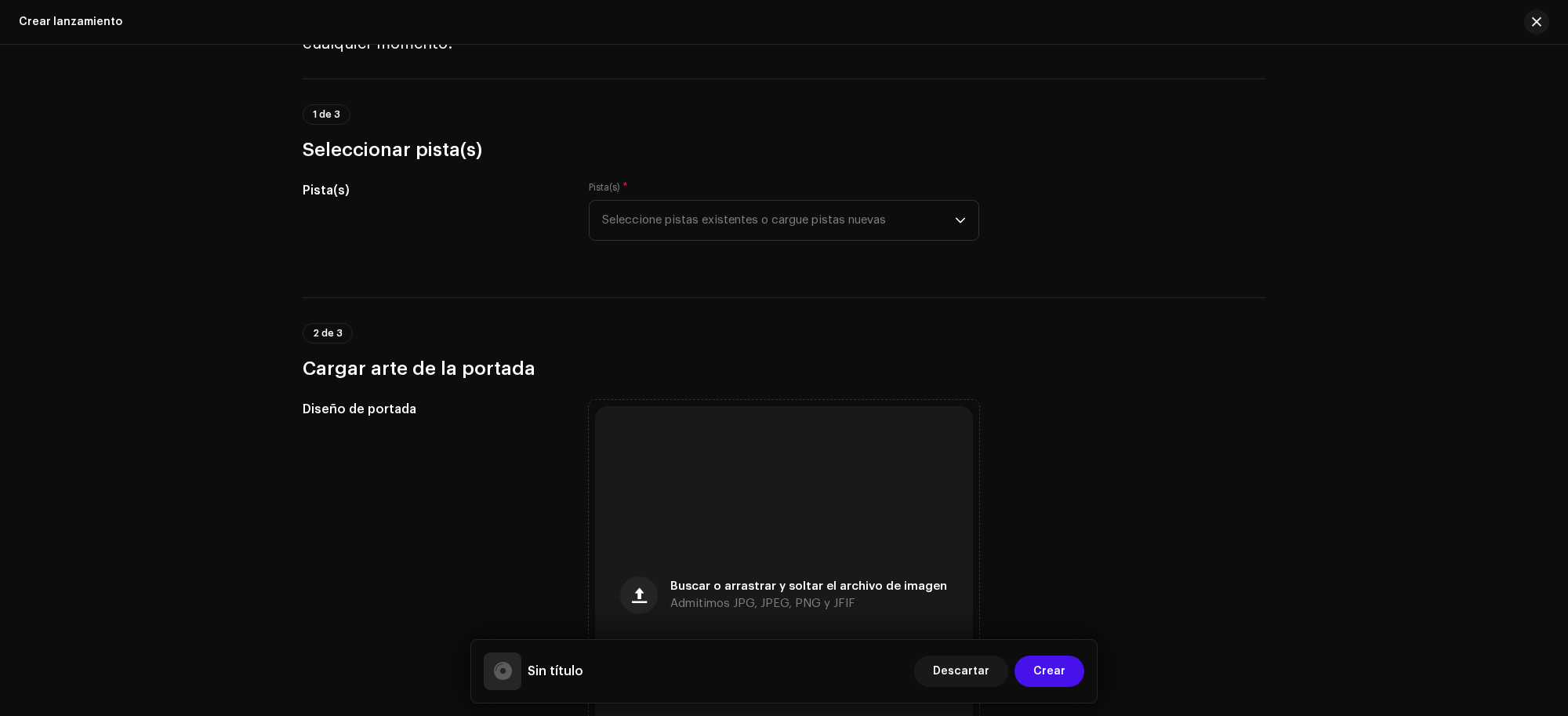
click at [802, 208] on span "Seleccione pistas existentes o cargue pistas nuevas" at bounding box center [778, 220] width 353 height 39
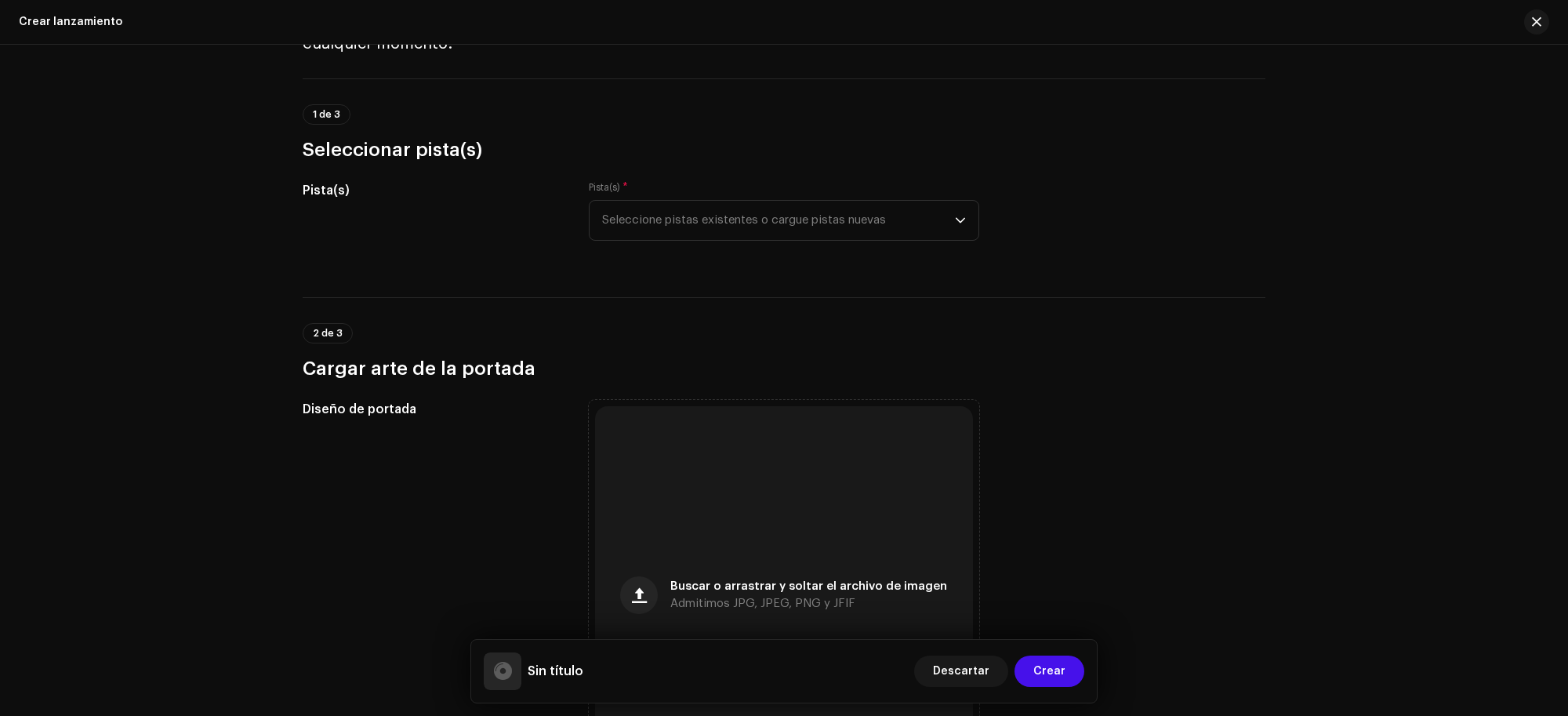
click at [687, 210] on span "Seleccione pistas existentes o cargue pistas nuevas" at bounding box center [778, 220] width 353 height 39
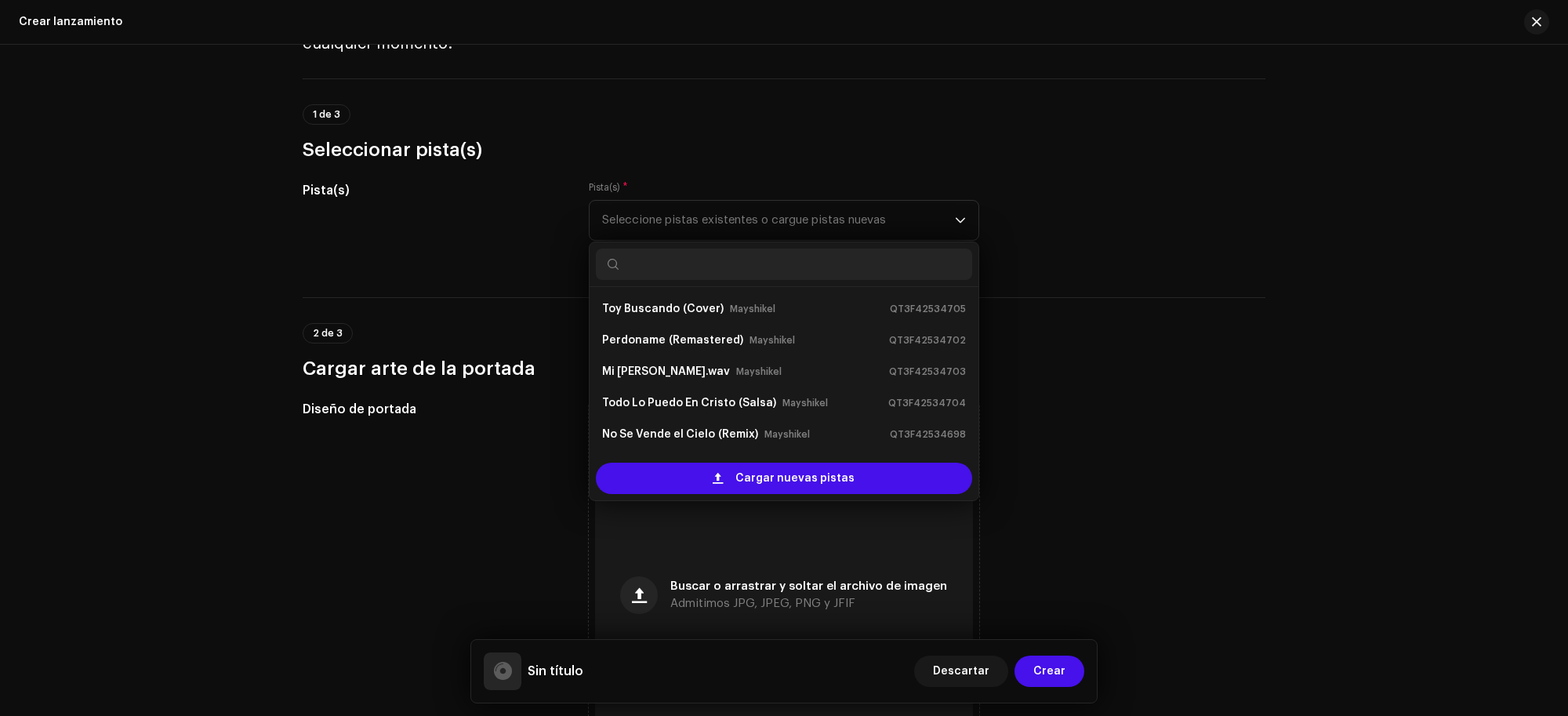
click at [730, 310] on small "Mayshikel" at bounding box center [752, 308] width 46 height 15
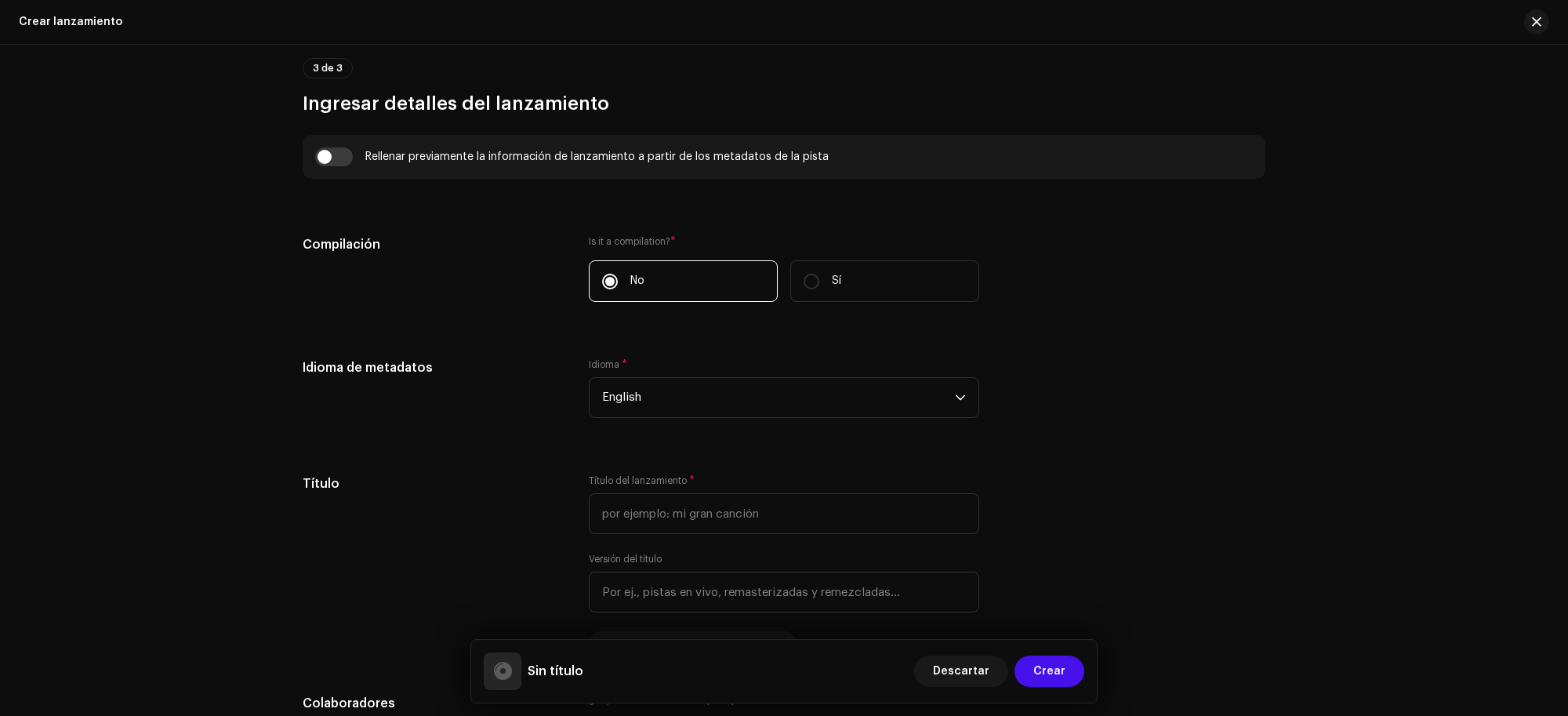
scroll to position [1078, 0]
click at [1533, 20] on button "button" at bounding box center [1536, 22] width 25 height 25
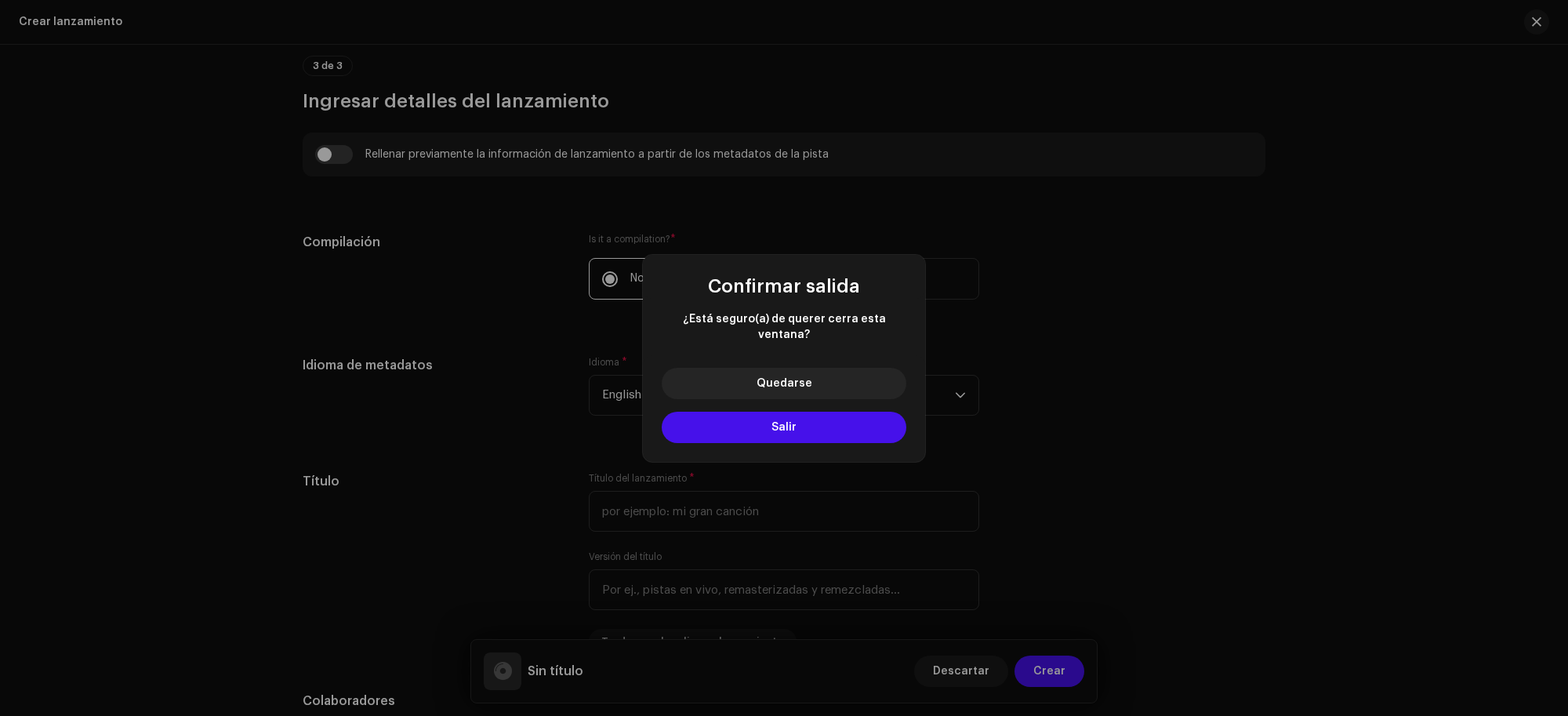
click at [849, 430] on button "Salir" at bounding box center [783, 427] width 245 height 32
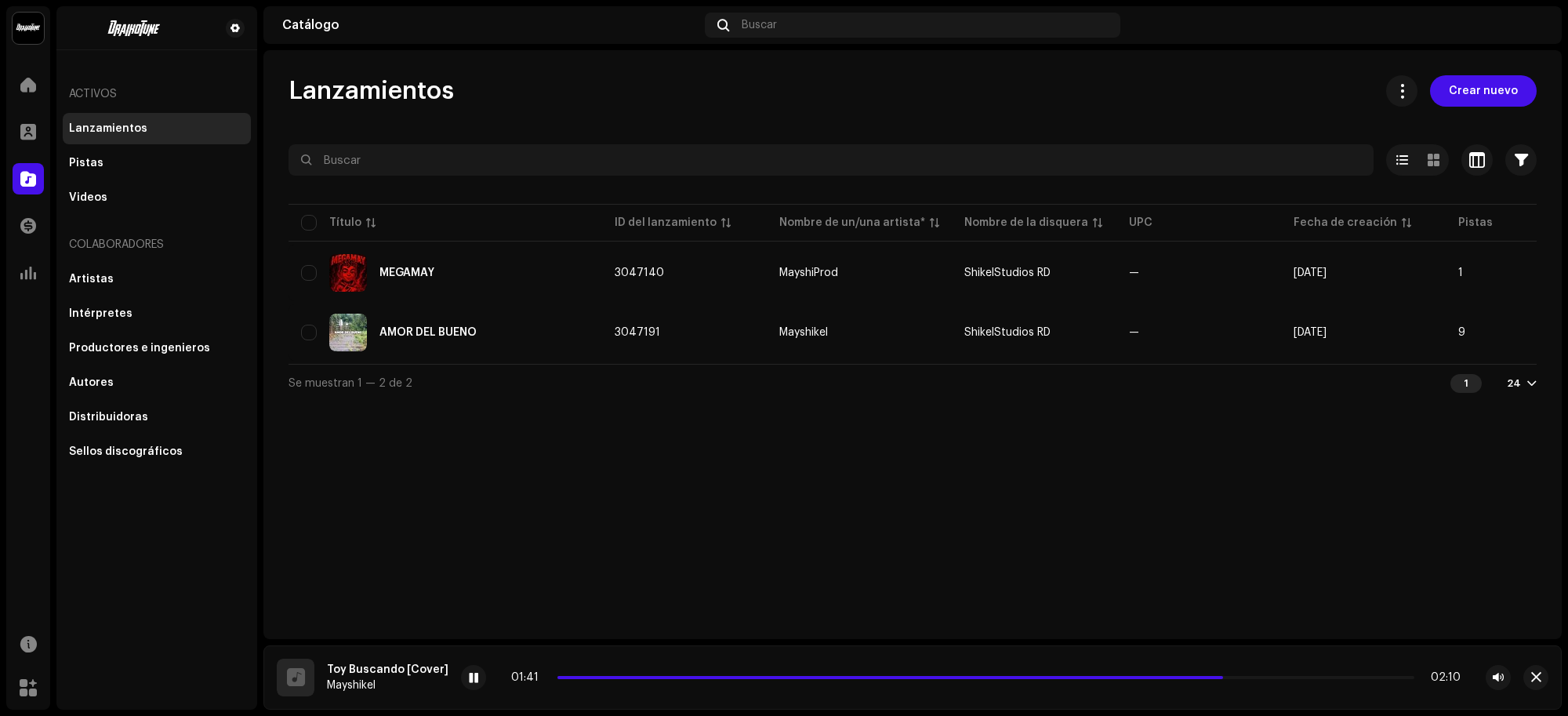
click at [150, 164] on div "Pistas" at bounding box center [157, 163] width 176 height 12
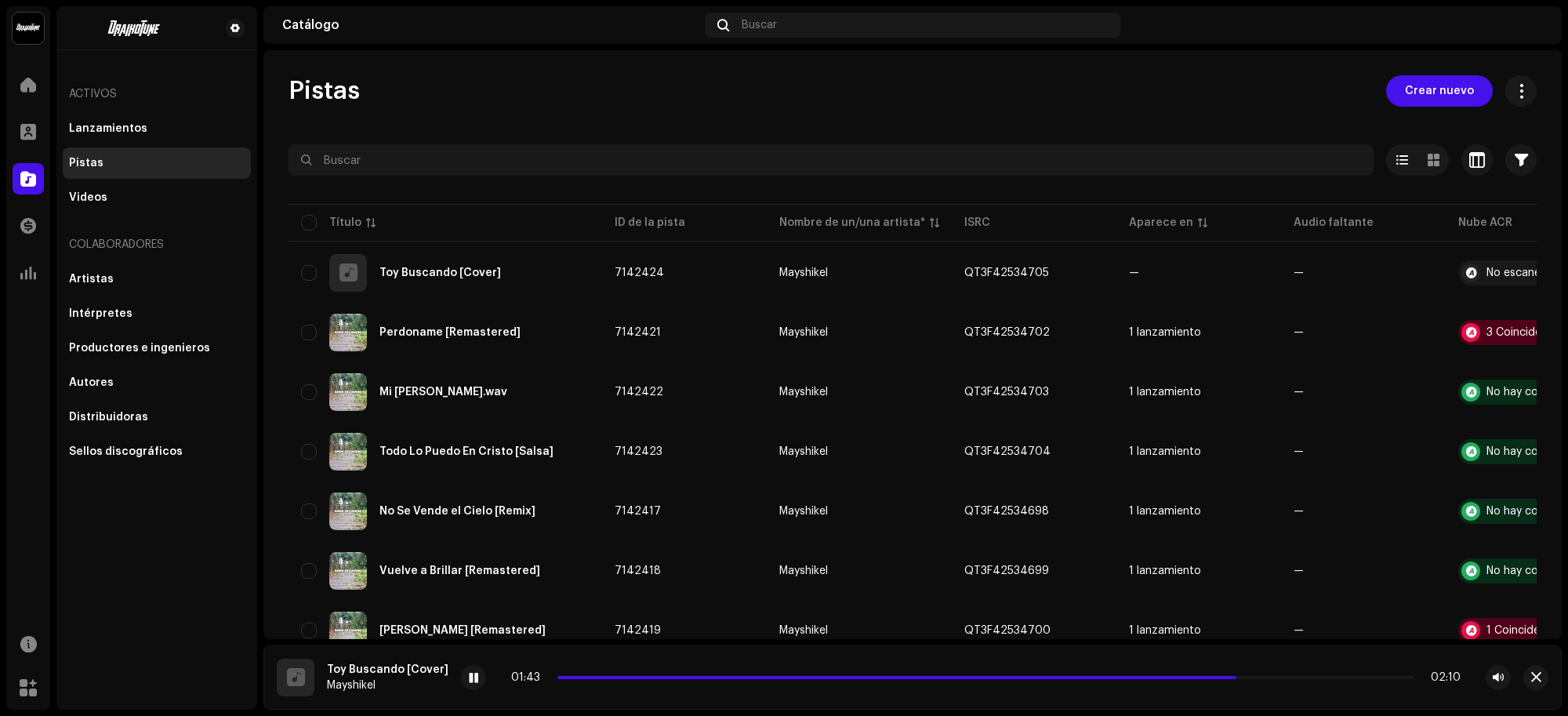
click at [310, 278] on input "checkbox" at bounding box center [308, 273] width 15 height 15
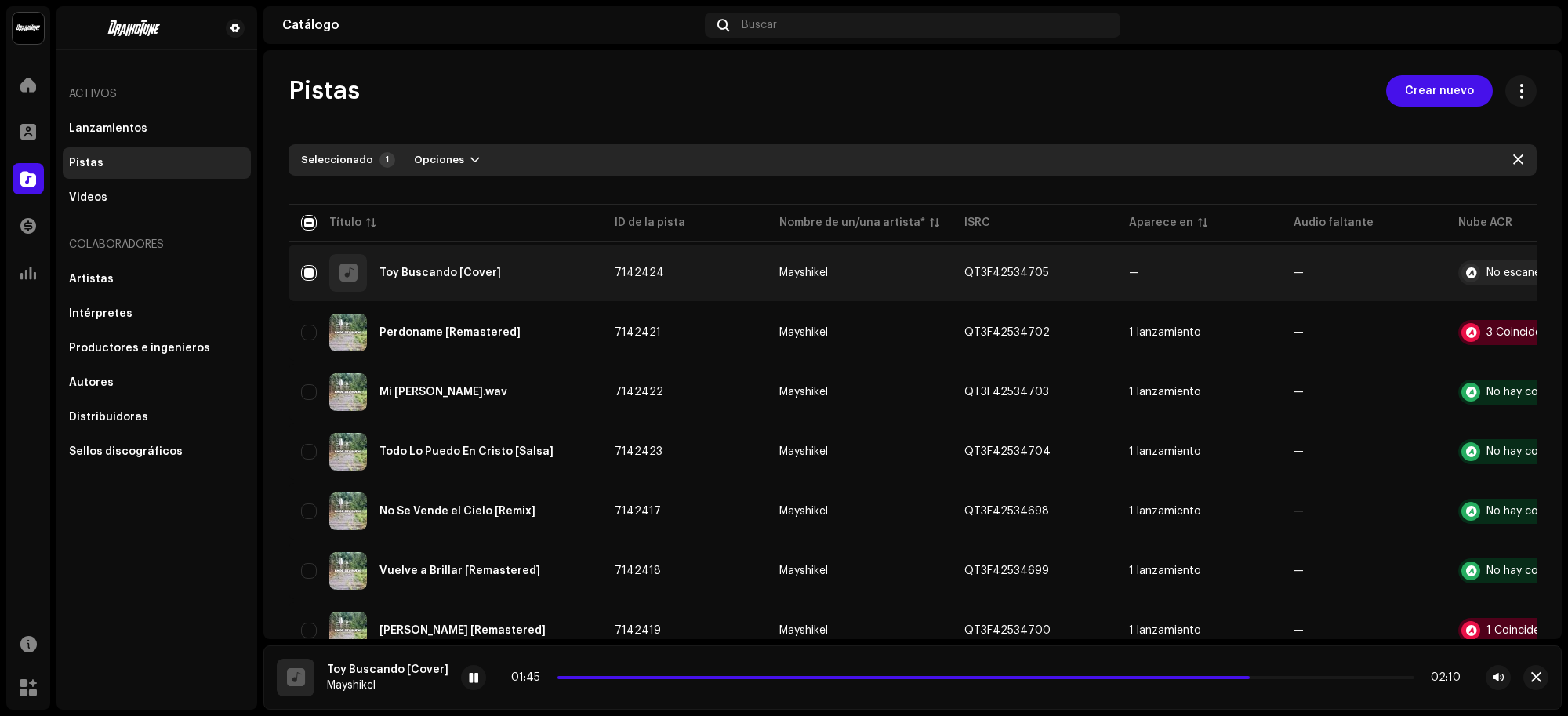
click at [440, 154] on span "Opciones" at bounding box center [439, 159] width 50 height 32
click at [314, 271] on input "Row Selected" at bounding box center [308, 273] width 15 height 15
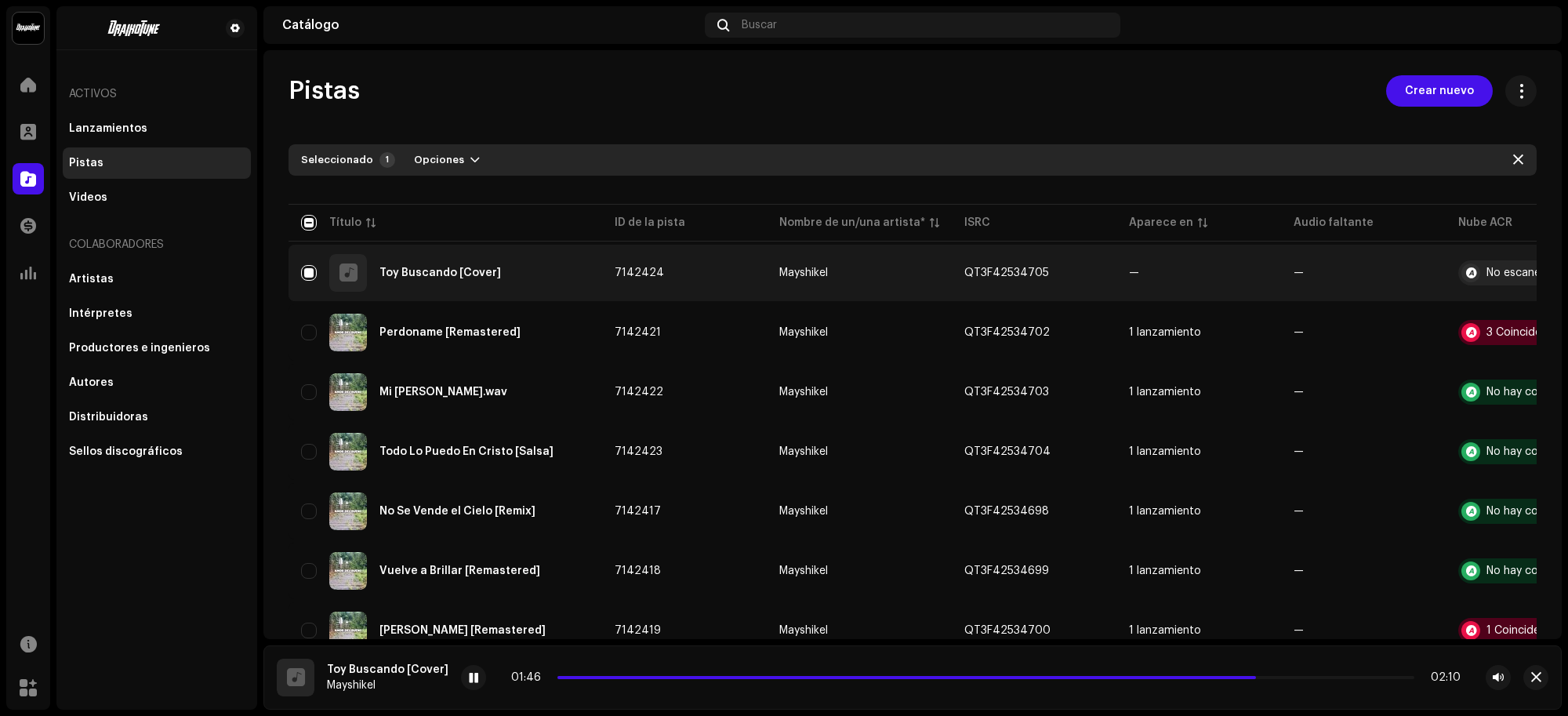
checkbox input "false"
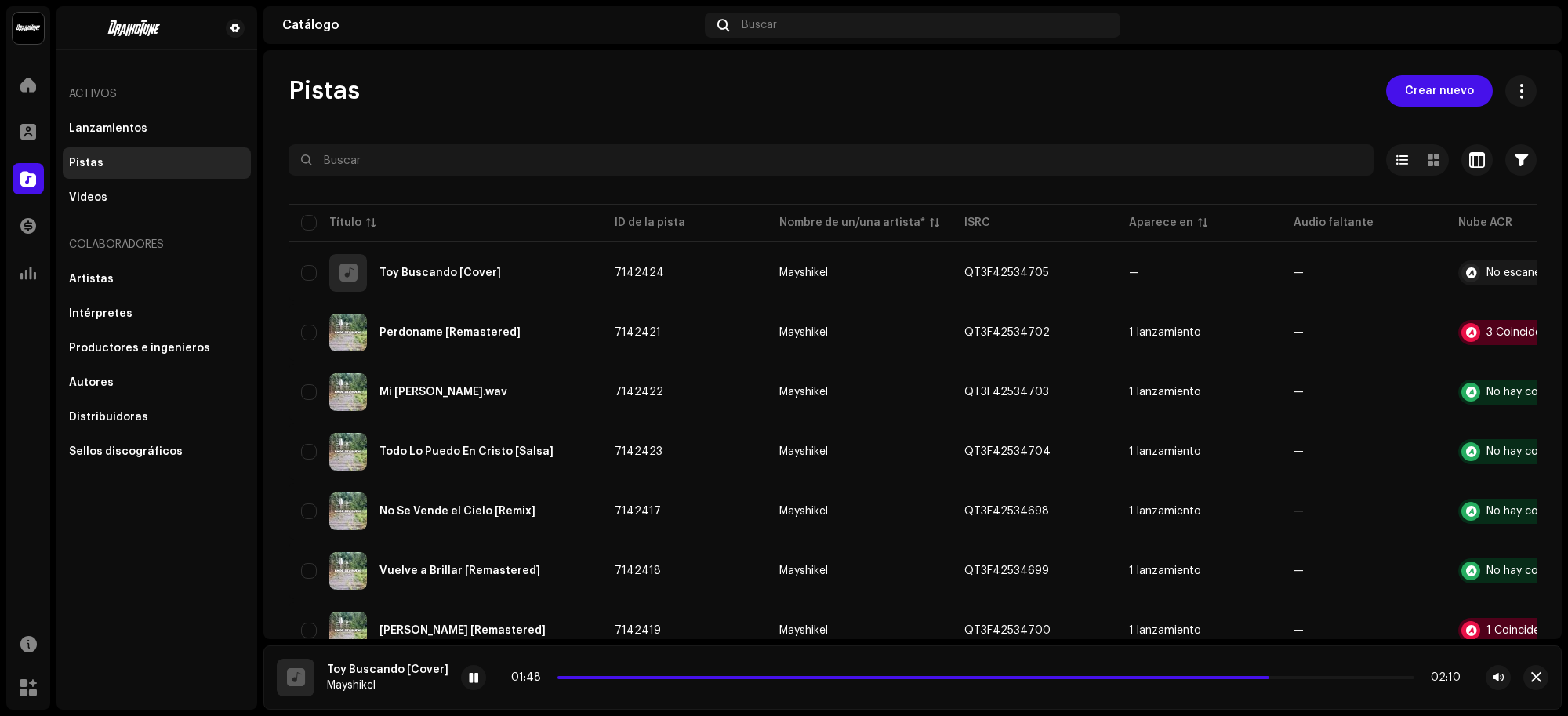
click at [1492, 273] on button "button" at bounding box center [1502, 273] width 25 height 25
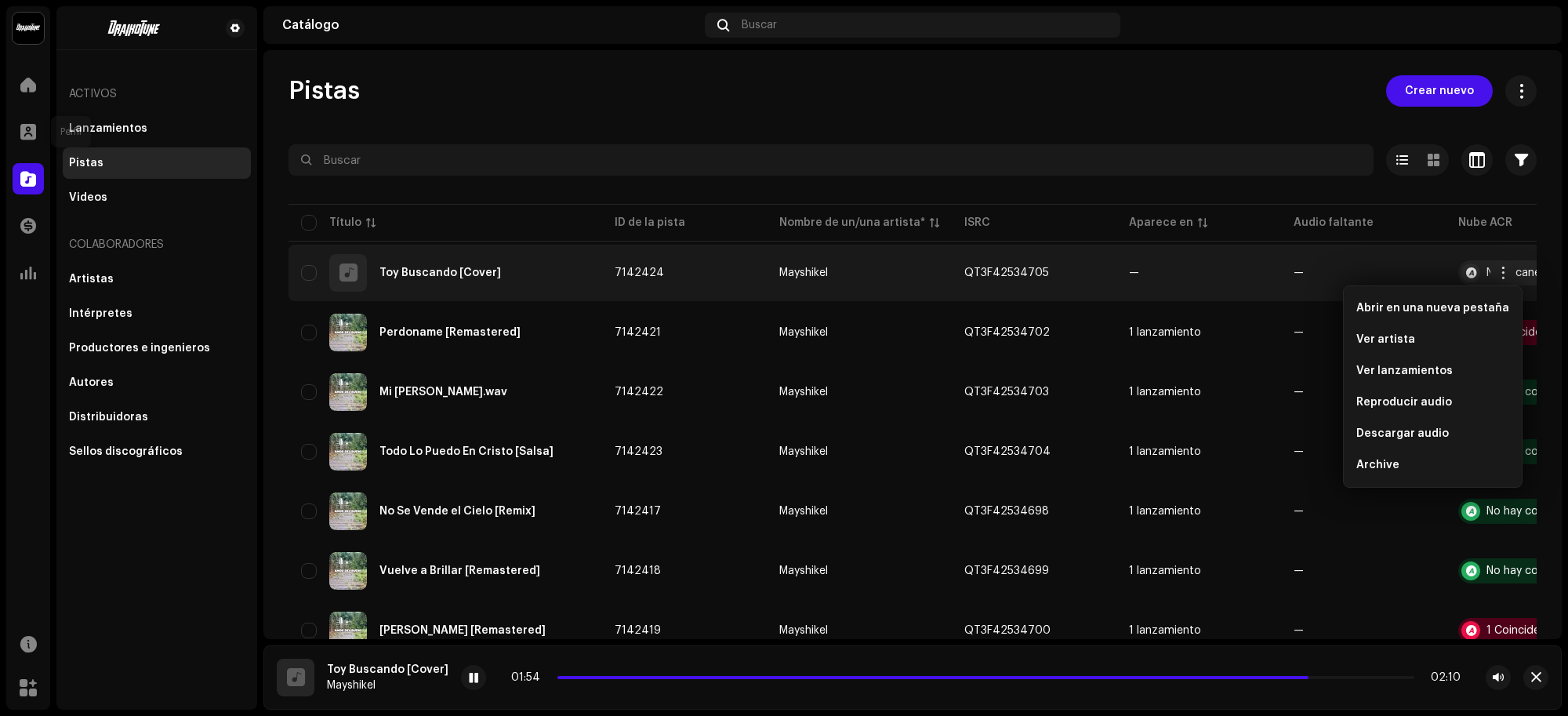
click at [16, 130] on div at bounding box center [28, 132] width 32 height 32
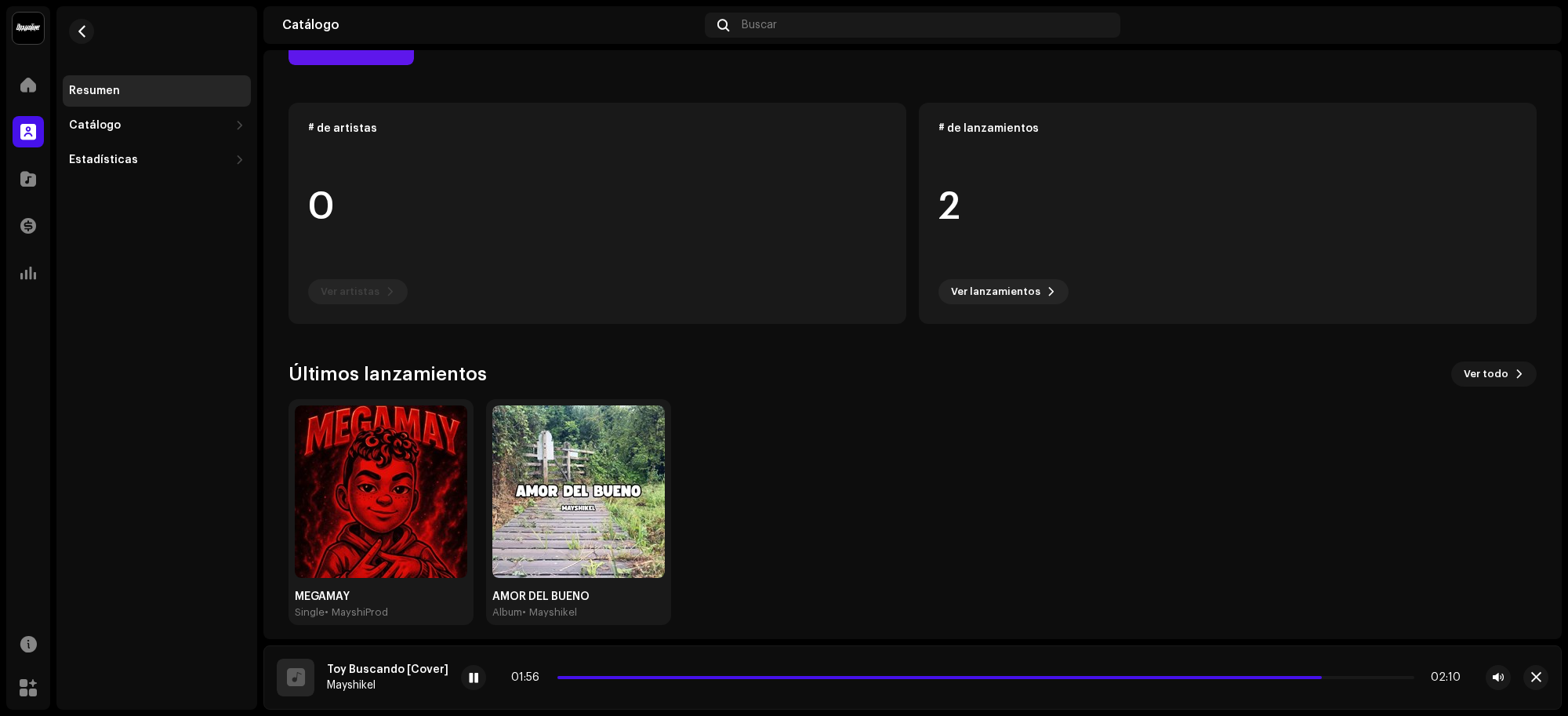
scroll to position [146, 0]
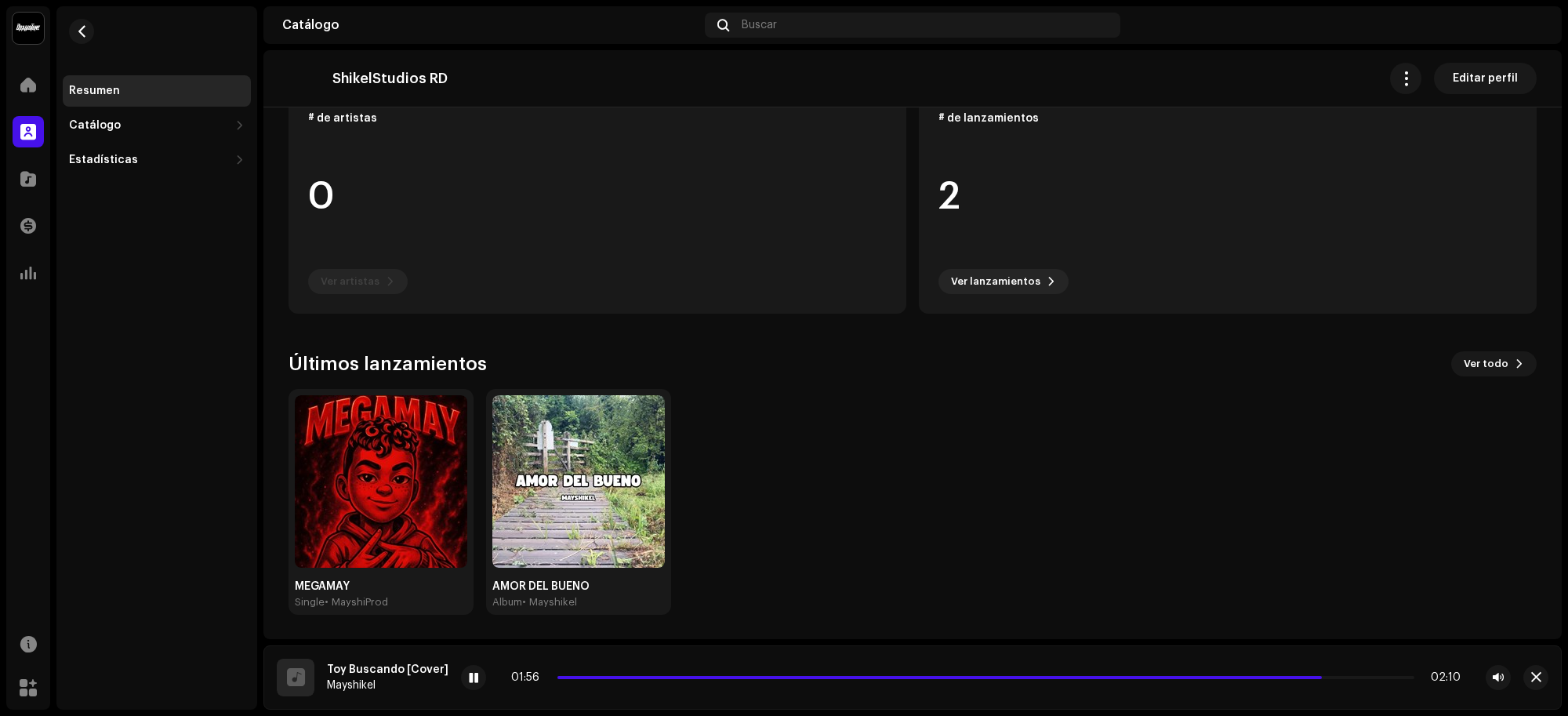
click at [562, 452] on img at bounding box center [578, 482] width 172 height 172
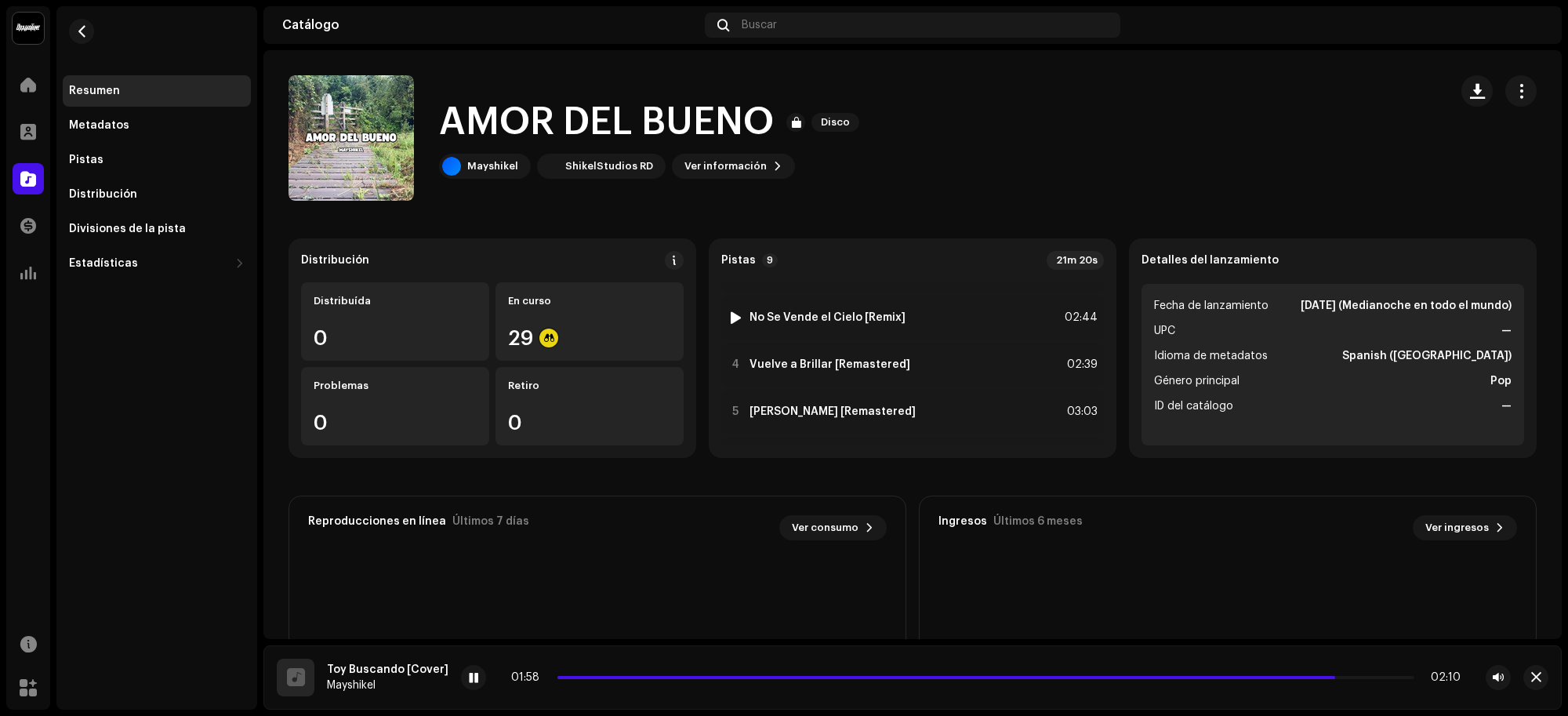
scroll to position [269, 0]
click at [1522, 89] on button "button" at bounding box center [1520, 91] width 32 height 32
click at [1152, 194] on div "AMOR [PERSON_NAME] Disco Mayshikel ShikelStudios RD Ver información" at bounding box center [862, 138] width 1148 height 125
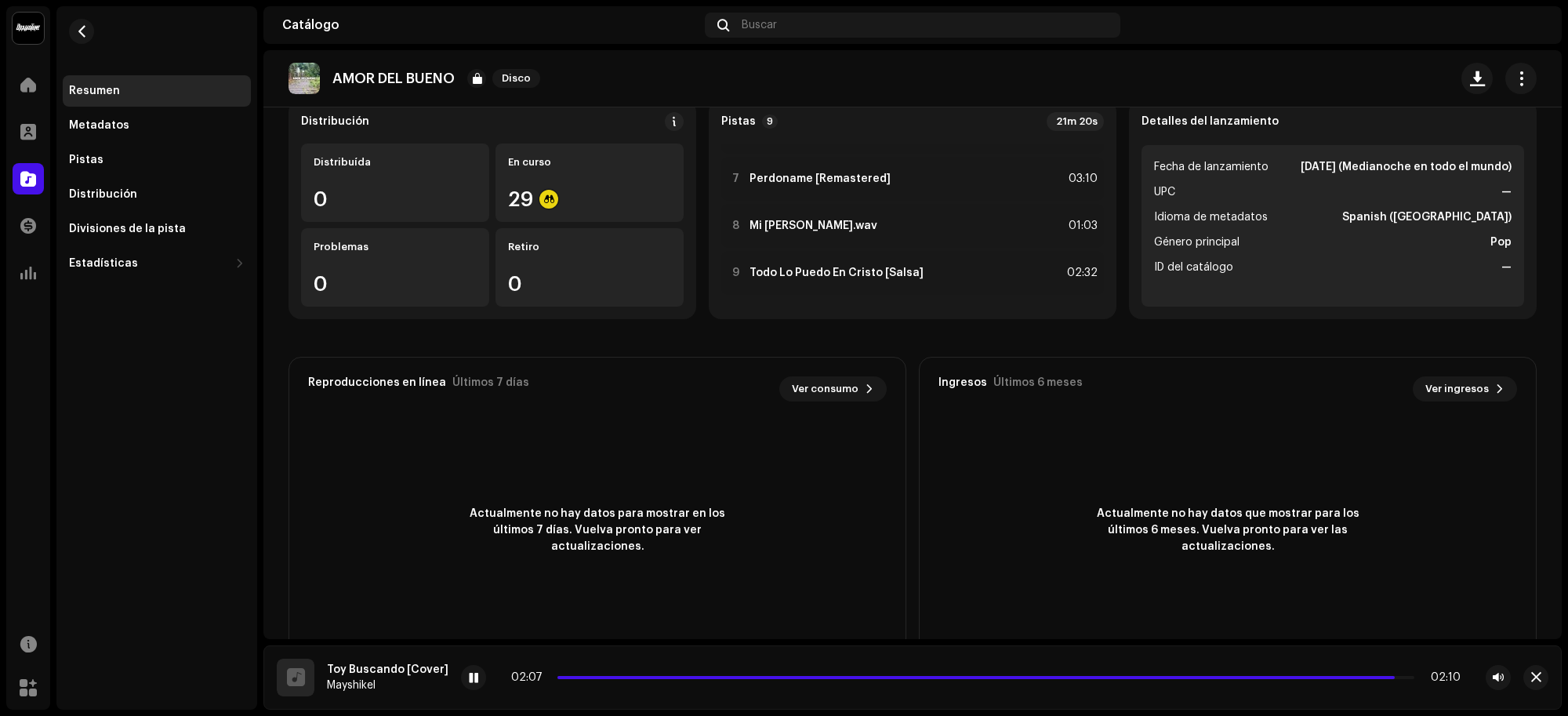
scroll to position [0, 0]
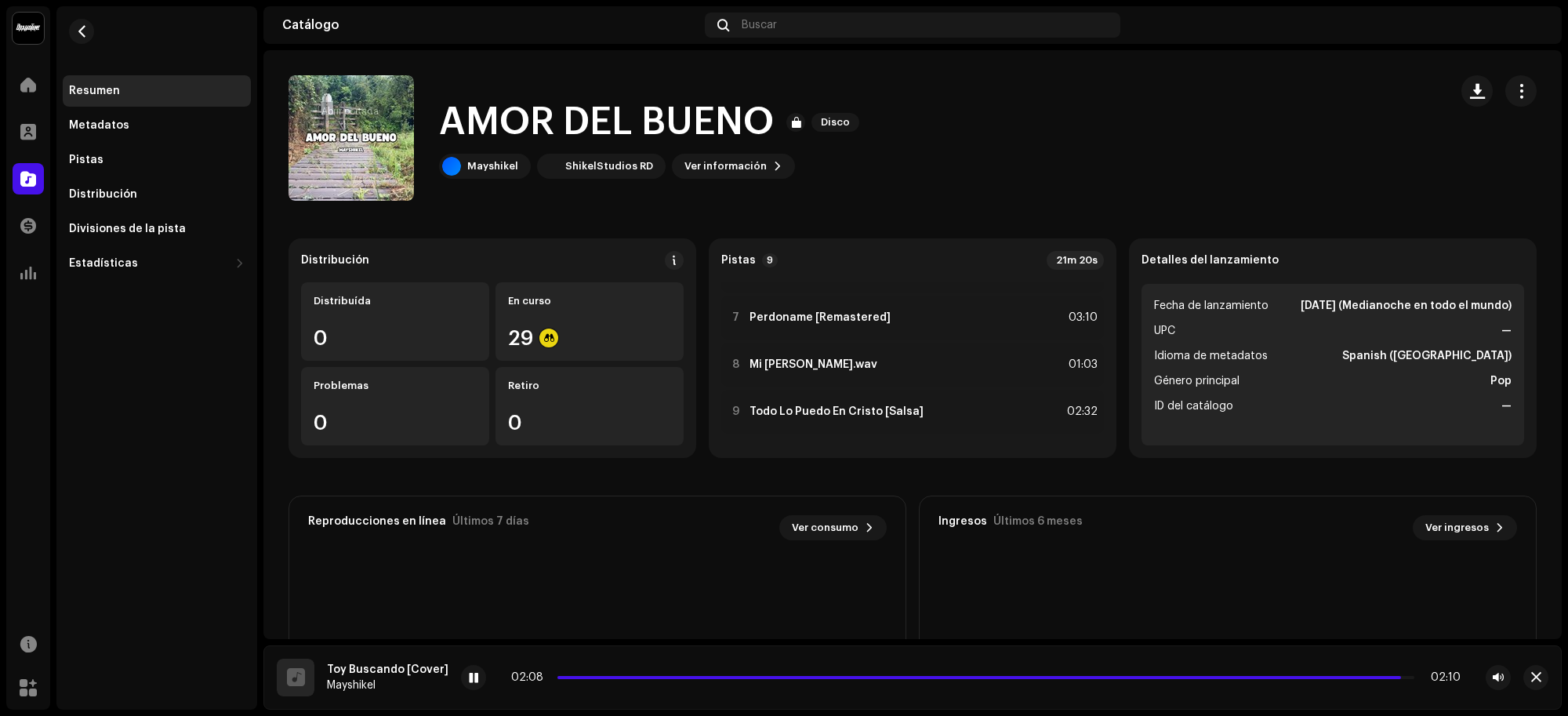
click at [338, 134] on button "button" at bounding box center [351, 138] width 25 height 25
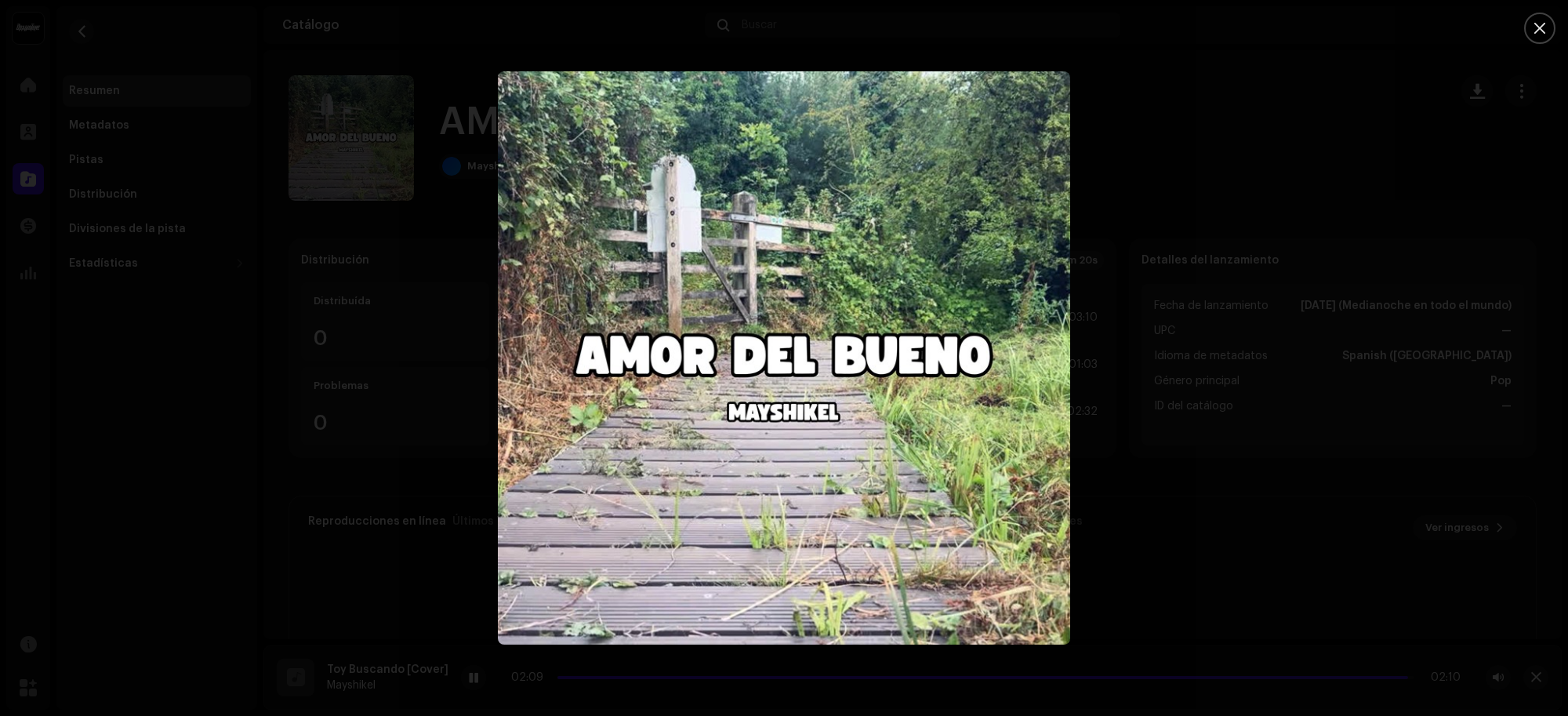
click at [730, 315] on img "1" at bounding box center [784, 358] width 573 height 573
click at [307, 260] on div at bounding box center [784, 358] width 1568 height 716
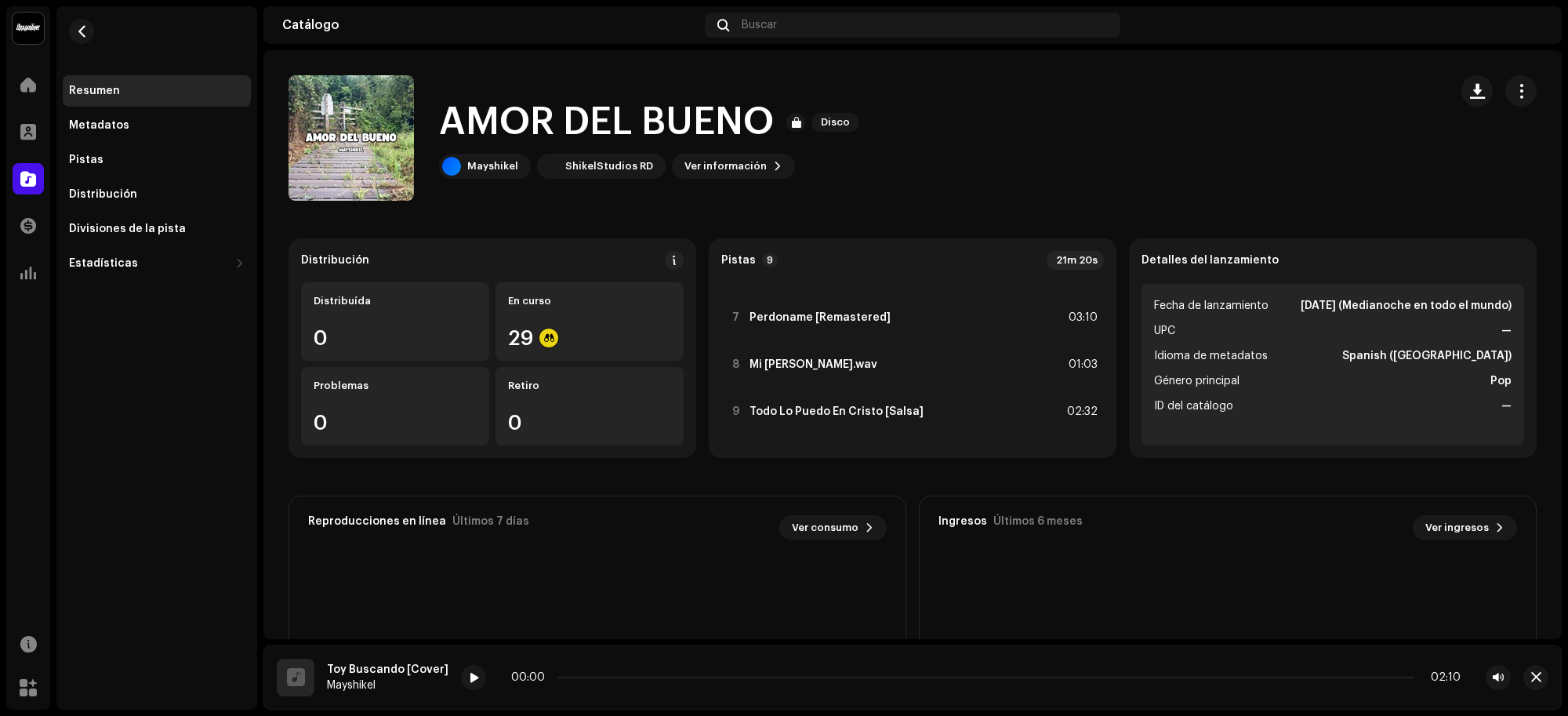
click at [137, 188] on div "Distribución" at bounding box center [157, 194] width 176 height 12
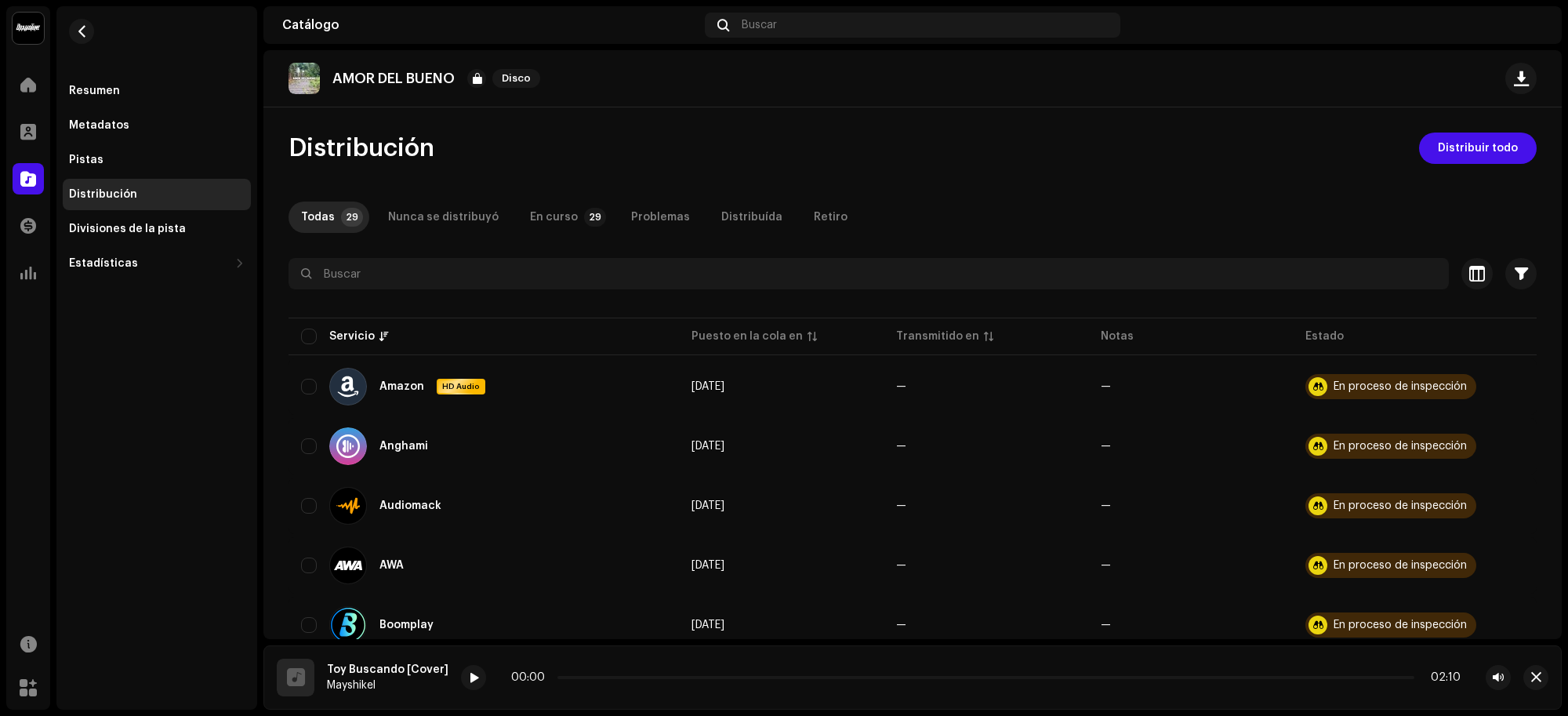
click at [133, 145] on div "Pistas" at bounding box center [156, 159] width 188 height 32
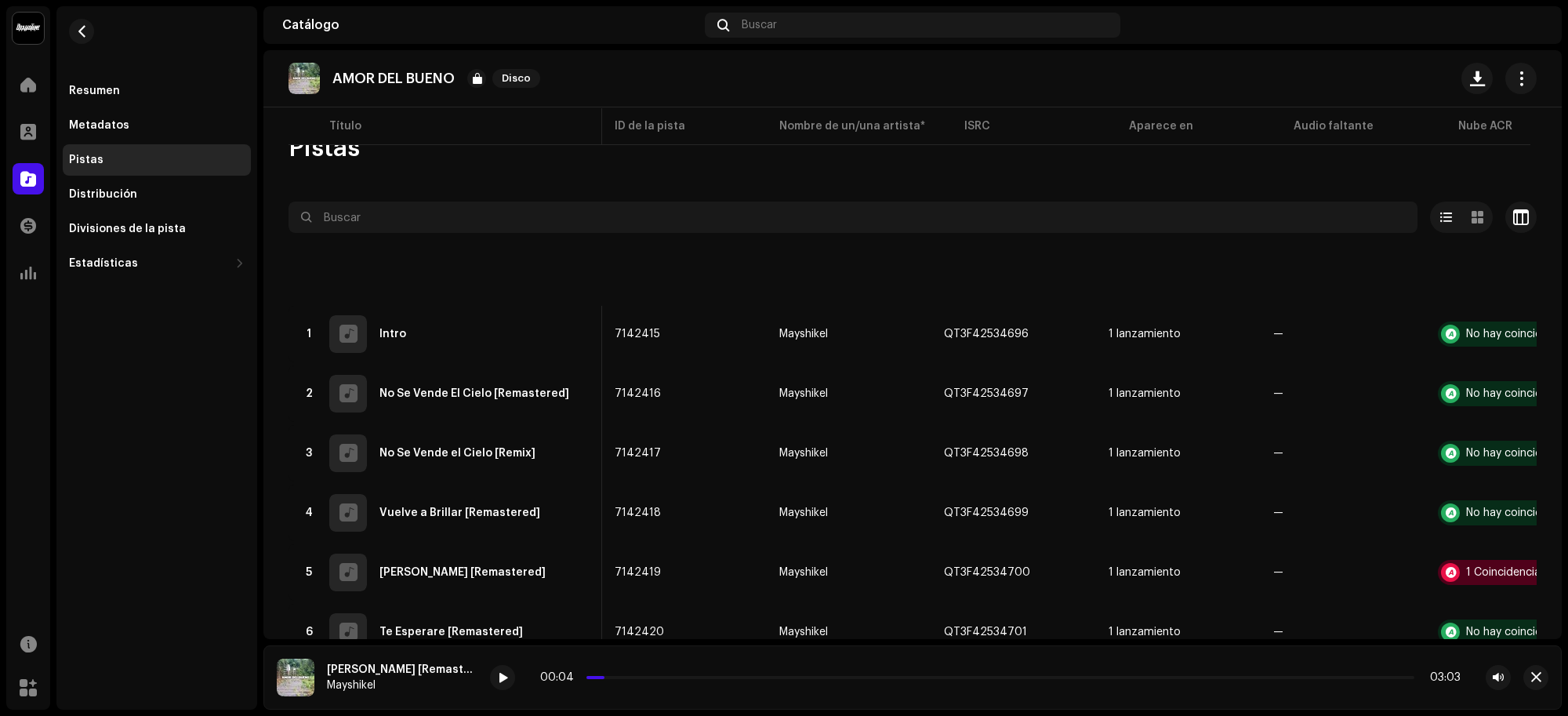
scroll to position [0, 118]
